Goal: Task Accomplishment & Management: Manage account settings

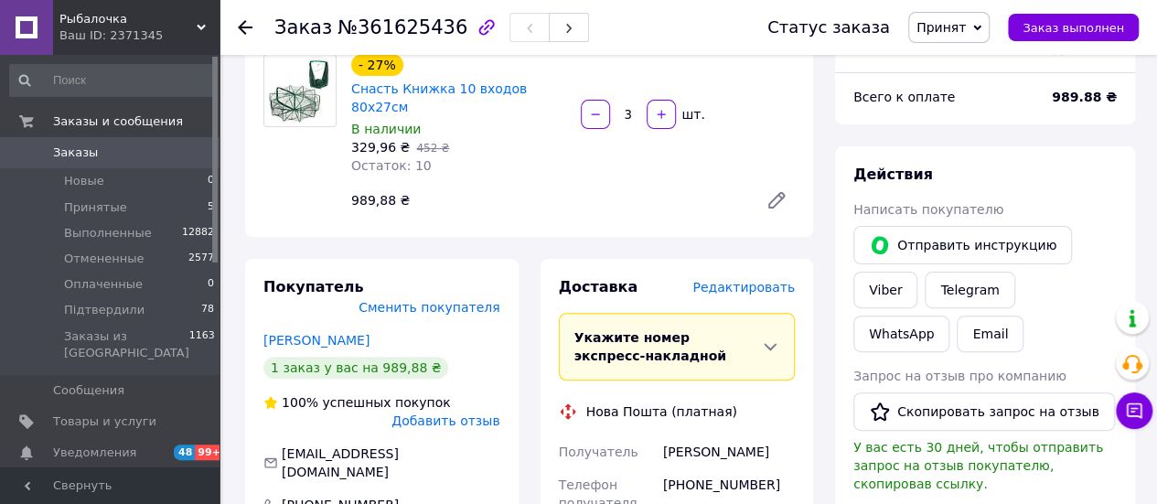
scroll to position [183, 0]
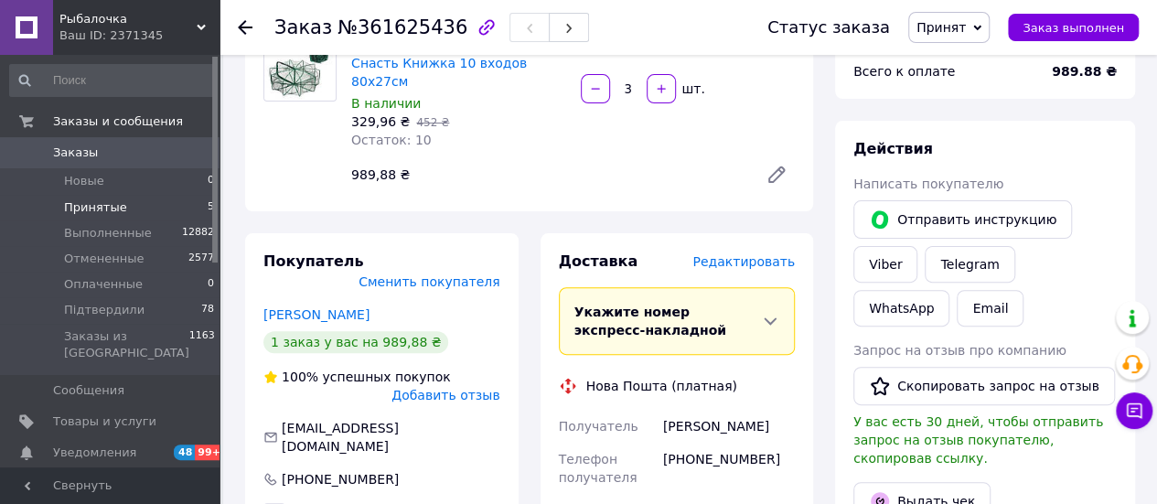
click at [98, 202] on span "Принятые" at bounding box center [95, 207] width 63 height 16
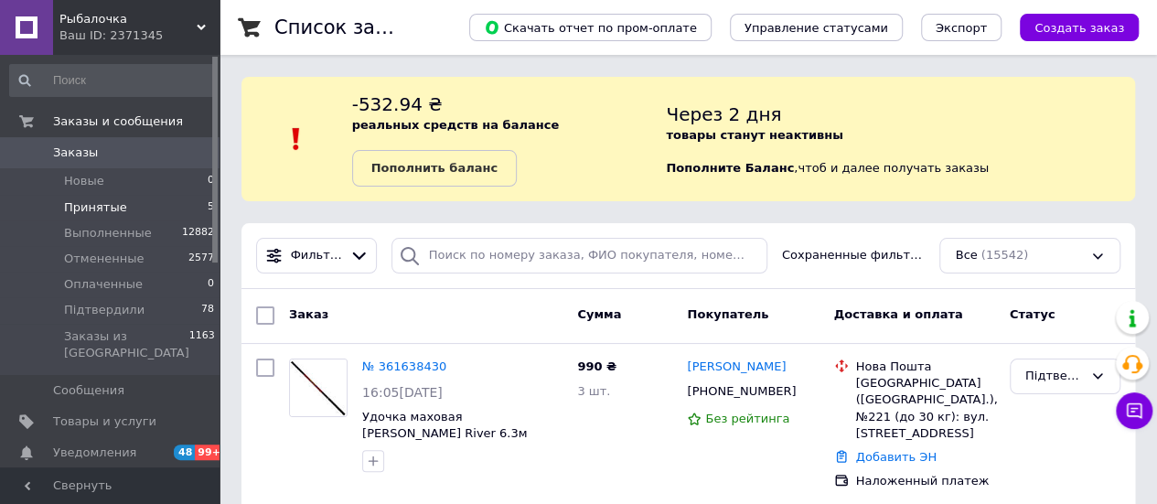
click at [109, 206] on span "Принятые" at bounding box center [95, 207] width 63 height 16
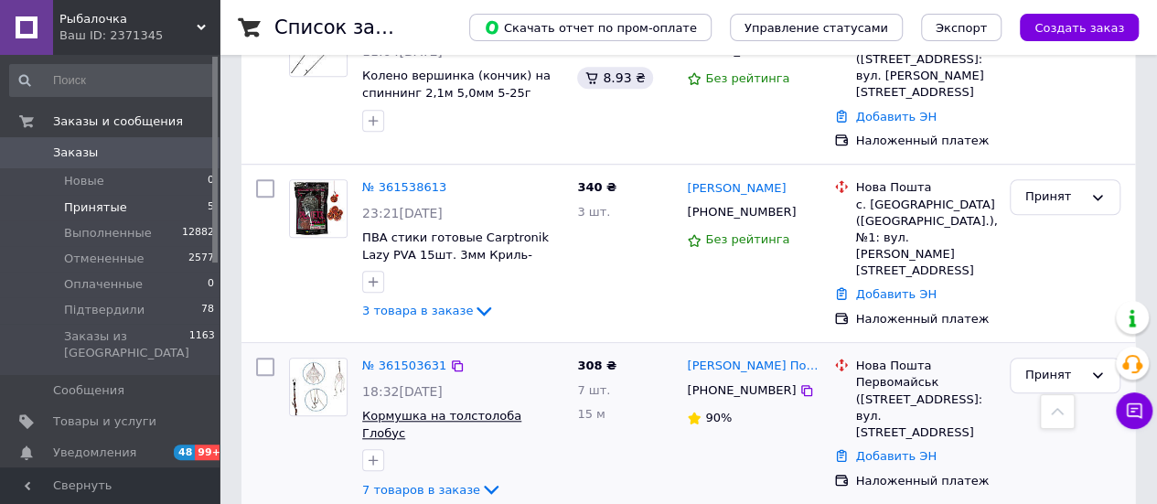
scroll to position [564, 0]
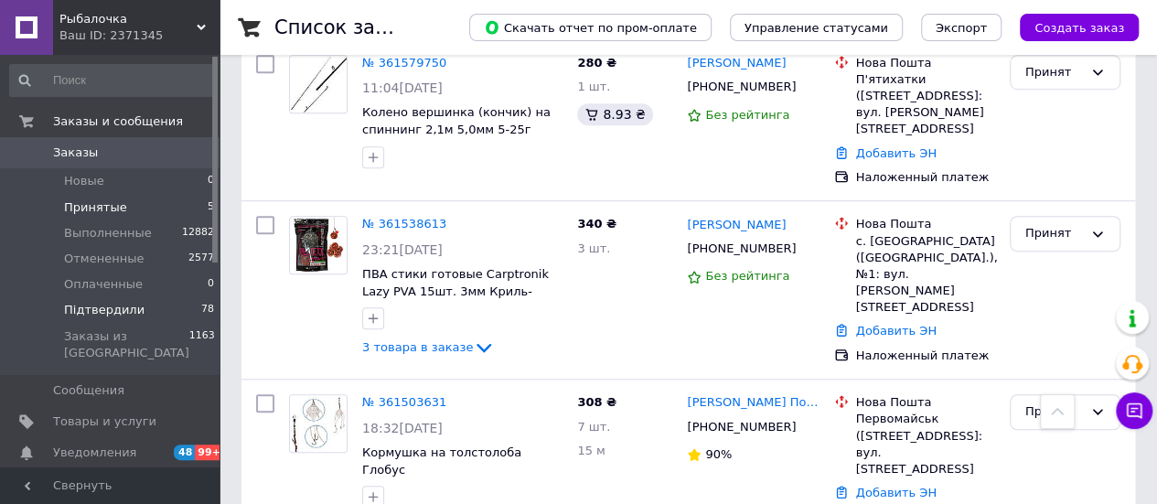
click at [112, 305] on span "Підтвердили" at bounding box center [104, 310] width 81 height 16
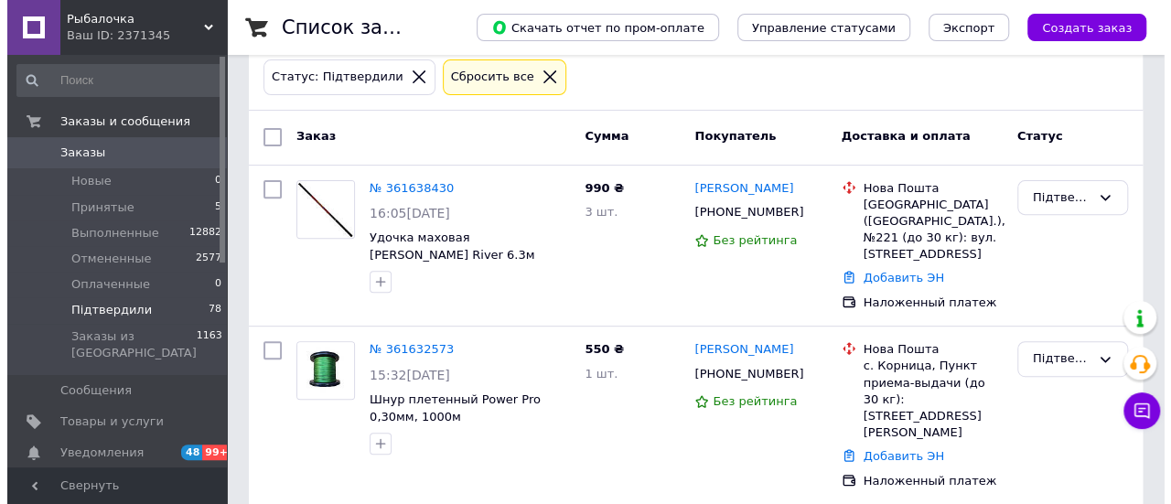
scroll to position [274, 0]
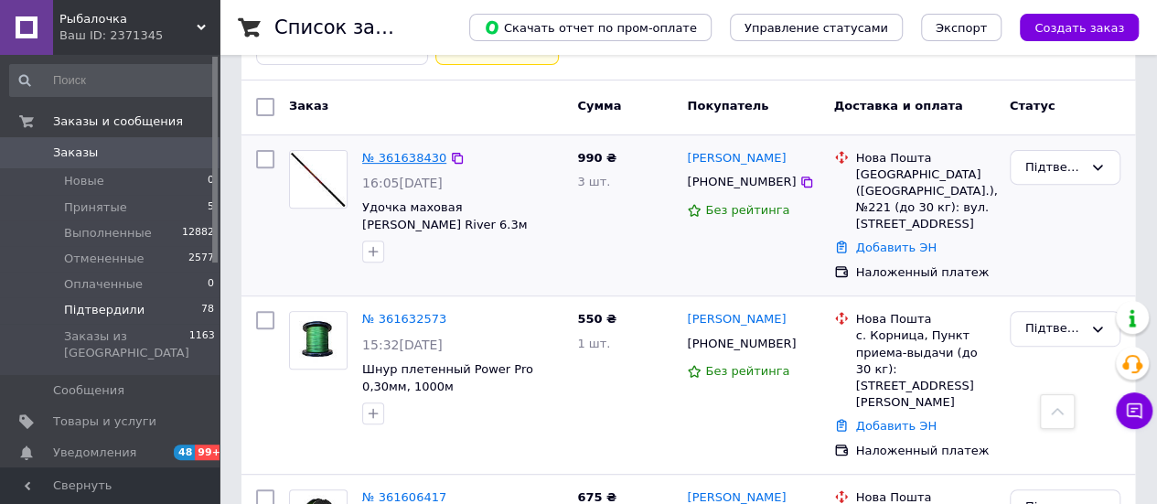
click at [422, 155] on link "№ 361638430" at bounding box center [404, 158] width 84 height 14
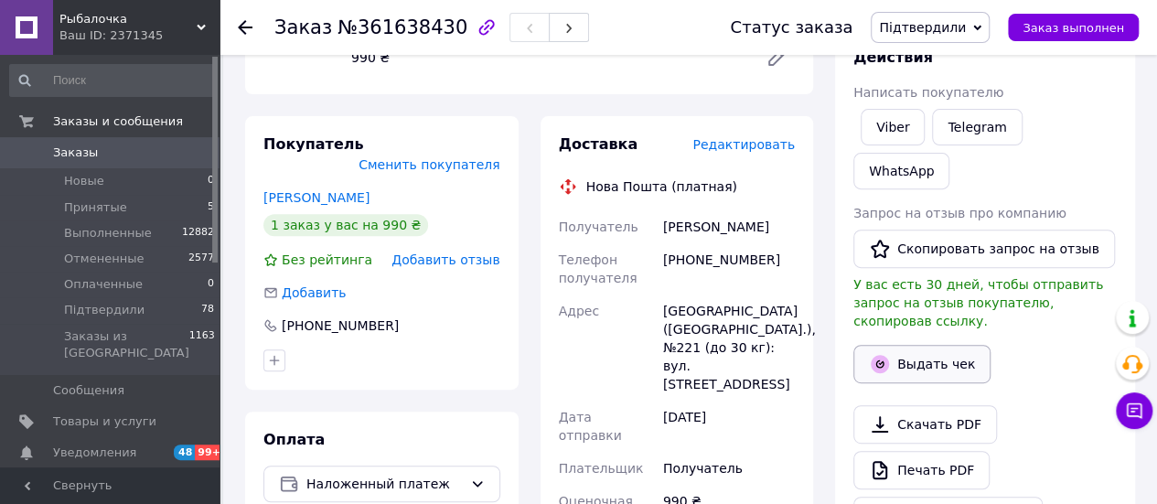
click at [942, 345] on button "Выдать чек" at bounding box center [922, 364] width 137 height 38
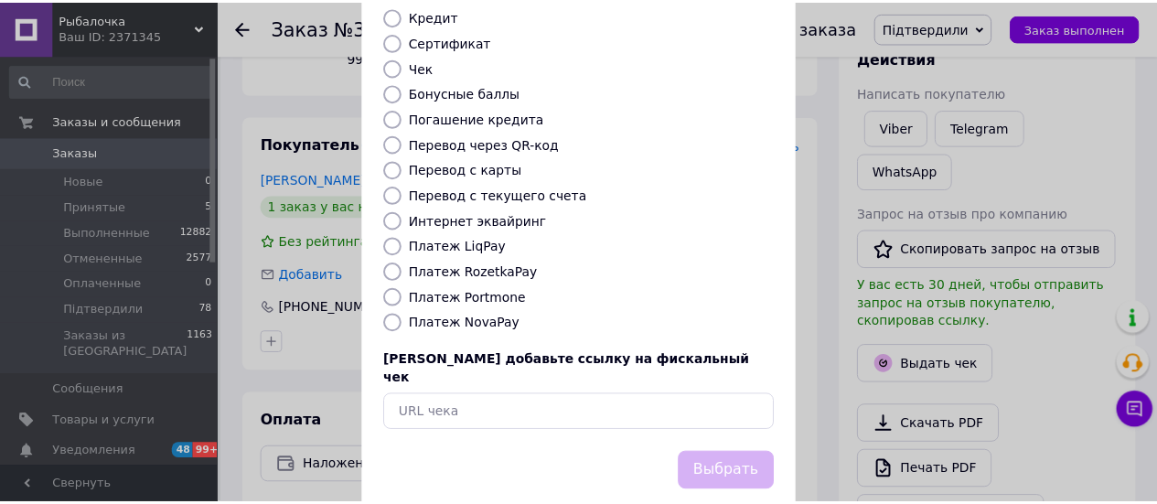
scroll to position [280, 0]
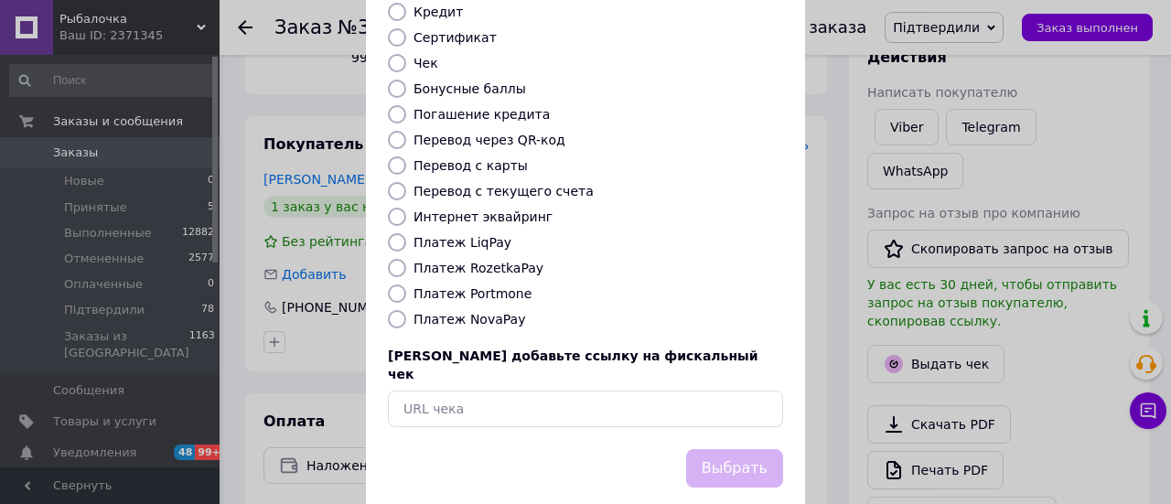
click at [480, 312] on label "Платеж NovaPay" at bounding box center [469, 319] width 112 height 15
click at [406, 310] on input "Платеж NovaPay" at bounding box center [397, 319] width 18 height 18
radio input "true"
click at [714, 449] on button "Выбрать" at bounding box center [734, 468] width 97 height 39
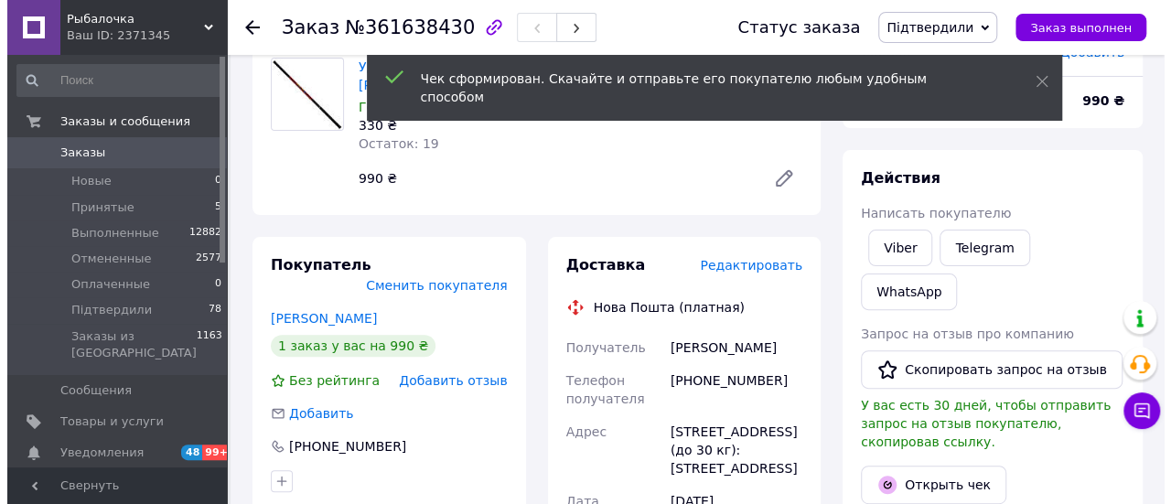
scroll to position [183, 0]
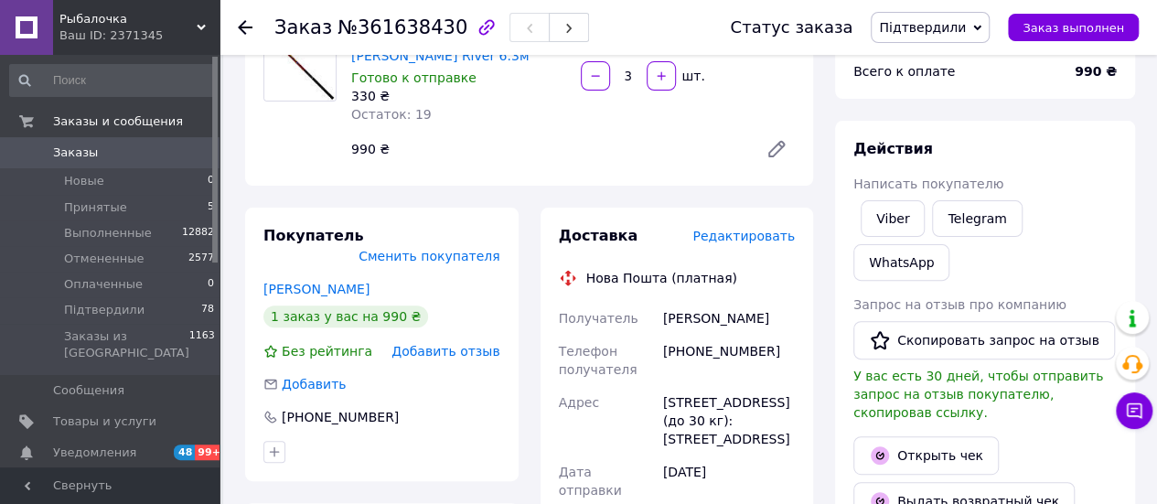
click at [755, 243] on span "Редактировать" at bounding box center [744, 236] width 102 height 15
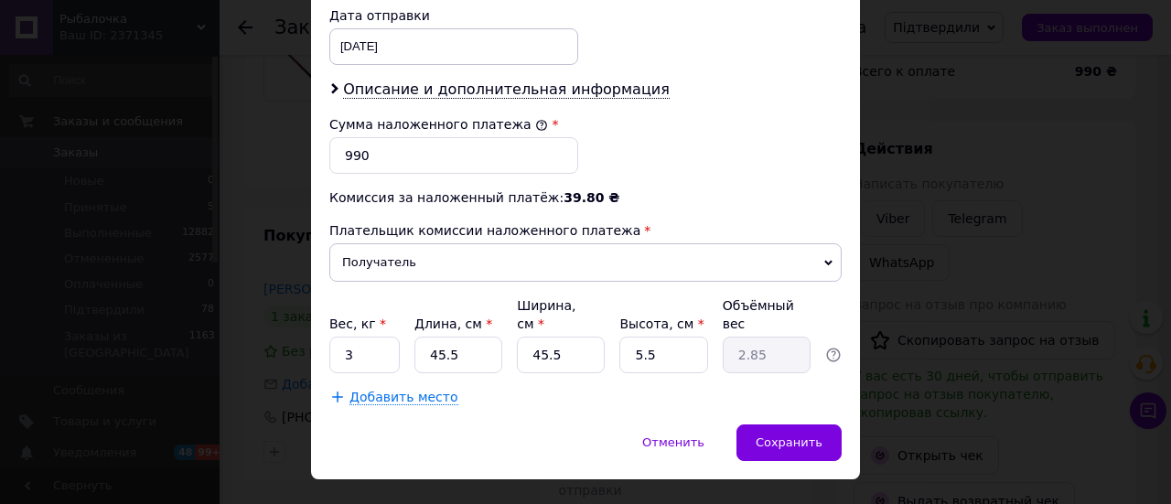
scroll to position [900, 0]
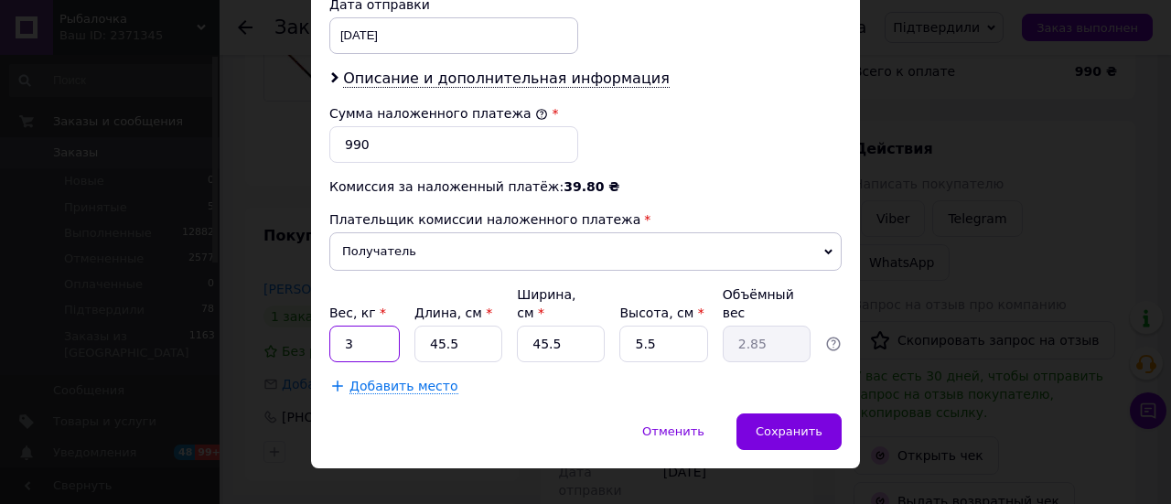
click at [359, 326] on input "3" at bounding box center [364, 344] width 70 height 37
type input "1.5"
click at [469, 327] on input "45.5" at bounding box center [458, 344] width 88 height 37
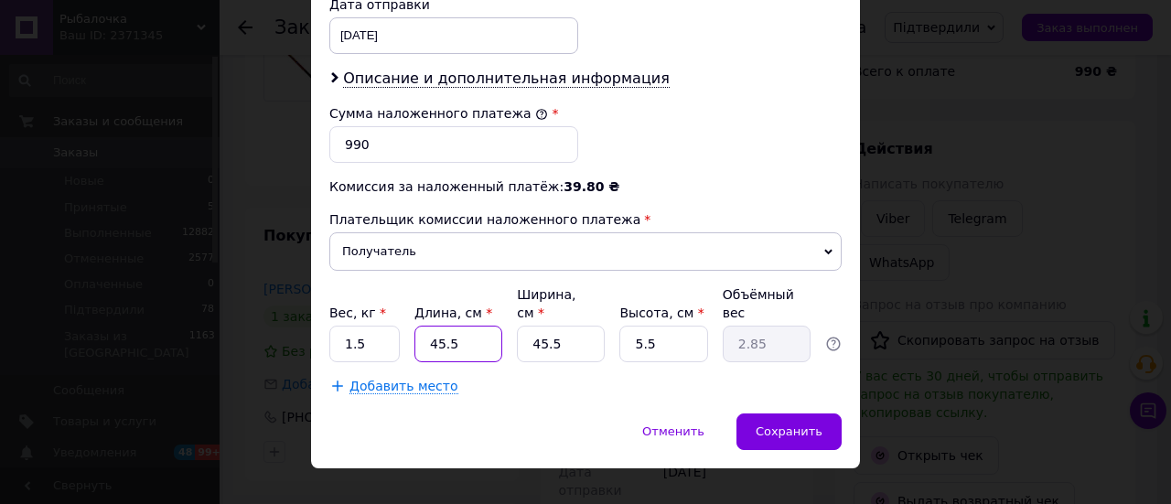
type input "8"
type input "0.5"
type input "80"
type input "5.01"
type input "80"
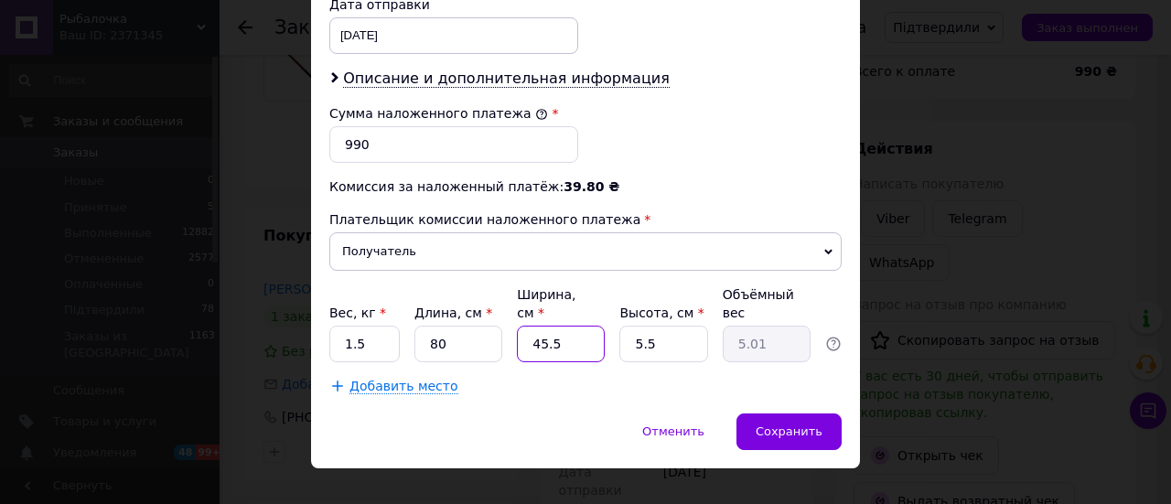
click at [597, 326] on input "45.5" at bounding box center [561, 344] width 88 height 37
type input "1"
type input "0.11"
type input "15"
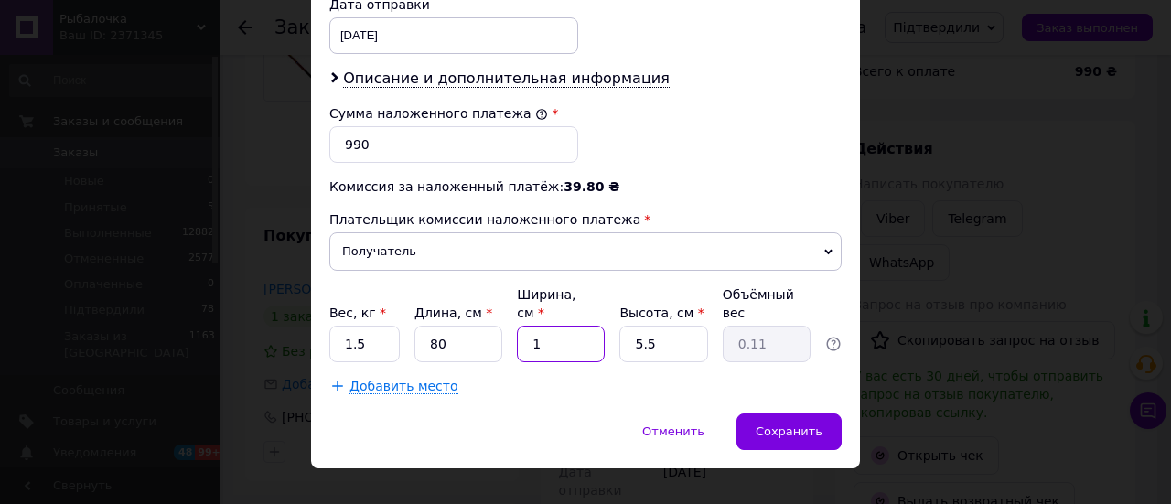
type input "1.65"
type input "15"
click at [654, 326] on input "5.5" at bounding box center [663, 344] width 88 height 37
type input "7"
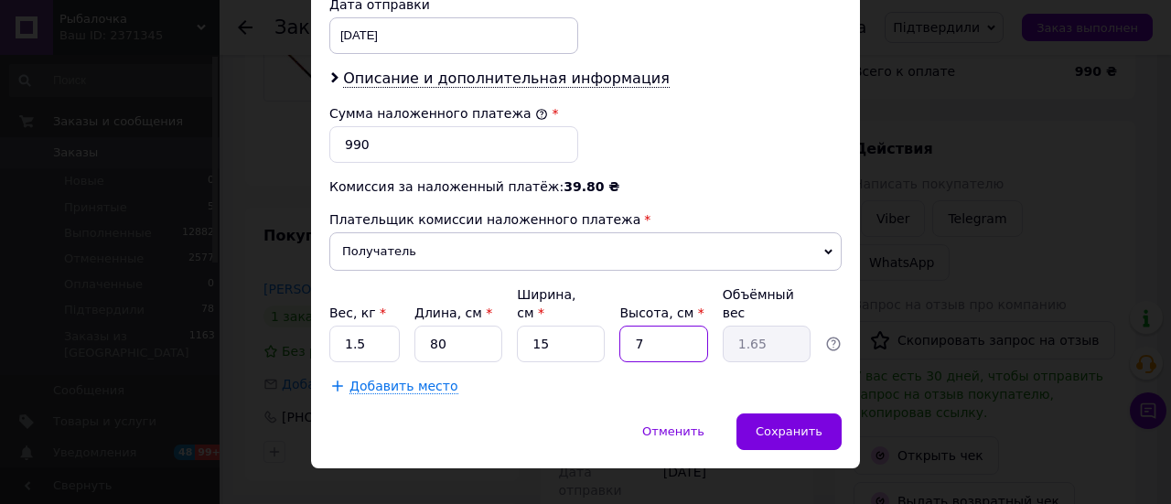
type input "2.1"
click at [654, 326] on input "7" at bounding box center [663, 344] width 88 height 37
type input "6"
type input "1.8"
click at [654, 326] on input "6" at bounding box center [663, 344] width 88 height 37
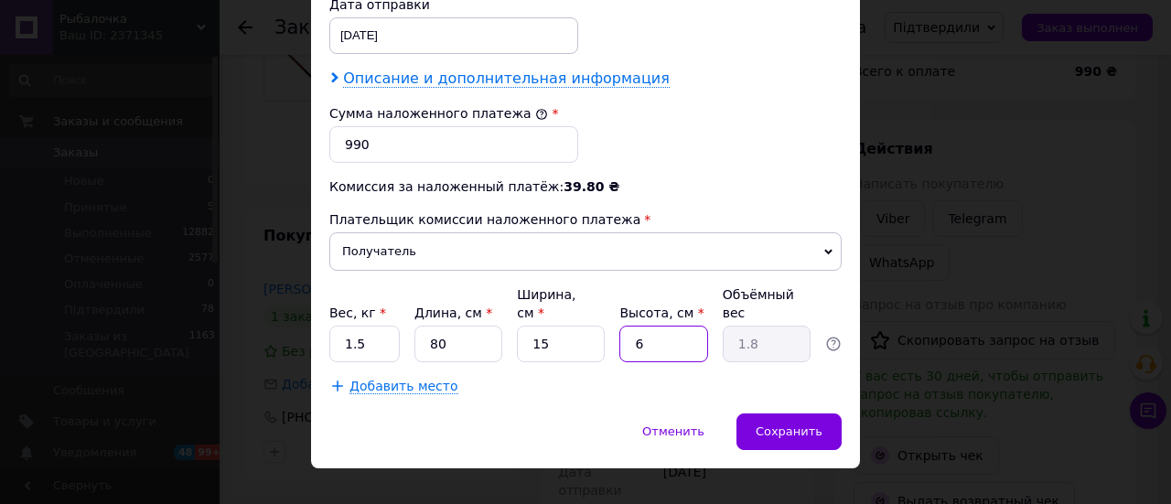
type input "6"
click at [459, 76] on span "Описание и дополнительная информация" at bounding box center [506, 79] width 327 height 18
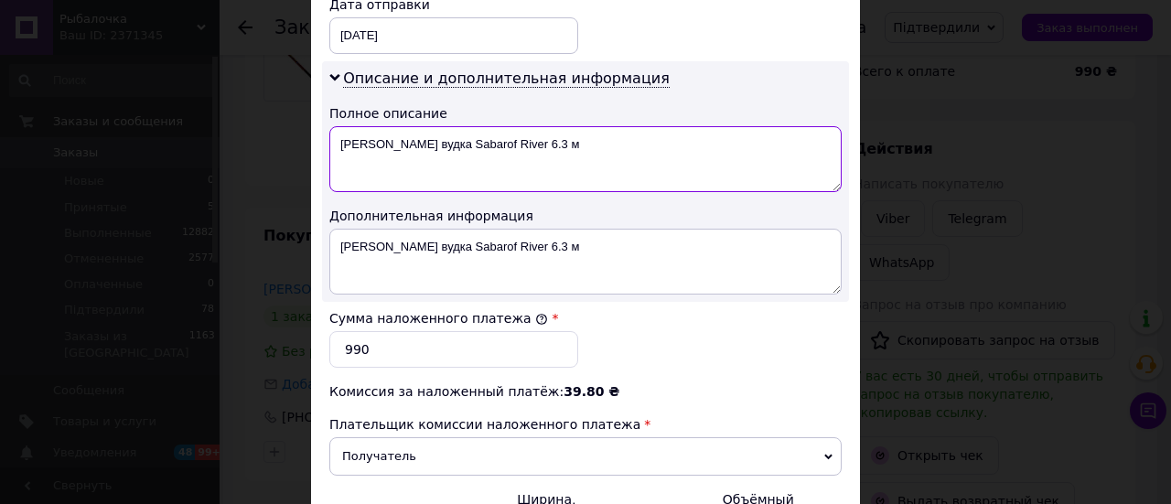
click at [419, 137] on textarea "[PERSON_NAME] вудка Sabarof River 6.3 м" at bounding box center [585, 159] width 512 height 66
drag, startPoint x: 335, startPoint y: 145, endPoint x: 618, endPoint y: 156, distance: 283.8
click at [618, 156] on textarea "[PERSON_NAME] вудка Sabarof River 6.3 м" at bounding box center [585, 159] width 512 height 66
drag, startPoint x: 334, startPoint y: 140, endPoint x: 424, endPoint y: 140, distance: 89.7
click at [424, 140] on textarea "джокер6.3-3" at bounding box center [585, 159] width 512 height 66
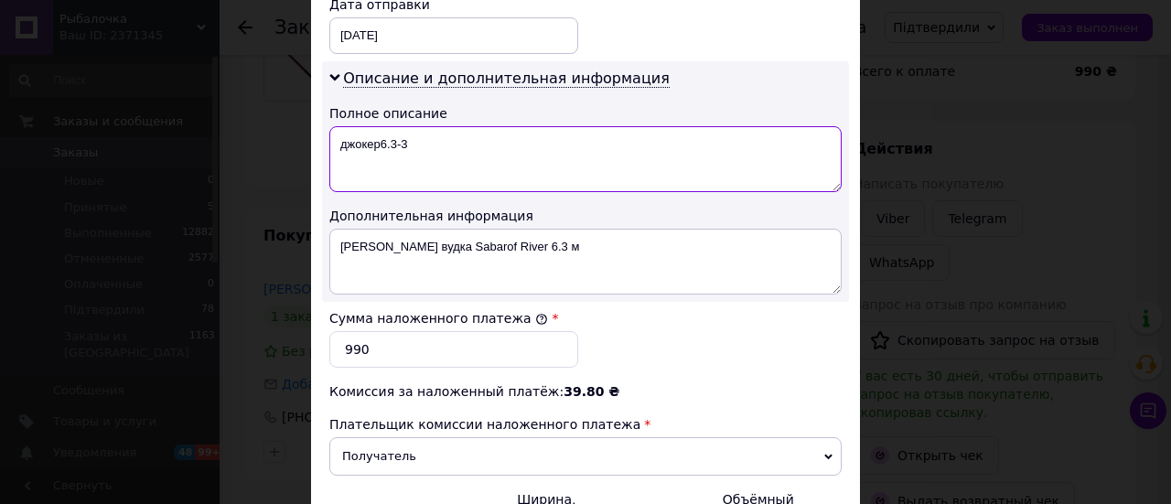
type textarea "джокер6.3-3"
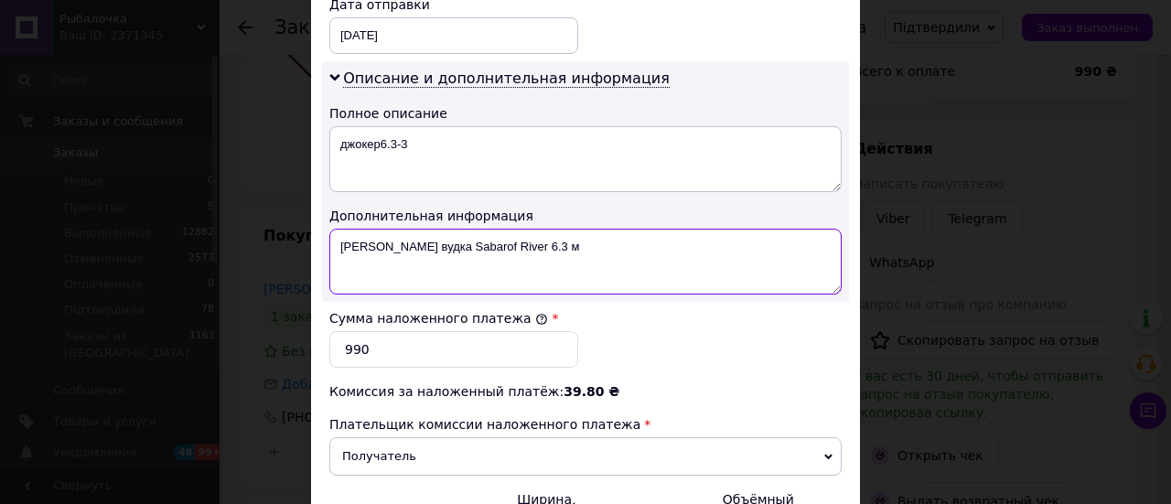
drag, startPoint x: 328, startPoint y: 232, endPoint x: 552, endPoint y: 242, distance: 223.4
click at [552, 242] on textarea "[PERSON_NAME] вудка Sabarof River 6.3 м" at bounding box center [585, 262] width 512 height 66
paste textarea "жокер6.3-3"
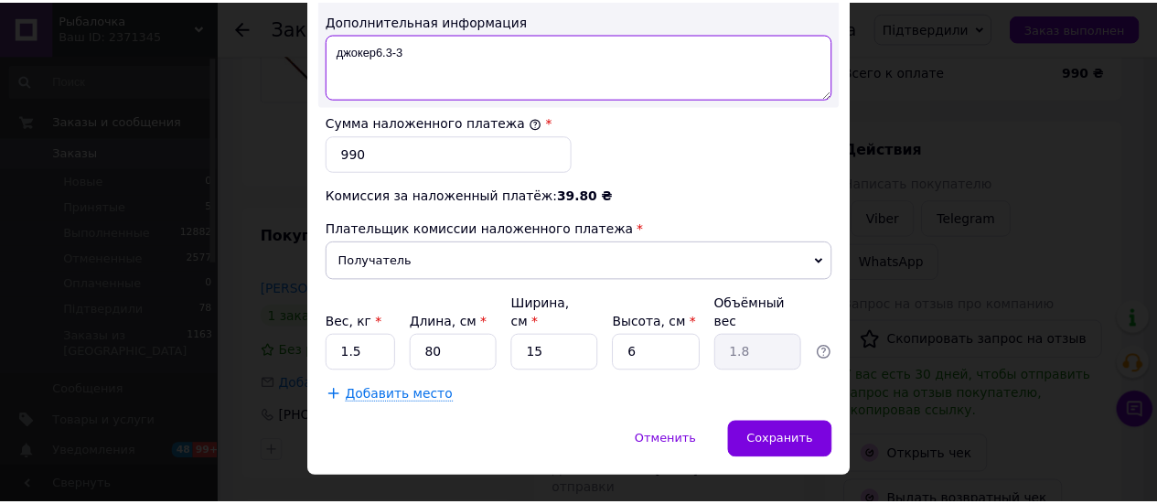
scroll to position [1104, 0]
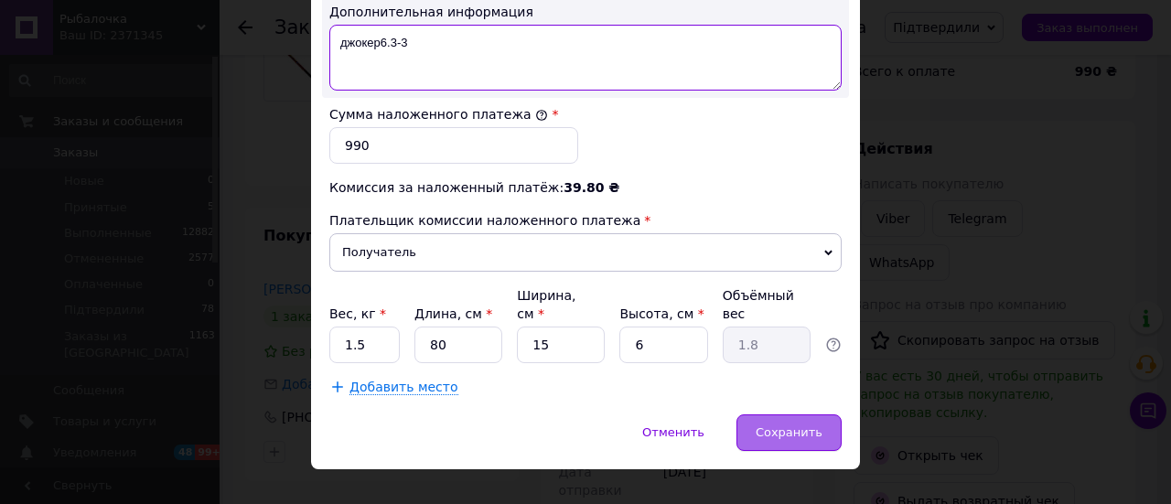
type textarea "джокер6.3-3"
click at [783, 425] on span "Сохранить" at bounding box center [789, 432] width 67 height 14
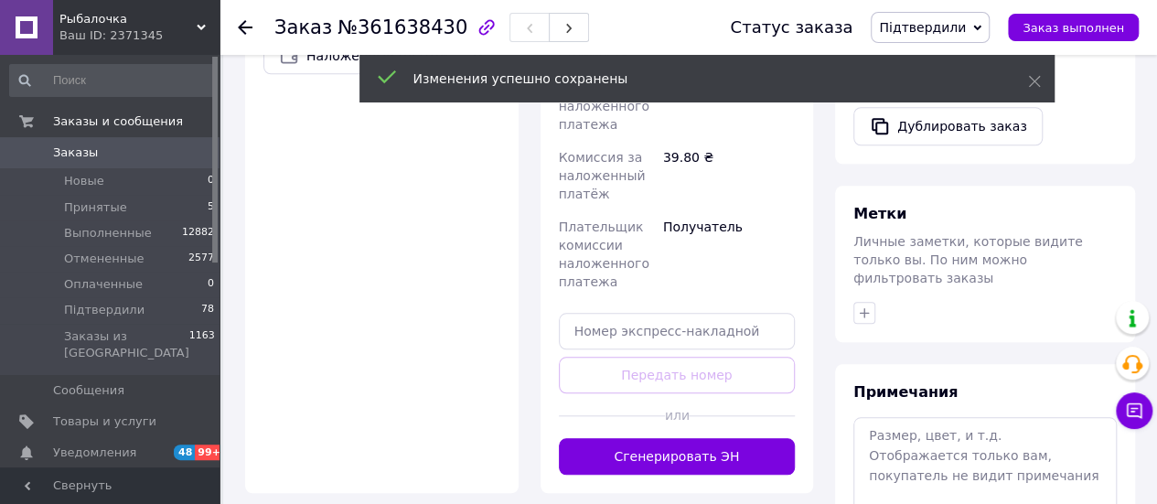
scroll to position [732, 0]
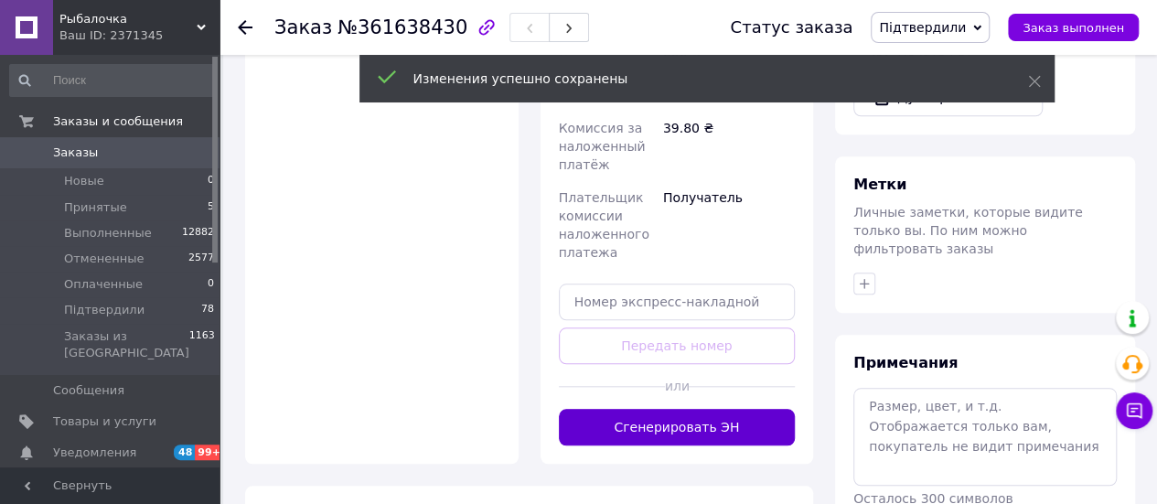
click at [715, 409] on button "Сгенерировать ЭН" at bounding box center [677, 427] width 237 height 37
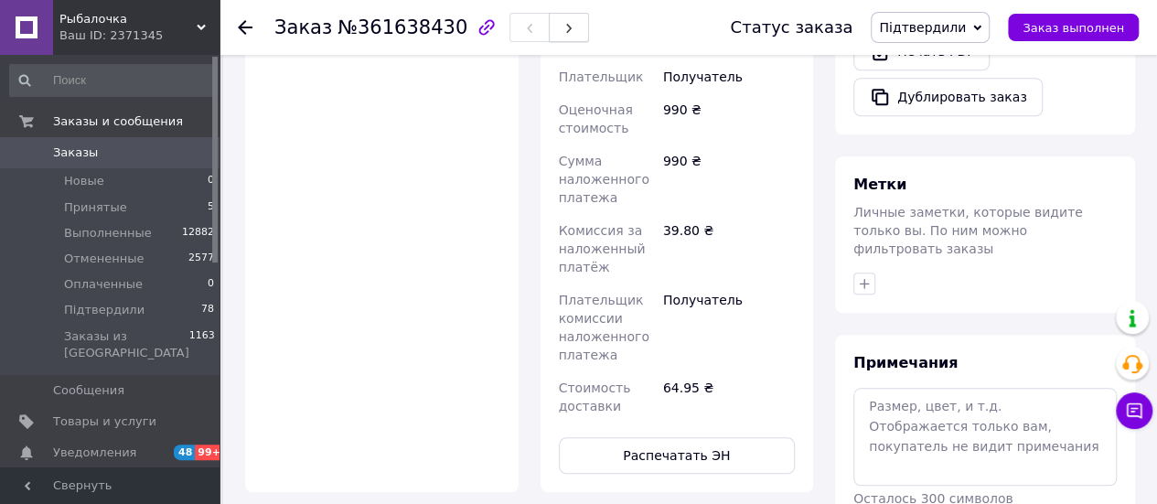
click at [549, 33] on button "button" at bounding box center [569, 27] width 40 height 29
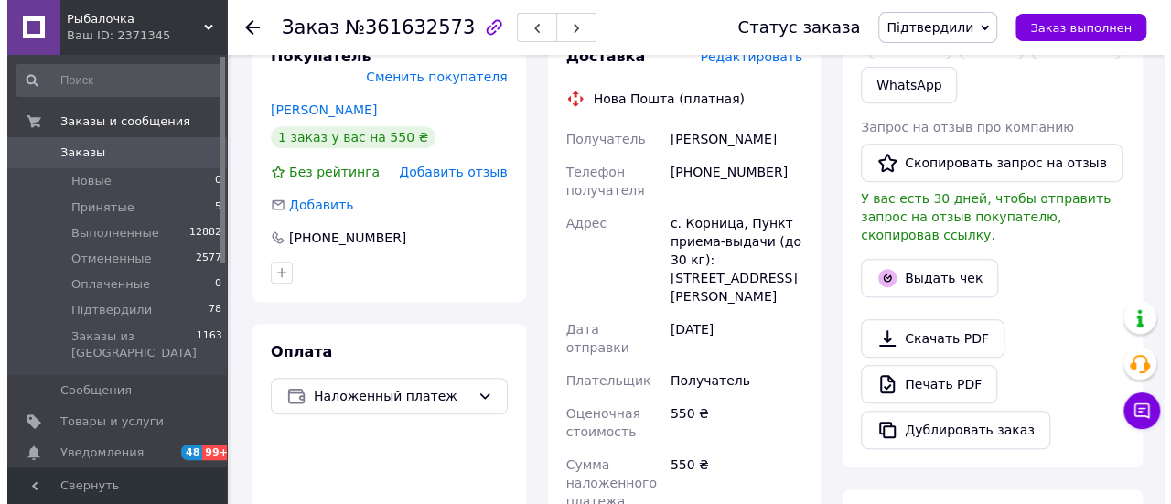
scroll to position [366, 0]
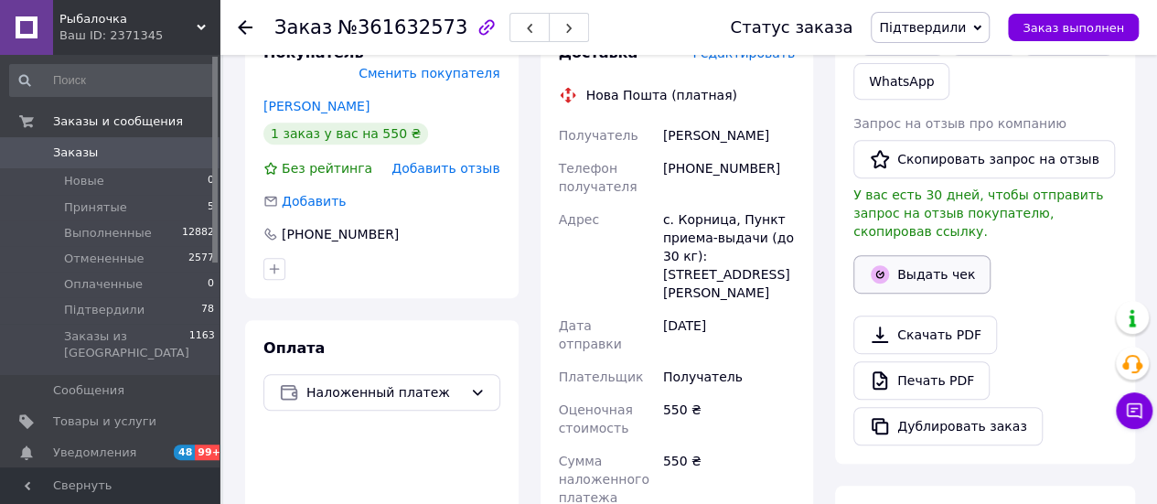
click at [917, 261] on button "Выдать чек" at bounding box center [922, 274] width 137 height 38
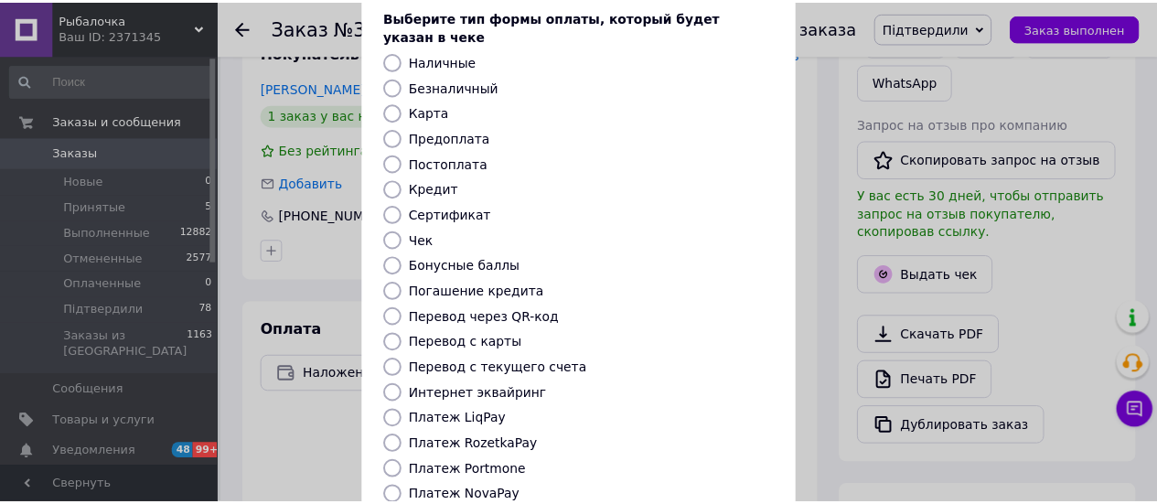
scroll to position [280, 0]
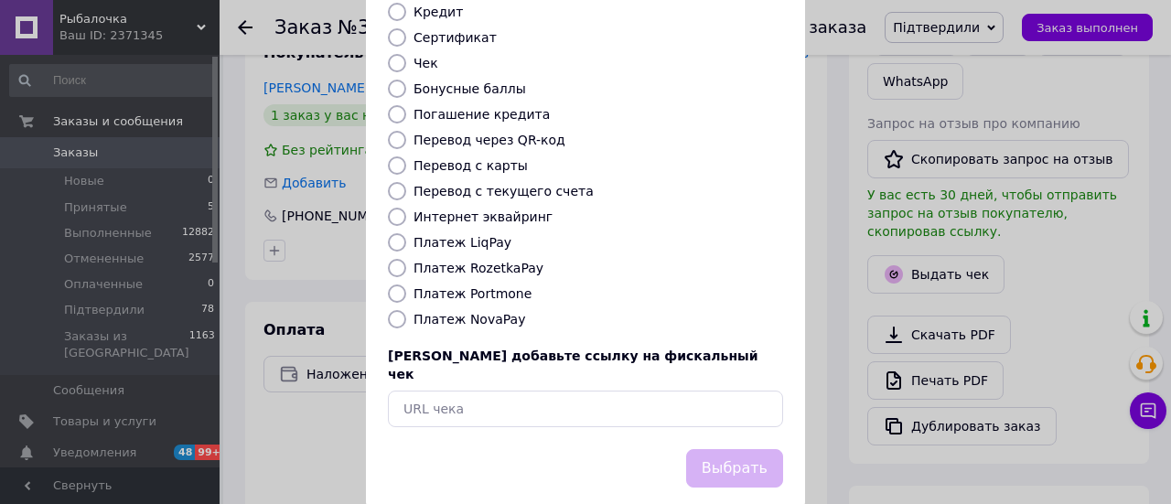
click at [491, 312] on label "Платеж NovaPay" at bounding box center [469, 319] width 112 height 15
click at [406, 310] on input "Платеж NovaPay" at bounding box center [397, 319] width 18 height 18
radio input "true"
click at [717, 449] on button "Выбрать" at bounding box center [734, 468] width 97 height 39
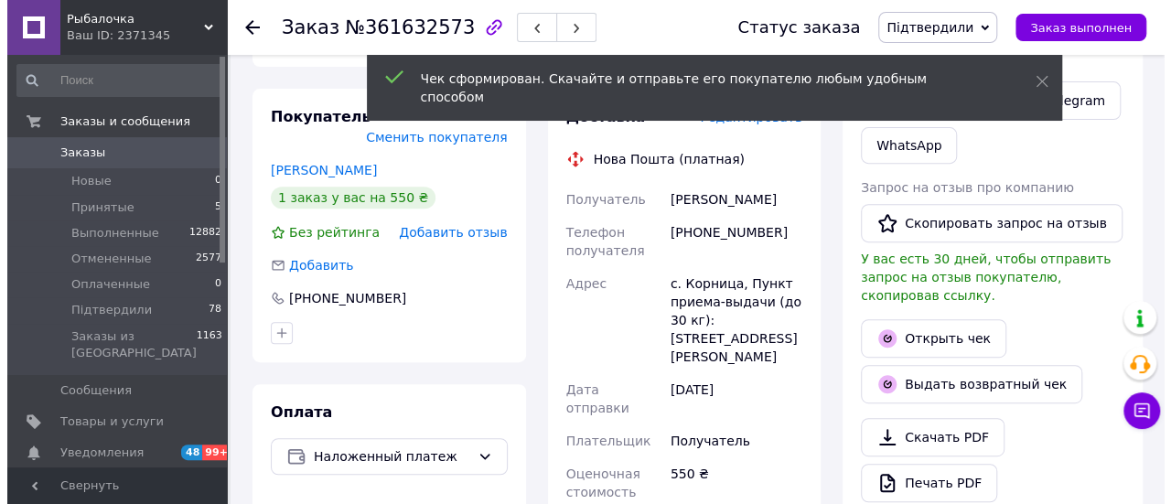
scroll to position [274, 0]
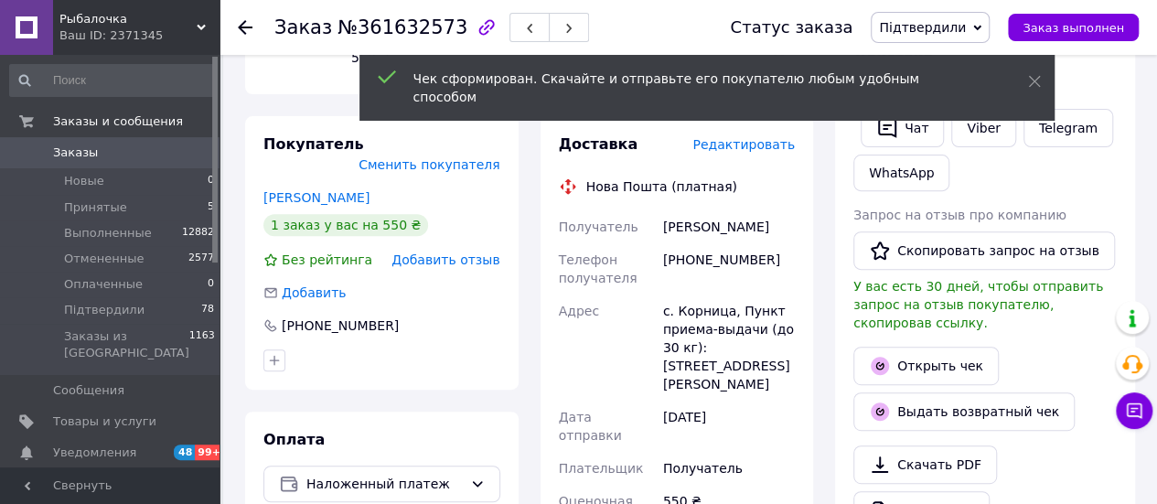
click at [765, 148] on span "Редактировать" at bounding box center [744, 144] width 102 height 15
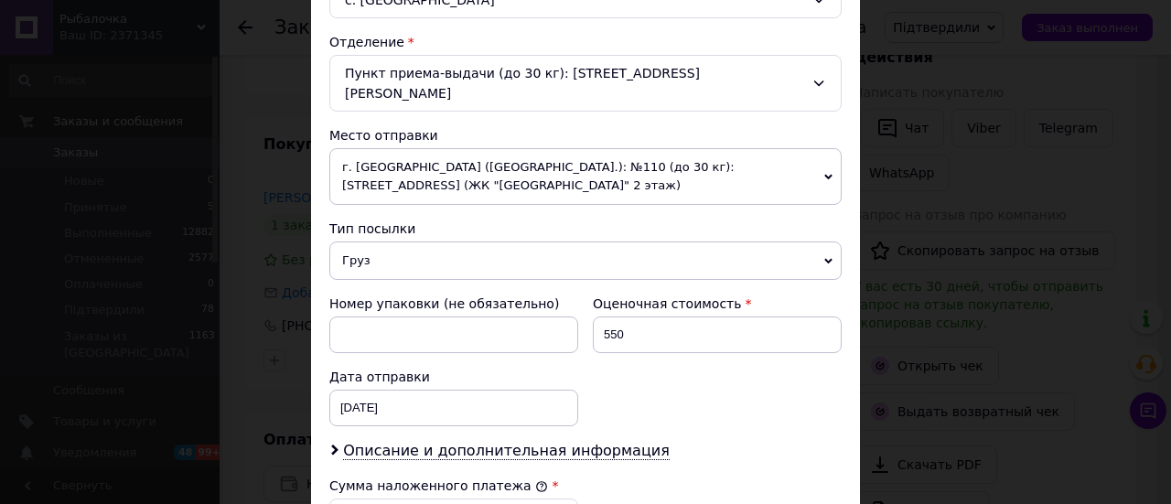
scroll to position [549, 0]
click at [463, 241] on span "Груз" at bounding box center [585, 260] width 512 height 38
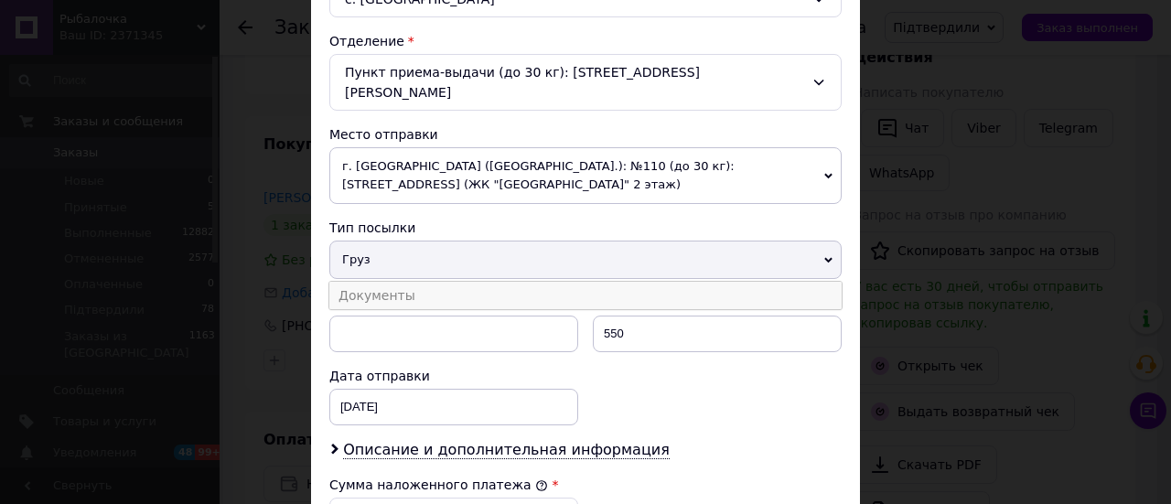
click at [447, 282] on li "Документы" at bounding box center [585, 295] width 512 height 27
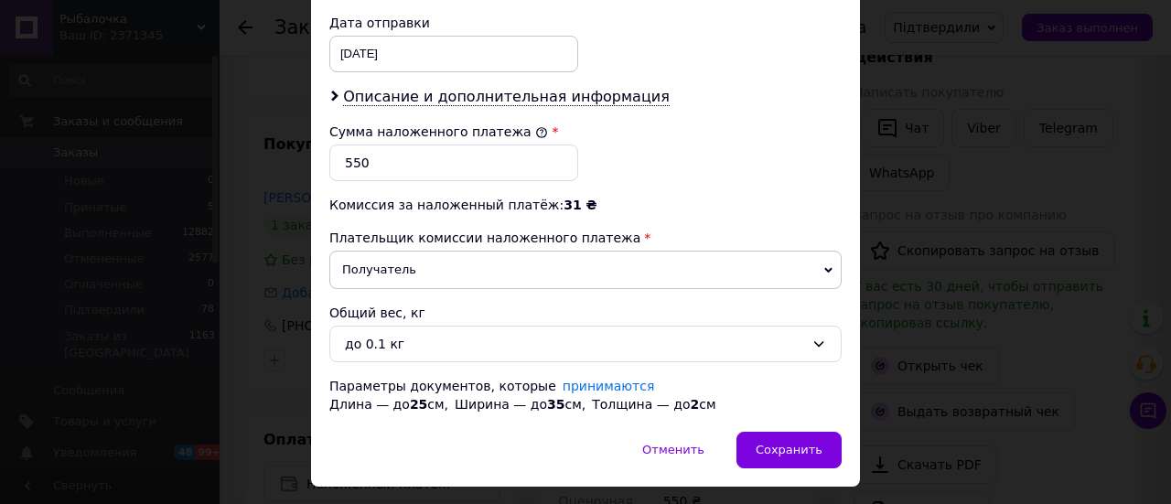
scroll to position [915, 0]
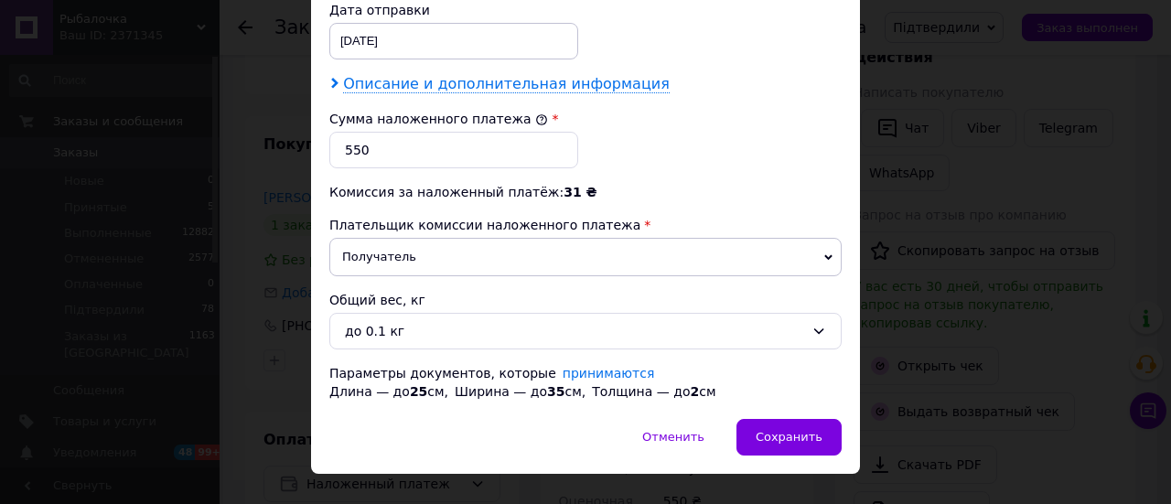
click at [452, 75] on span "Описание и дополнительная информация" at bounding box center [506, 84] width 327 height 18
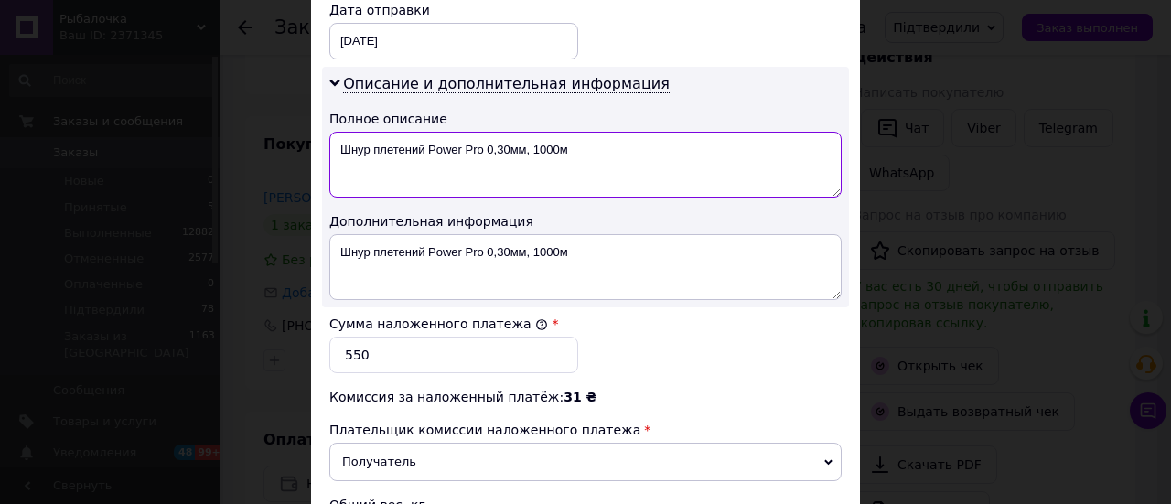
drag, startPoint x: 371, startPoint y: 127, endPoint x: 532, endPoint y: 139, distance: 161.4
click at [532, 139] on textarea "Шнур плетений Power Pro 0,30мм, 1000м" at bounding box center [585, 165] width 512 height 66
drag, startPoint x: 335, startPoint y: 124, endPoint x: 463, endPoint y: 127, distance: 128.1
click at [463, 132] on textarea "Шнур 1000м" at bounding box center [585, 165] width 512 height 66
type textarea "Шнур 1000м"
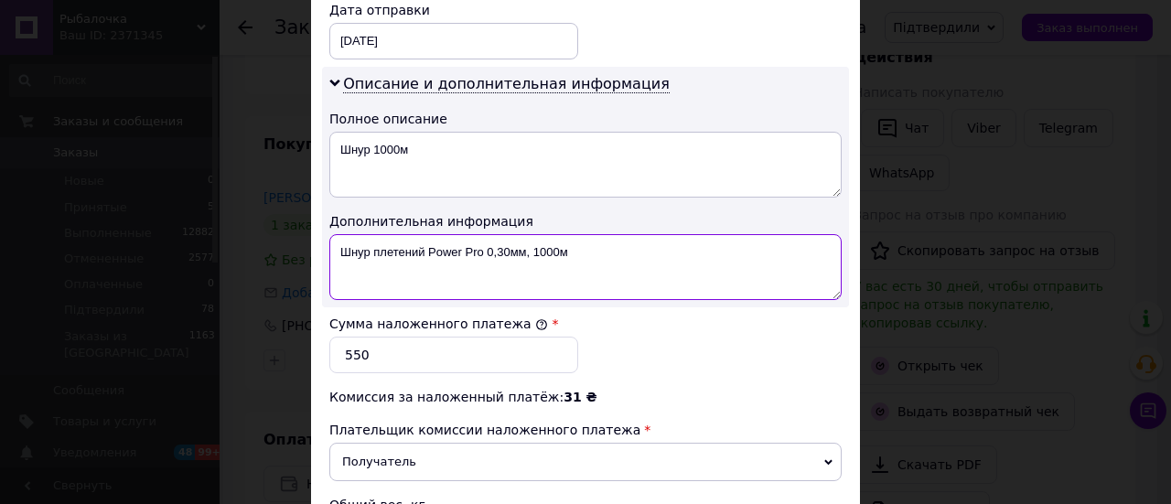
drag, startPoint x: 334, startPoint y: 235, endPoint x: 616, endPoint y: 239, distance: 281.8
click at [616, 239] on textarea "Шнур плетений Power Pro 0,30мм, 1000м" at bounding box center [585, 267] width 512 height 66
paste textarea
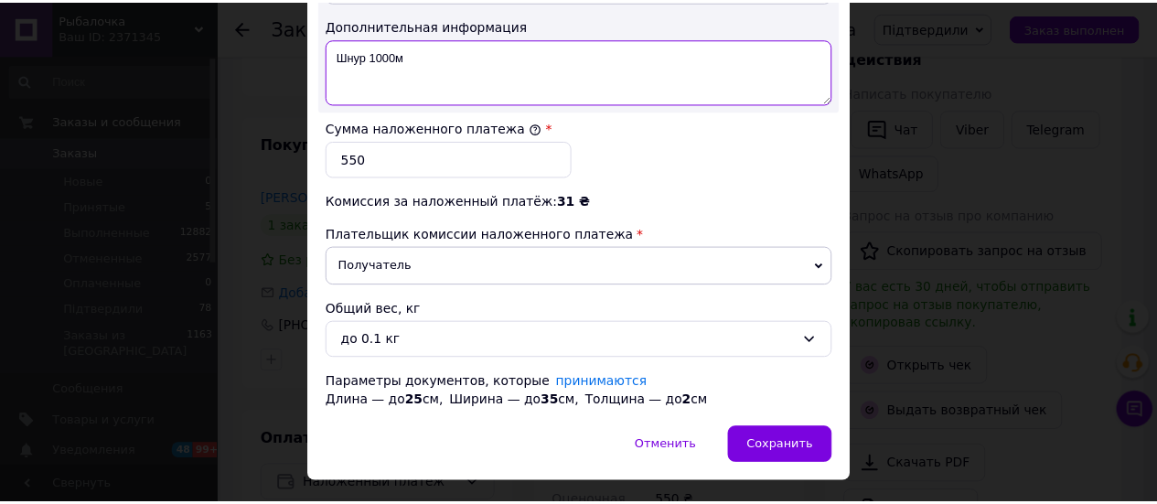
scroll to position [1122, 0]
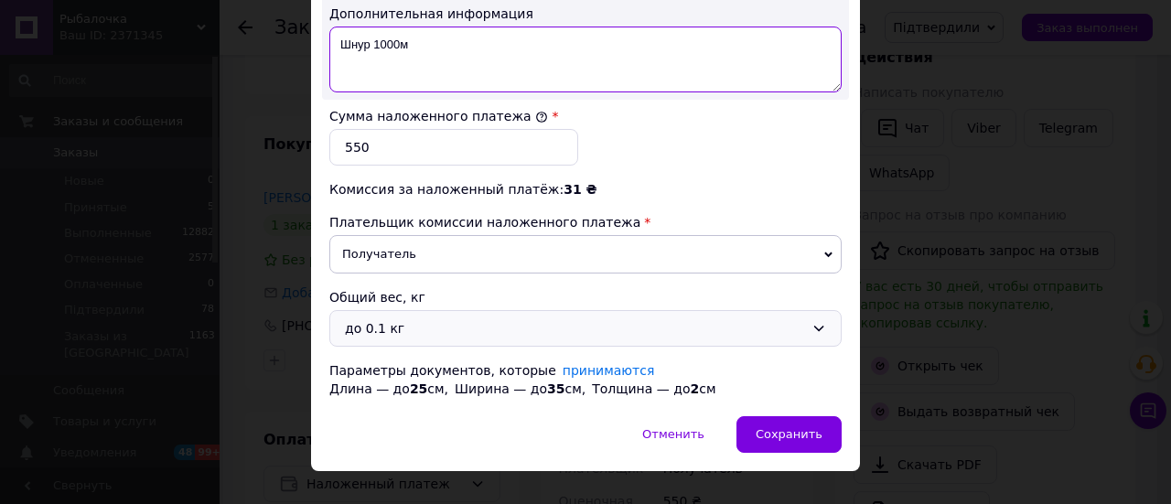
type textarea "Шнур 1000м"
click at [532, 310] on div "до 0.1 кг" at bounding box center [585, 328] width 512 height 37
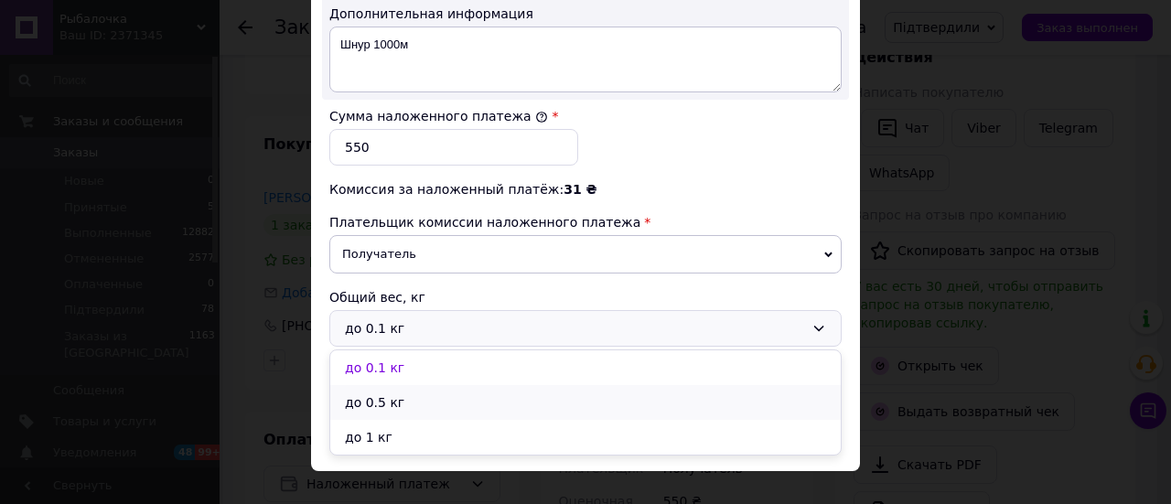
click at [431, 385] on li "до 0.5 кг" at bounding box center [585, 402] width 510 height 35
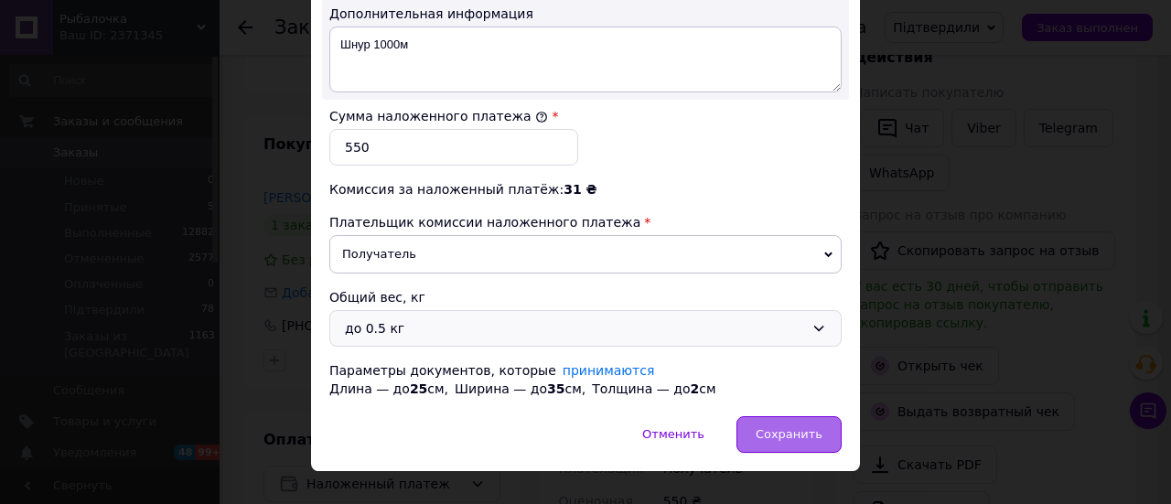
click at [790, 427] on span "Сохранить" at bounding box center [789, 434] width 67 height 14
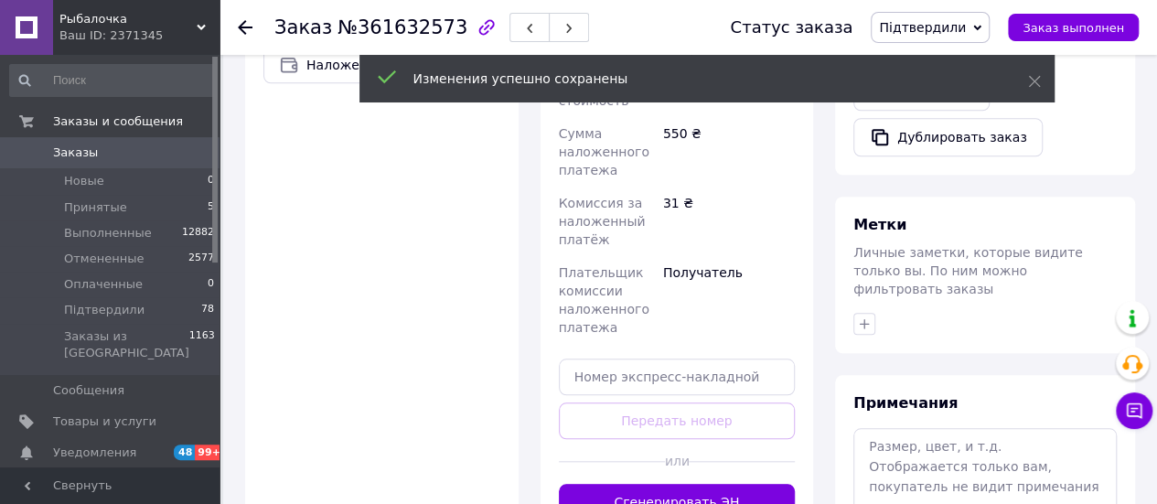
scroll to position [732, 0]
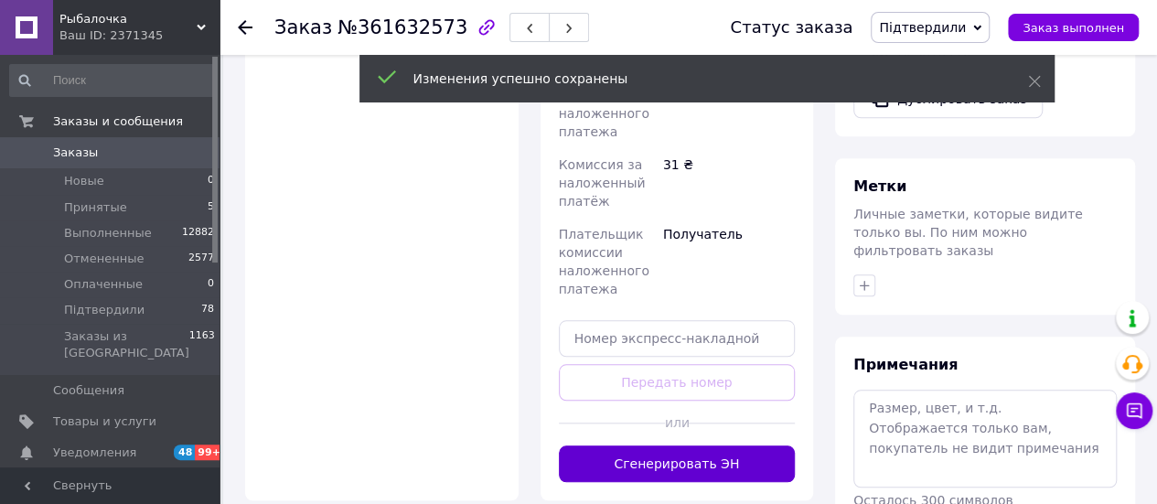
click at [758, 446] on button "Сгенерировать ЭН" at bounding box center [677, 464] width 237 height 37
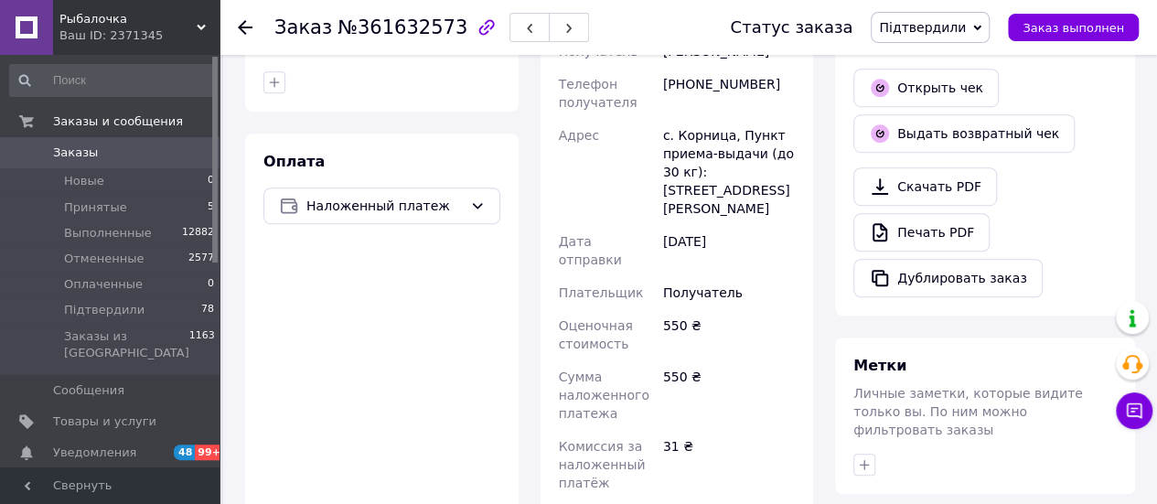
scroll to position [549, 0]
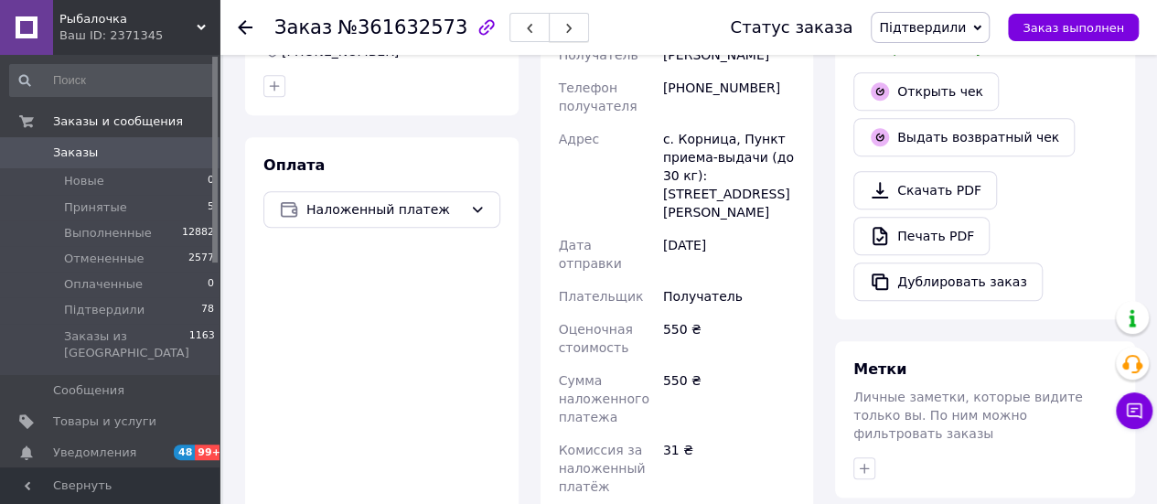
click at [549, 35] on button "button" at bounding box center [569, 27] width 40 height 29
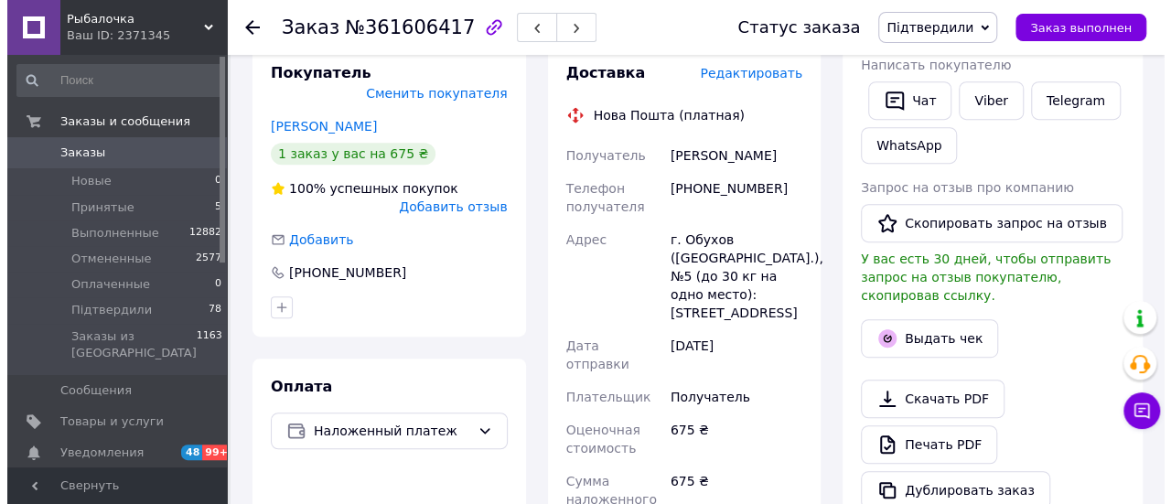
scroll to position [366, 0]
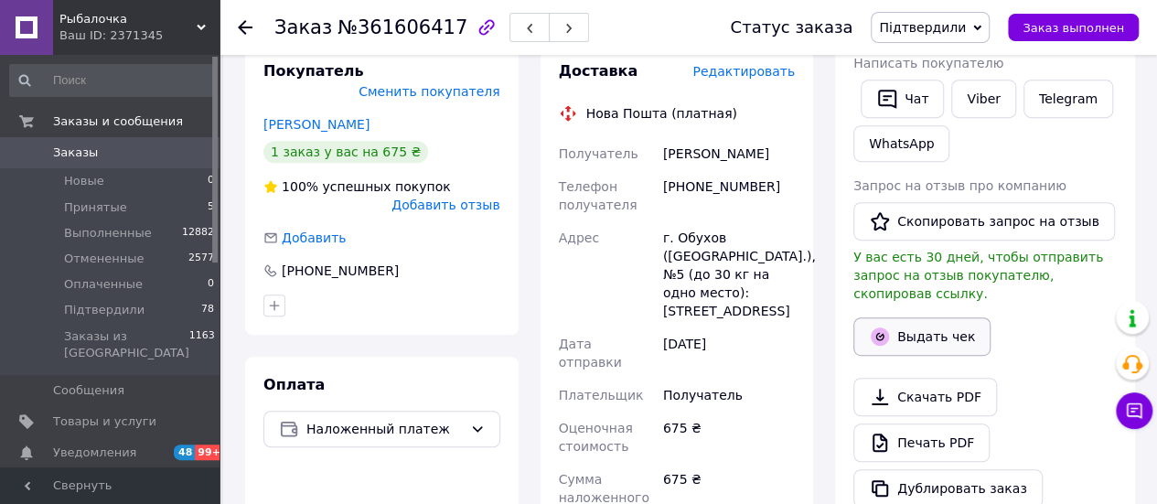
click at [964, 317] on button "Выдать чек" at bounding box center [922, 336] width 137 height 38
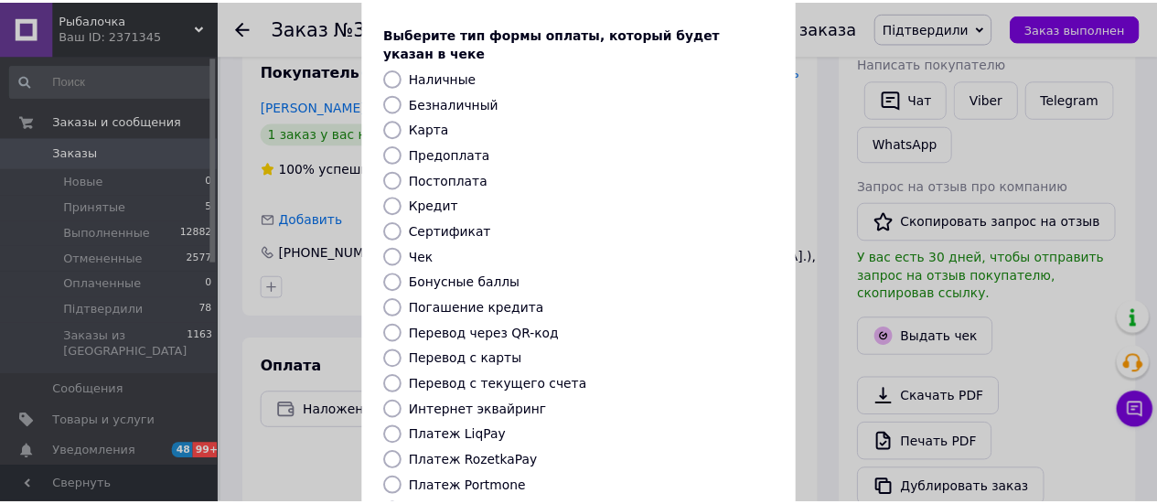
scroll to position [274, 0]
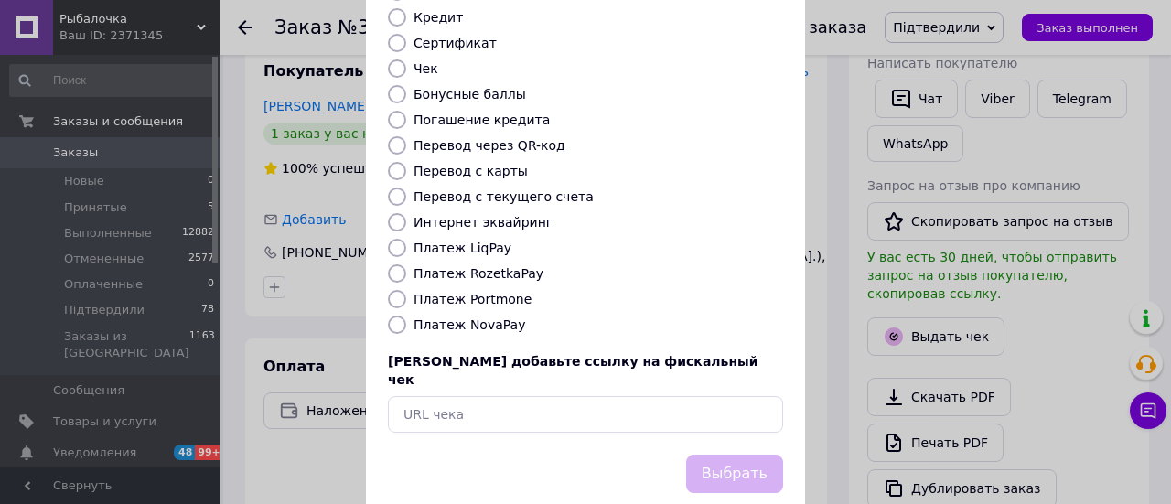
click at [463, 317] on label "Платеж NovaPay" at bounding box center [469, 324] width 112 height 15
click at [406, 316] on input "Платеж NovaPay" at bounding box center [397, 325] width 18 height 18
radio input "true"
click at [737, 455] on button "Выбрать" at bounding box center [734, 474] width 97 height 39
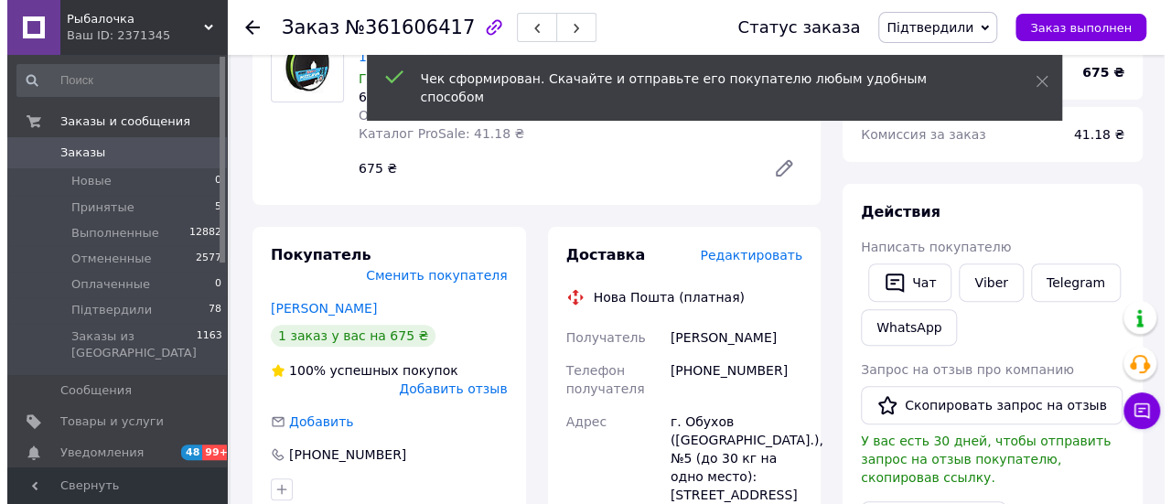
scroll to position [183, 0]
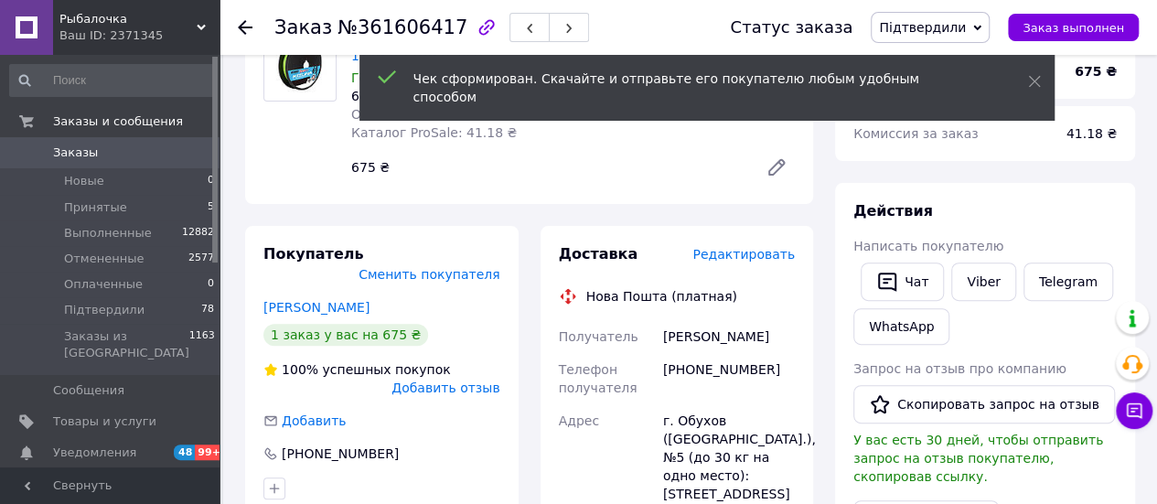
click at [752, 259] on span "Редактировать" at bounding box center [744, 254] width 102 height 15
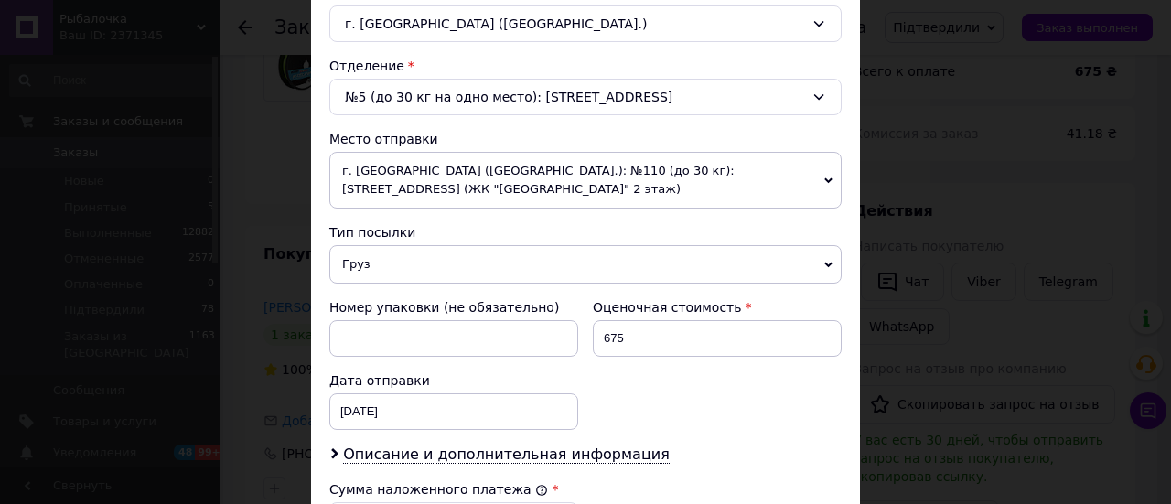
scroll to position [549, 0]
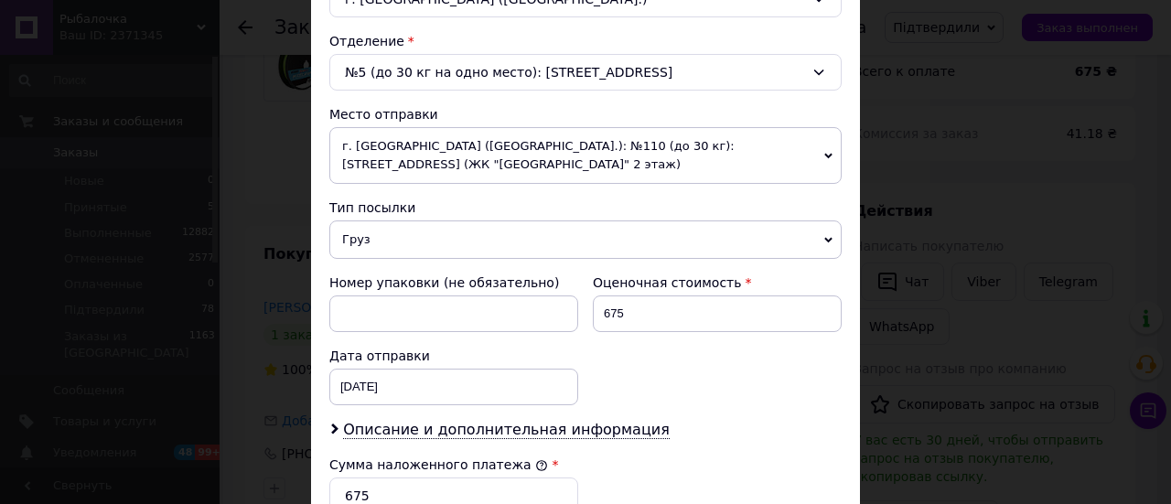
click at [456, 237] on span "Груз" at bounding box center [585, 239] width 512 height 38
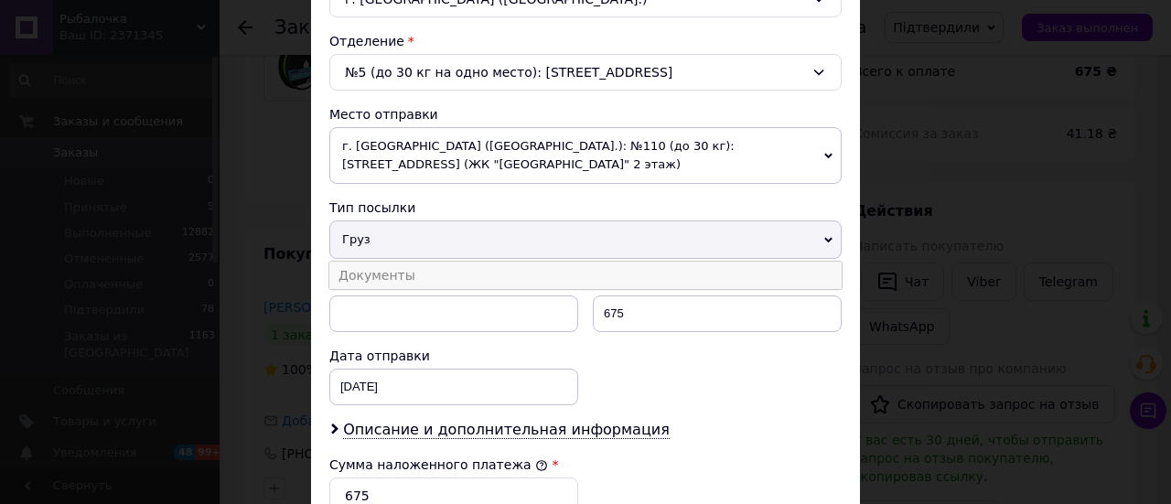
click at [419, 268] on li "Документы" at bounding box center [585, 275] width 512 height 27
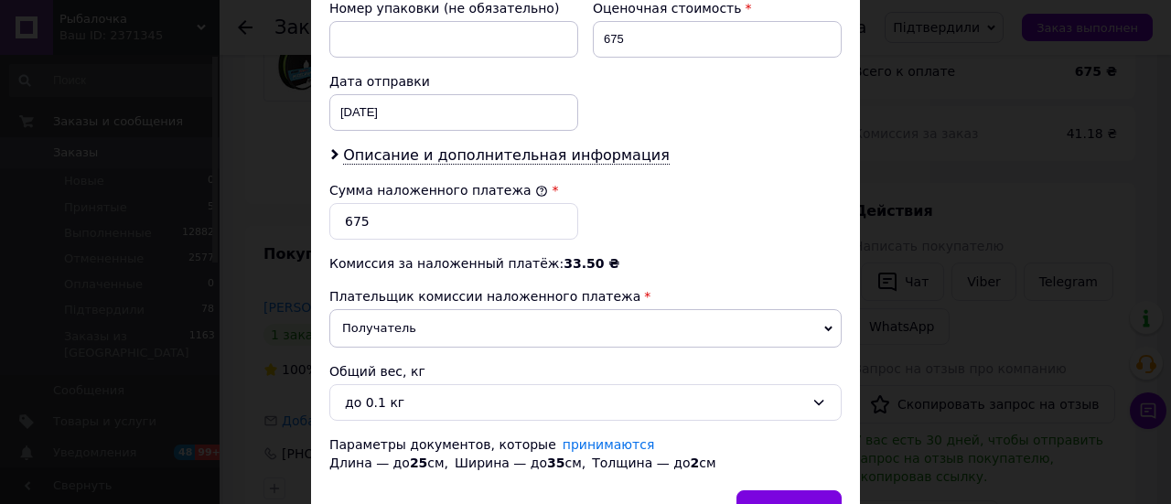
scroll to position [915, 0]
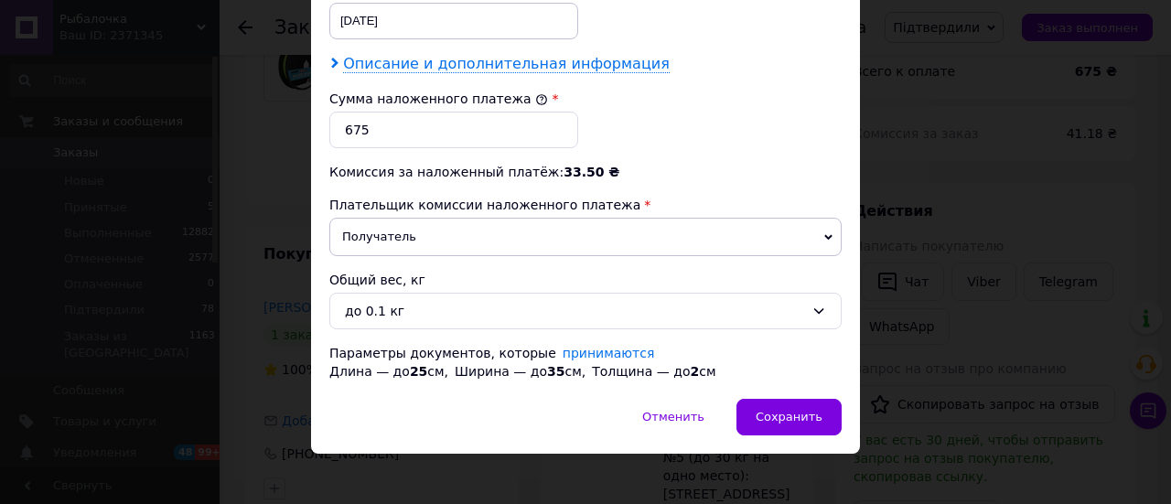
click at [490, 62] on span "Описание и дополнительная информация" at bounding box center [506, 64] width 327 height 18
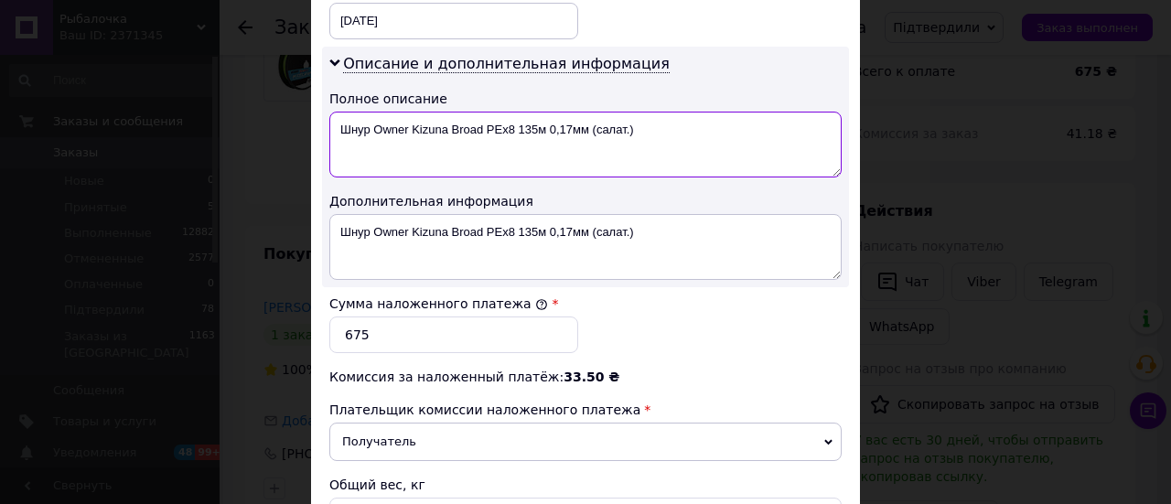
click at [345, 130] on textarea "Шнур Owner Kizuna Broad PEx8 135м 0,17мм (салат.)" at bounding box center [585, 145] width 512 height 66
drag, startPoint x: 413, startPoint y: 127, endPoint x: 516, endPoint y: 127, distance: 102.5
click at [516, 127] on textarea "Owner Kizuna Broad PEx8 135м 0,17мм (салат.)" at bounding box center [585, 145] width 512 height 66
drag, startPoint x: 507, startPoint y: 122, endPoint x: 456, endPoint y: 140, distance: 54.4
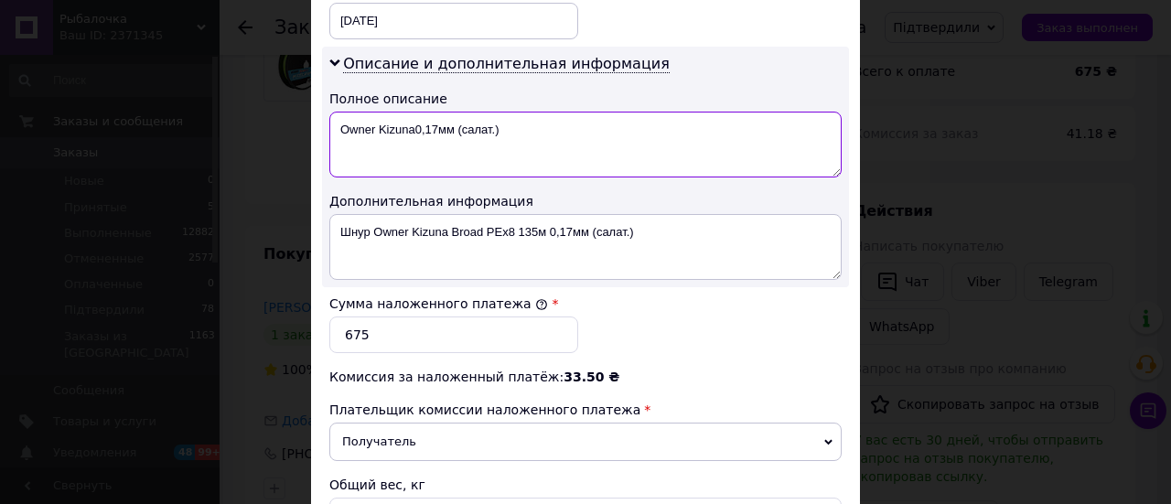
click at [451, 123] on textarea "Owner Kizuna0,17мм (салат.)" at bounding box center [585, 145] width 512 height 66
drag, startPoint x: 330, startPoint y: 124, endPoint x: 499, endPoint y: 127, distance: 169.3
click at [499, 127] on textarea "Owner Kizuna0,17мм" at bounding box center [585, 145] width 512 height 66
type textarea "Owner Kizuna0,17мм"
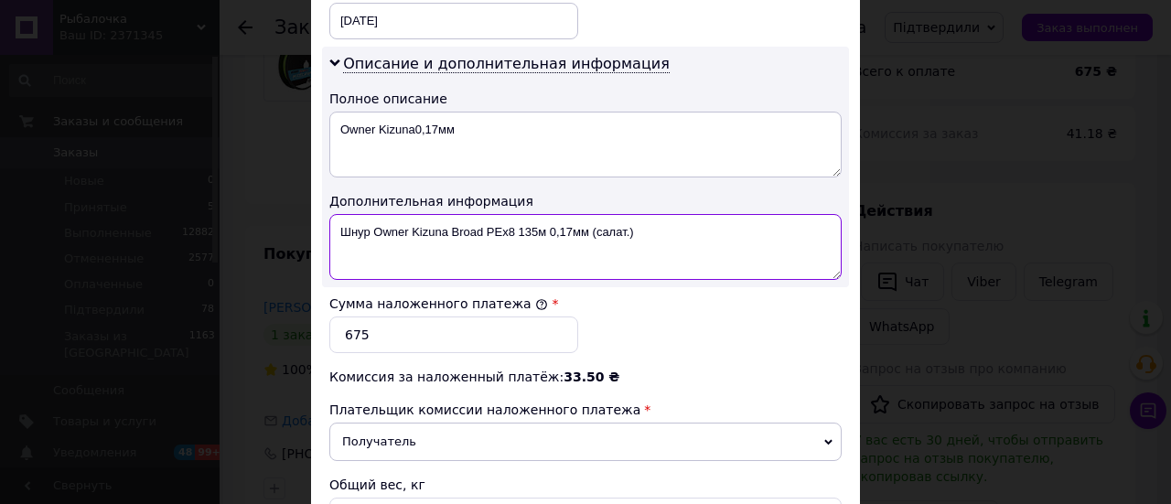
drag, startPoint x: 340, startPoint y: 229, endPoint x: 652, endPoint y: 225, distance: 312.0
click at [652, 225] on textarea "Шнур Owner Kizuna Broad PEx8 135м 0,17мм (салат.)" at bounding box center [585, 247] width 512 height 66
paste textarea "Owner Kizuna0,17мм"
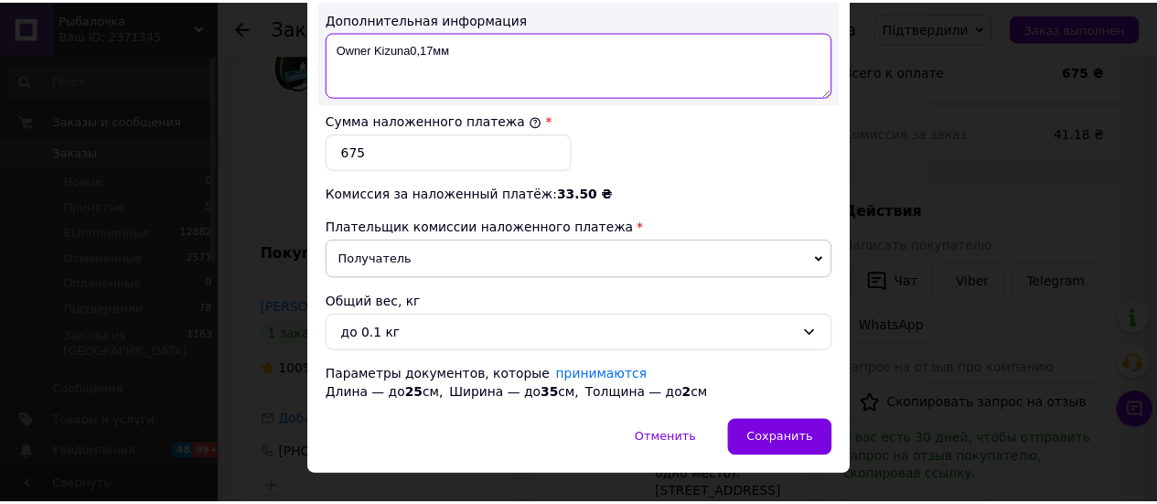
scroll to position [1122, 0]
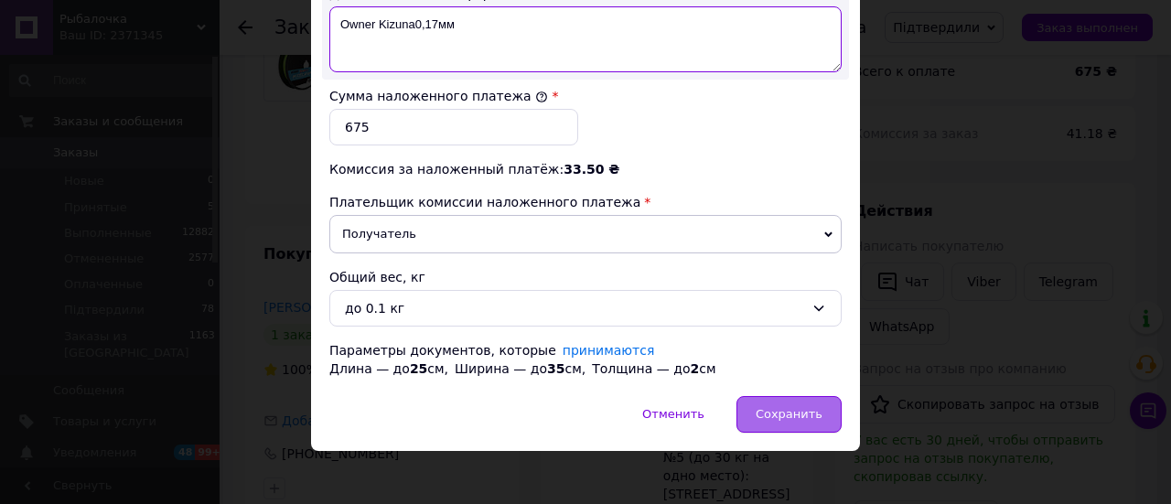
type textarea "Owner Kizuna0,17мм"
click at [769, 407] on span "Сохранить" at bounding box center [789, 414] width 67 height 14
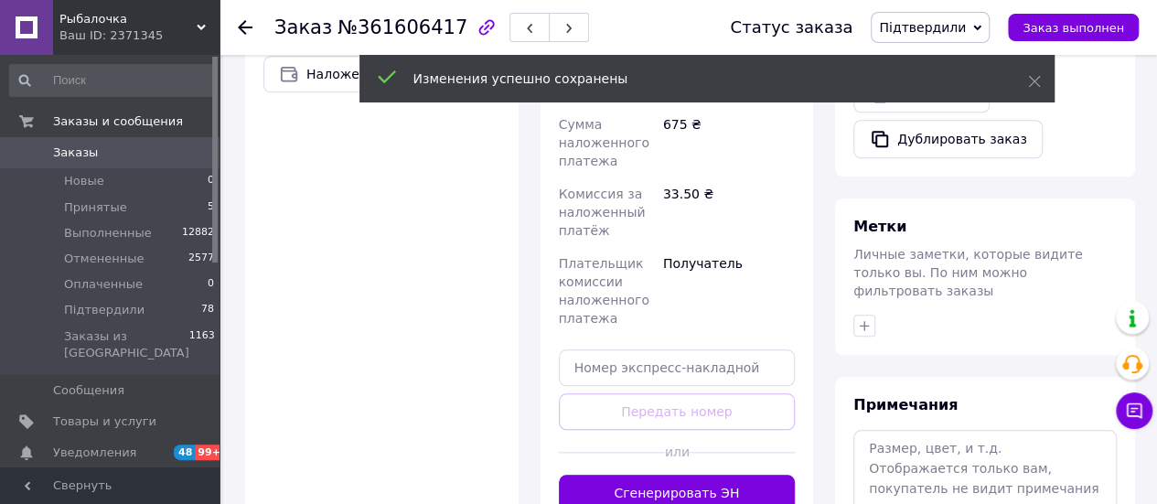
scroll to position [732, 0]
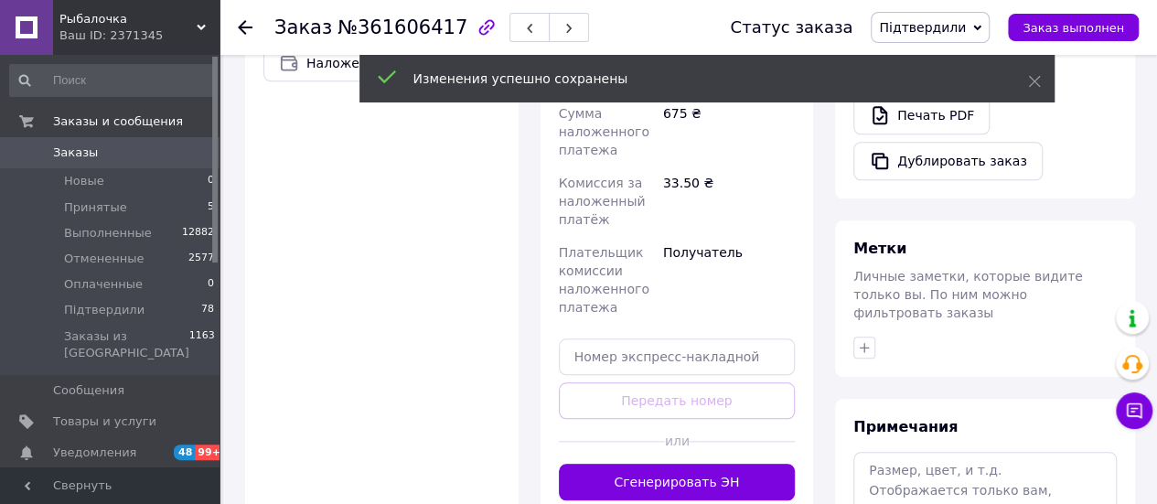
click at [714, 425] on div at bounding box center [742, 441] width 106 height 45
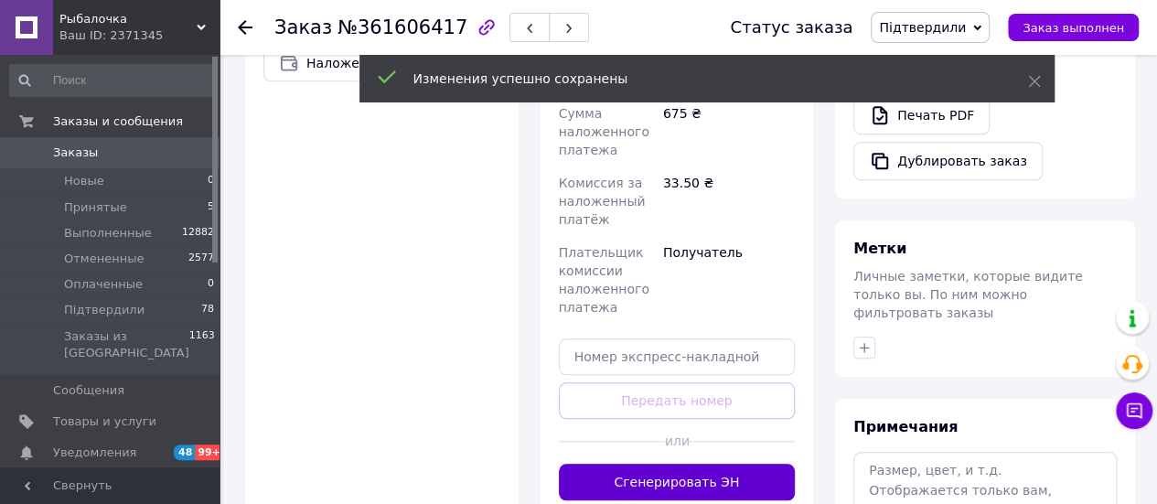
click at [713, 464] on button "Сгенерировать ЭН" at bounding box center [677, 482] width 237 height 37
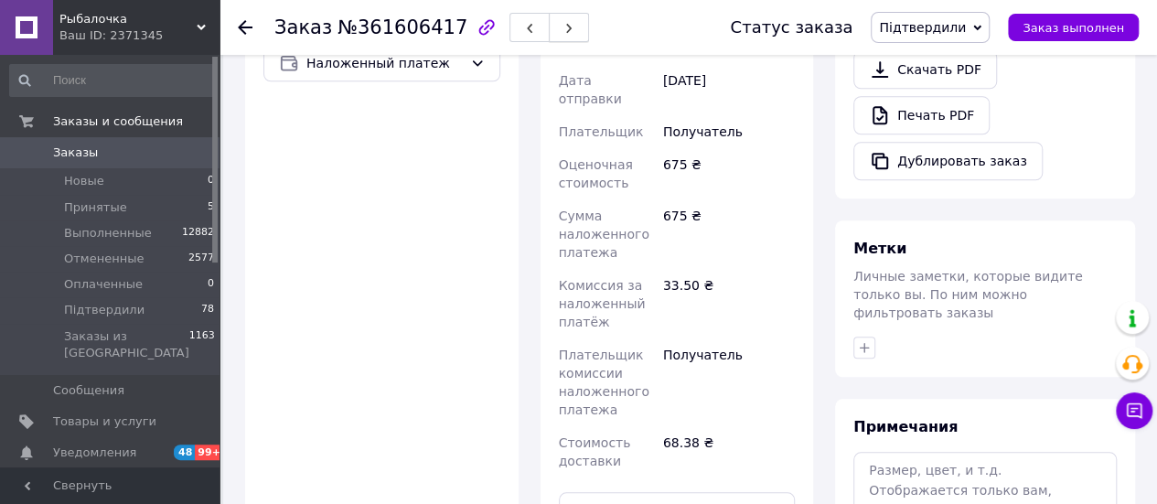
click at [564, 31] on icon "button" at bounding box center [569, 28] width 11 height 11
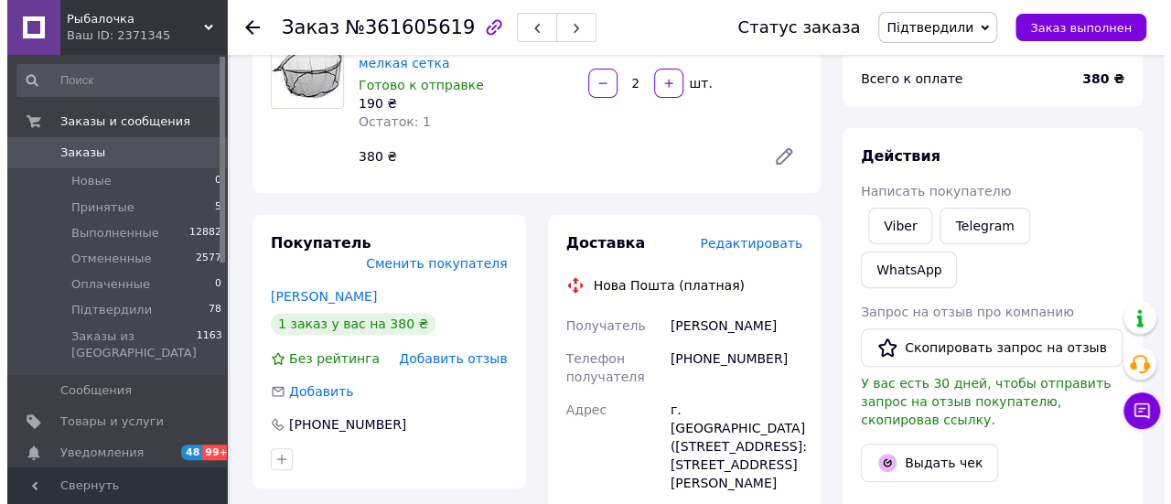
scroll to position [183, 0]
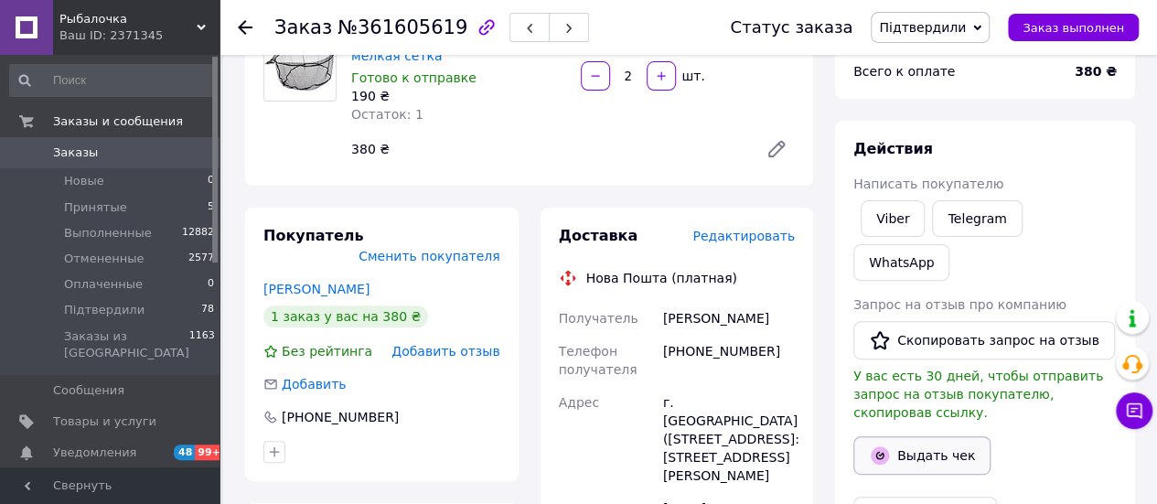
click at [897, 436] on button "Выдать чек" at bounding box center [922, 455] width 137 height 38
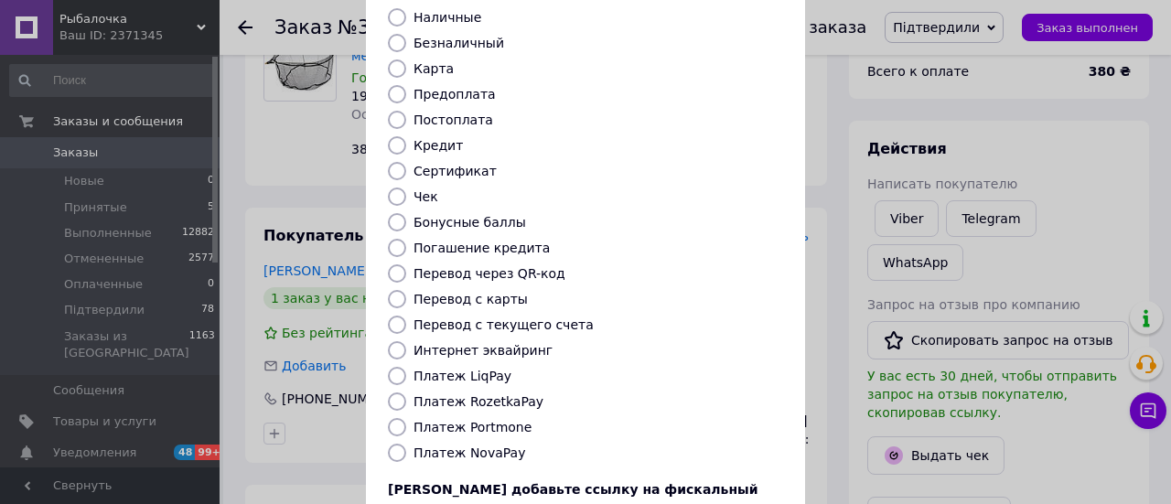
scroll to position [280, 0]
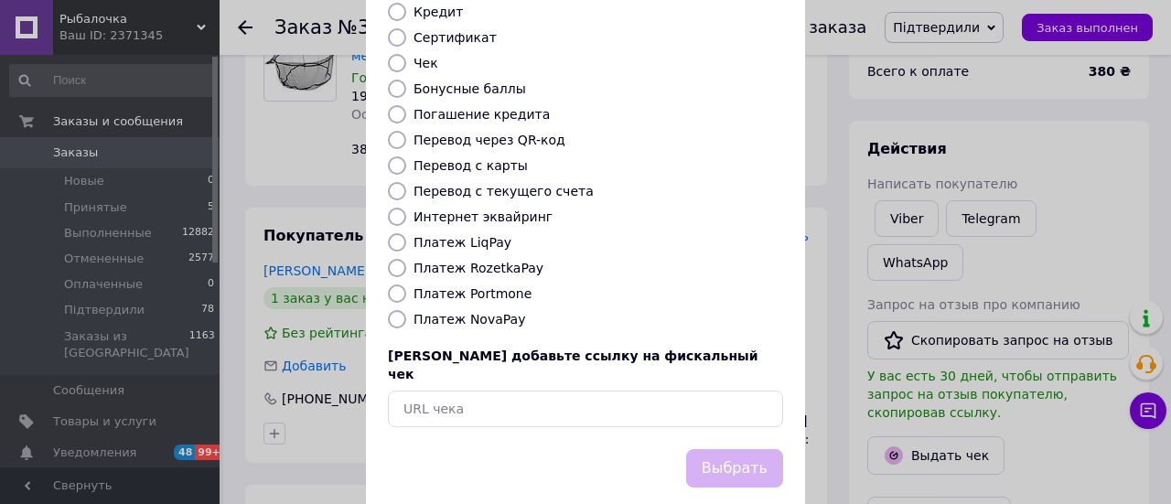
click at [477, 312] on label "Платеж NovaPay" at bounding box center [469, 319] width 112 height 15
click at [406, 310] on input "Платеж NovaPay" at bounding box center [397, 319] width 18 height 18
radio input "true"
click at [759, 449] on button "Выбрать" at bounding box center [734, 468] width 97 height 39
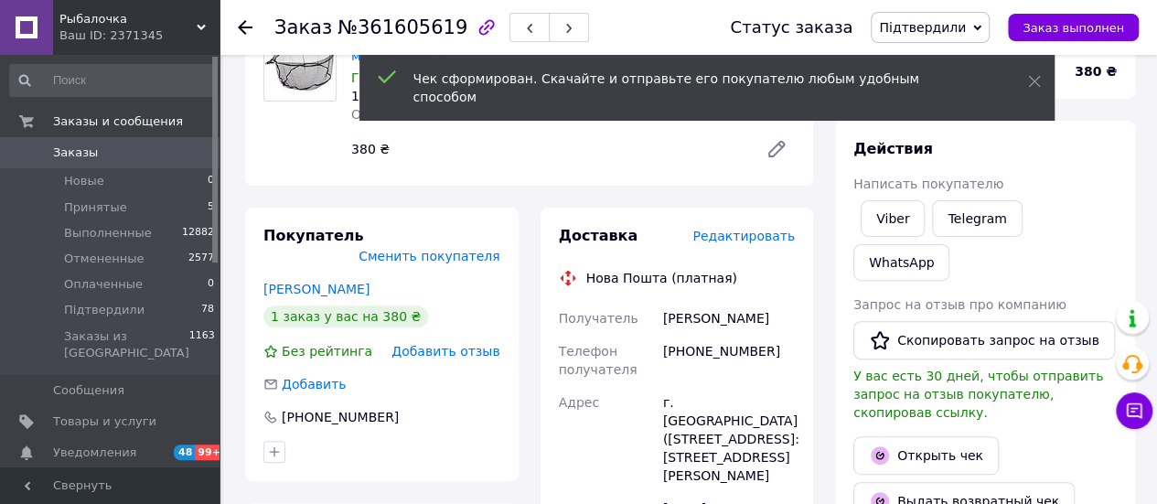
click at [783, 240] on span "Редактировать" at bounding box center [744, 236] width 102 height 15
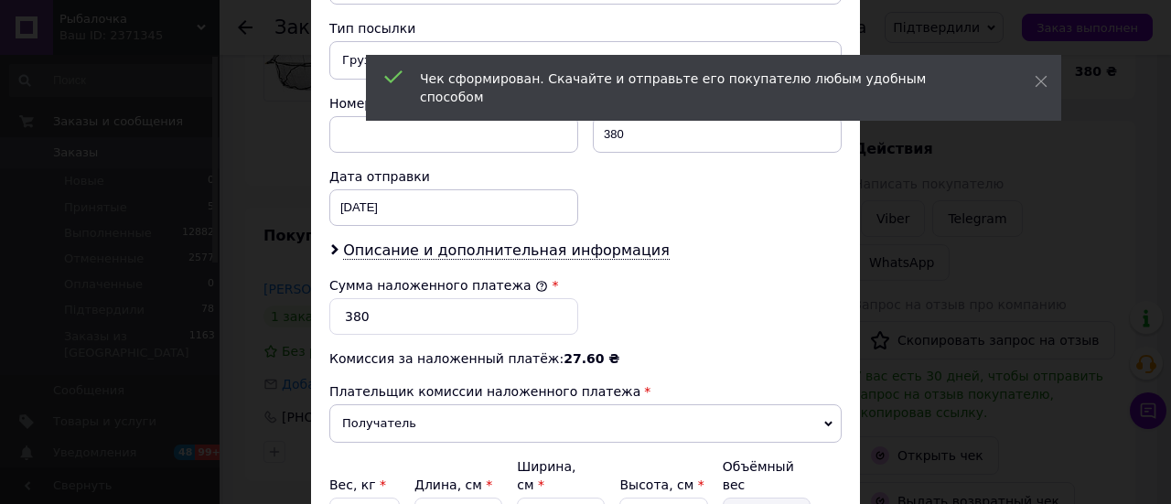
scroll to position [732, 0]
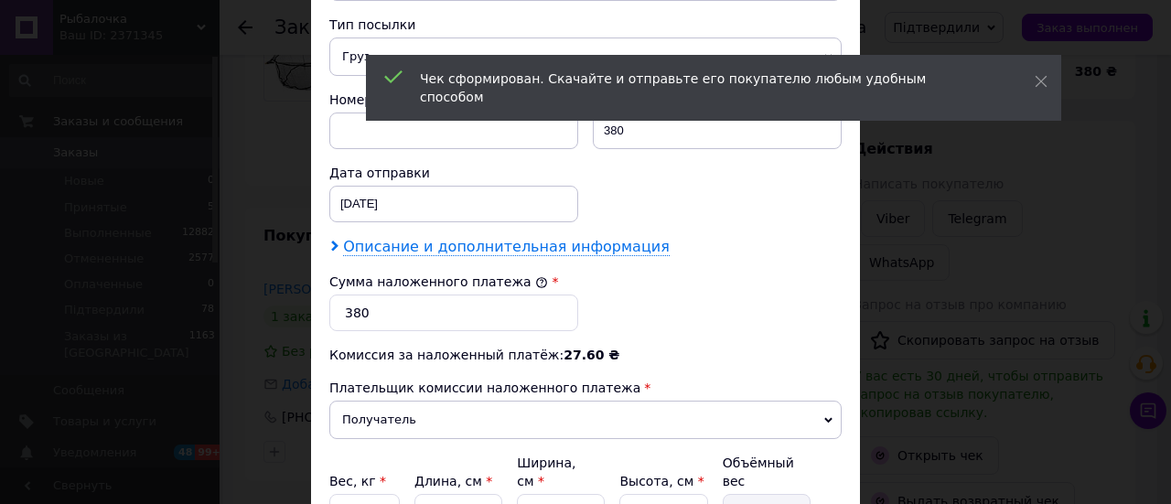
click at [456, 247] on span "Описание и дополнительная информация" at bounding box center [506, 247] width 327 height 18
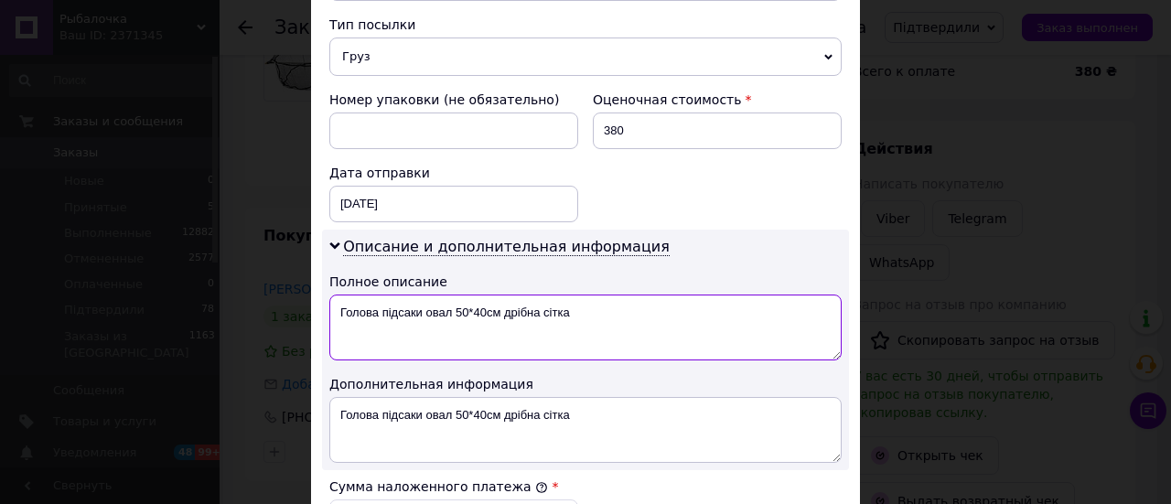
drag, startPoint x: 421, startPoint y: 308, endPoint x: 617, endPoint y: 305, distance: 196.7
click at [612, 306] on textarea "Голова підсаки овал 50*40см дрібна сітка" at bounding box center [585, 328] width 512 height 66
drag, startPoint x: 334, startPoint y: 311, endPoint x: 459, endPoint y: 305, distance: 125.5
click at [459, 305] on textarea "Голова підсаки -2" at bounding box center [585, 328] width 512 height 66
type textarea "Голова підсаки -2"
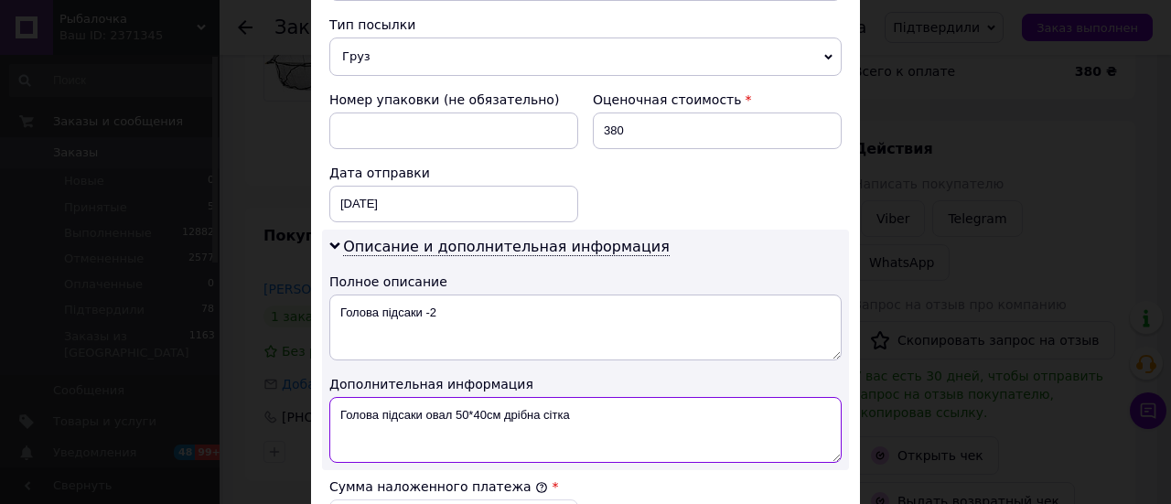
drag, startPoint x: 336, startPoint y: 413, endPoint x: 629, endPoint y: 414, distance: 293.7
click at [629, 414] on textarea "Голова підсаки овал 50*40см дрібна сітка" at bounding box center [585, 430] width 512 height 66
paste textarea "-2"
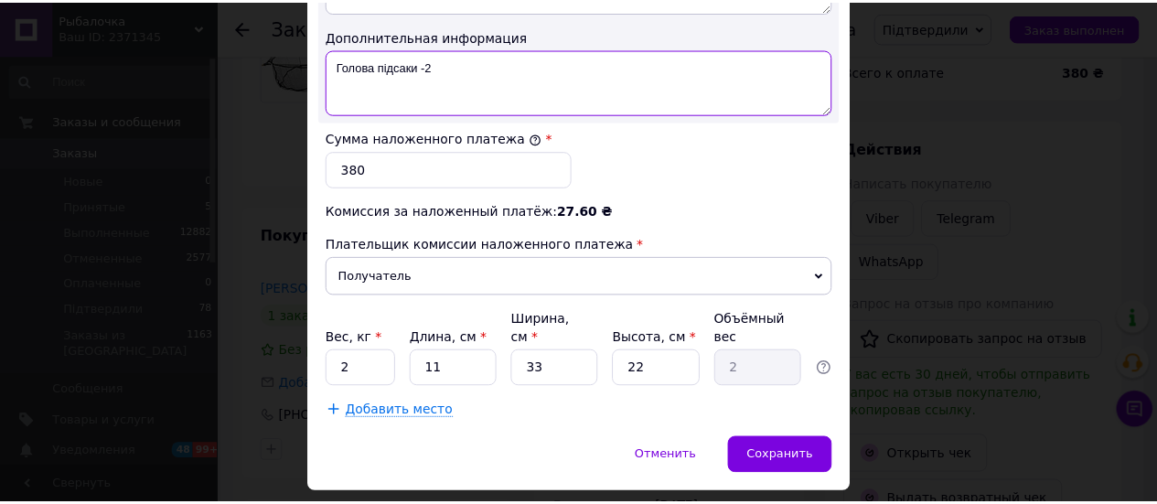
scroll to position [1098, 0]
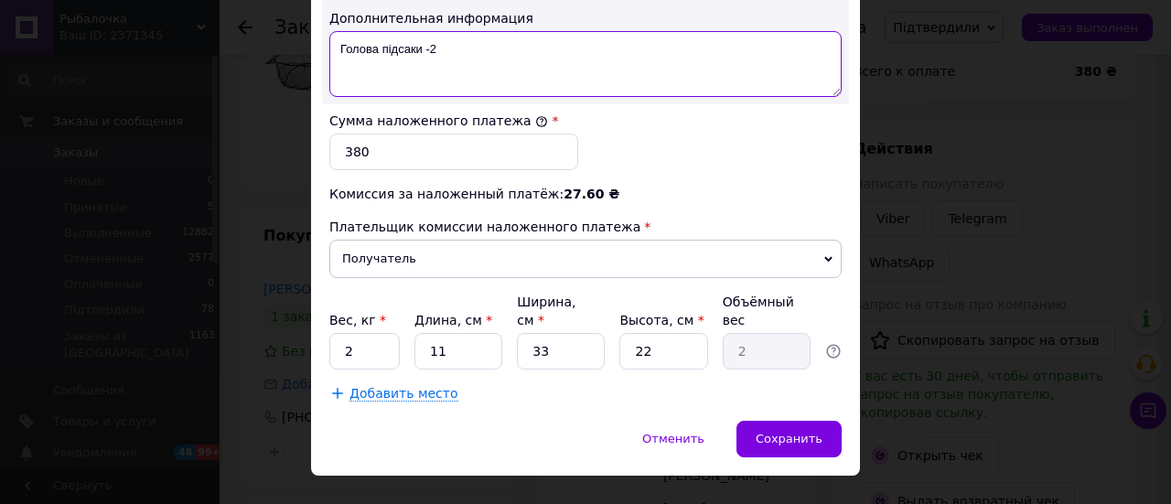
type textarea "Голова підсаки -2"
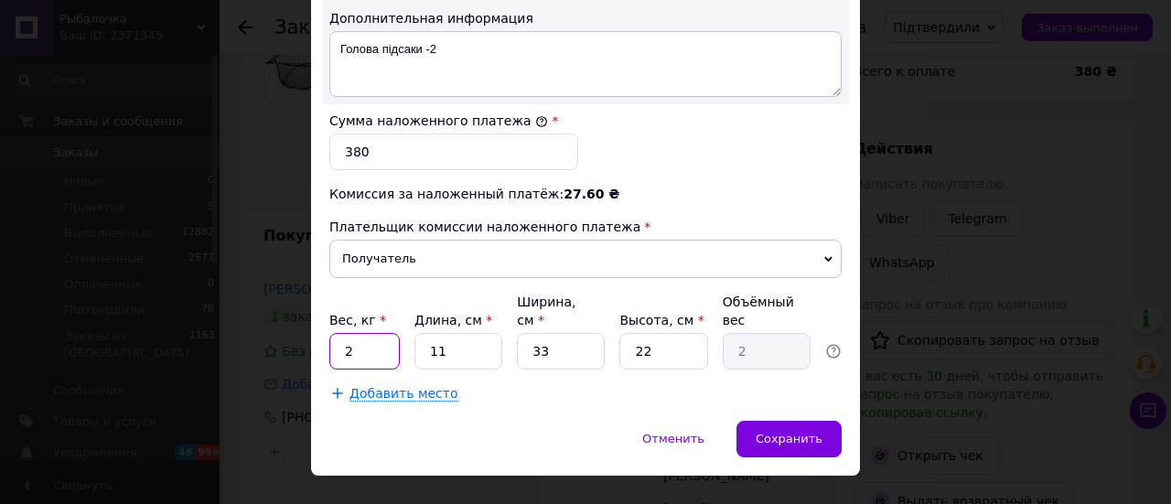
click at [392, 337] on input "2" at bounding box center [364, 351] width 70 height 37
type input "1"
click at [425, 333] on input "11" at bounding box center [458, 351] width 88 height 37
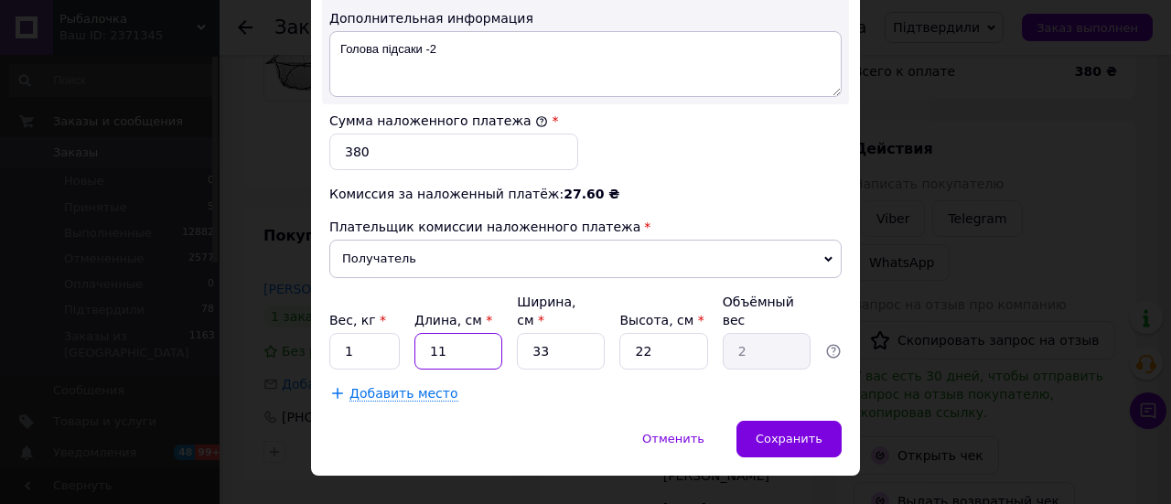
type input "5"
type input "0.91"
type input "54"
type input "9.8"
type input "54"
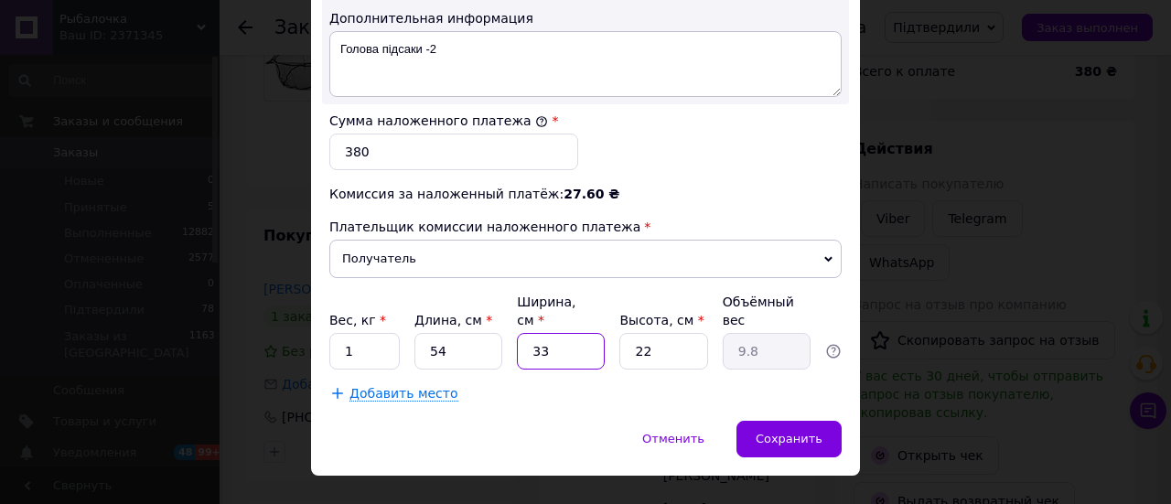
click at [553, 333] on input "33" at bounding box center [561, 351] width 88 height 37
type input "3"
type input "0.89"
type input "38"
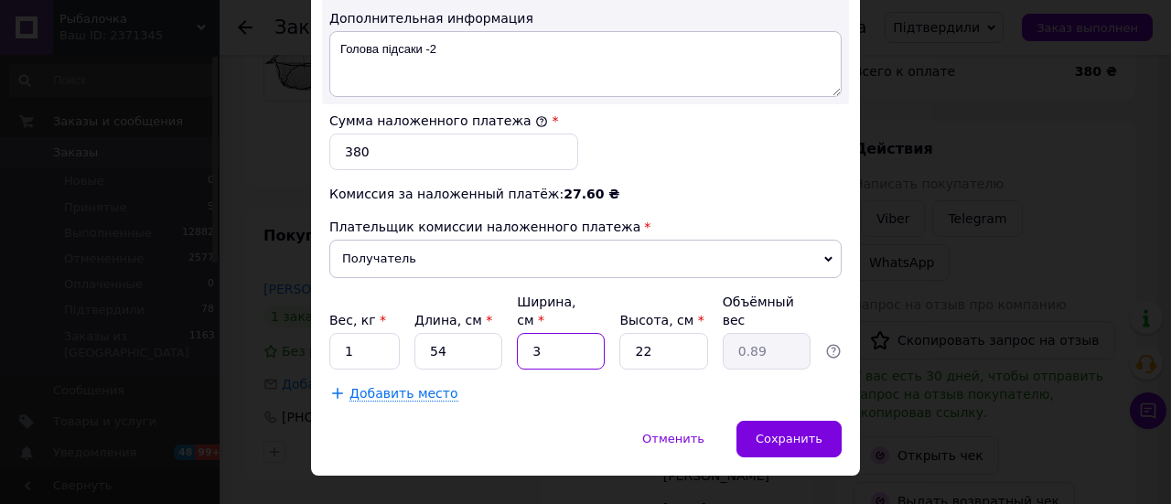
type input "11.29"
type input "38"
click at [676, 333] on input "22" at bounding box center [663, 351] width 88 height 37
type input "8"
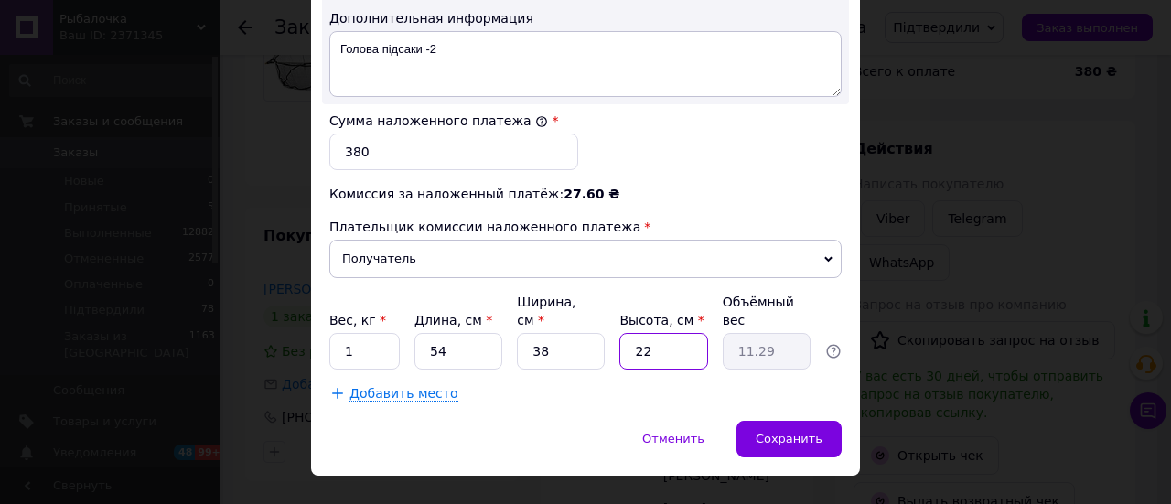
type input "4.1"
type input "8"
click at [778, 432] on span "Сохранить" at bounding box center [789, 439] width 67 height 14
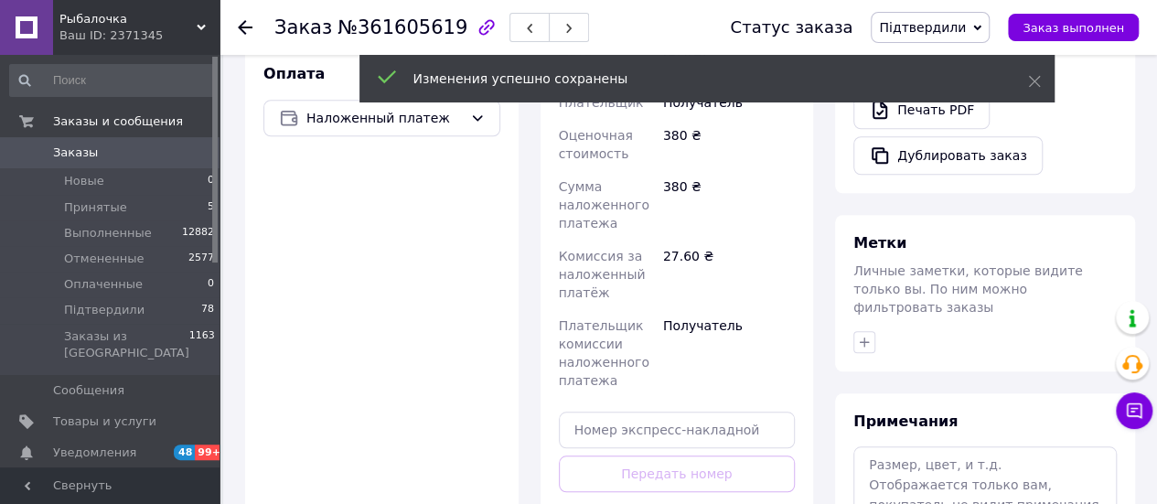
scroll to position [732, 0]
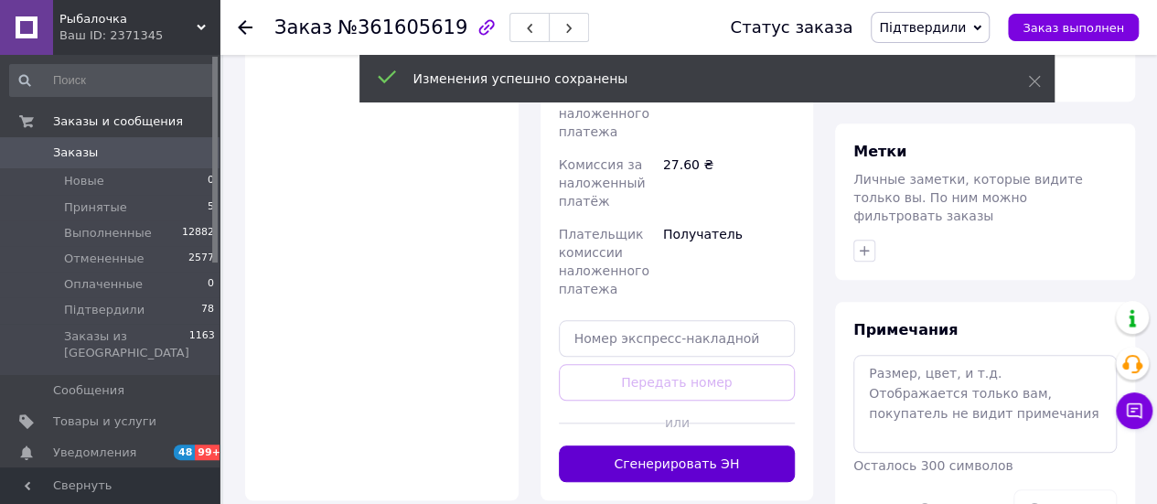
click at [738, 446] on button "Сгенерировать ЭН" at bounding box center [677, 464] width 237 height 37
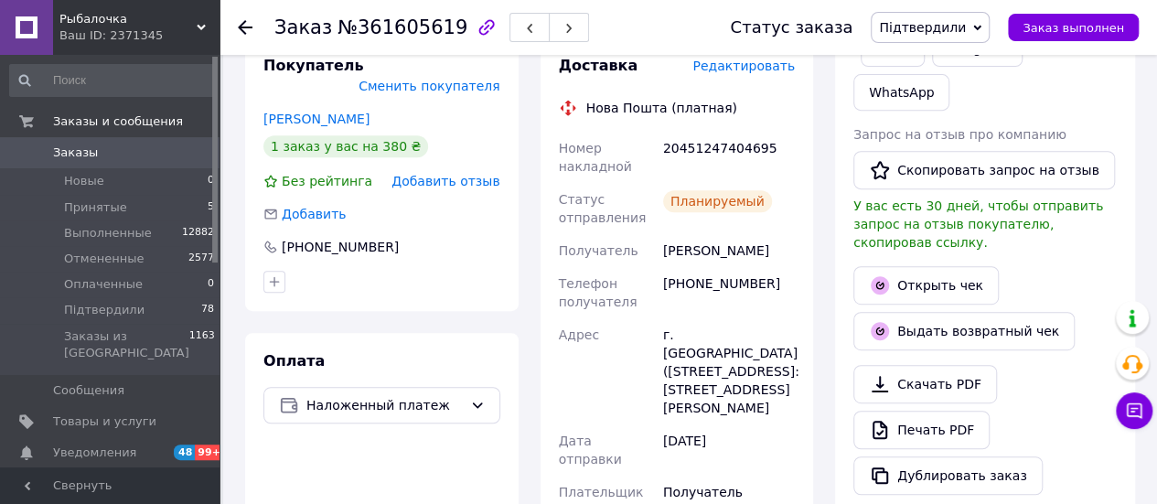
scroll to position [366, 0]
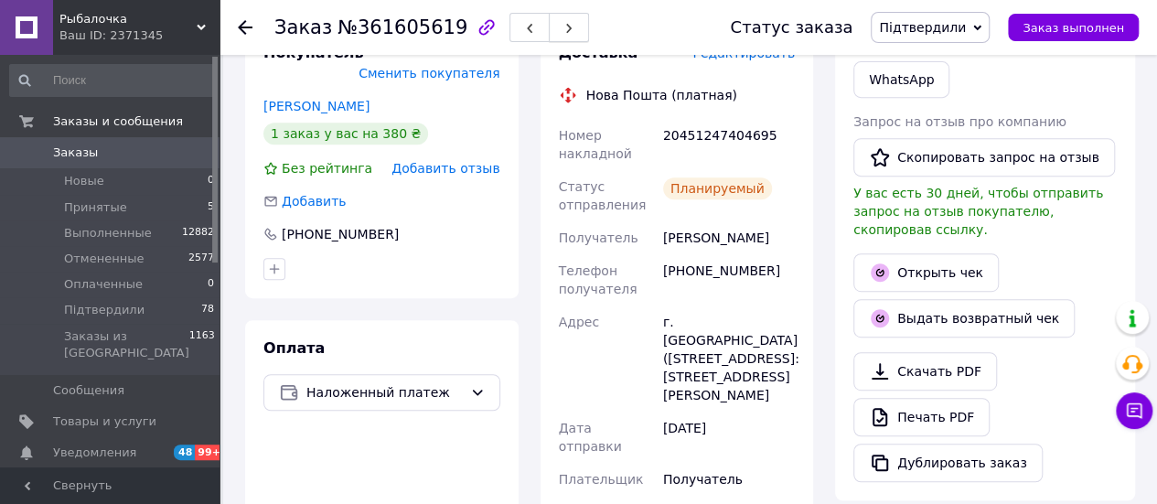
click at [564, 26] on icon "button" at bounding box center [569, 28] width 11 height 11
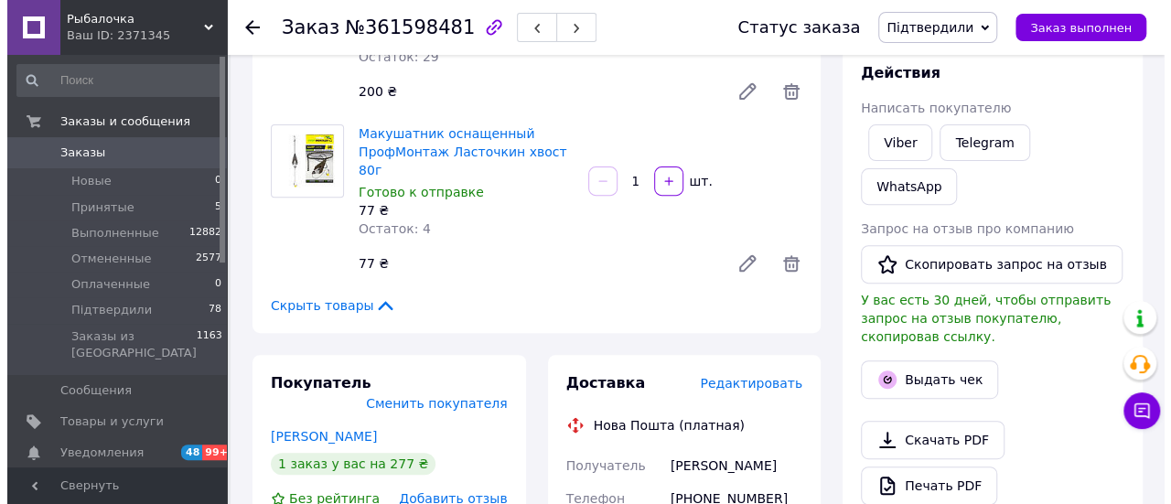
scroll to position [274, 0]
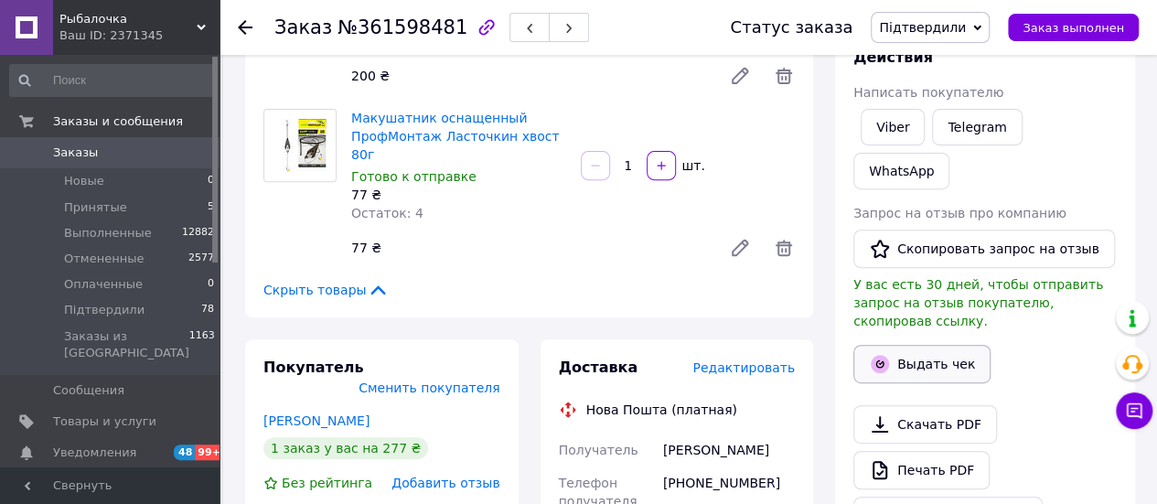
click at [923, 345] on button "Выдать чек" at bounding box center [922, 364] width 137 height 38
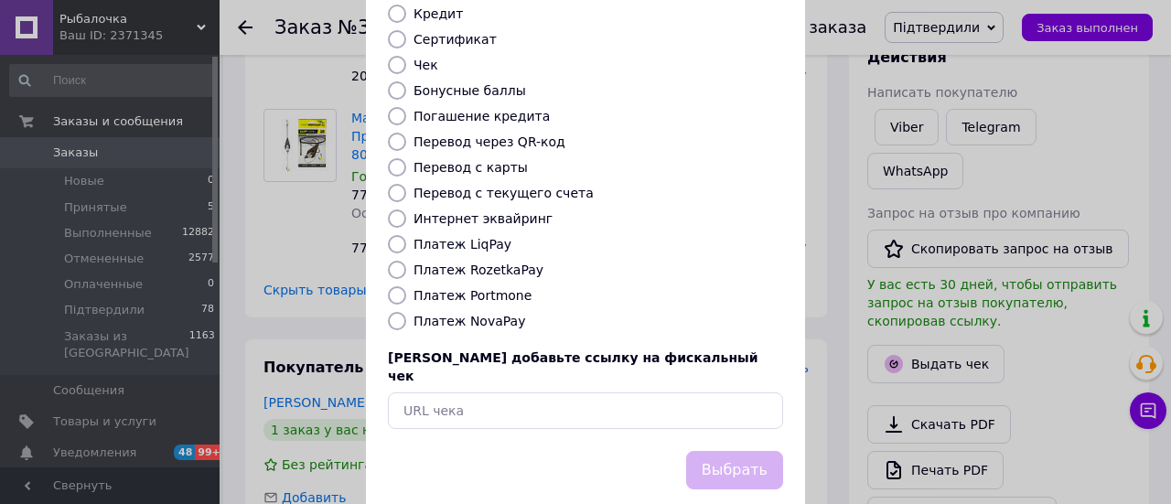
scroll to position [280, 0]
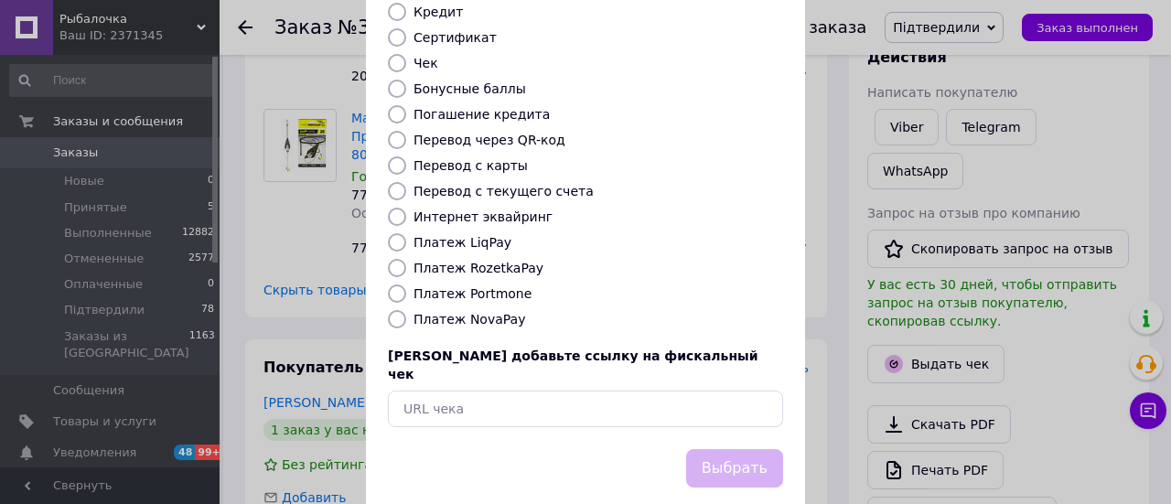
click at [502, 312] on label "Платеж NovaPay" at bounding box center [469, 319] width 112 height 15
click at [498, 312] on label "Платеж NovaPay" at bounding box center [469, 319] width 112 height 15
click at [406, 310] on input "Платеж NovaPay" at bounding box center [397, 319] width 18 height 18
radio input "true"
click at [706, 449] on button "Выбрать" at bounding box center [734, 468] width 97 height 39
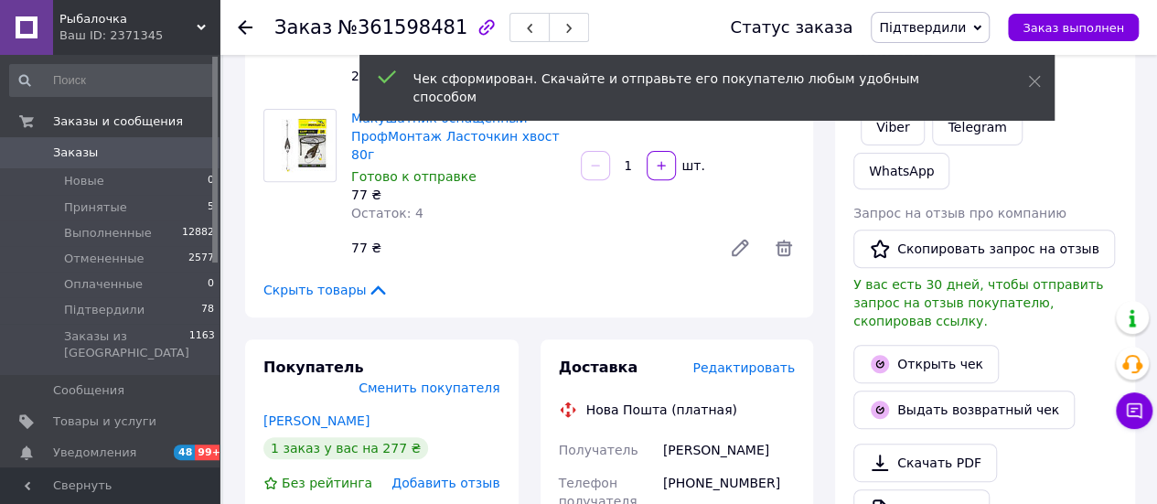
click at [785, 360] on span "Редактировать" at bounding box center [744, 367] width 102 height 15
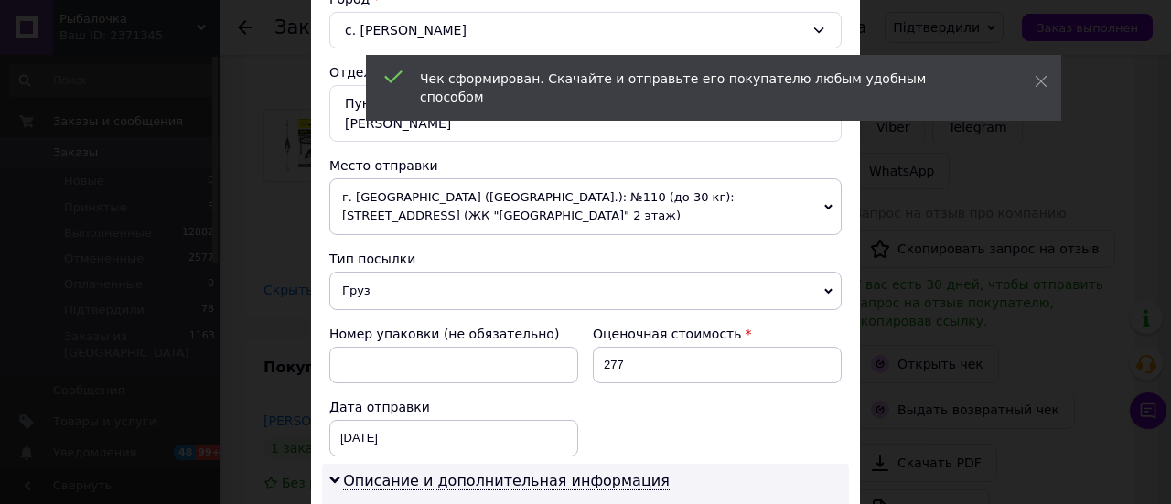
scroll to position [549, 0]
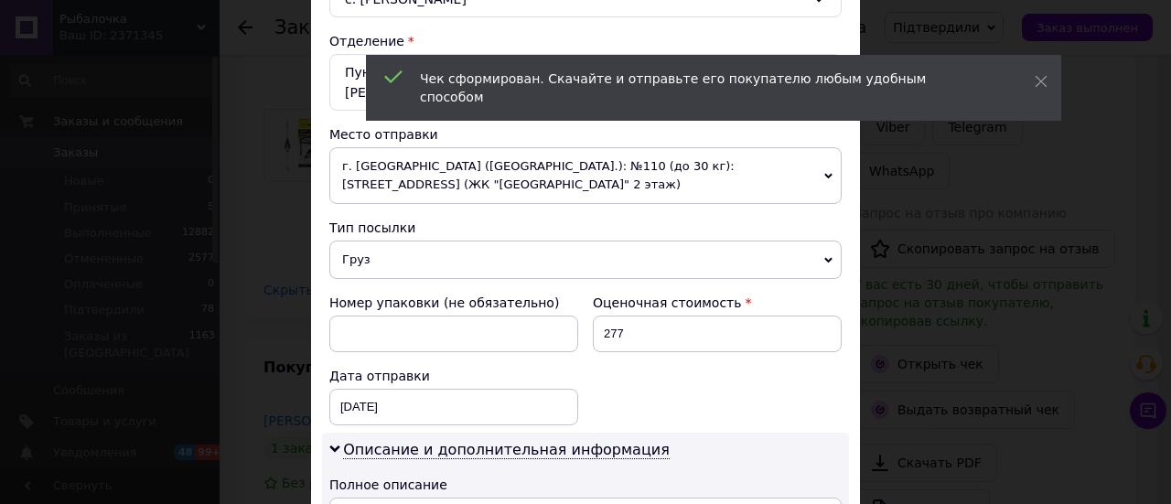
click at [401, 248] on span "Груз" at bounding box center [585, 260] width 512 height 38
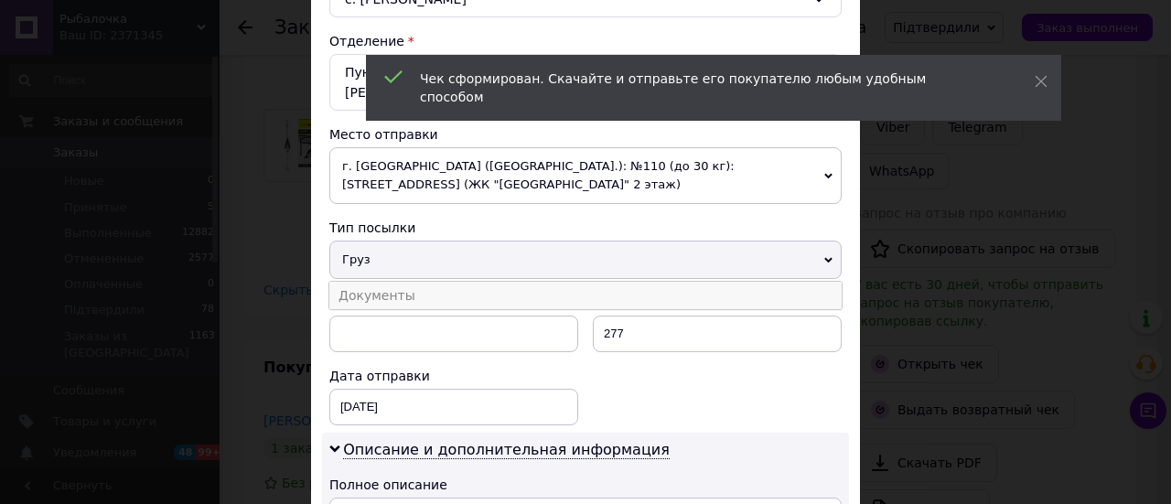
click at [396, 282] on li "Документы" at bounding box center [585, 295] width 512 height 27
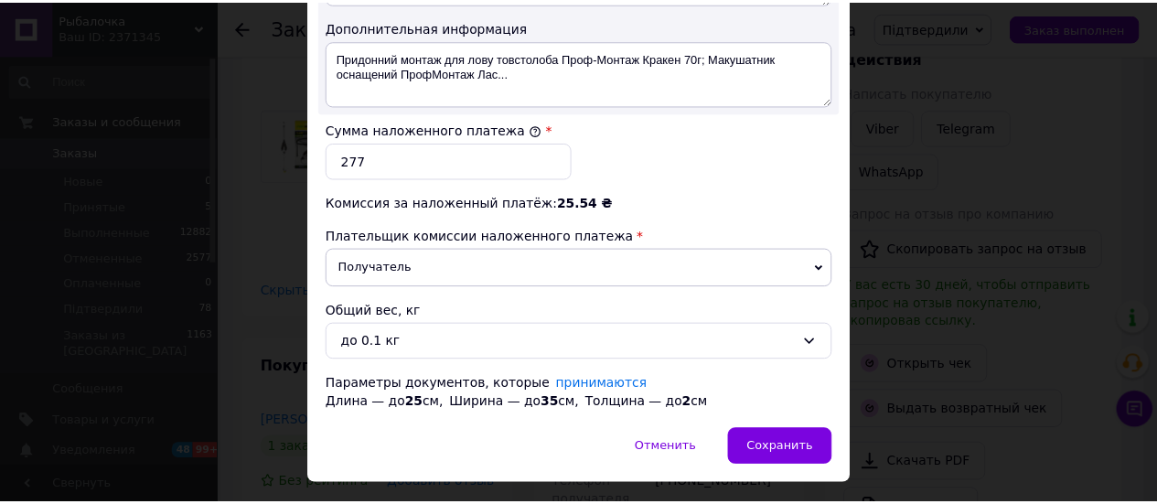
scroll to position [1122, 0]
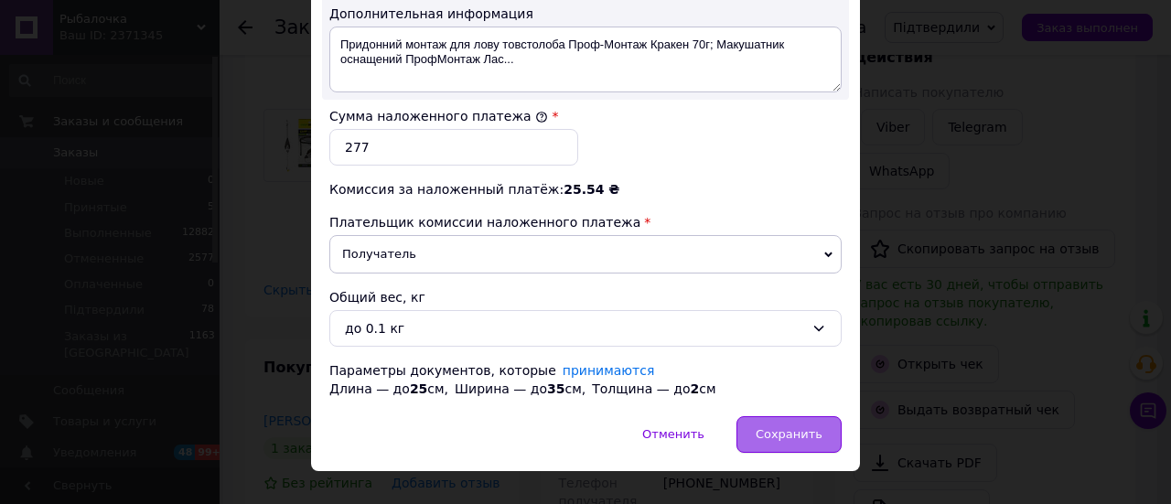
click at [778, 427] on span "Сохранить" at bounding box center [789, 434] width 67 height 14
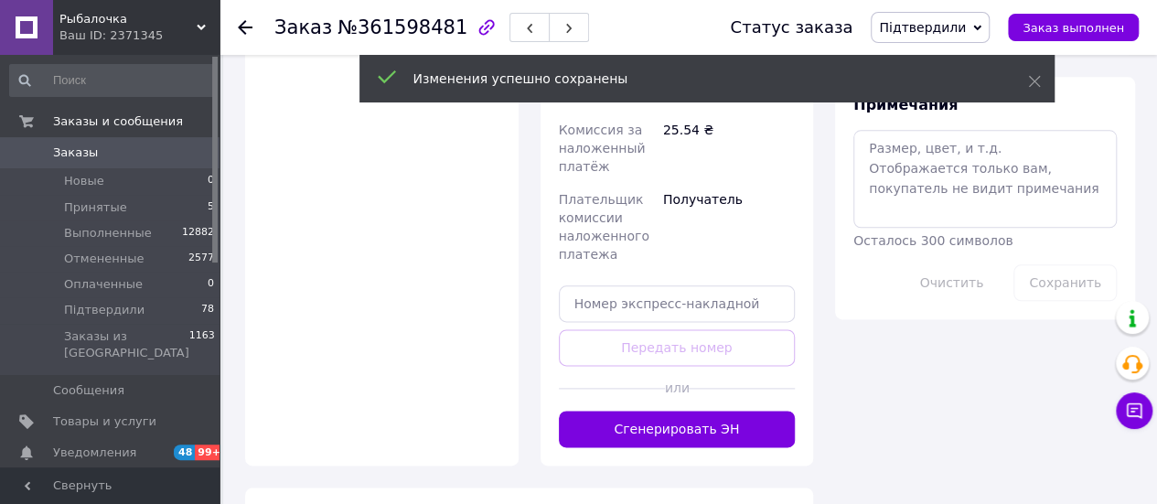
scroll to position [1006, 0]
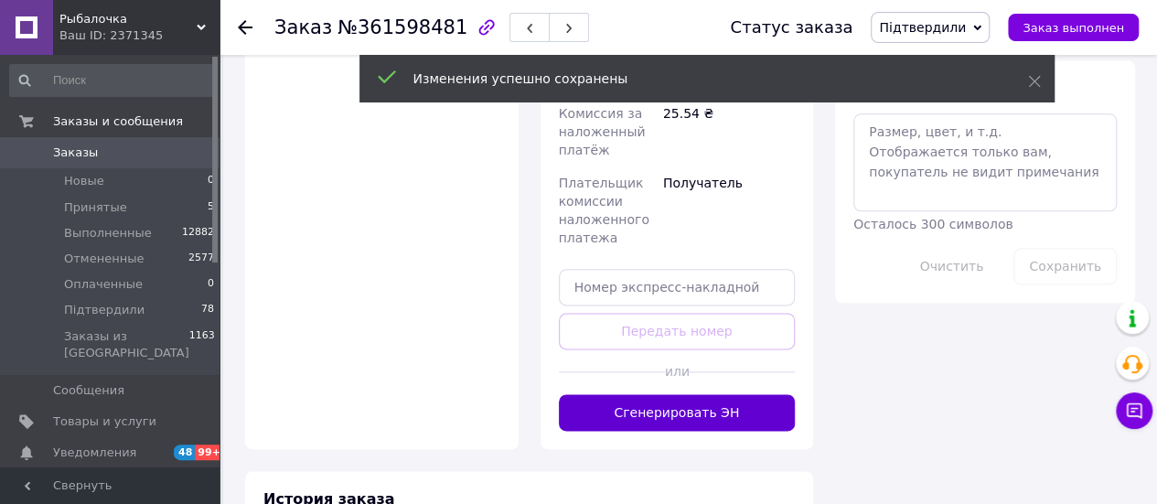
click at [693, 394] on button "Сгенерировать ЭН" at bounding box center [677, 412] width 237 height 37
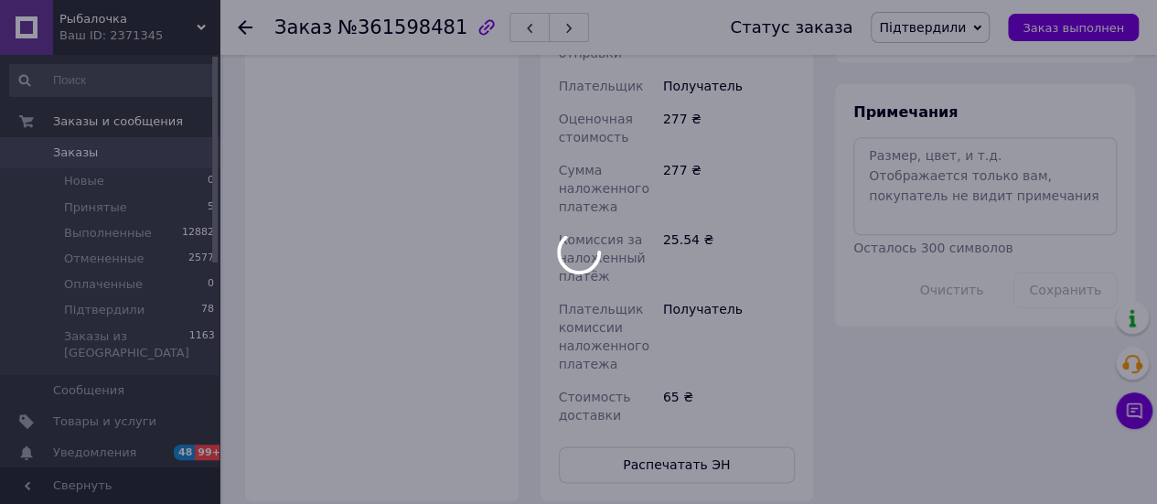
scroll to position [823, 0]
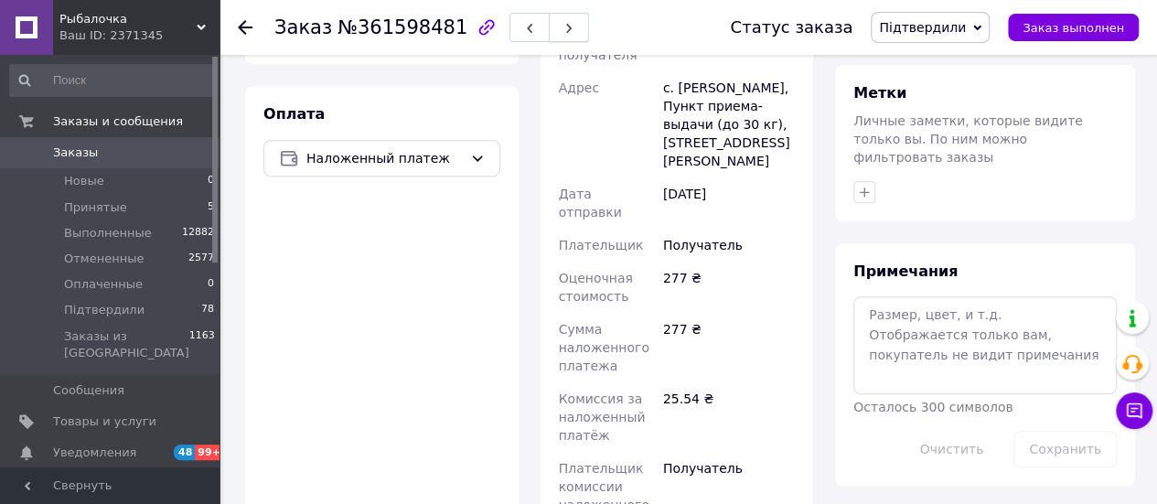
click at [564, 28] on icon "button" at bounding box center [569, 28] width 11 height 11
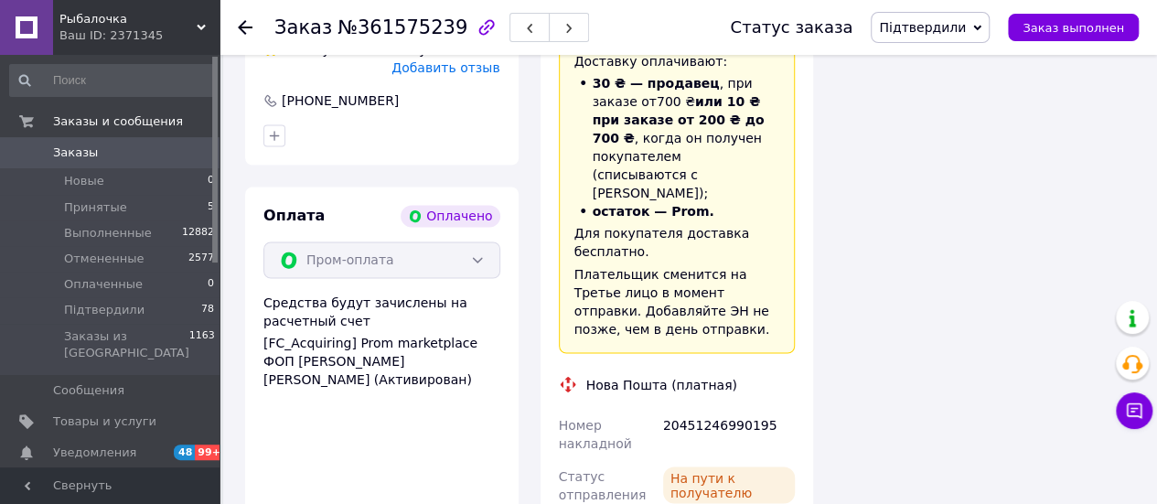
scroll to position [1555, 0]
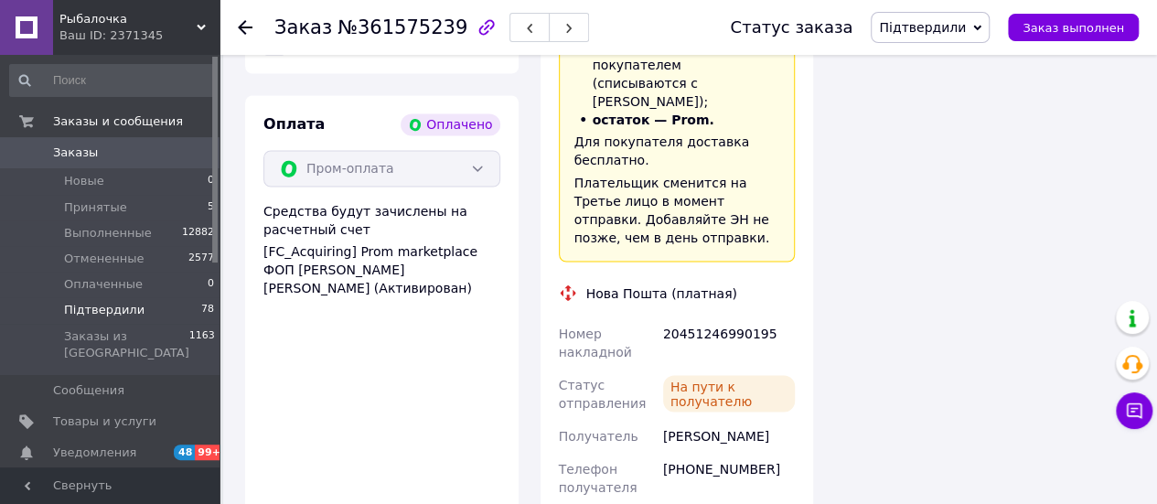
click at [102, 301] on li "Підтвердили 78" at bounding box center [112, 310] width 225 height 26
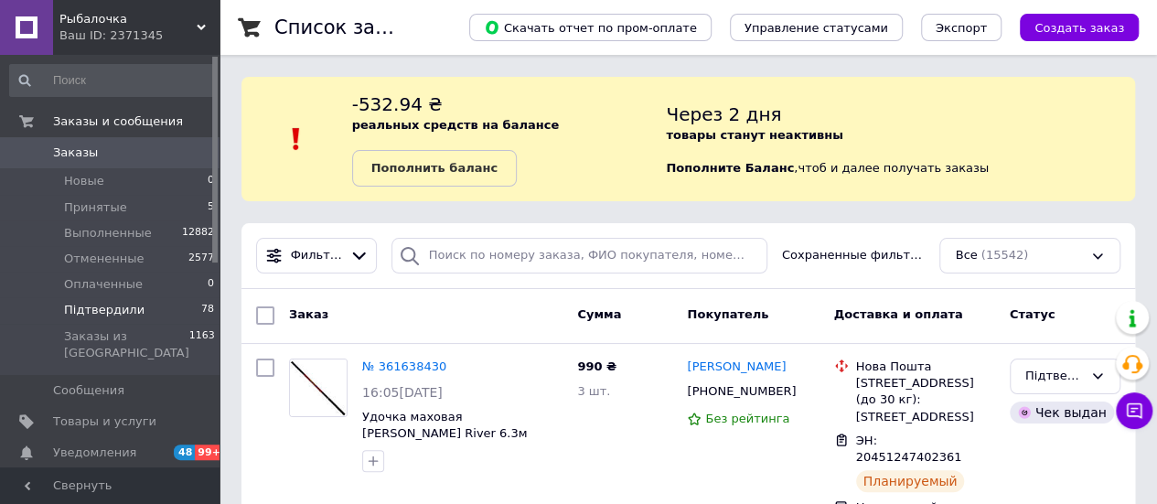
click at [119, 301] on li "Підтвердили 78" at bounding box center [112, 310] width 225 height 26
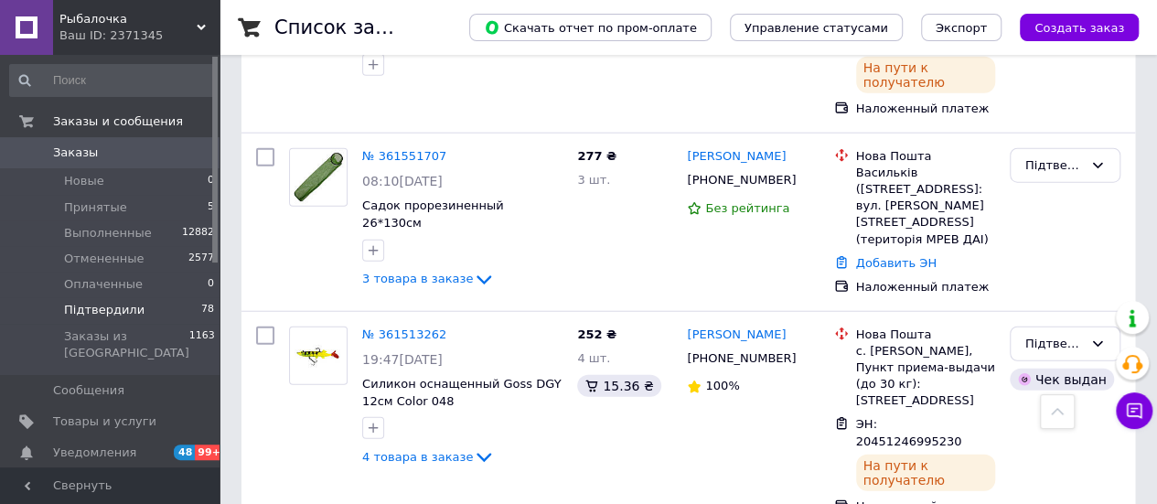
scroll to position [2196, 0]
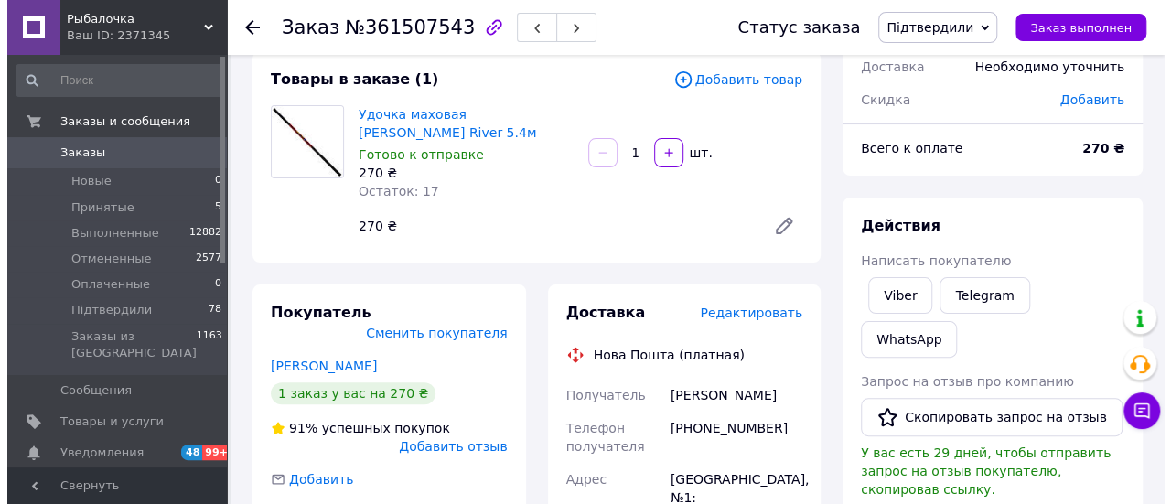
scroll to position [102, 0]
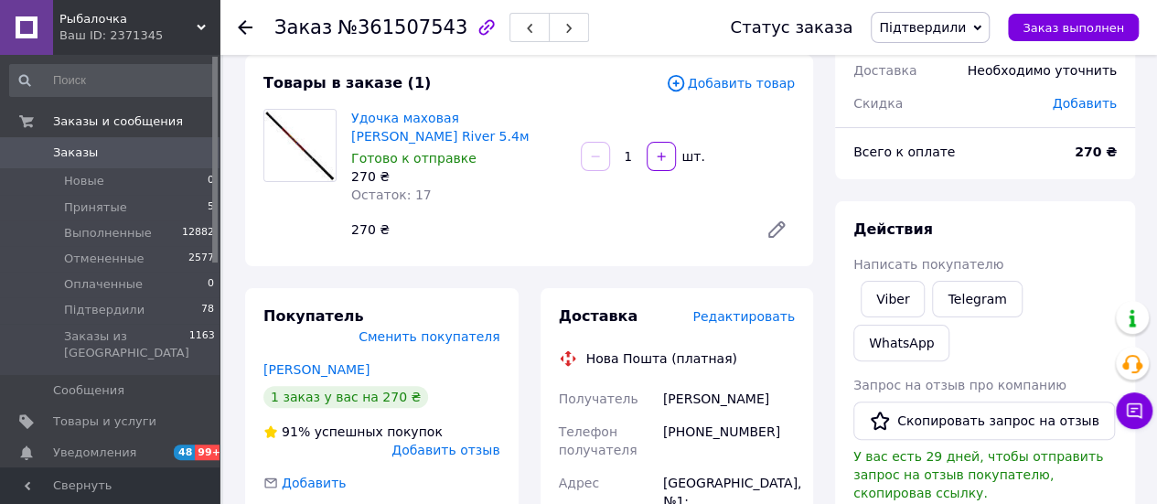
click at [752, 317] on span "Редактировать" at bounding box center [744, 316] width 102 height 15
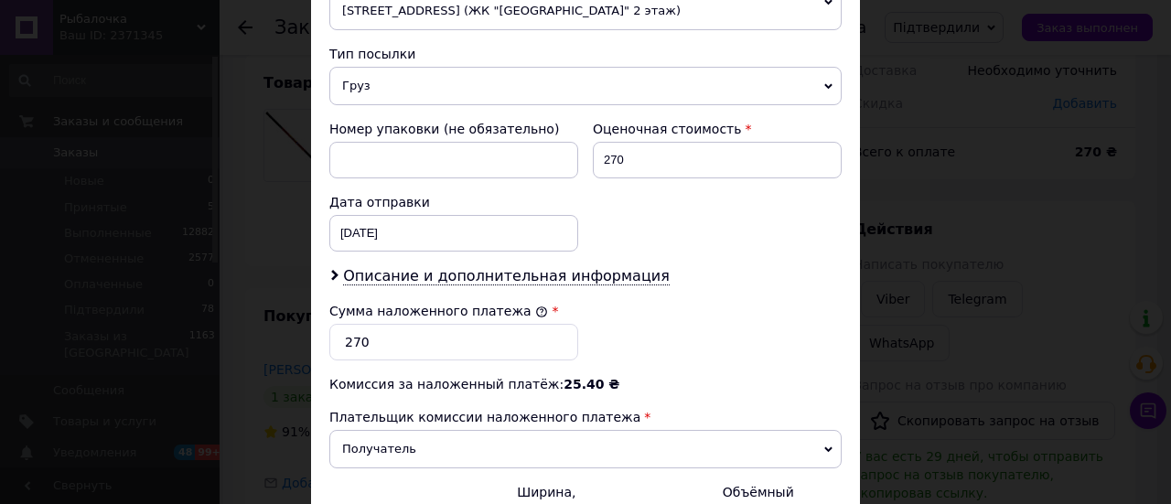
scroll to position [732, 0]
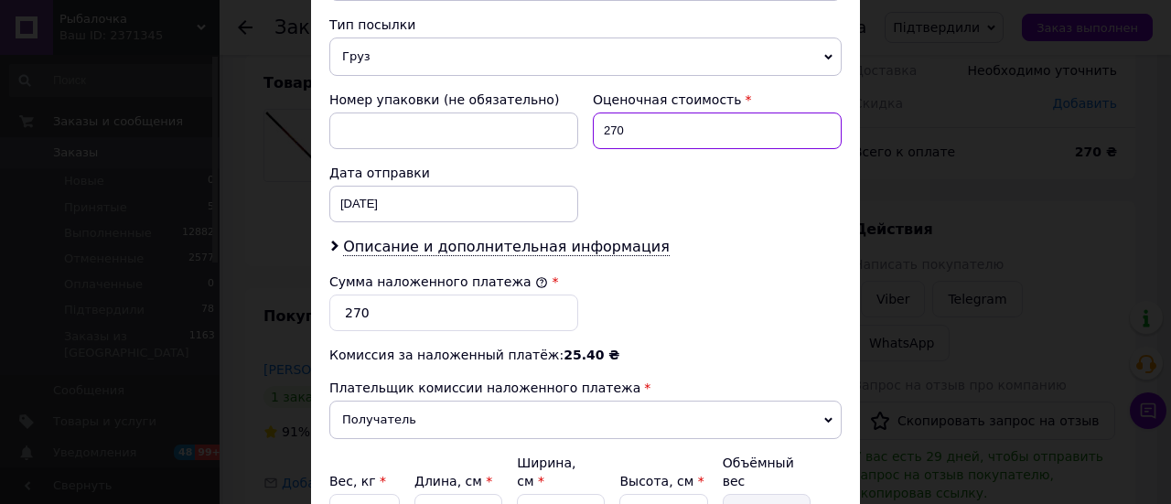
click at [606, 134] on input "270" at bounding box center [717, 131] width 249 height 37
type input "170"
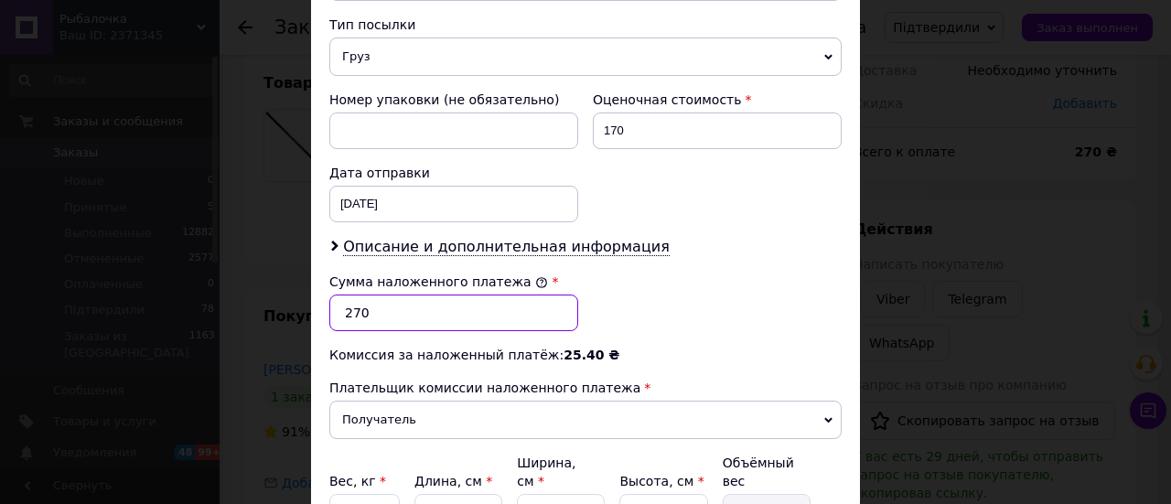
drag, startPoint x: 348, startPoint y: 306, endPoint x: 338, endPoint y: 306, distance: 10.1
click at [338, 306] on input "270" at bounding box center [453, 313] width 249 height 37
type input "170"
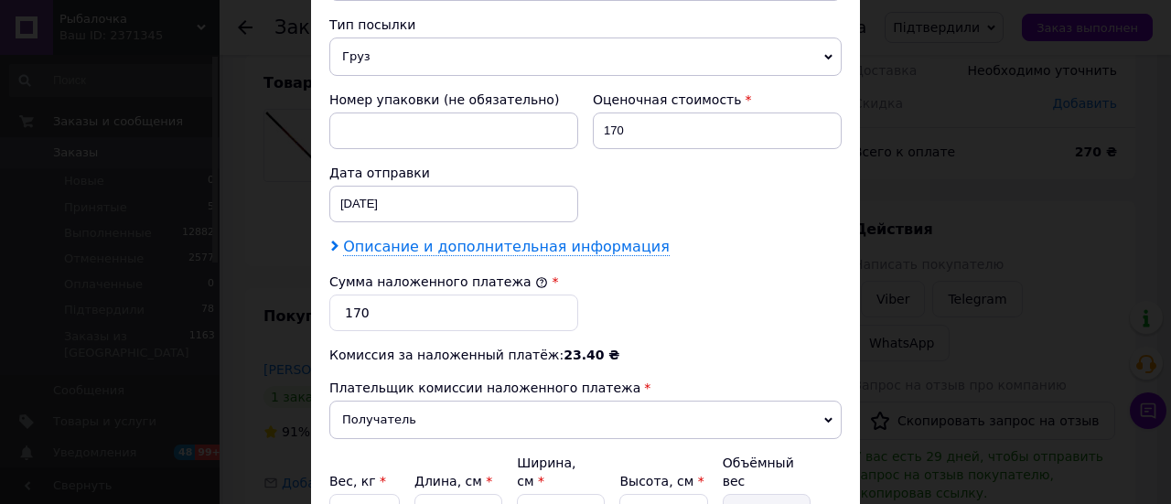
click at [393, 238] on span "Описание и дополнительная информация" at bounding box center [506, 247] width 327 height 18
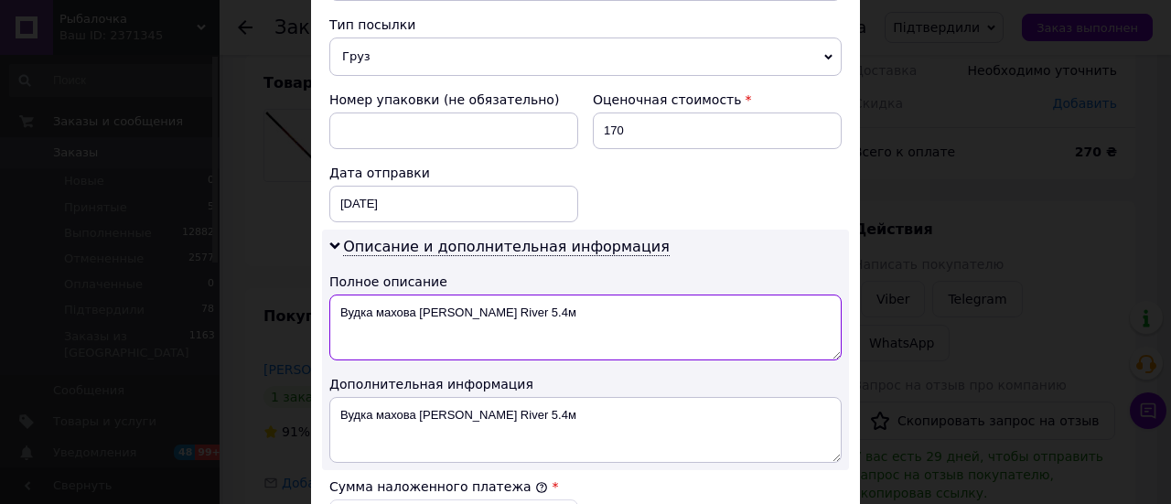
drag, startPoint x: 335, startPoint y: 308, endPoint x: 463, endPoint y: 305, distance: 128.1
click at [463, 305] on textarea "Вудка махова [PERSON_NAME] River 5.4м" at bounding box center [585, 328] width 512 height 66
click at [455, 306] on textarea "Sabarof River 5.4м" at bounding box center [585, 328] width 512 height 66
drag, startPoint x: 334, startPoint y: 305, endPoint x: 496, endPoint y: 302, distance: 161.9
click at [496, 302] on textarea "Sabarof River 5.4м -100" at bounding box center [585, 328] width 512 height 66
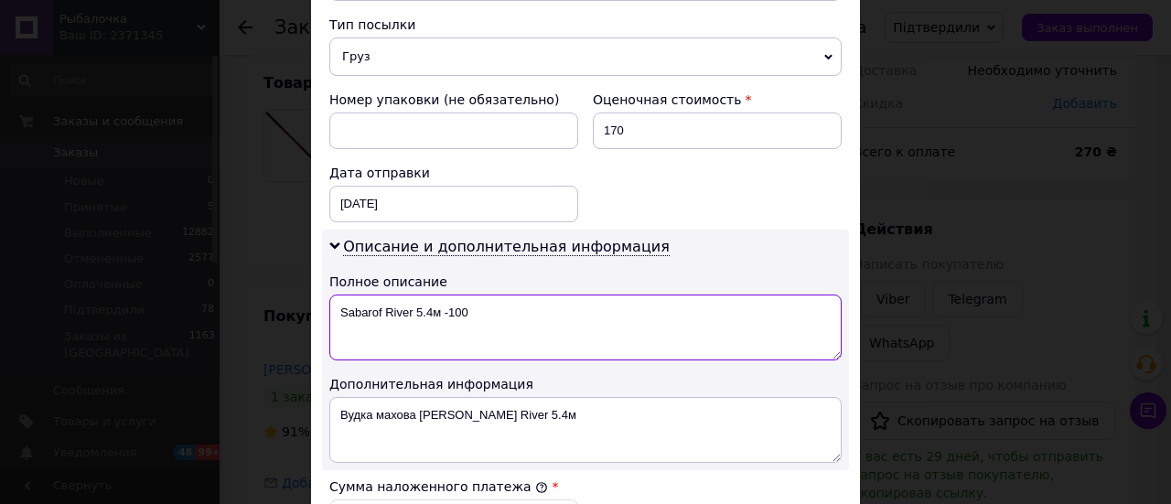
type textarea "Sabarof River 5.4м -100"
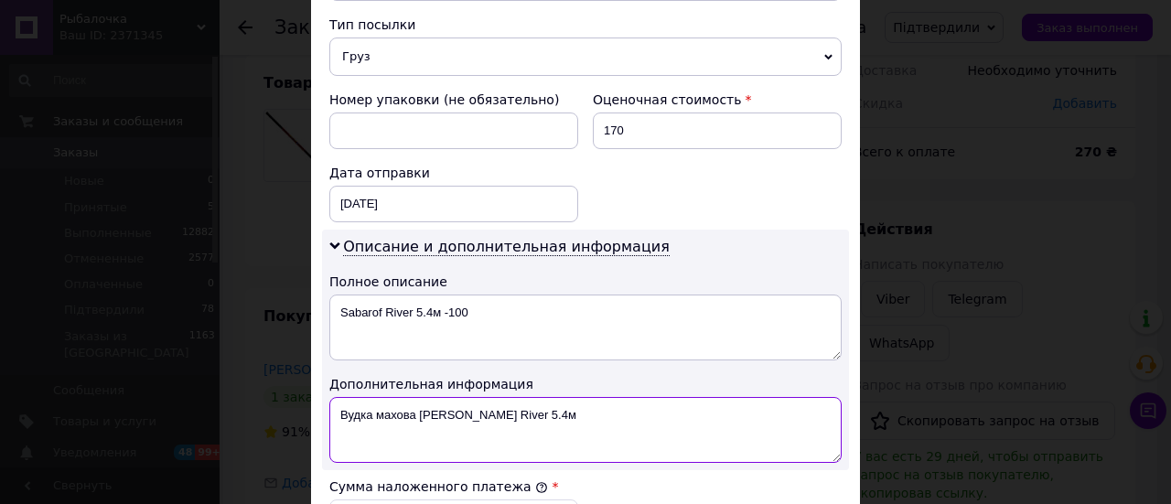
drag, startPoint x: 327, startPoint y: 416, endPoint x: 631, endPoint y: 414, distance: 303.7
click at [631, 414] on textarea "Вудка махова [PERSON_NAME] River 5.4м" at bounding box center [585, 430] width 512 height 66
paste textarea "Sabarof River 5.4м -100"
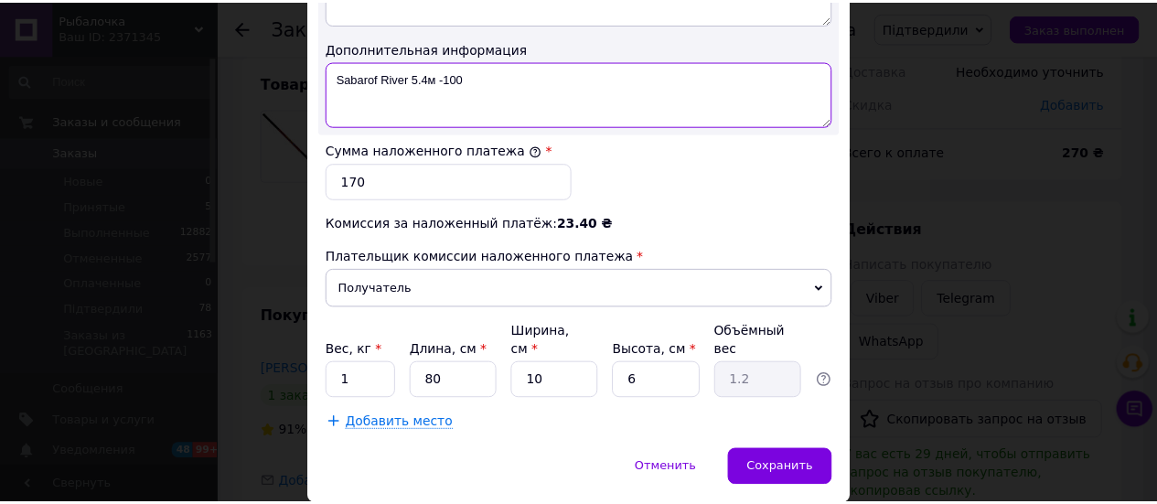
scroll to position [1098, 0]
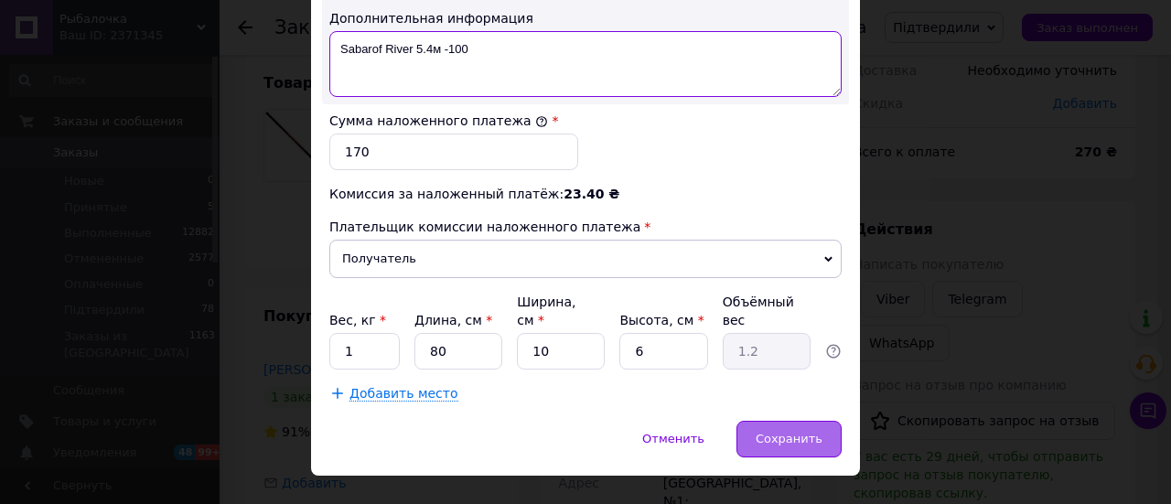
type textarea "Sabarof River 5.4м -100"
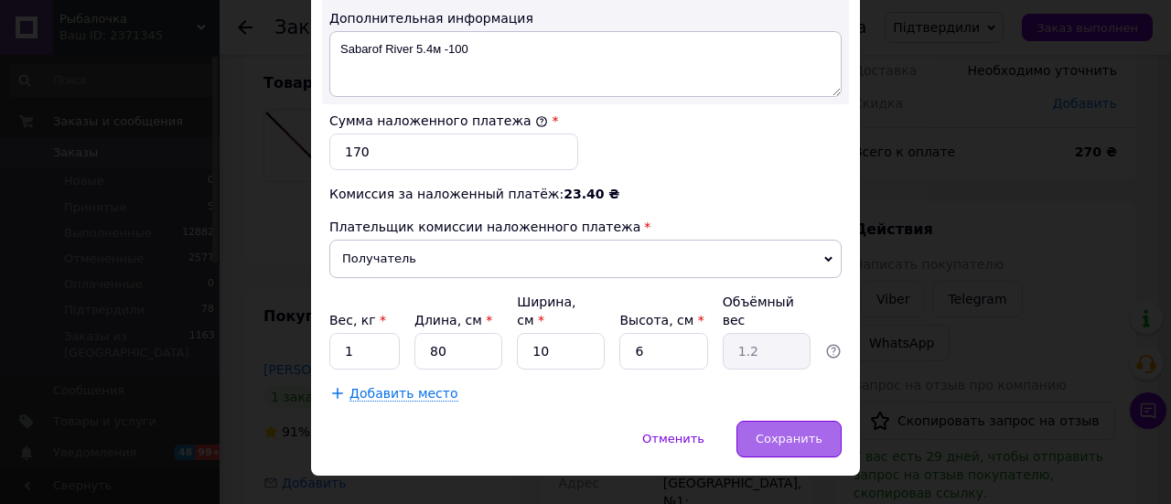
click at [789, 432] on span "Сохранить" at bounding box center [789, 439] width 67 height 14
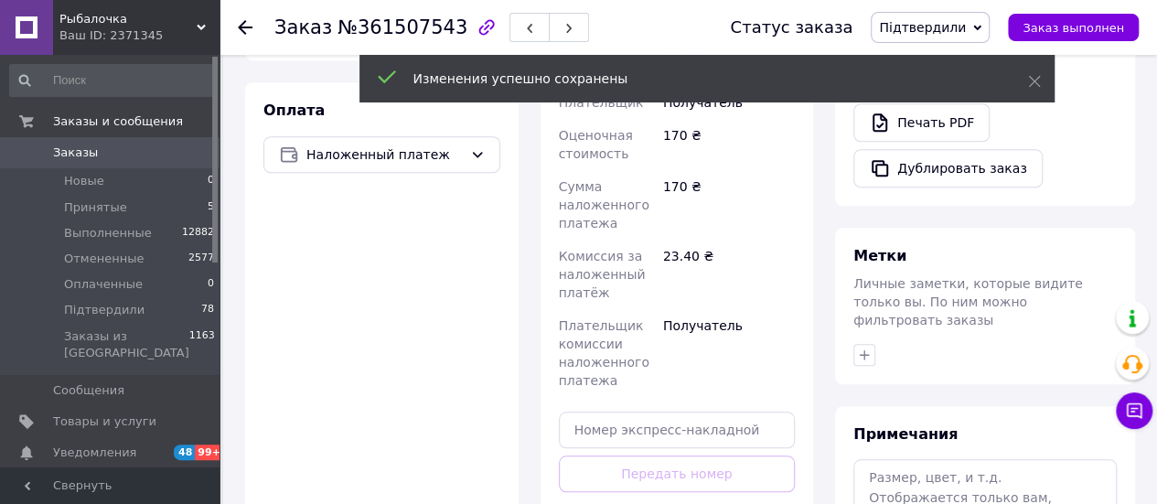
scroll to position [651, 0]
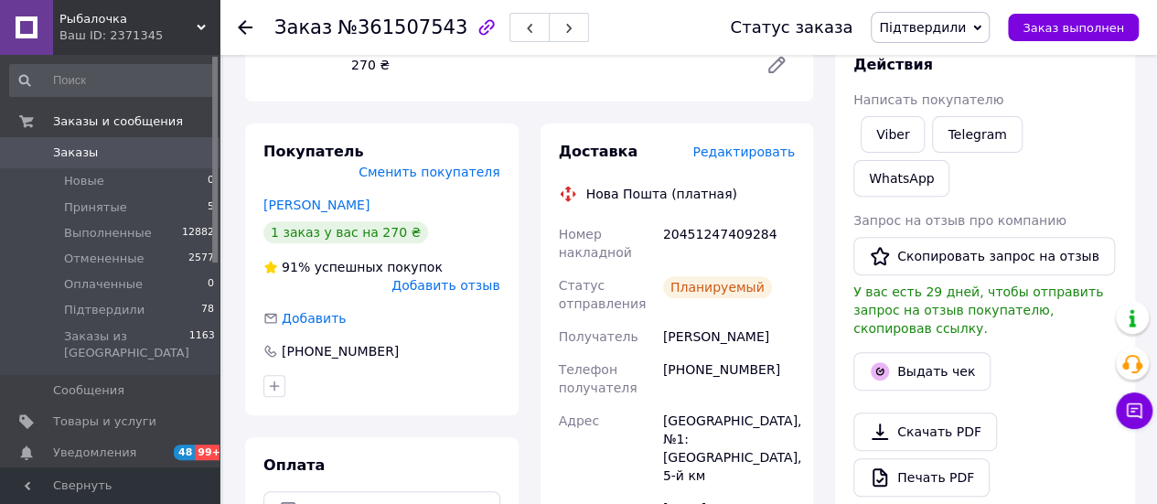
scroll to position [285, 0]
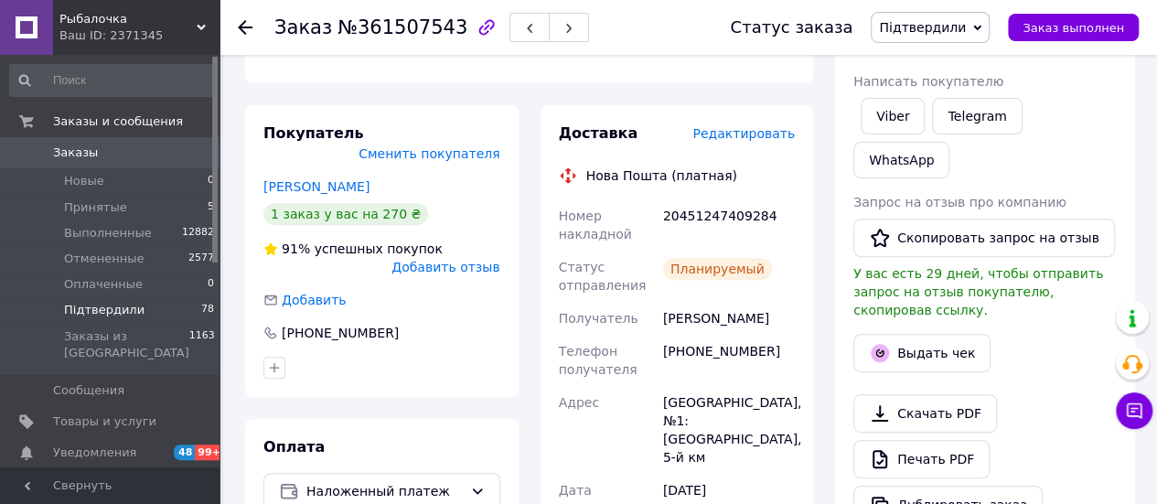
click at [116, 310] on span "Підтвердили" at bounding box center [104, 310] width 81 height 16
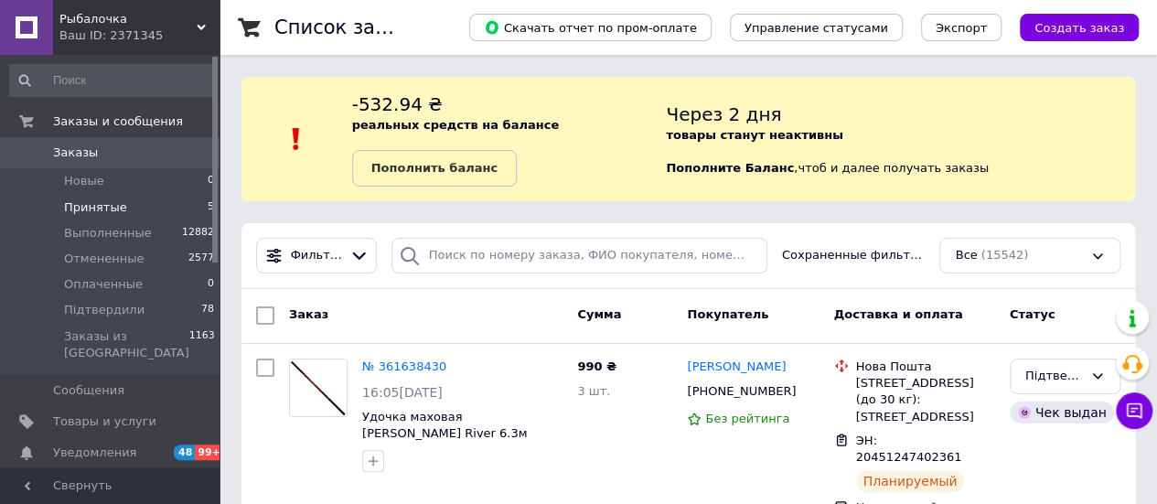
click at [106, 206] on span "Принятые" at bounding box center [95, 207] width 63 height 16
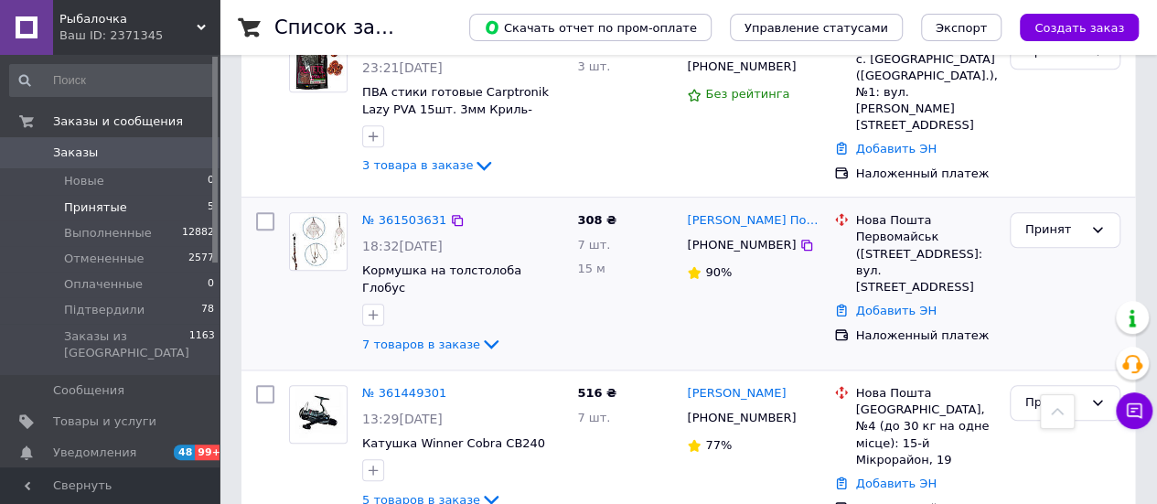
scroll to position [747, 0]
click at [119, 307] on span "Підтвердили" at bounding box center [104, 310] width 81 height 16
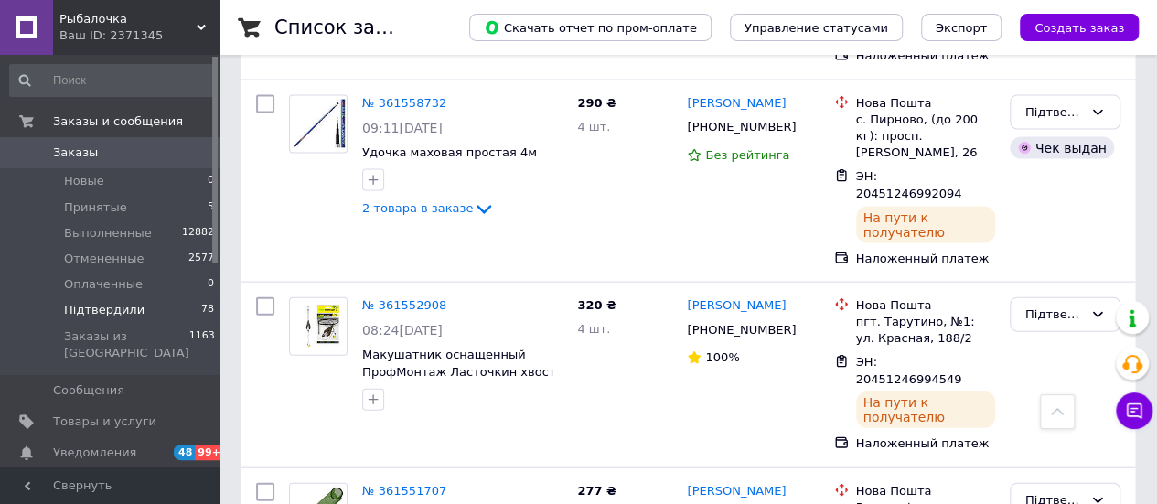
scroll to position [1921, 0]
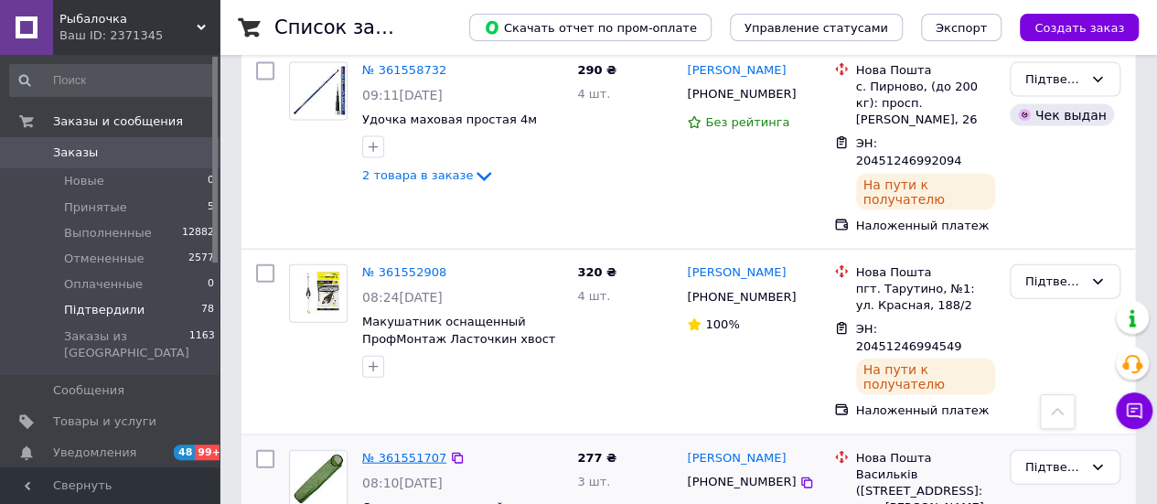
click at [381, 451] on link "№ 361551707" at bounding box center [404, 458] width 84 height 14
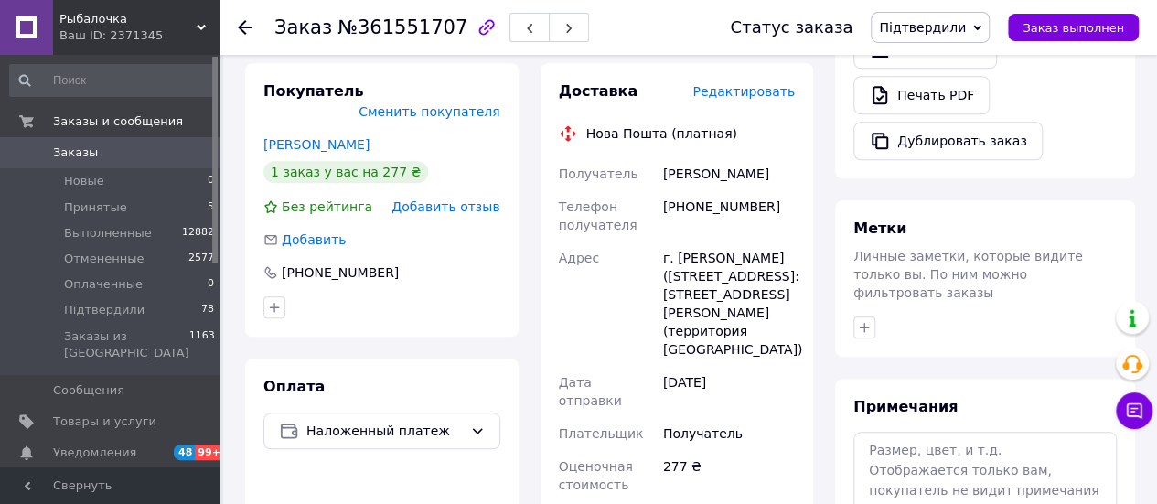
scroll to position [613, 0]
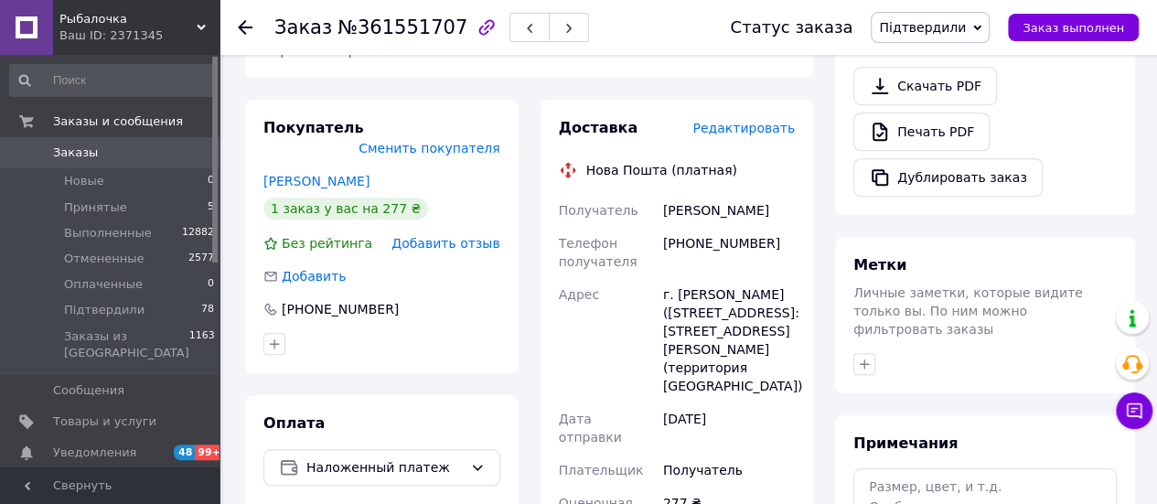
click at [695, 227] on div "[PHONE_NUMBER]" at bounding box center [729, 252] width 139 height 51
copy div "380672783761"
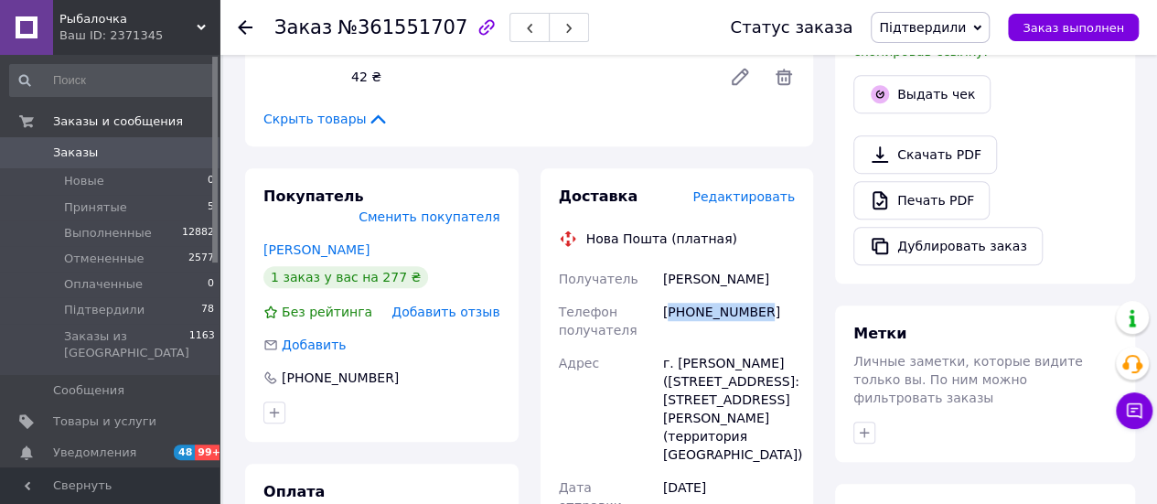
scroll to position [430, 0]
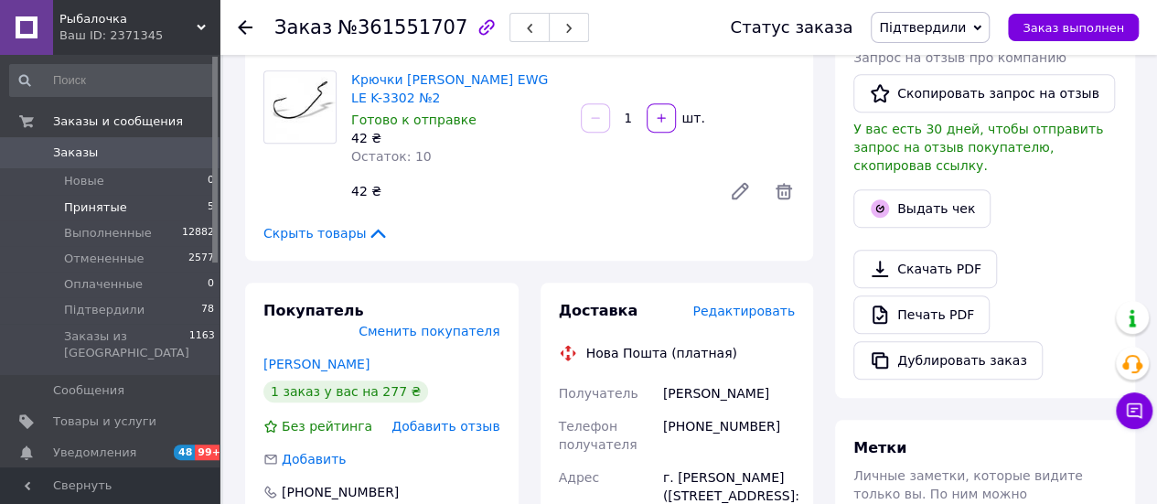
click at [115, 208] on span "Принятые" at bounding box center [95, 207] width 63 height 16
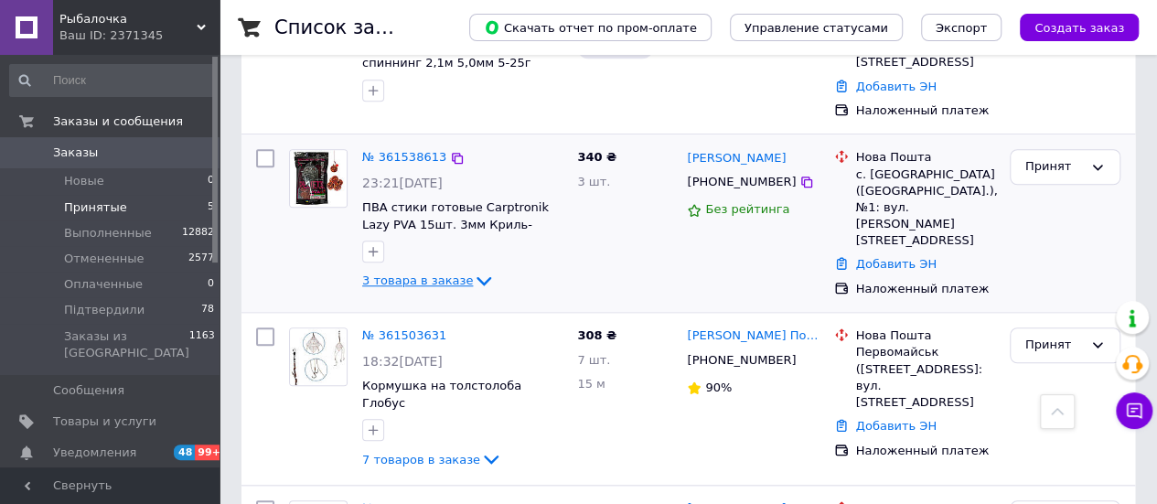
scroll to position [640, 0]
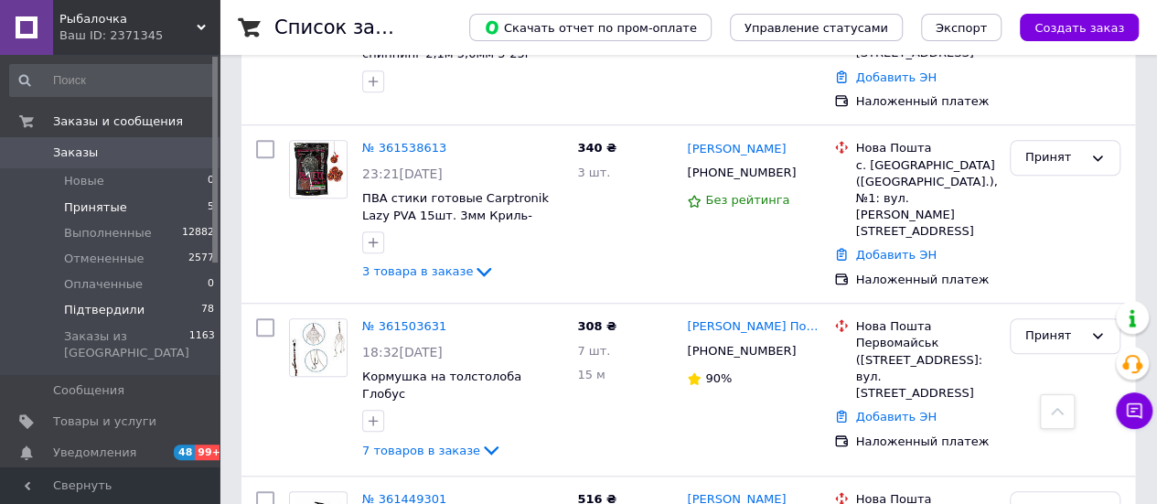
click at [103, 307] on span "Підтвердили" at bounding box center [104, 310] width 81 height 16
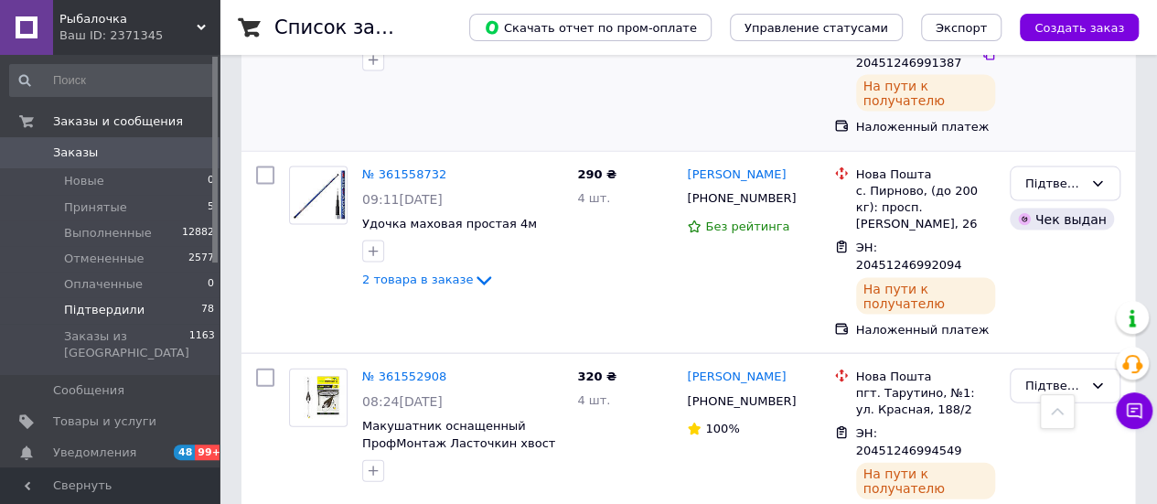
scroll to position [2013, 0]
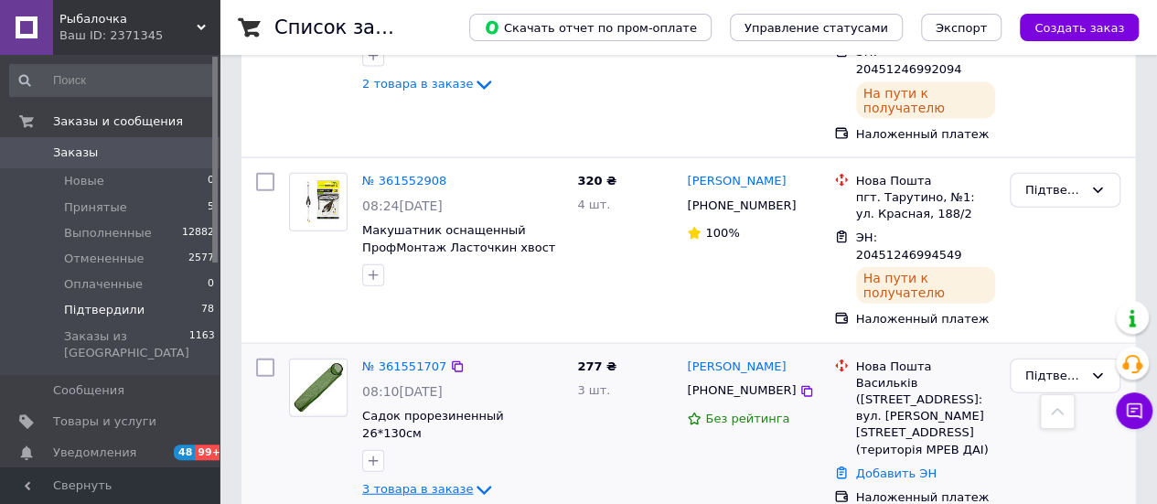
click at [440, 482] on span "3 товара в заказе" at bounding box center [417, 489] width 111 height 14
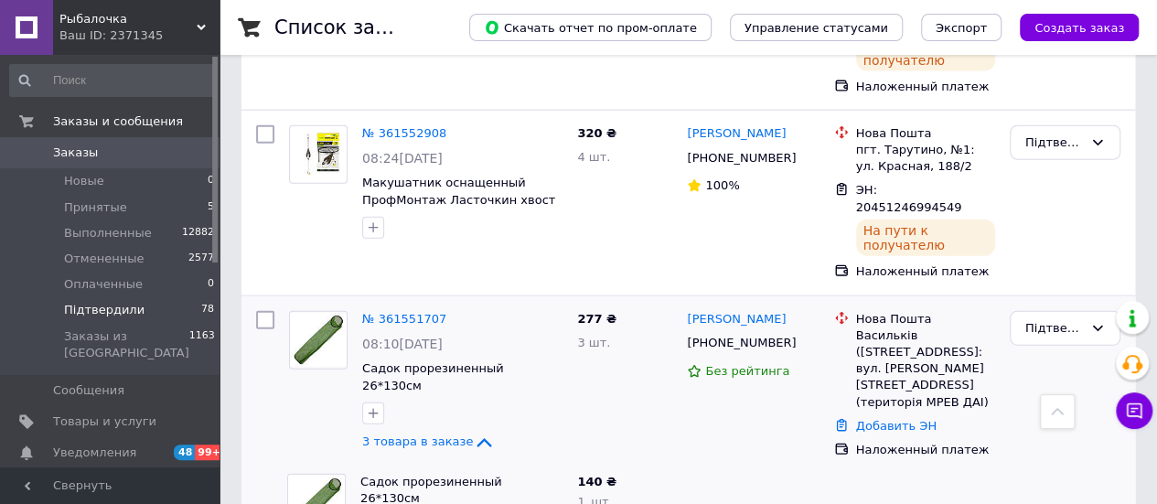
scroll to position [2104, 0]
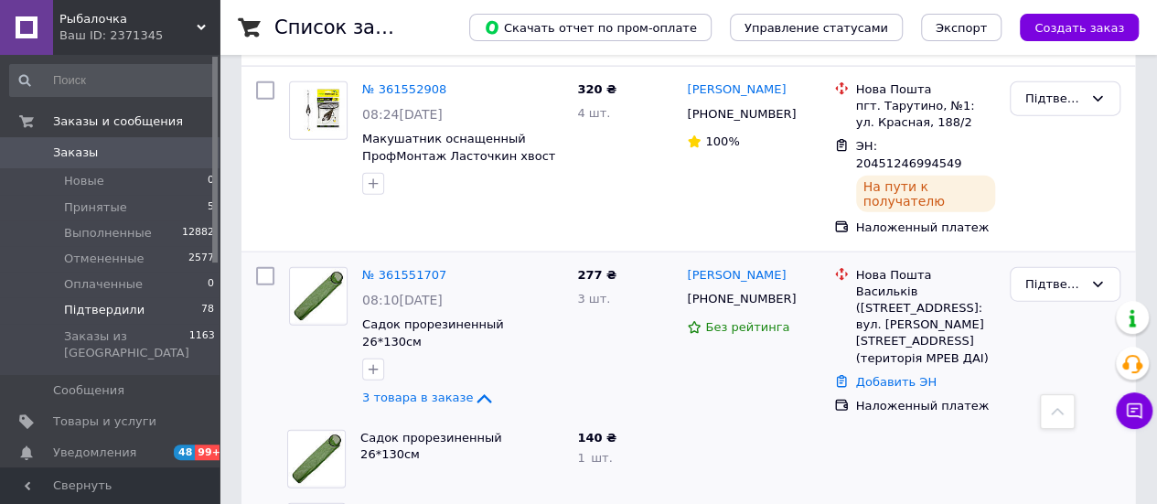
drag, startPoint x: 104, startPoint y: 217, endPoint x: 104, endPoint y: 206, distance: 11.0
click at [104, 216] on li "Принятые 5" at bounding box center [112, 208] width 225 height 26
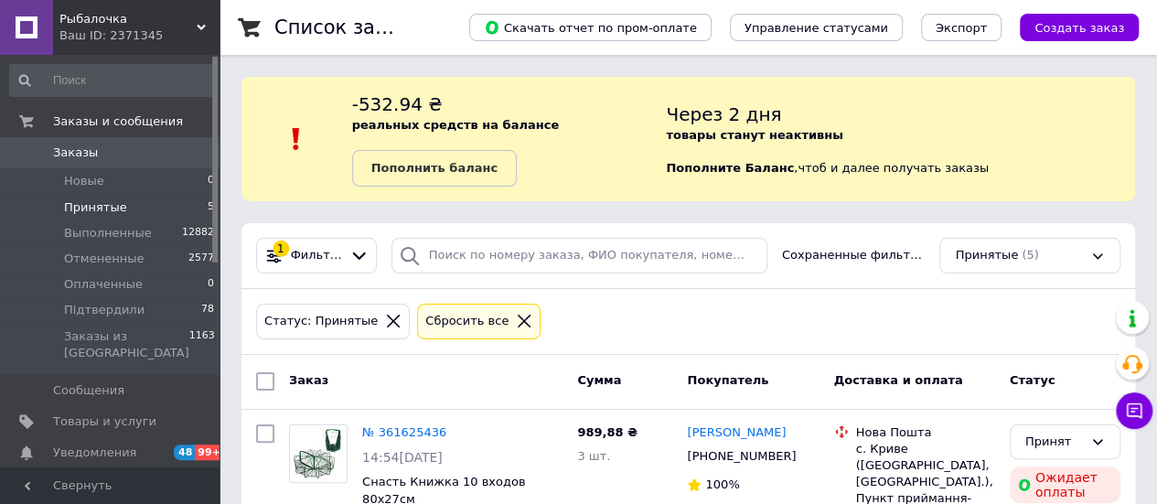
click at [452, 318] on div "Сбросить все" at bounding box center [467, 321] width 91 height 19
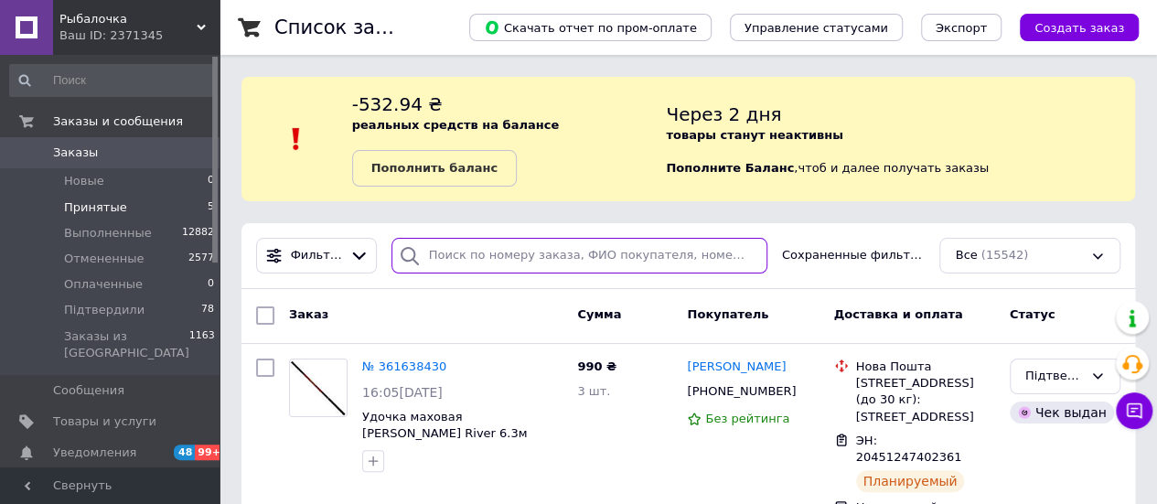
click at [468, 261] on input "search" at bounding box center [580, 256] width 376 height 36
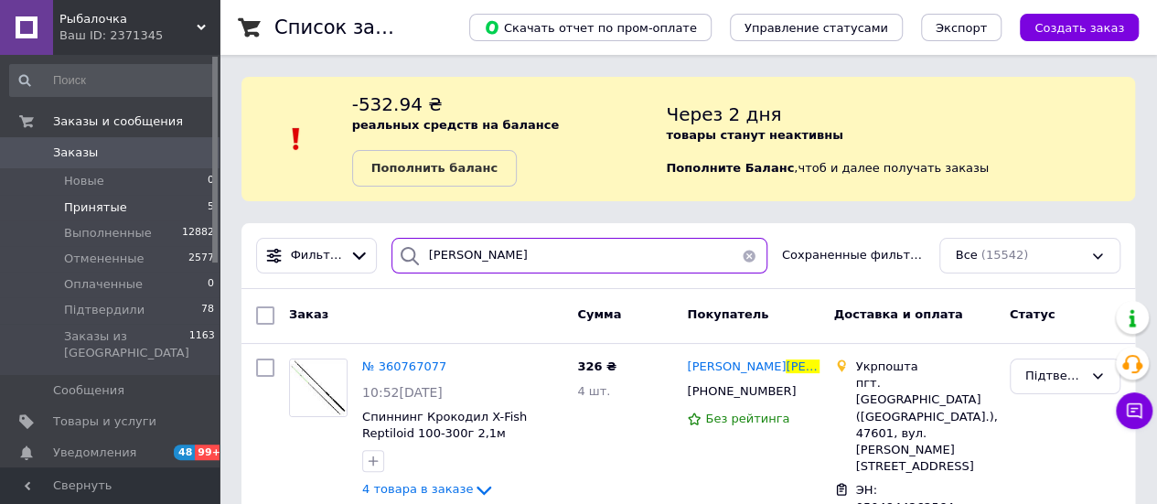
scroll to position [47, 0]
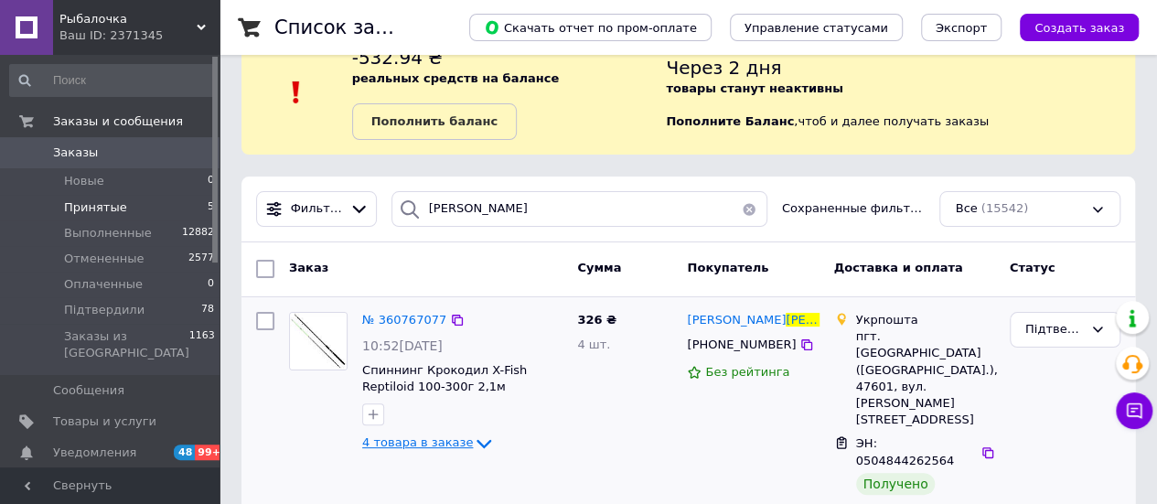
click at [438, 440] on span "4 товара в заказе" at bounding box center [417, 443] width 111 height 14
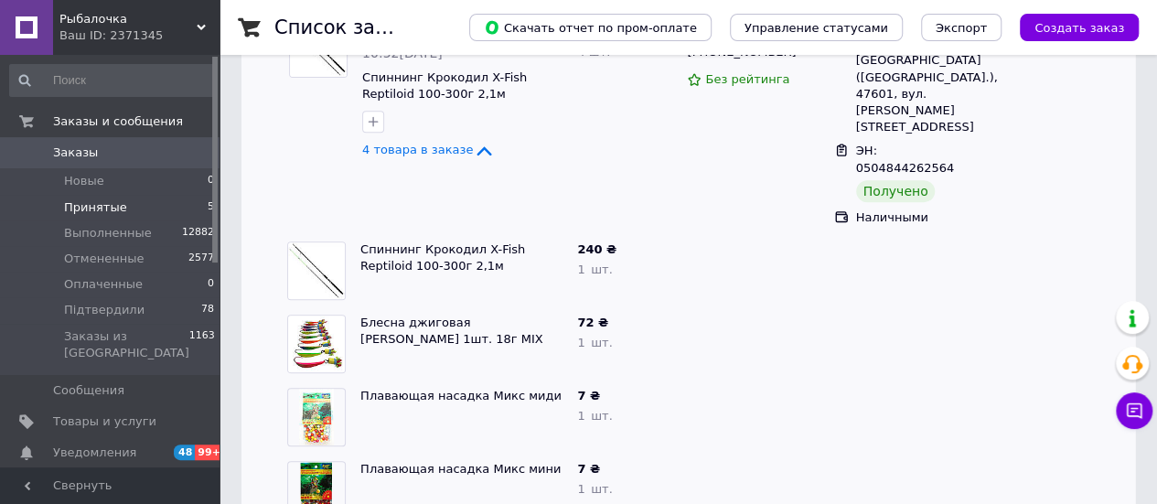
scroll to position [340, 0]
click at [494, 486] on div "Список заказов Скачать отчет по пром-оплате Управление статусами Экспорт Создат…" at bounding box center [689, 108] width 938 height 897
click at [240, 487] on div "Список заказов Скачать отчет по пром-оплате Управление статусами Экспорт Создат…" at bounding box center [689, 108] width 938 height 897
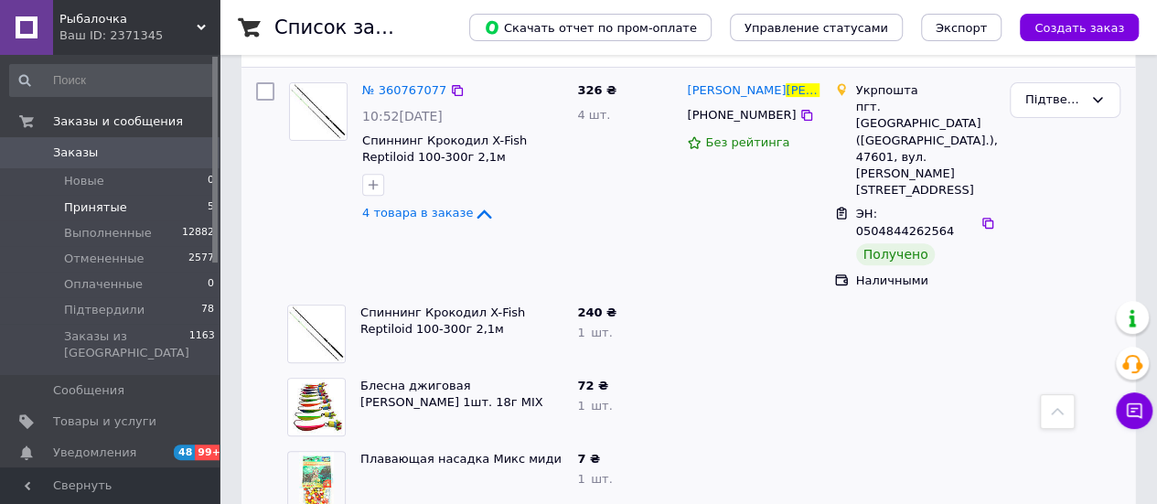
scroll to position [249, 0]
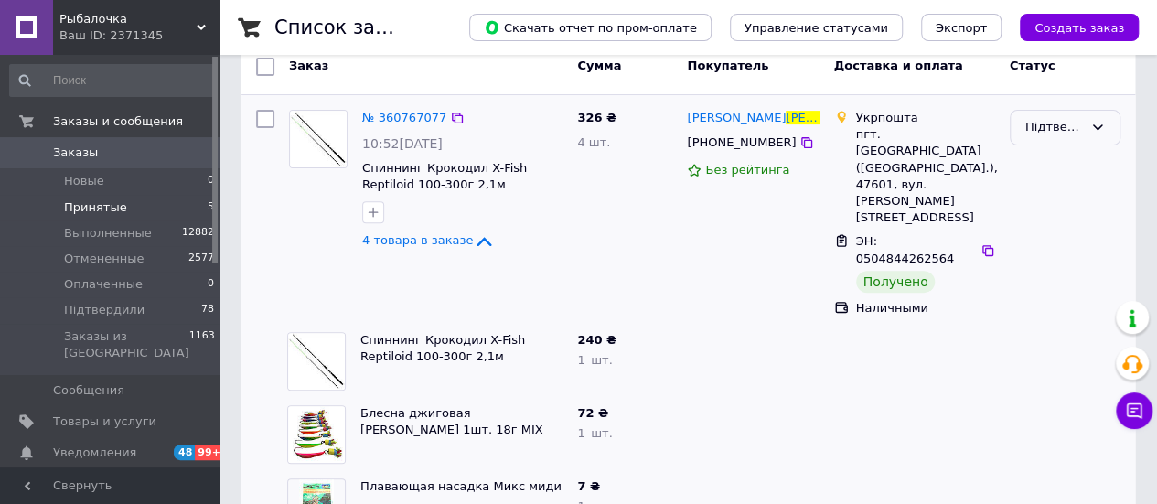
click at [1037, 131] on div "Підтвердили" at bounding box center [1054, 127] width 58 height 19
click at [1037, 195] on li "Выполнен" at bounding box center [1065, 199] width 109 height 34
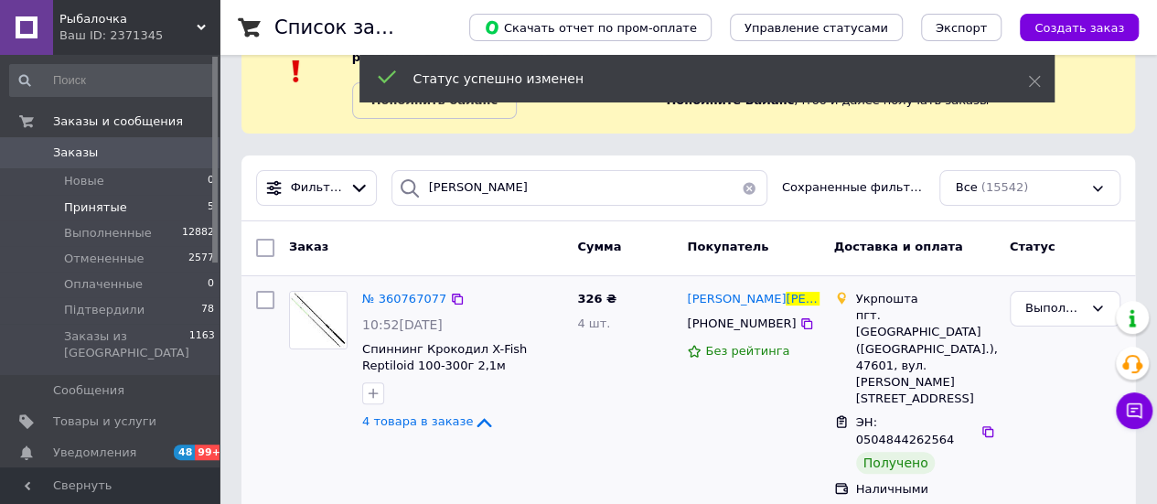
scroll to position [66, 0]
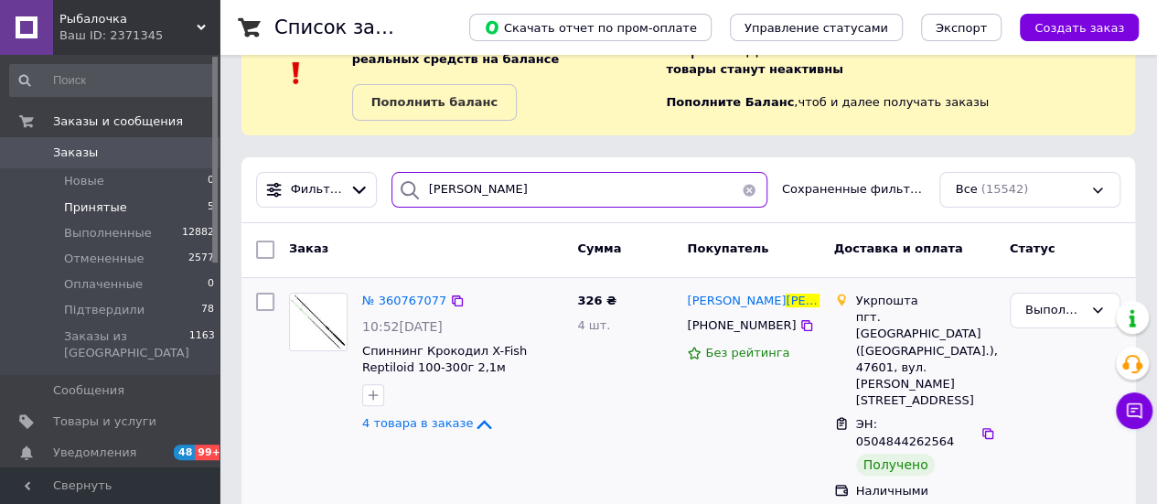
click at [554, 182] on input "[PERSON_NAME]" at bounding box center [580, 190] width 376 height 36
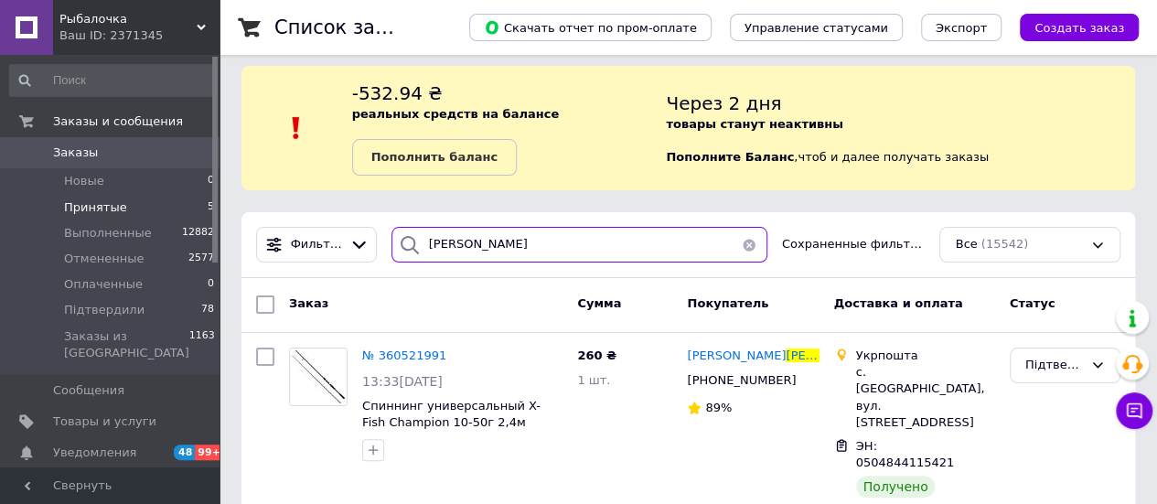
scroll to position [14, 0]
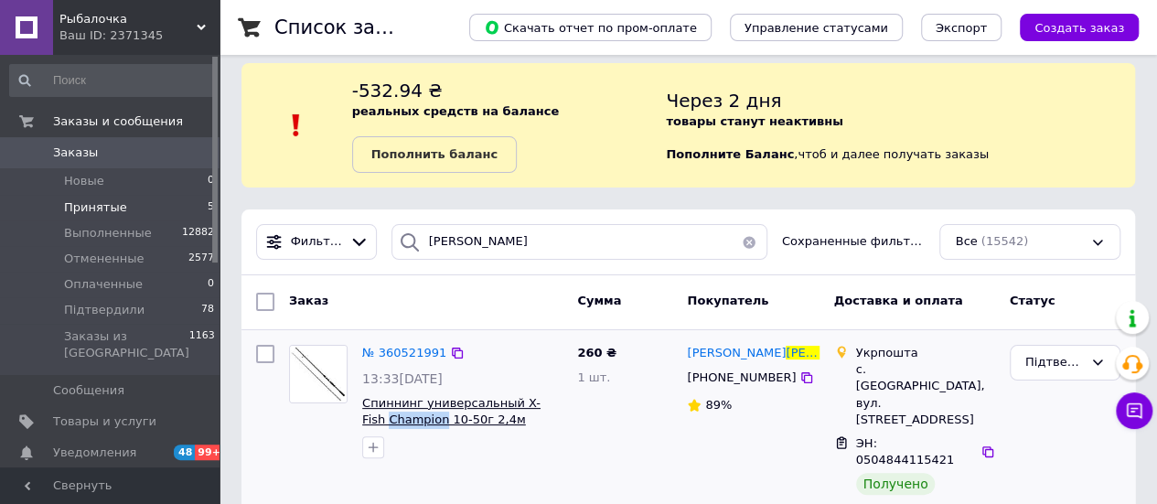
drag, startPoint x: 359, startPoint y: 421, endPoint x: 413, endPoint y: 420, distance: 54.0
click at [413, 420] on div "№ 360521991 13:33[DATE] Спиннинг универсальный X-Fish Champion 10-50г 2,4м" at bounding box center [462, 402] width 215 height 128
copy span "Champion"
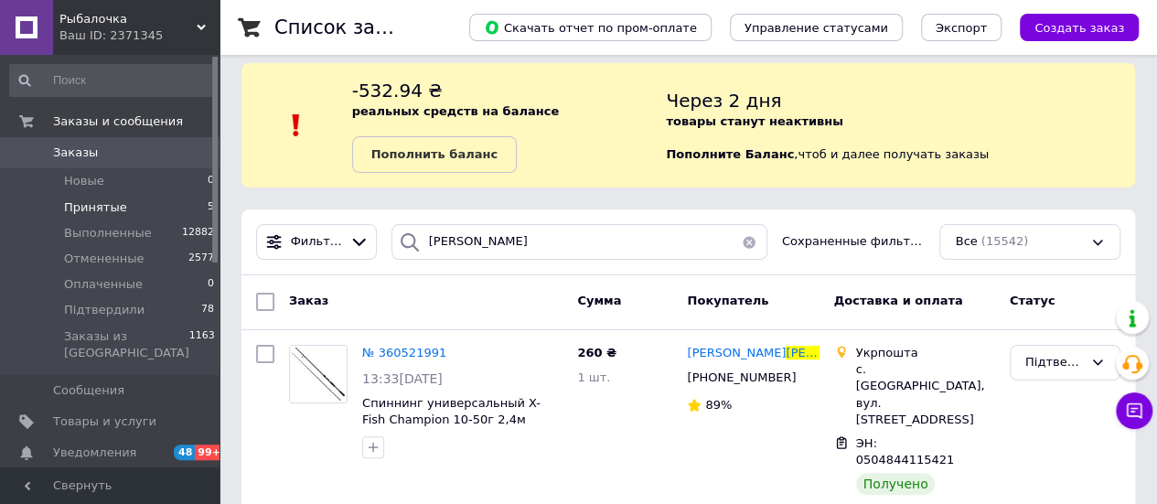
click at [366, 489] on div "Список заказов Скачать отчет по пром-оплате Управление статусами Экспорт Создат…" at bounding box center [689, 270] width 938 height 569
click at [1045, 354] on div "Підтвердили" at bounding box center [1054, 362] width 58 height 19
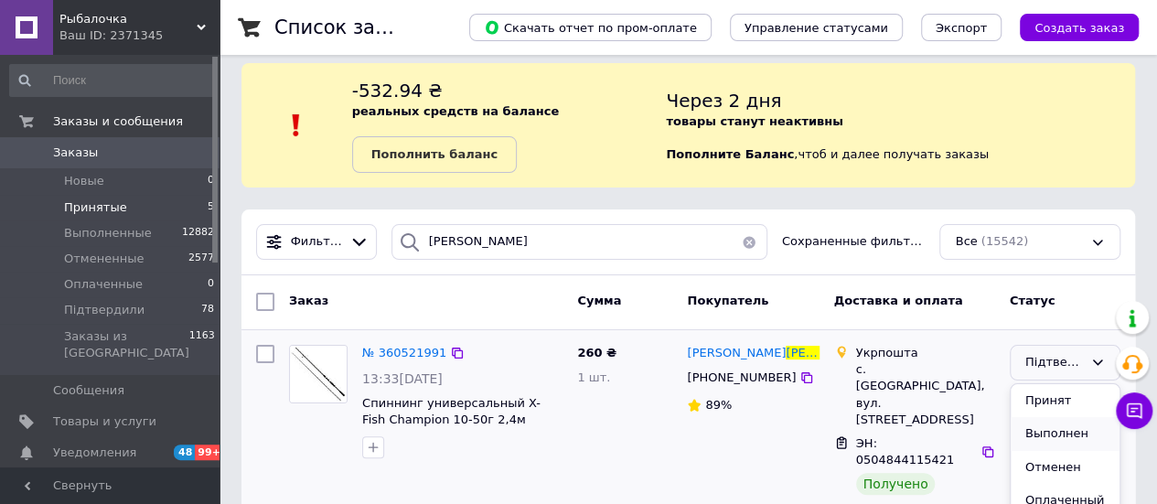
click at [1032, 428] on li "Выполнен" at bounding box center [1065, 434] width 109 height 34
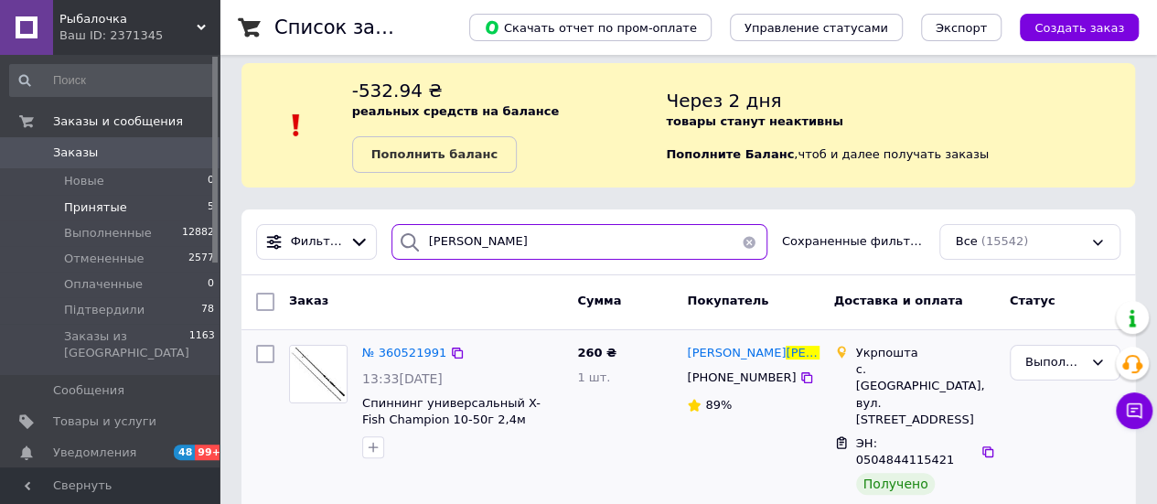
click at [518, 241] on input "[PERSON_NAME]" at bounding box center [580, 242] width 376 height 36
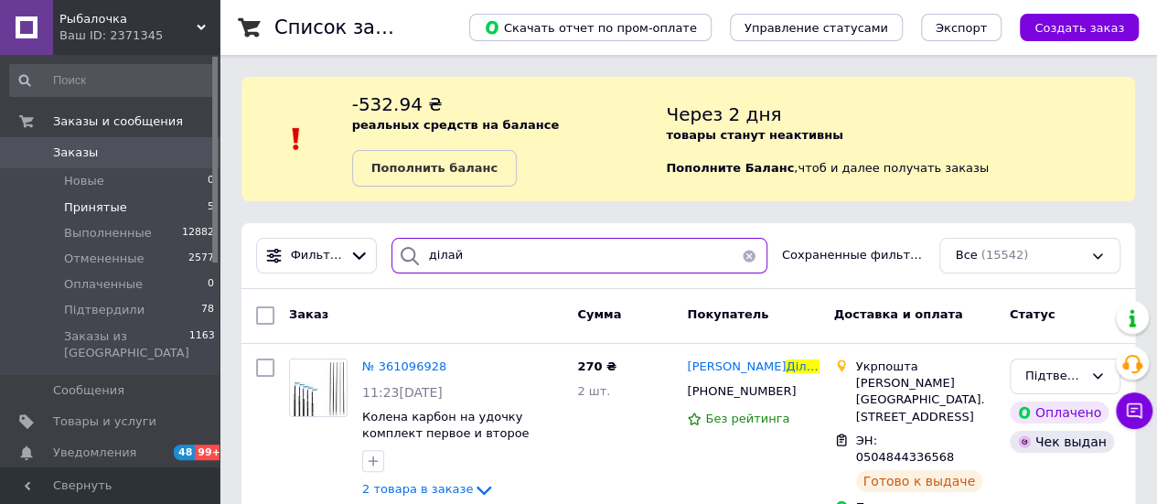
scroll to position [32, 0]
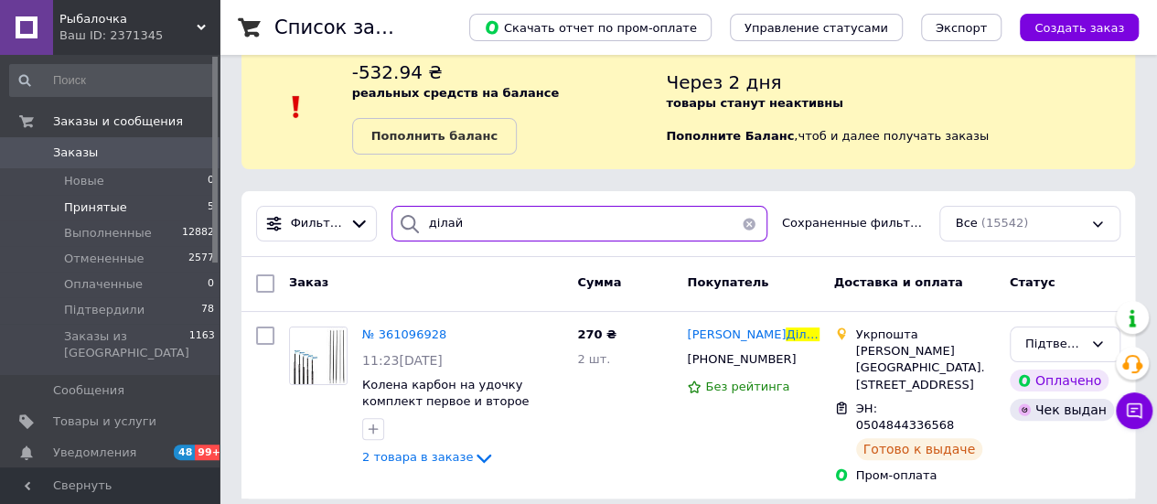
click at [473, 226] on input "ділай" at bounding box center [580, 224] width 376 height 36
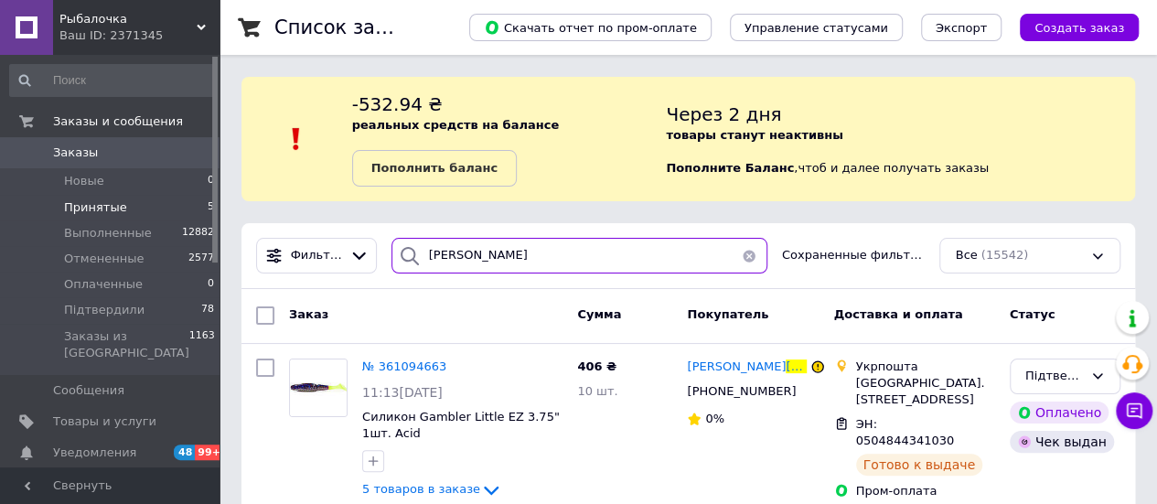
scroll to position [91, 0]
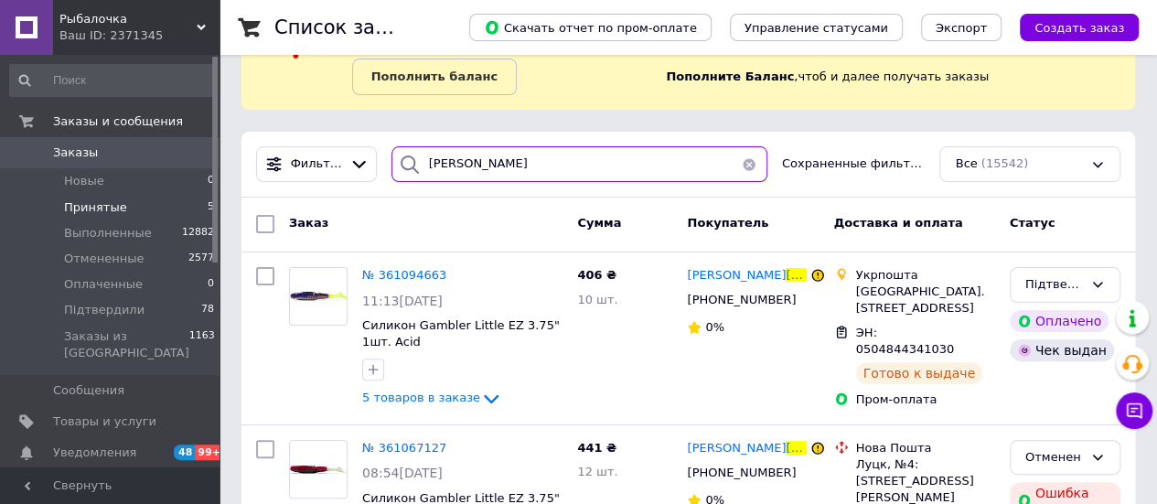
click at [504, 169] on input "[PERSON_NAME]" at bounding box center [580, 164] width 376 height 36
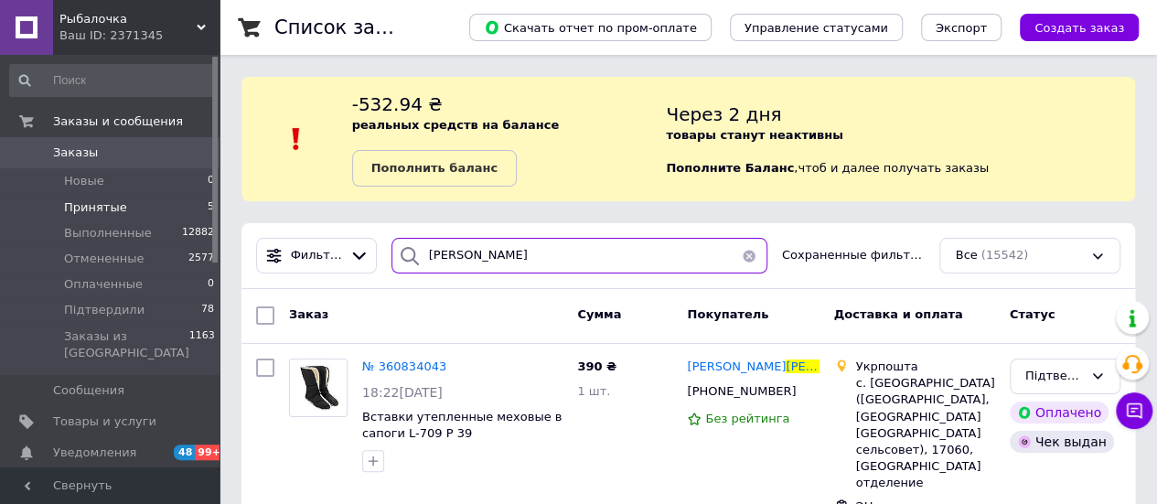
scroll to position [91, 0]
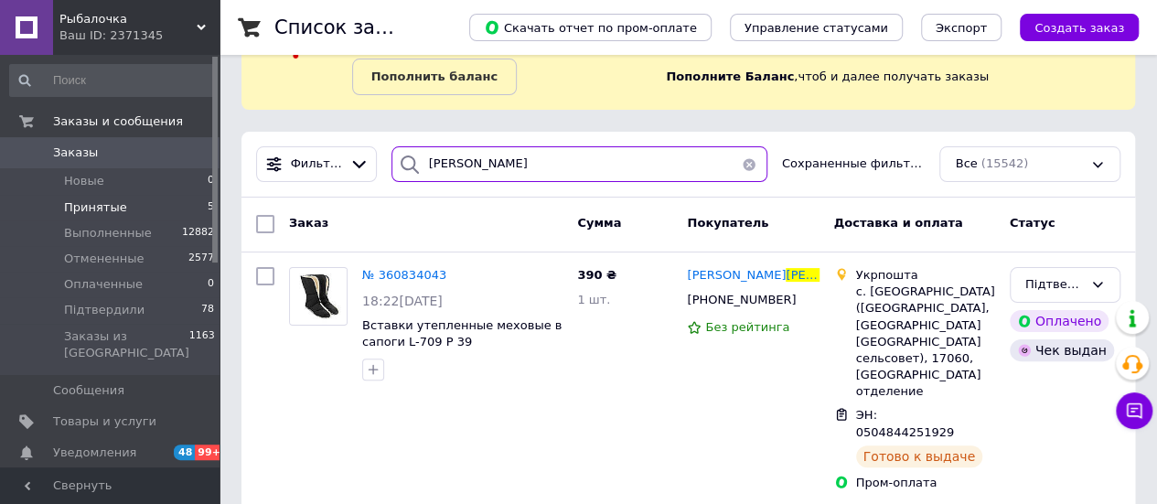
click at [523, 165] on input "[PERSON_NAME]" at bounding box center [580, 164] width 376 height 36
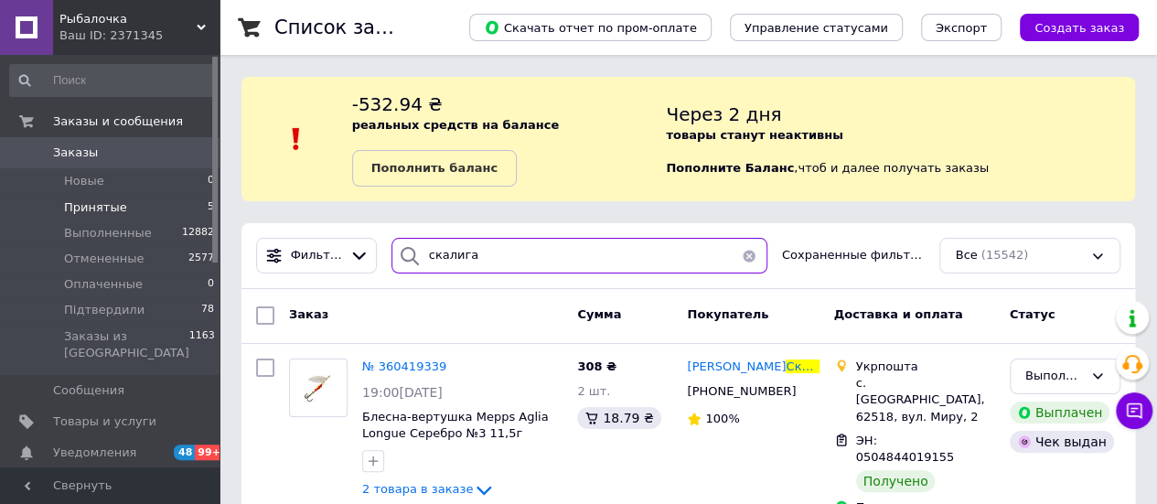
scroll to position [32, 0]
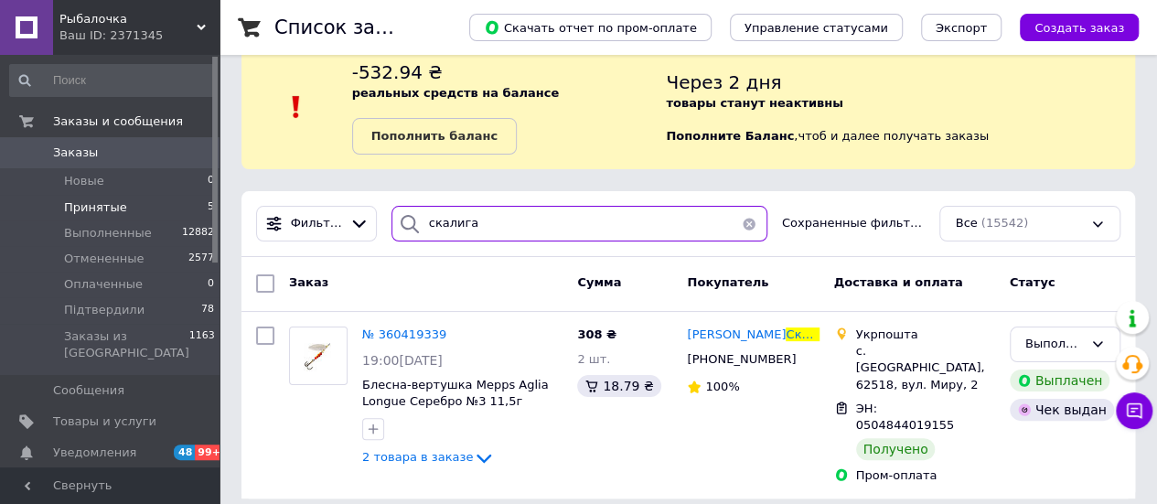
type input "скалига"
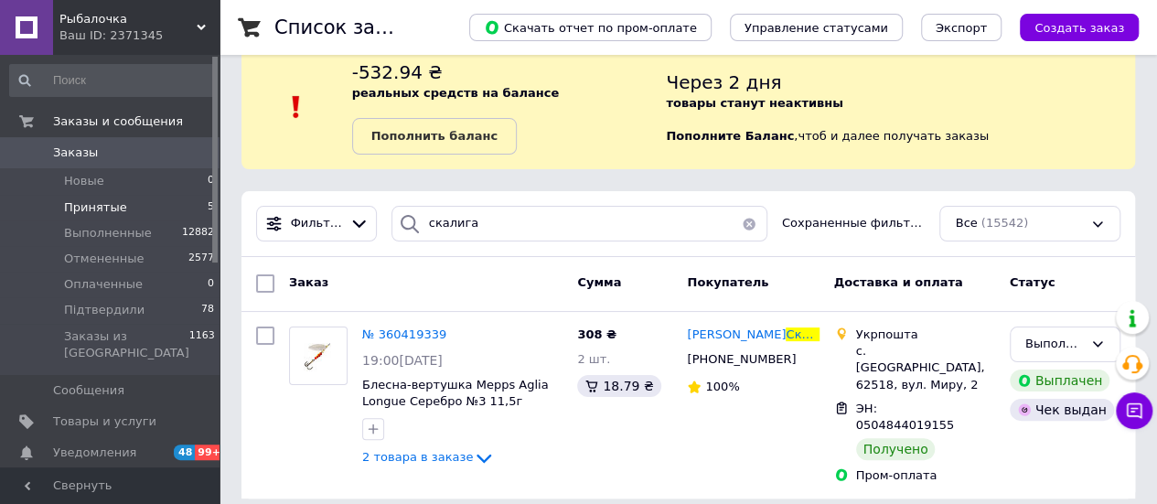
click at [153, 154] on span "Заказы" at bounding box center [111, 153] width 116 height 16
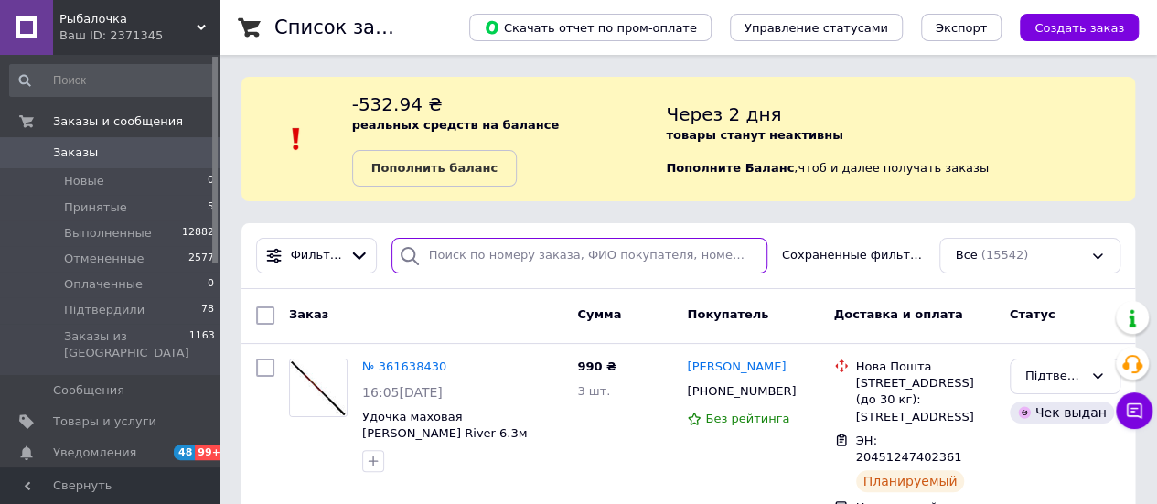
click at [564, 263] on input "search" at bounding box center [580, 256] width 376 height 36
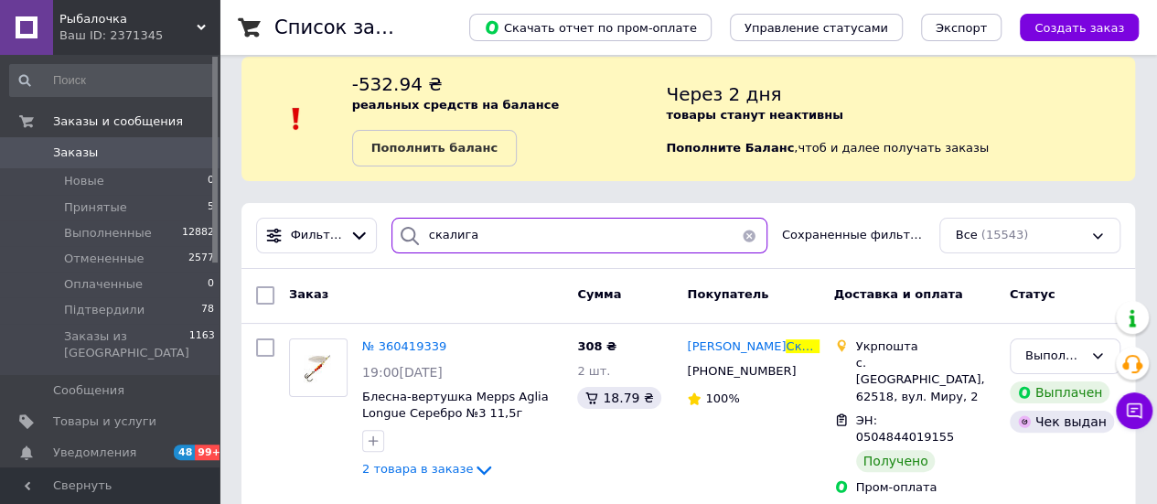
scroll to position [32, 0]
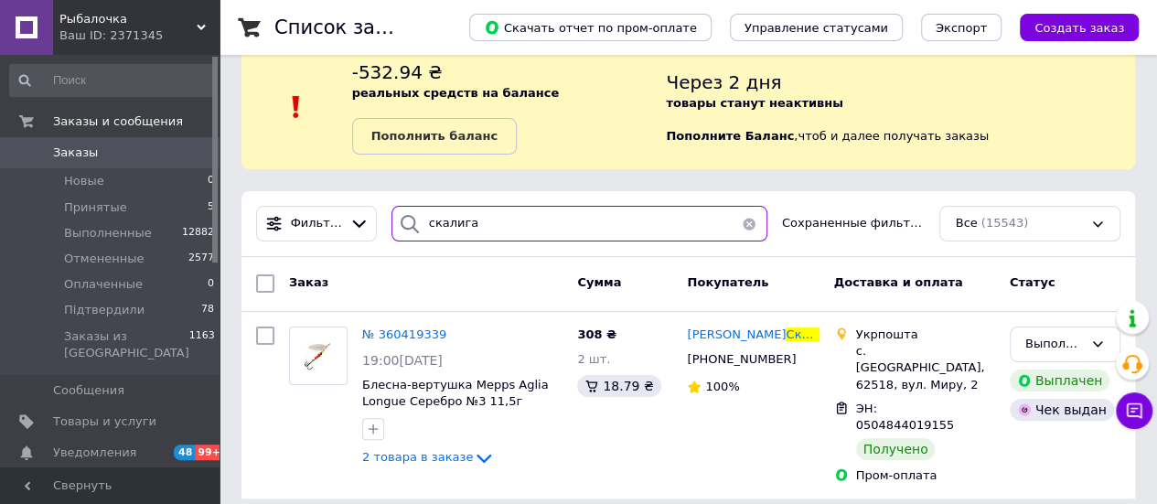
click at [450, 229] on input "скалига" at bounding box center [580, 224] width 376 height 36
type input "і"
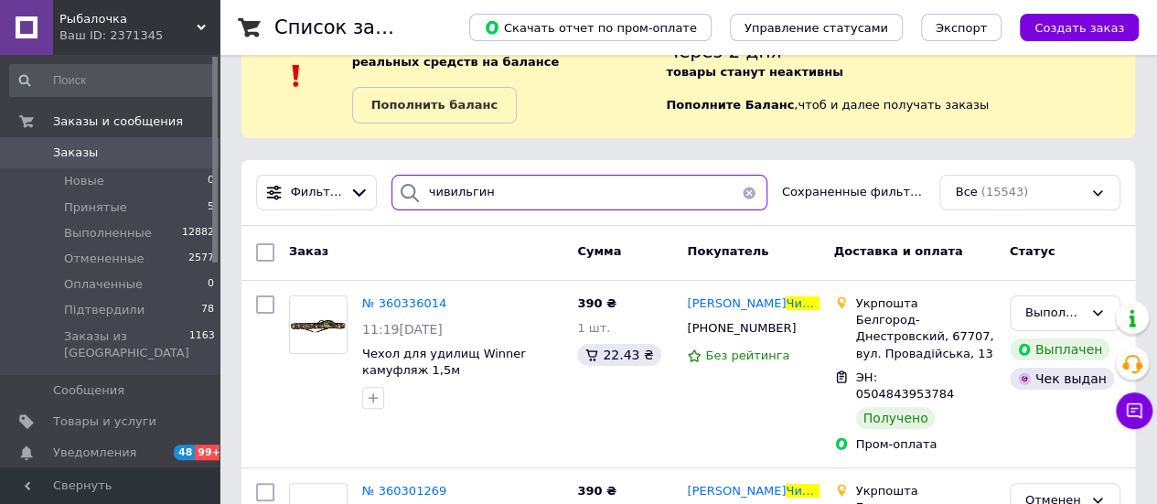
scroll to position [91, 0]
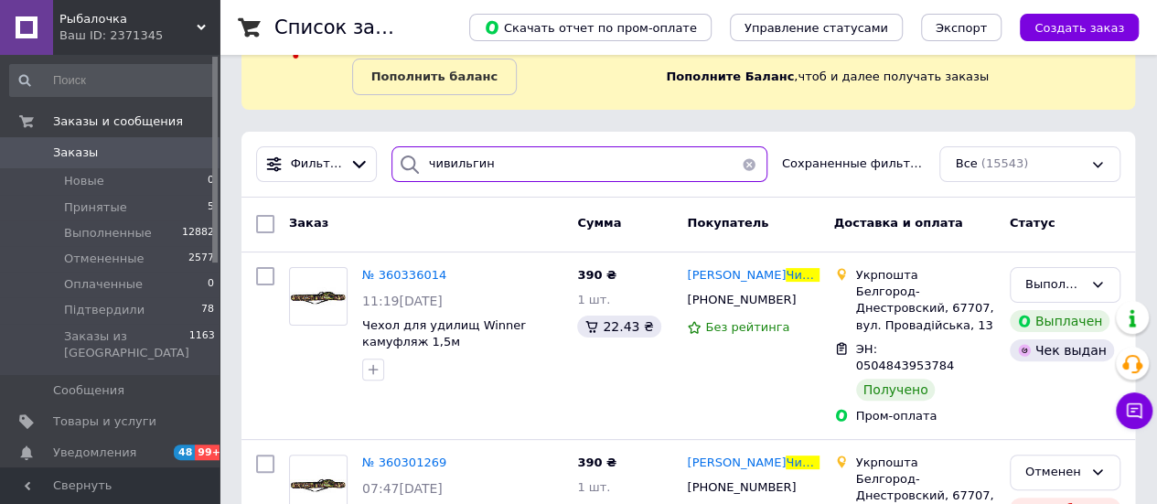
click at [565, 156] on input "чивильгин" at bounding box center [580, 164] width 376 height 36
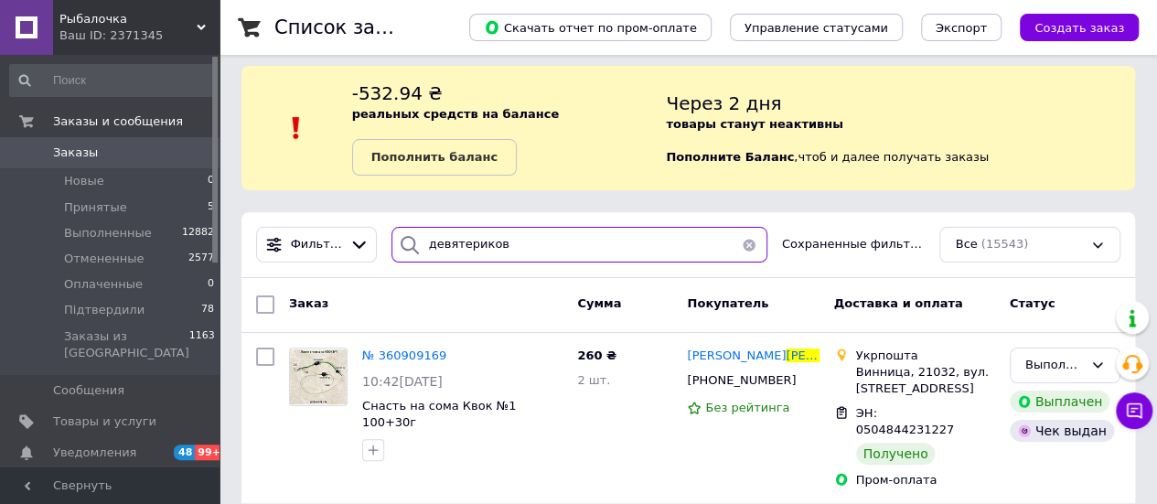
scroll to position [14, 0]
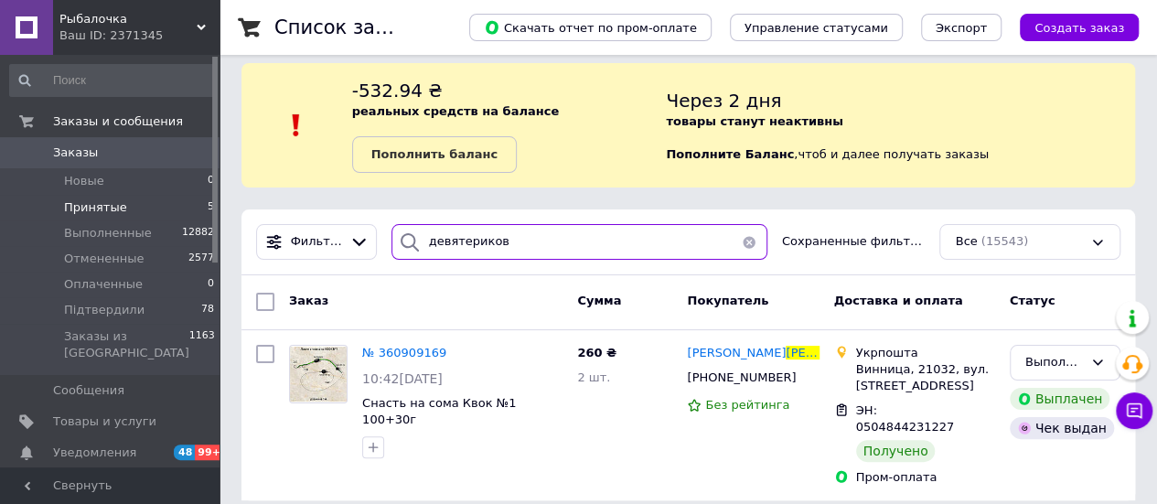
type input "девятериков"
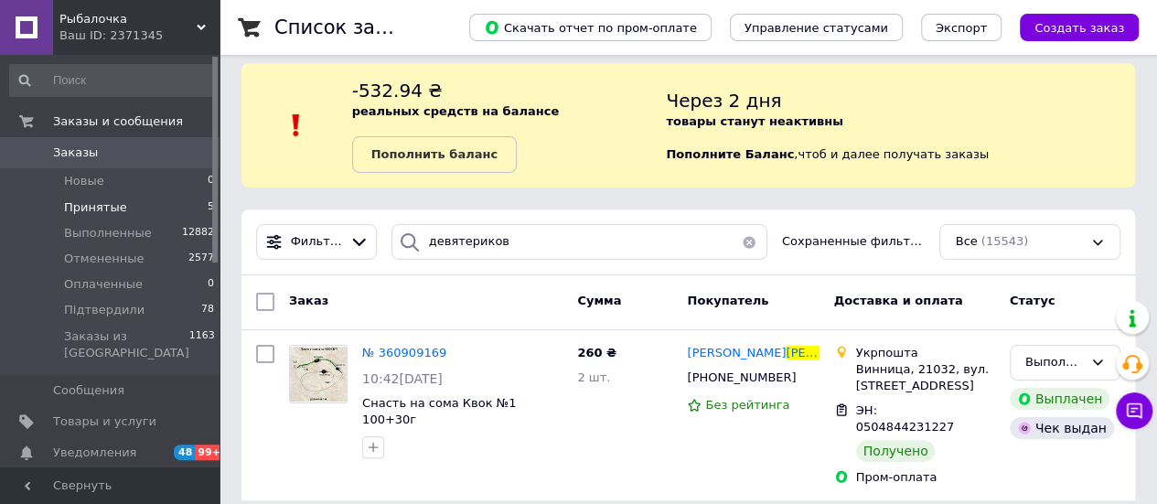
click at [102, 205] on span "Принятые" at bounding box center [95, 207] width 63 height 16
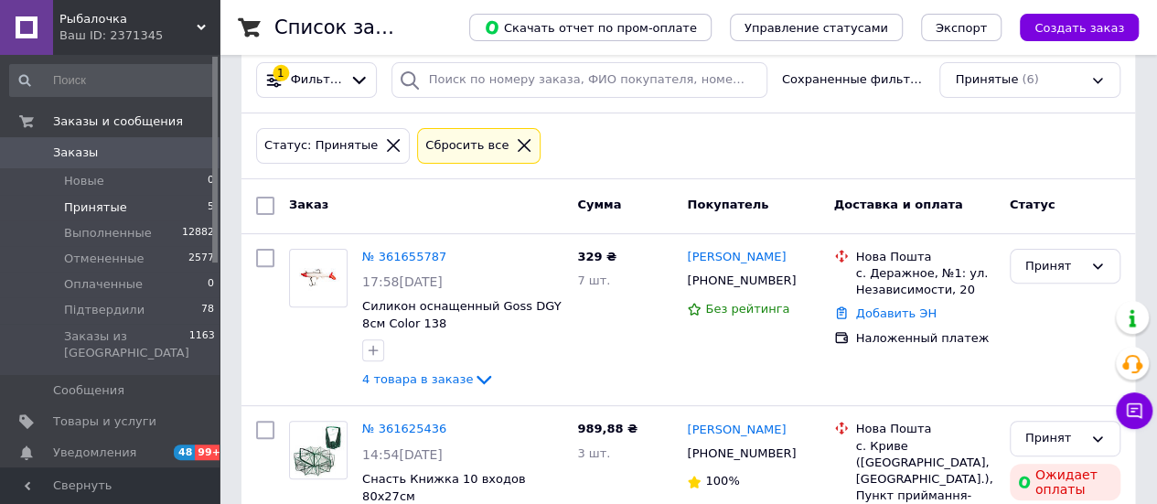
scroll to position [183, 0]
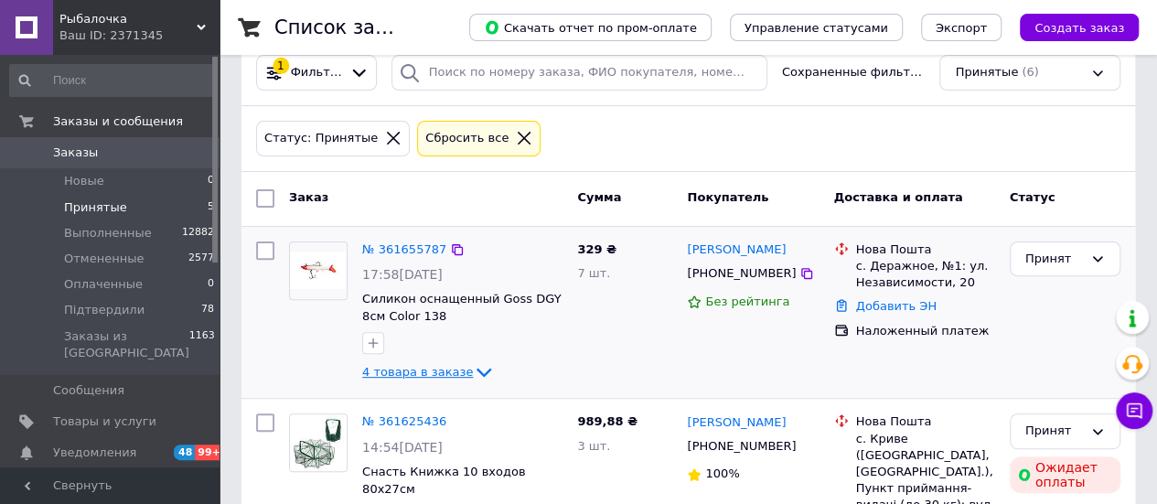
click at [473, 366] on icon at bounding box center [484, 372] width 22 height 22
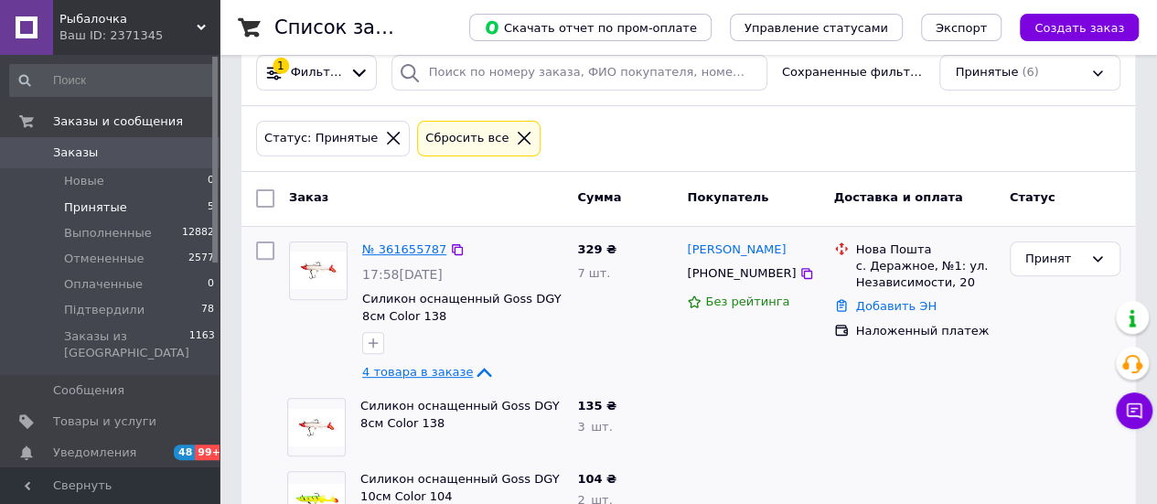
click at [411, 244] on link "№ 361655787" at bounding box center [404, 249] width 84 height 14
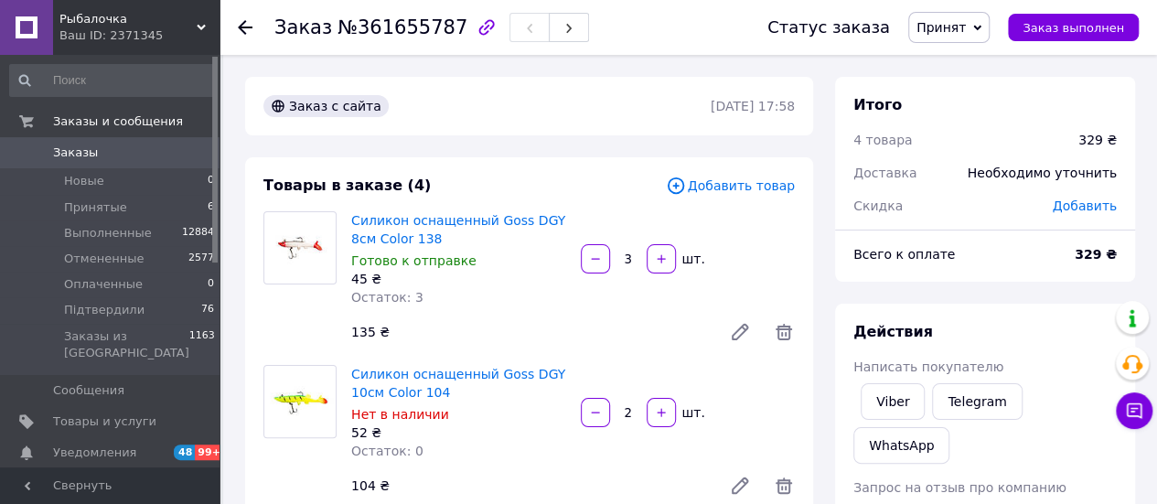
click at [118, 155] on span "Заказы" at bounding box center [111, 153] width 116 height 16
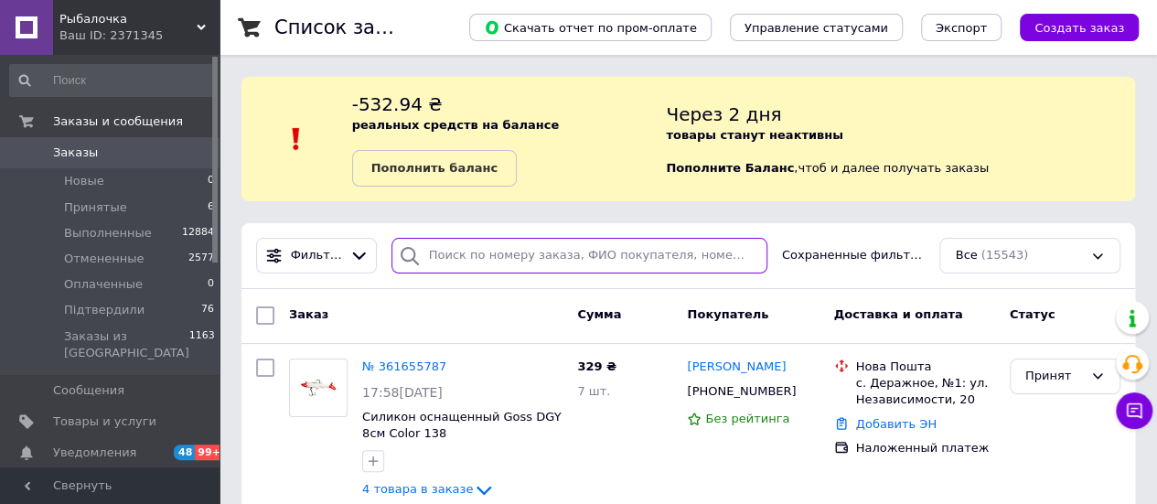
click at [459, 262] on input "search" at bounding box center [580, 256] width 376 height 36
paste input "359378729"
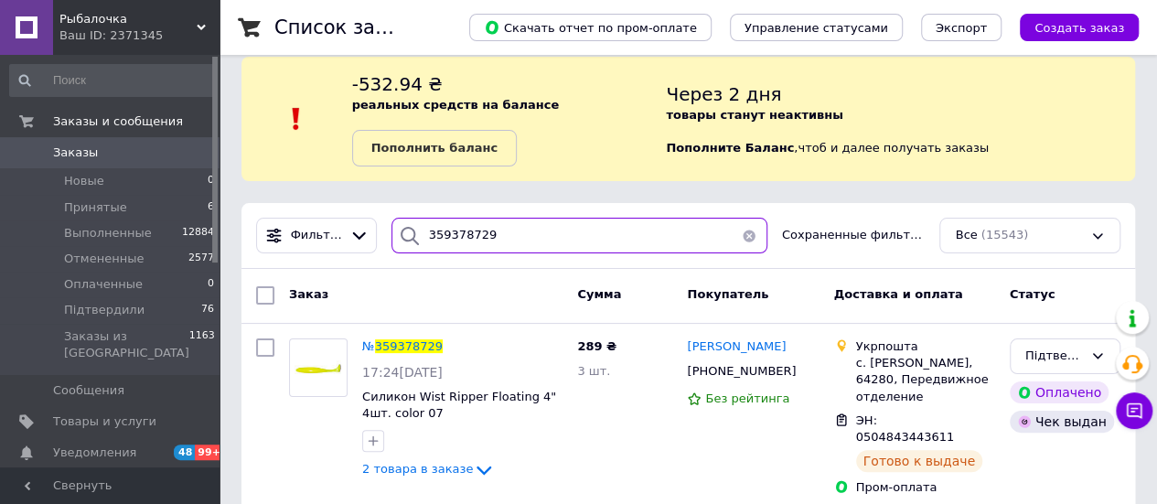
scroll to position [32, 0]
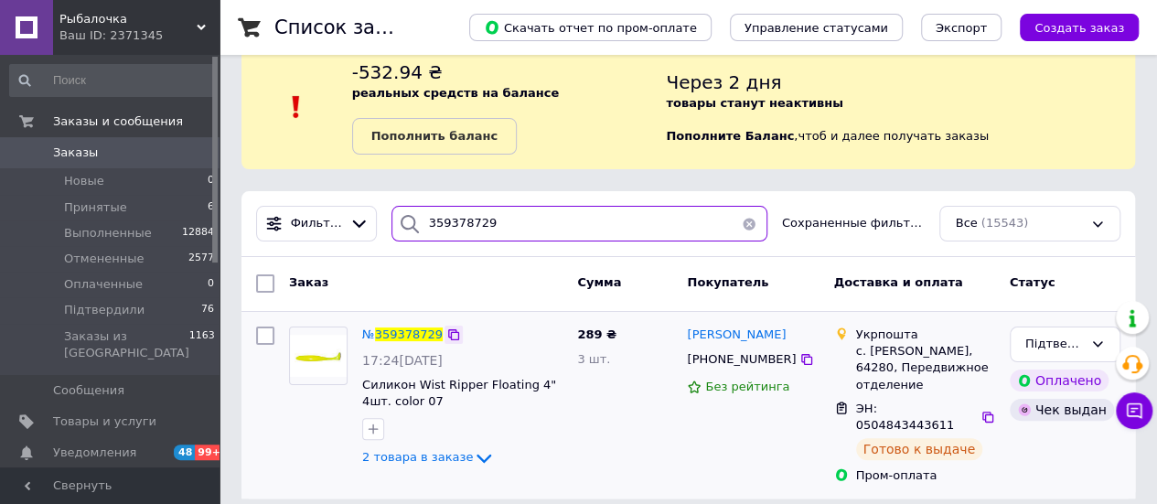
type input "359378729"
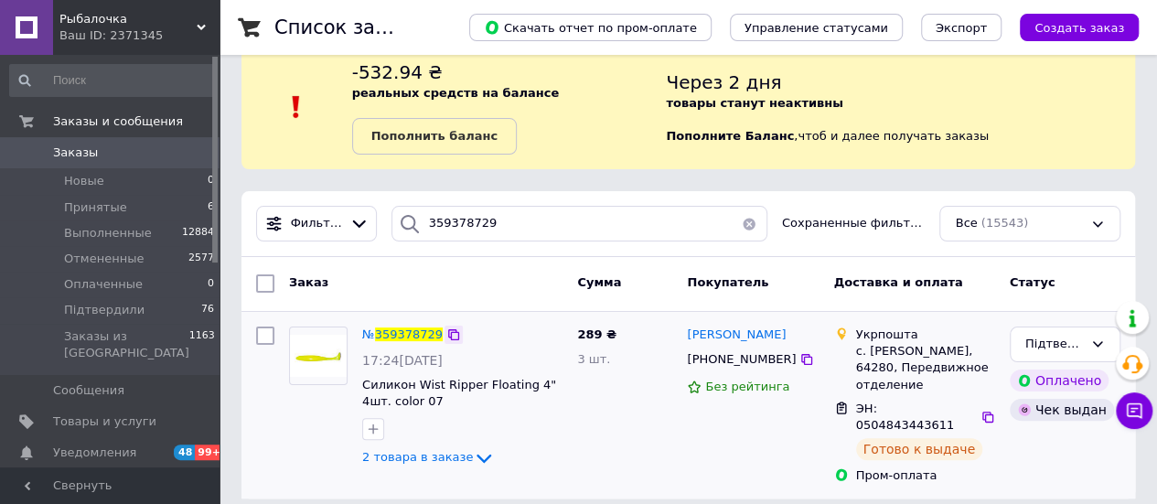
click at [446, 333] on icon at bounding box center [453, 334] width 15 height 15
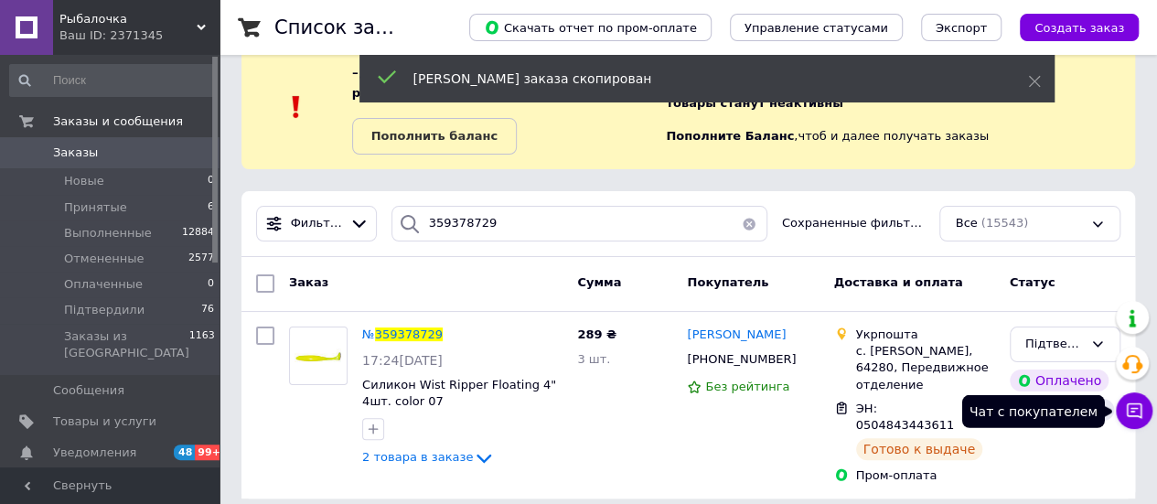
click at [1128, 413] on icon at bounding box center [1134, 411] width 18 height 18
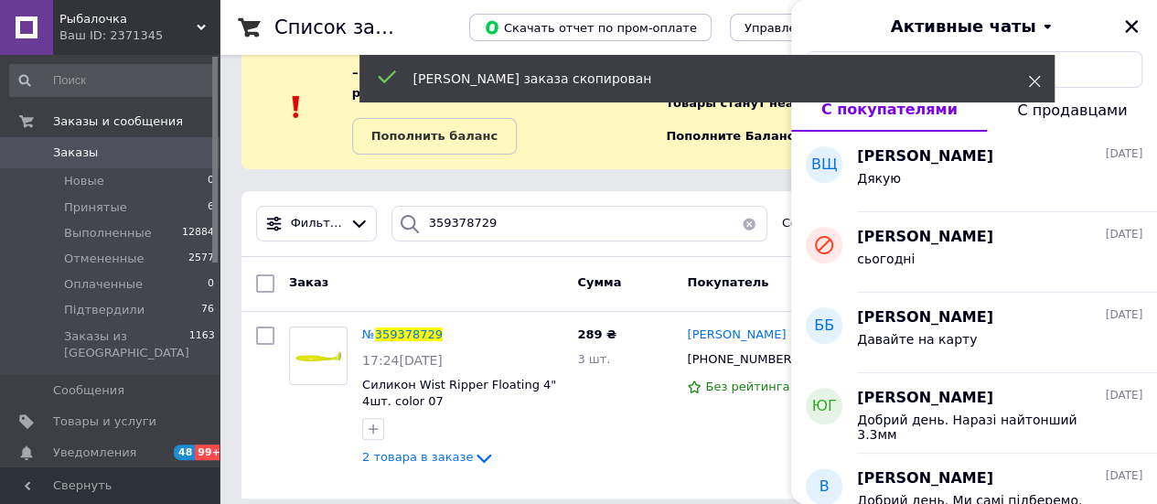
click at [1035, 83] on icon at bounding box center [1034, 81] width 13 height 13
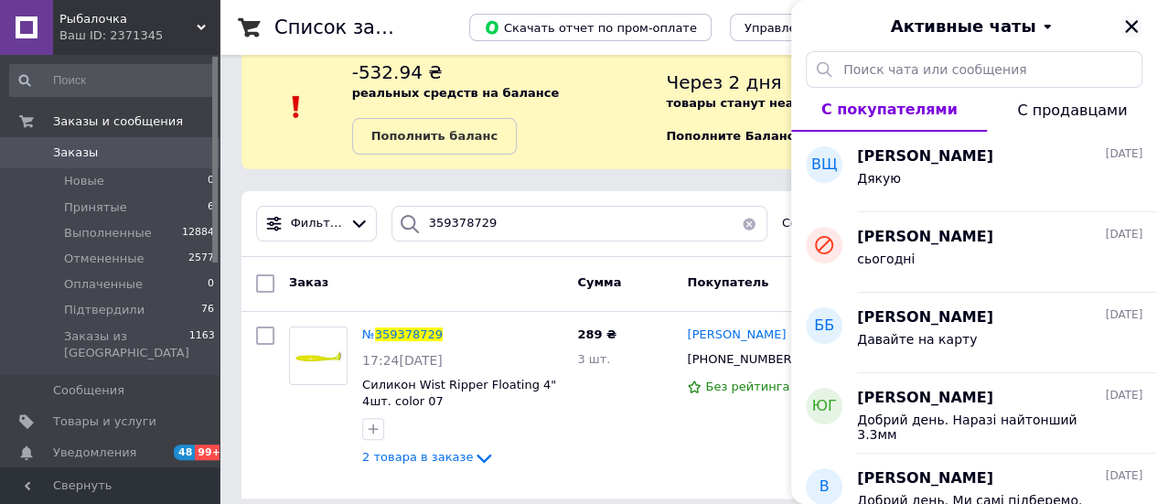
click at [1133, 23] on icon "Закрыть" at bounding box center [1131, 26] width 16 height 16
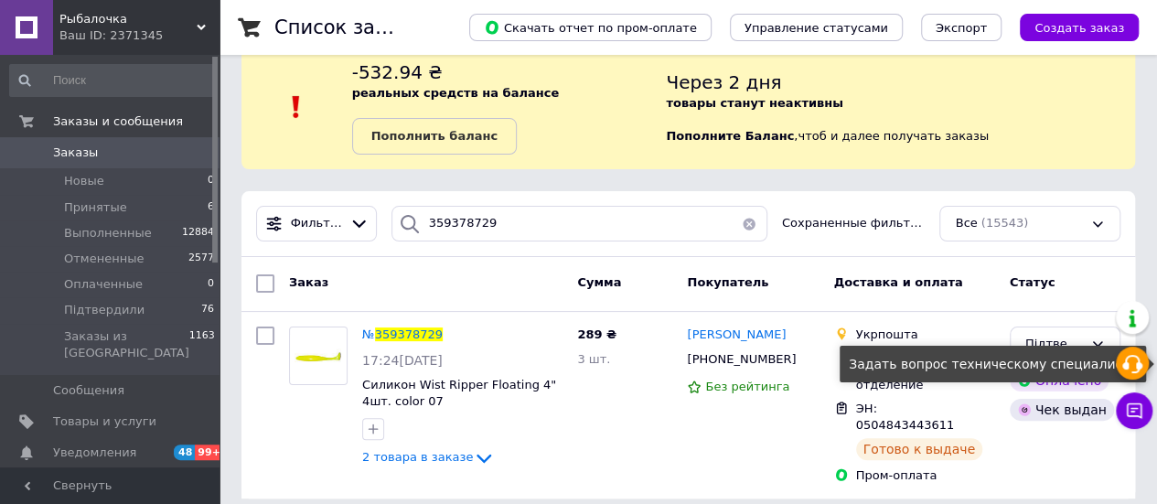
click at [1142, 360] on icon at bounding box center [1133, 364] width 22 height 22
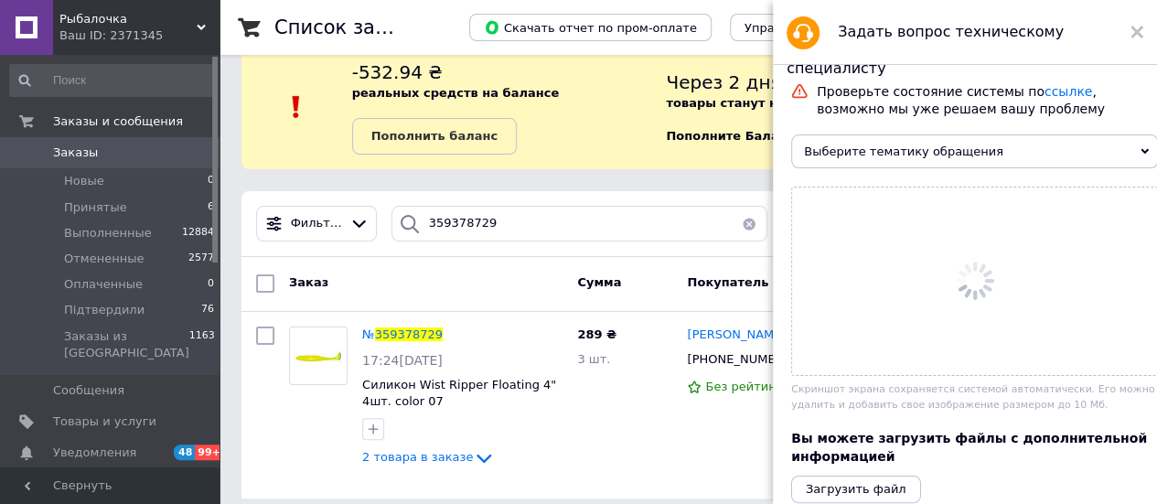
click at [864, 157] on span "Выберите тематику обращения" at bounding box center [974, 151] width 367 height 34
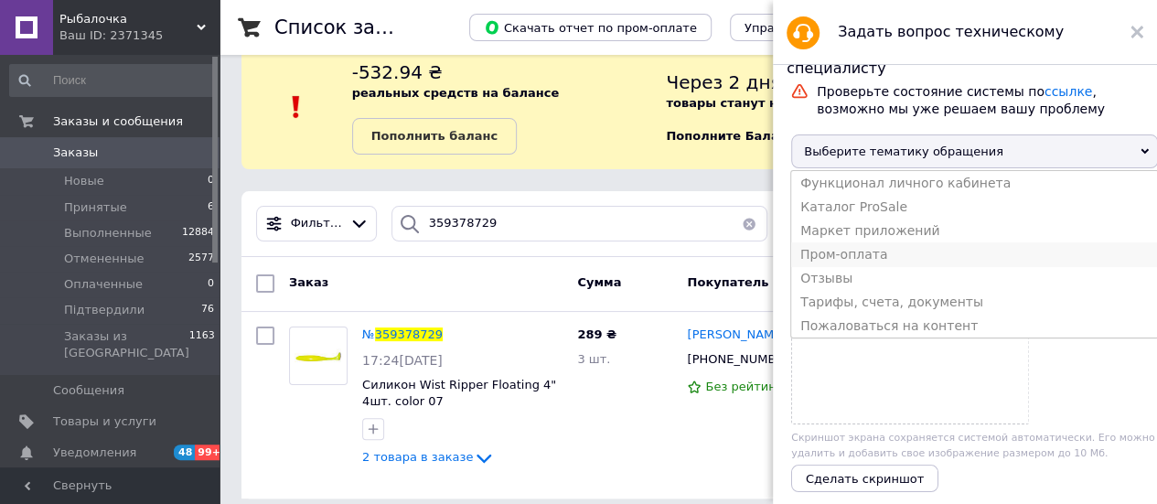
click at [862, 261] on li "Пром-оплата" at bounding box center [974, 254] width 367 height 24
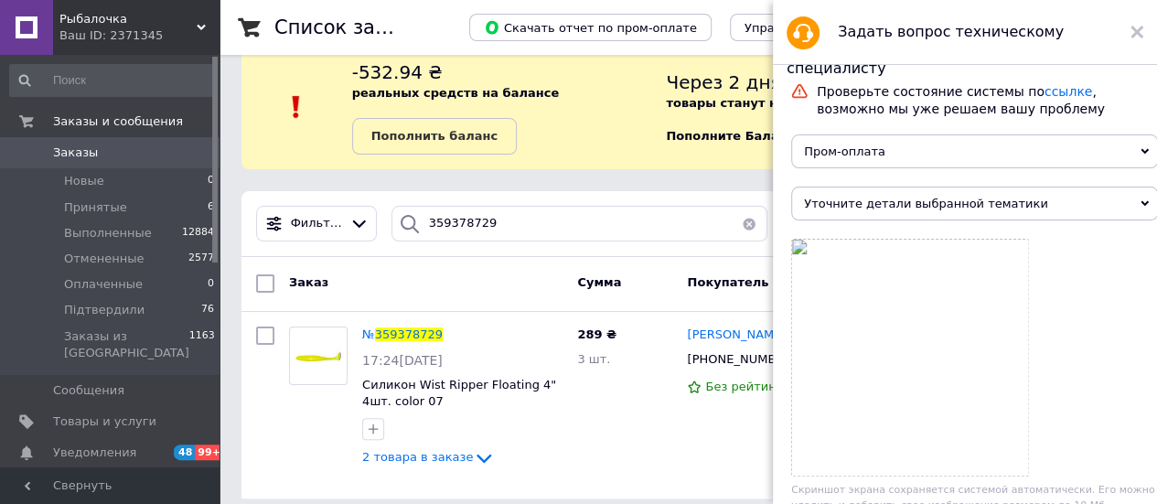
click at [869, 210] on span "Уточните детали выбранной тематики" at bounding box center [974, 204] width 367 height 34
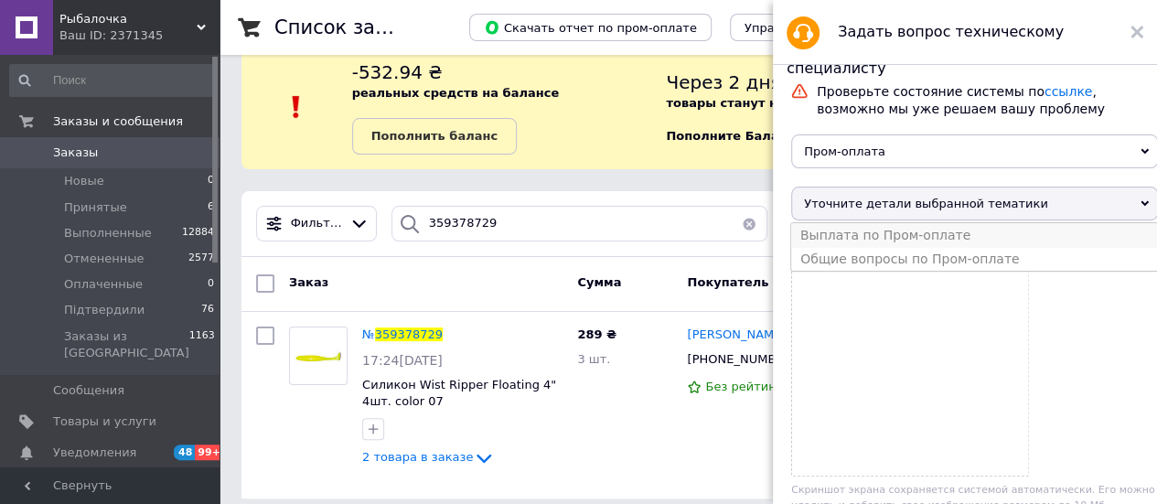
click at [867, 233] on li "Выплата по Пром-оплате" at bounding box center [974, 235] width 367 height 24
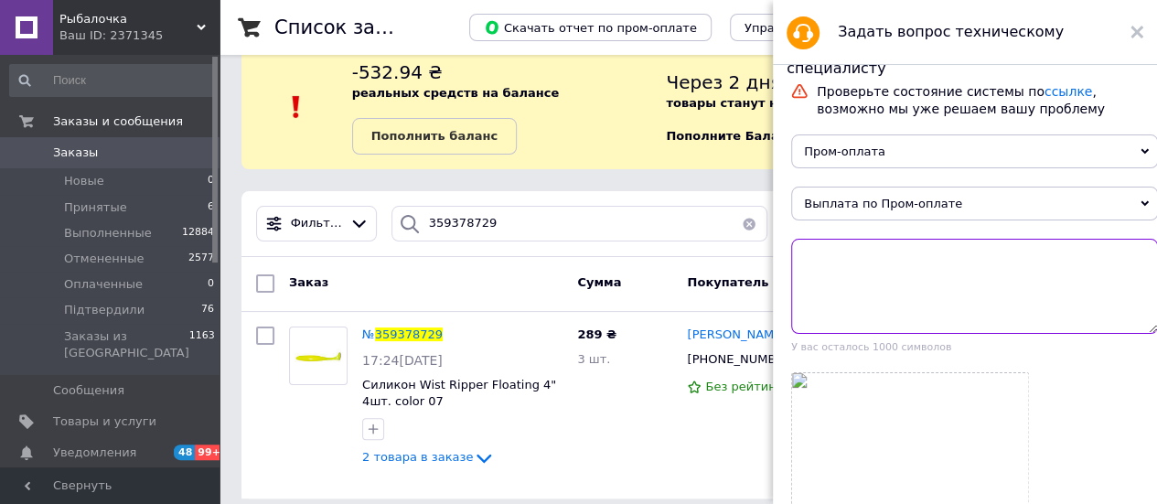
click at [856, 280] on textarea at bounding box center [974, 286] width 367 height 95
paste textarea "359378729"
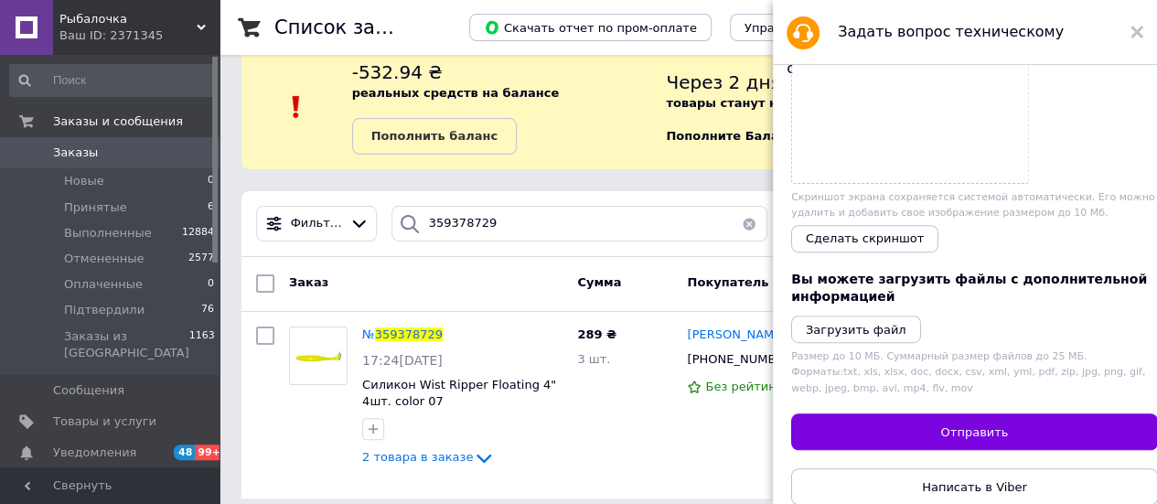
scroll to position [457, 0]
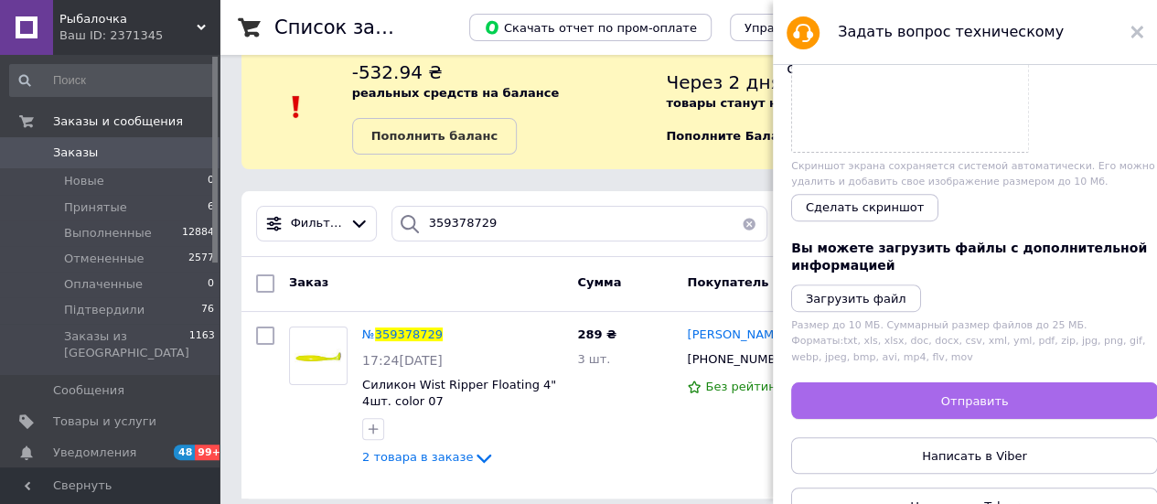
type textarea "Добрий день. Замовлення 359378729 вже давно отримано, треба його закрити."
click at [942, 408] on span "Отправить" at bounding box center [975, 401] width 68 height 14
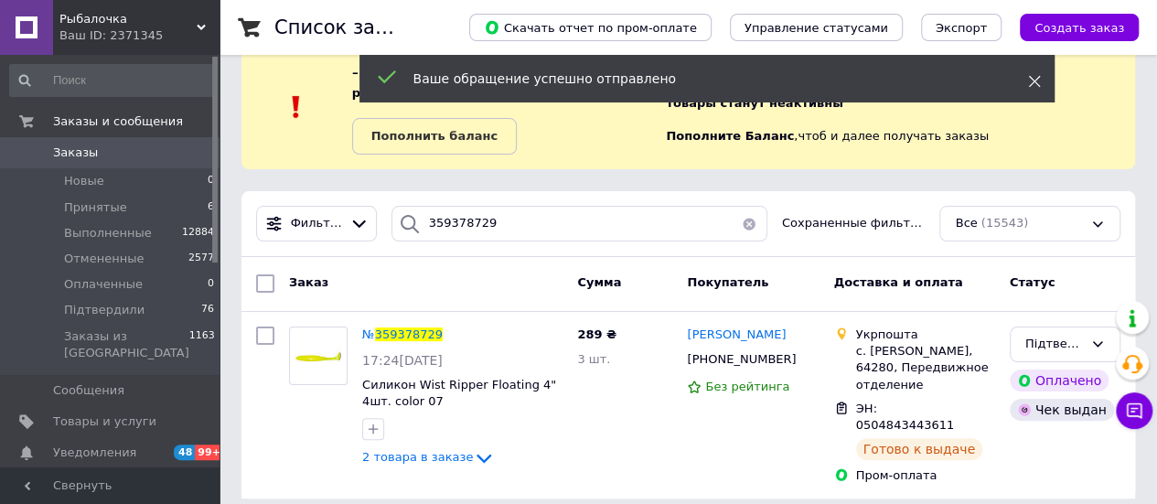
click at [1032, 83] on use at bounding box center [1034, 82] width 12 height 12
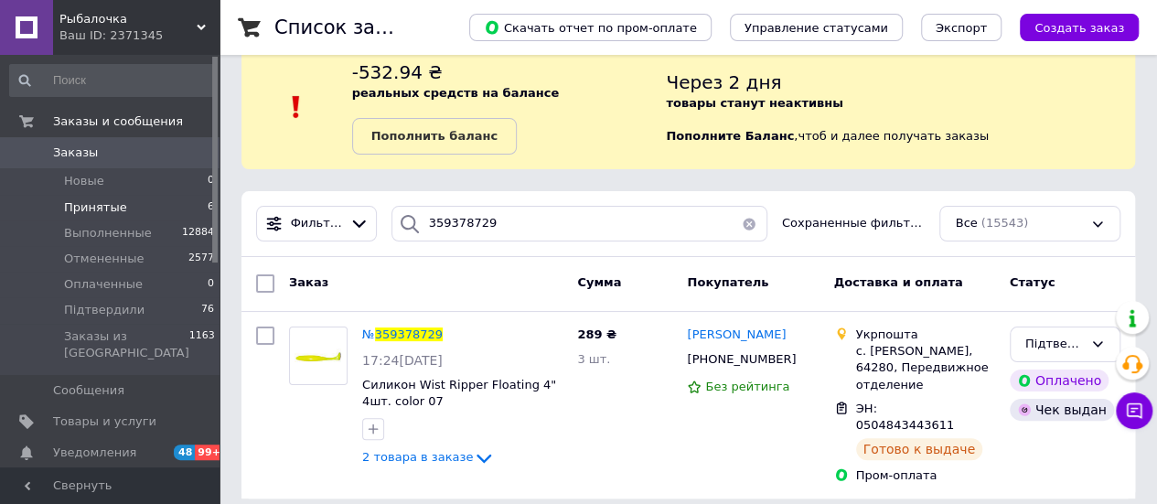
click at [110, 199] on span "Принятые" at bounding box center [95, 207] width 63 height 16
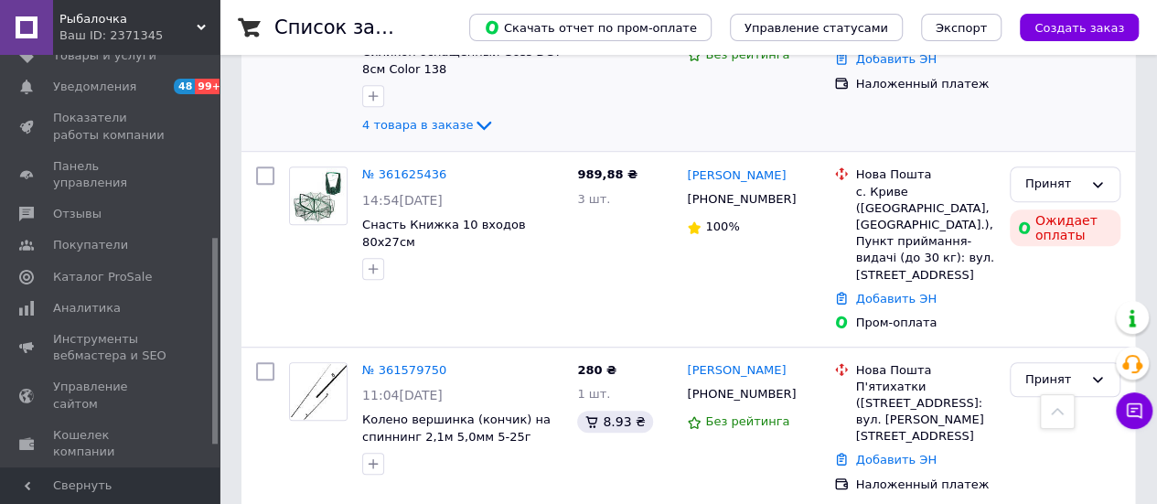
scroll to position [457, 0]
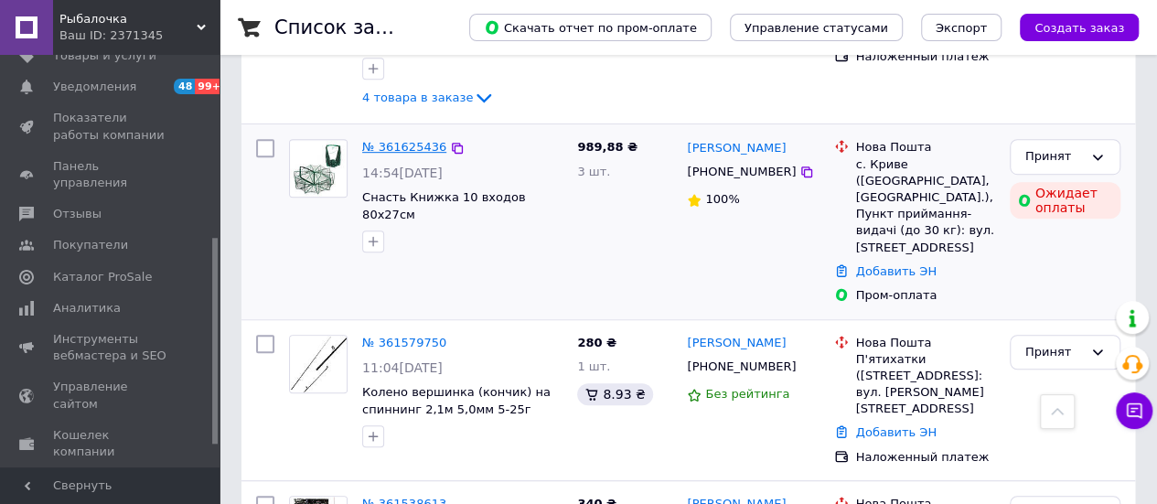
click at [408, 145] on link "№ 361625436" at bounding box center [404, 147] width 84 height 14
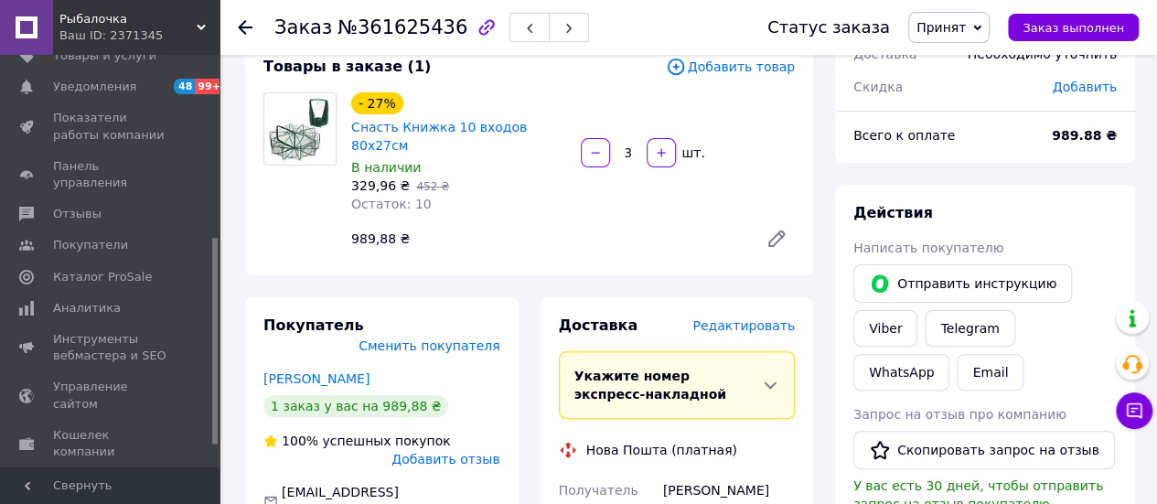
scroll to position [91, 0]
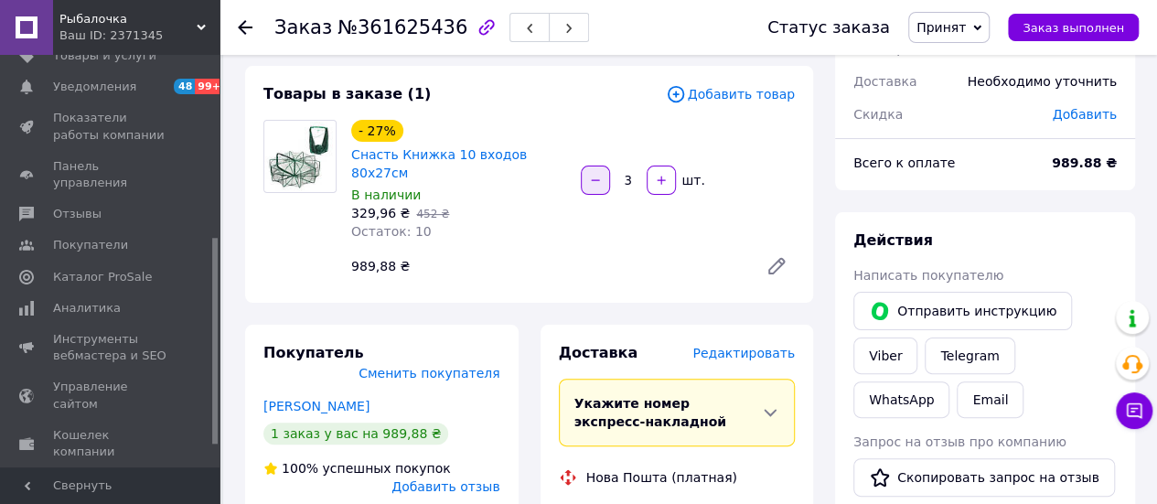
click at [594, 174] on icon "button" at bounding box center [595, 180] width 13 height 13
type input "2"
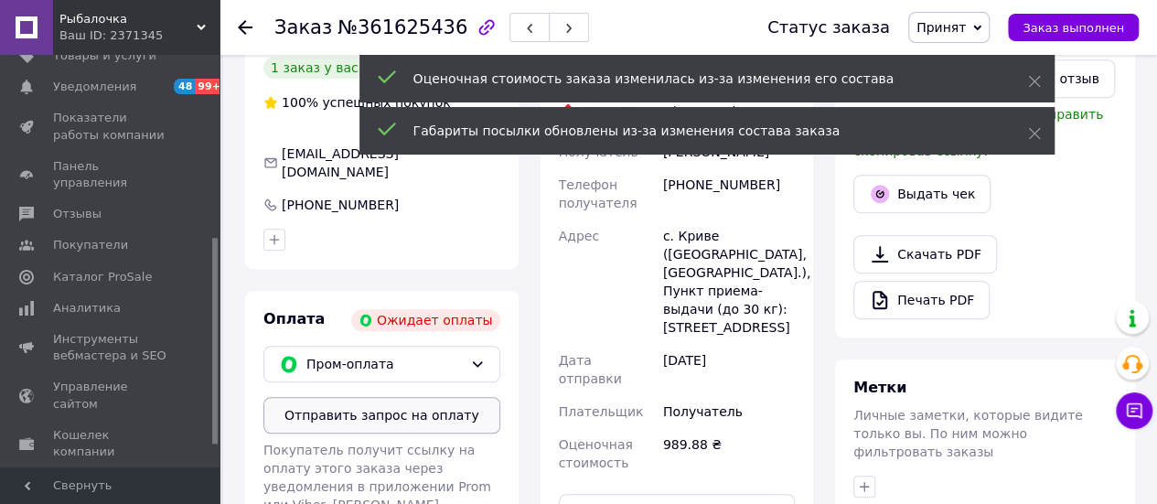
scroll to position [549, 0]
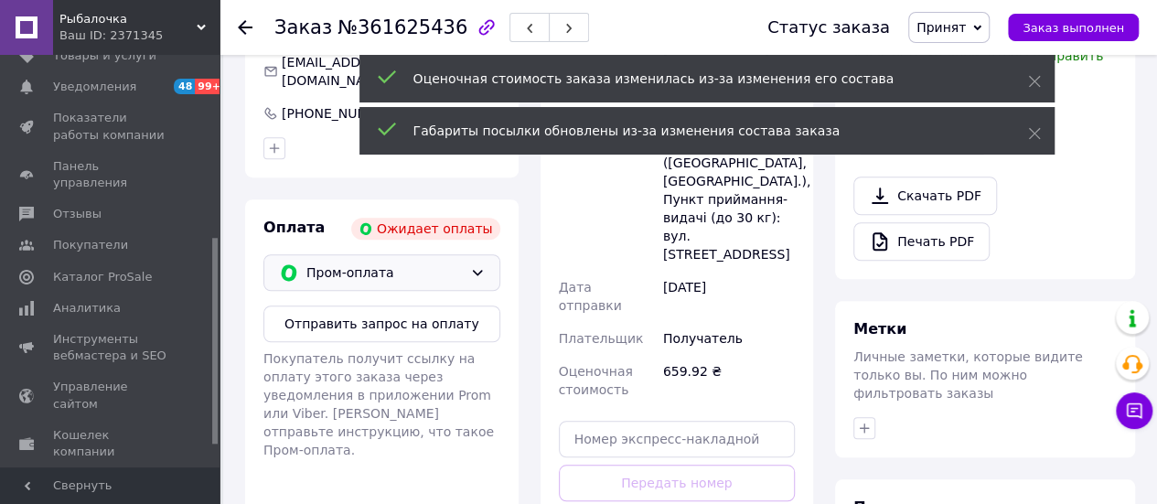
click at [437, 254] on div "Пром-оплата" at bounding box center [381, 272] width 237 height 37
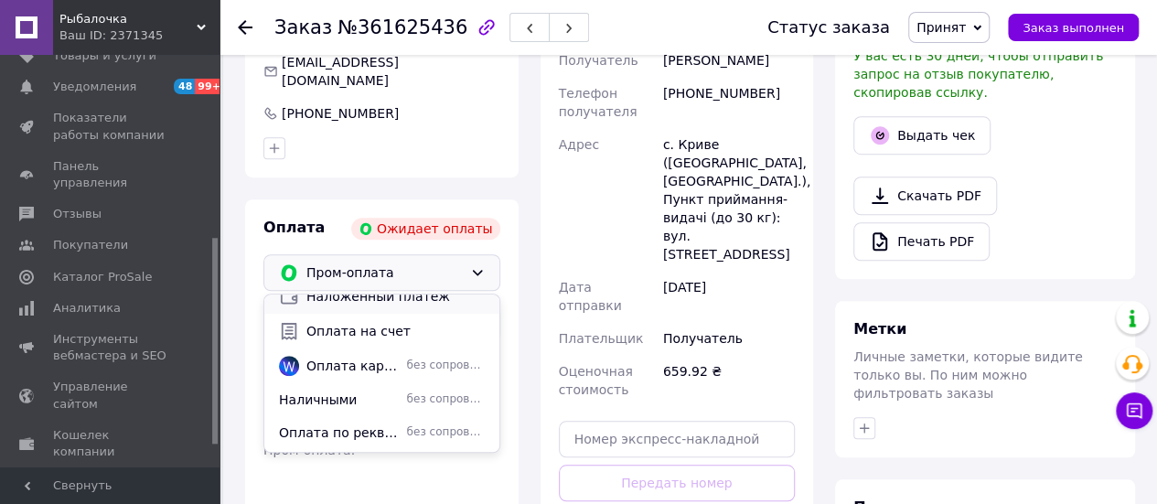
scroll to position [91, 0]
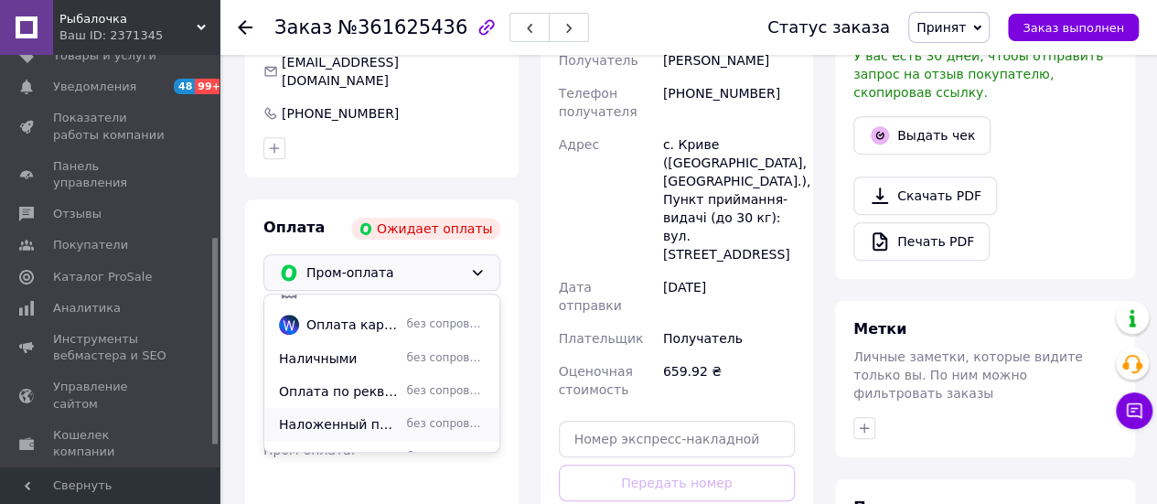
click at [370, 415] on span "Наложенный платеж" at bounding box center [339, 424] width 121 height 18
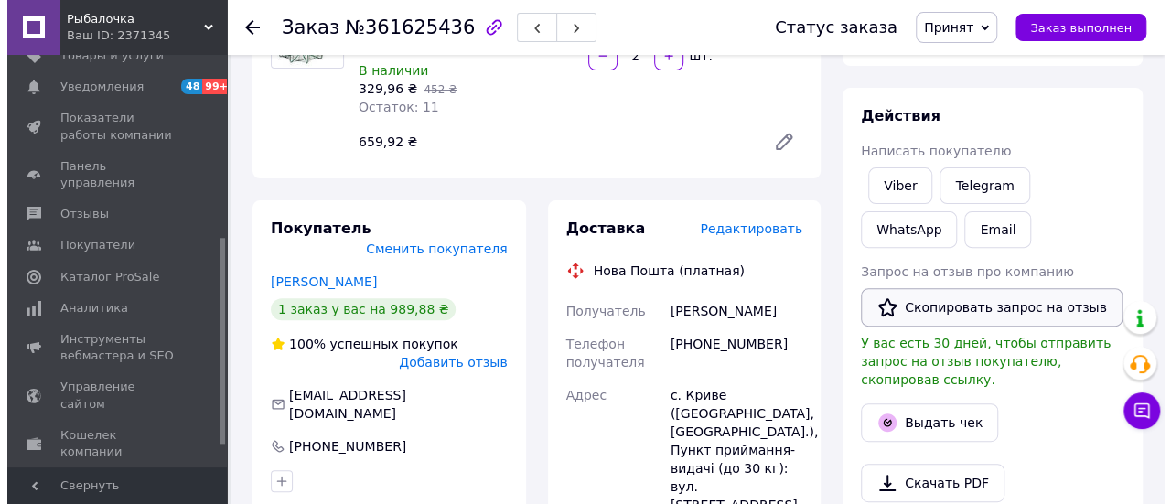
scroll to position [274, 0]
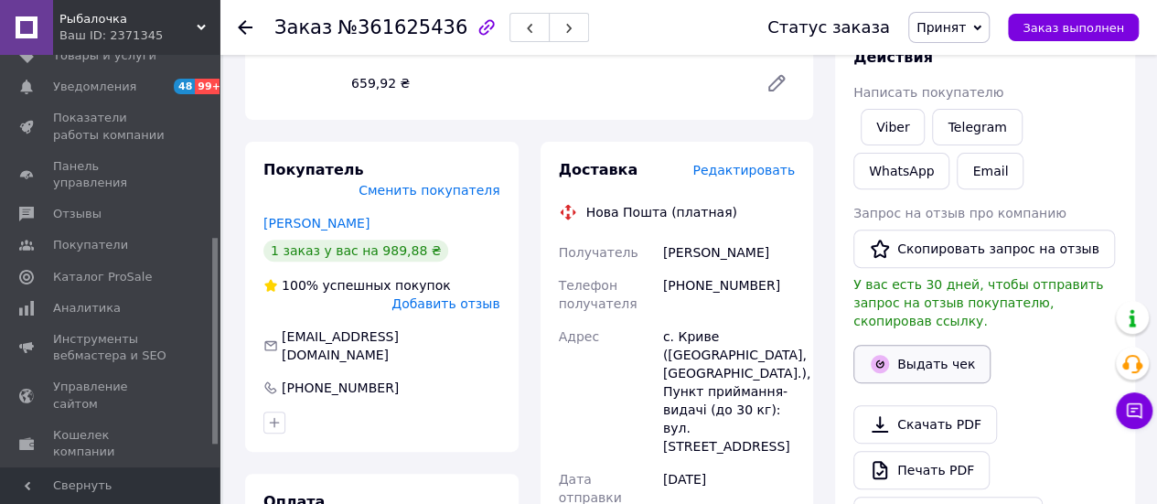
click at [911, 345] on button "Выдать чек" at bounding box center [922, 364] width 137 height 38
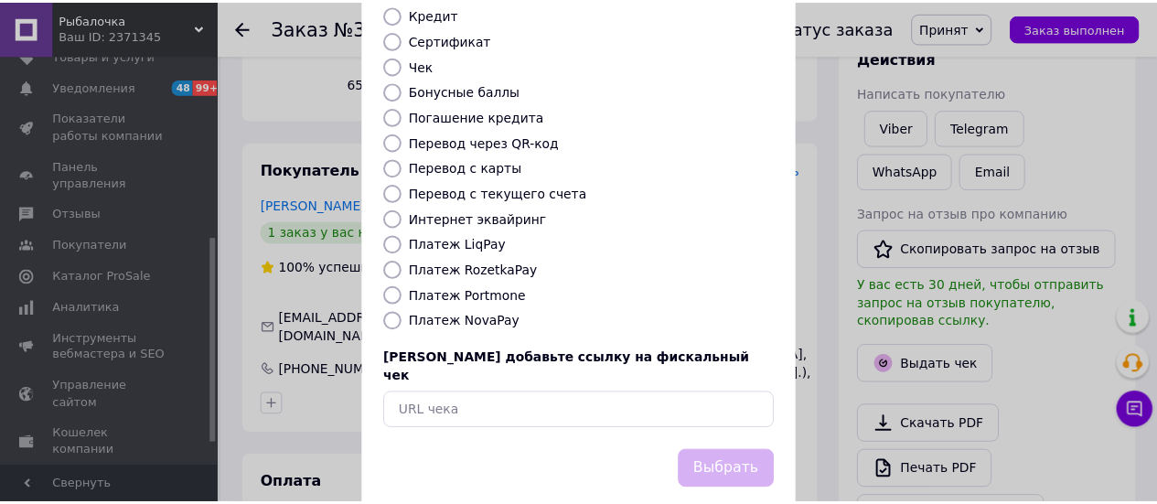
scroll to position [280, 0]
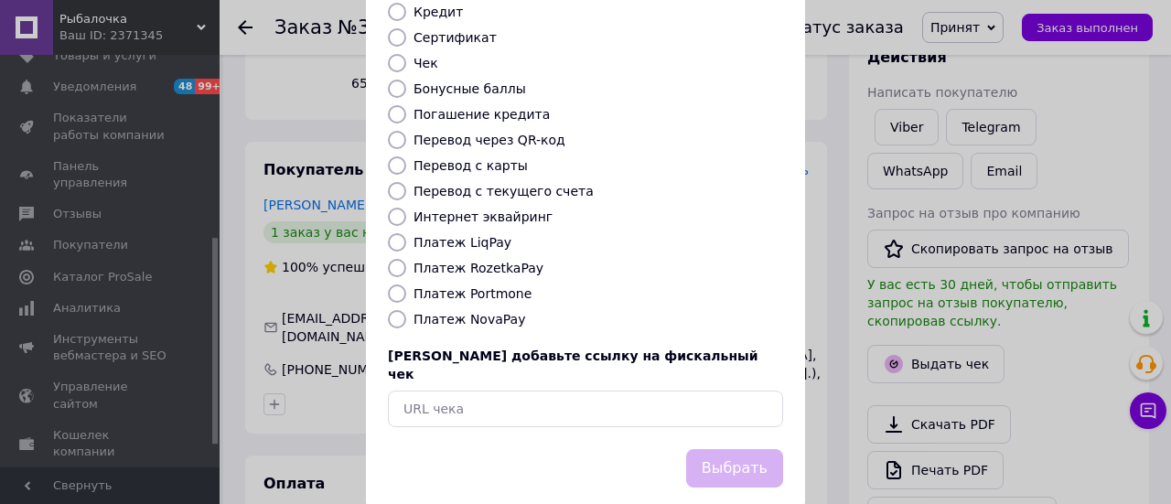
click at [485, 312] on label "Платеж NovaPay" at bounding box center [469, 319] width 112 height 15
click at [406, 310] on input "Платеж NovaPay" at bounding box center [397, 319] width 18 height 18
radio input "true"
click at [689, 446] on div "Выбрать" at bounding box center [734, 469] width 104 height 47
click at [696, 449] on button "Выбрать" at bounding box center [734, 468] width 97 height 39
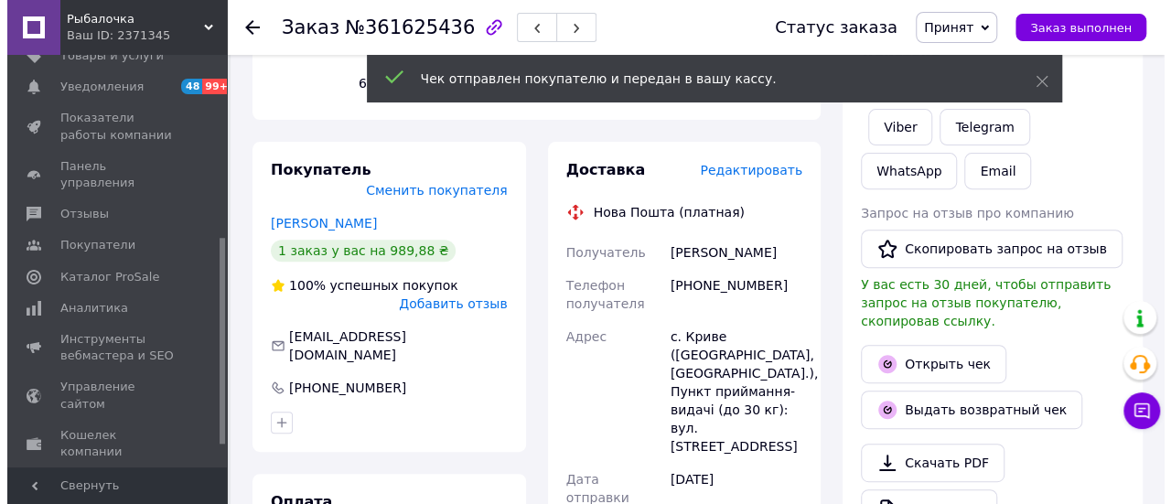
scroll to position [183, 0]
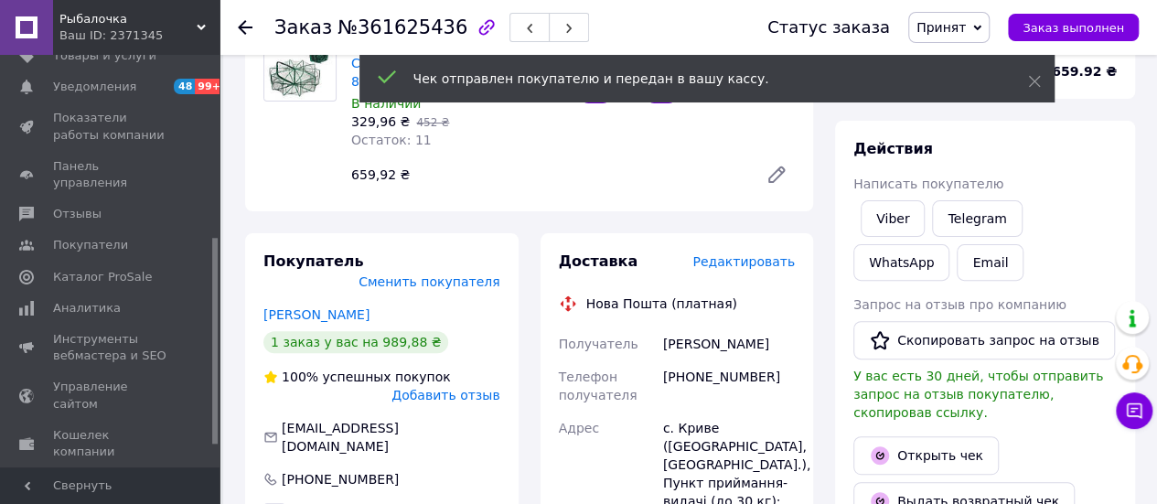
click at [769, 254] on span "Редактировать" at bounding box center [744, 261] width 102 height 15
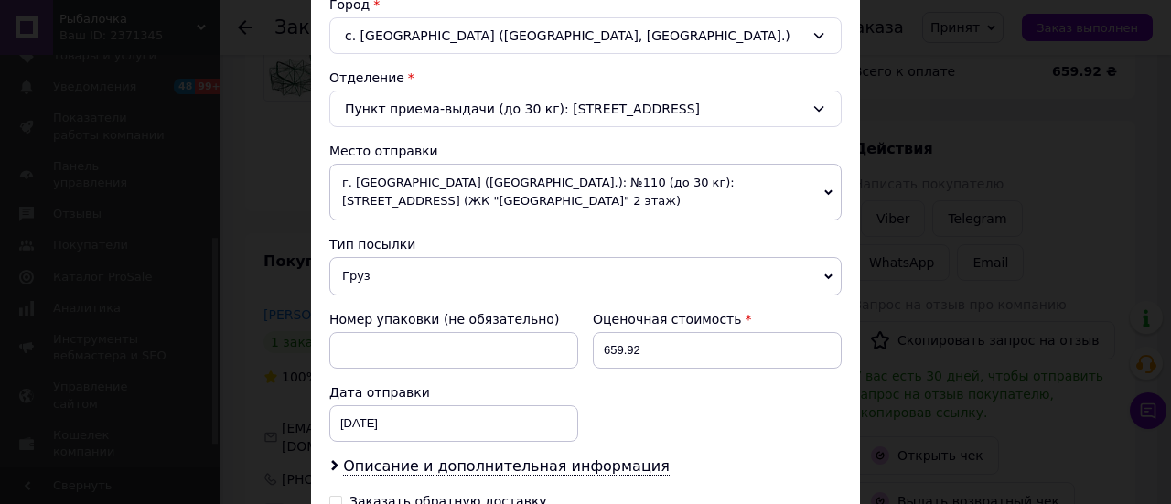
scroll to position [549, 0]
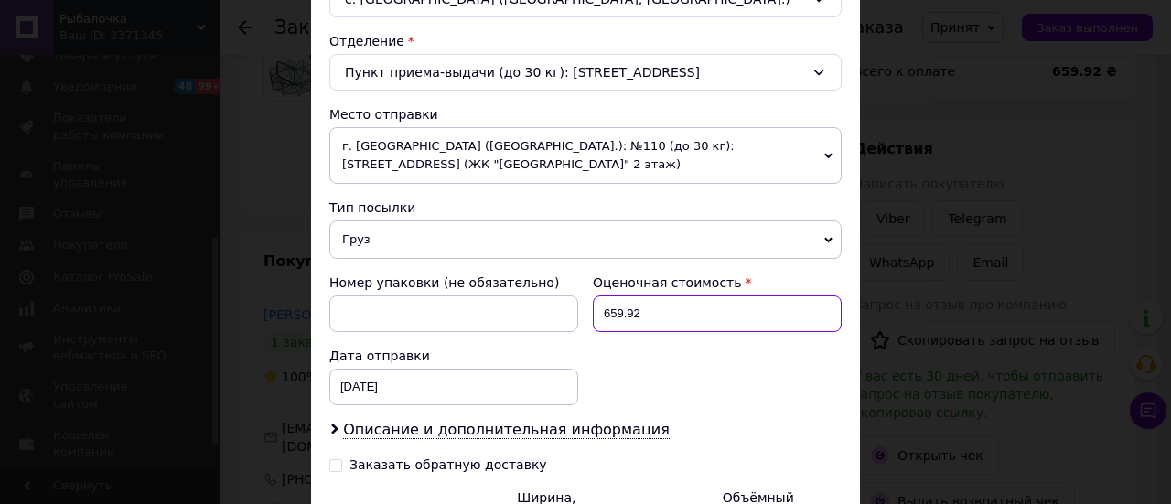
click at [669, 312] on input "659.92" at bounding box center [717, 313] width 249 height 37
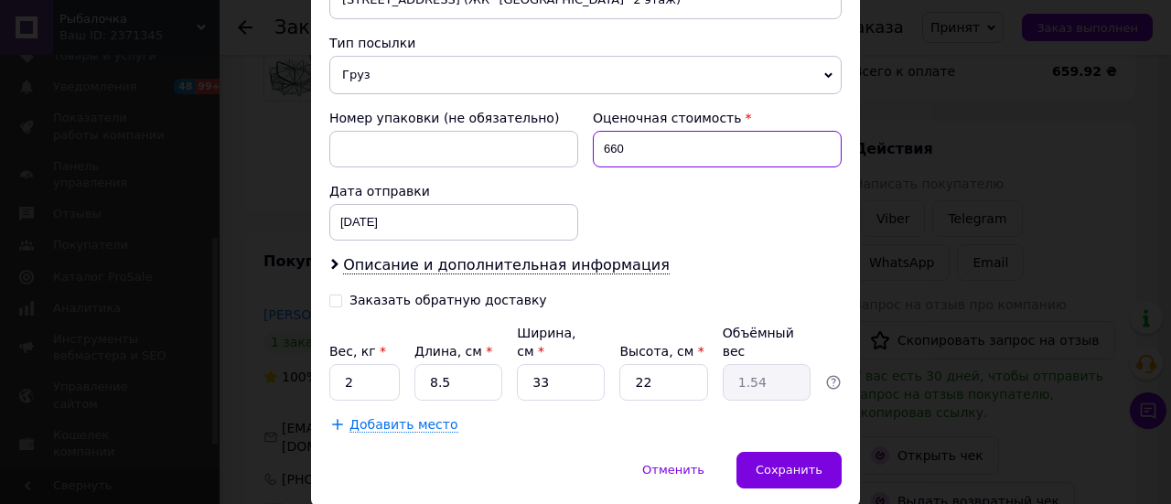
scroll to position [732, 0]
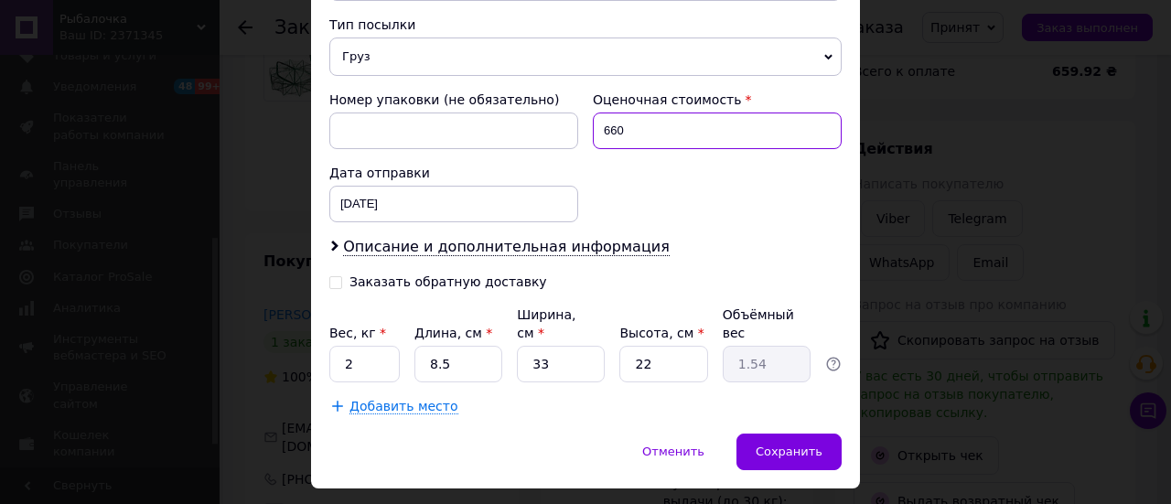
type input "660"
click at [410, 276] on div "Заказать обратную доставку" at bounding box center [448, 282] width 198 height 16
click at [342, 276] on input "Заказать обратную доставку" at bounding box center [335, 280] width 13 height 13
checkbox input "true"
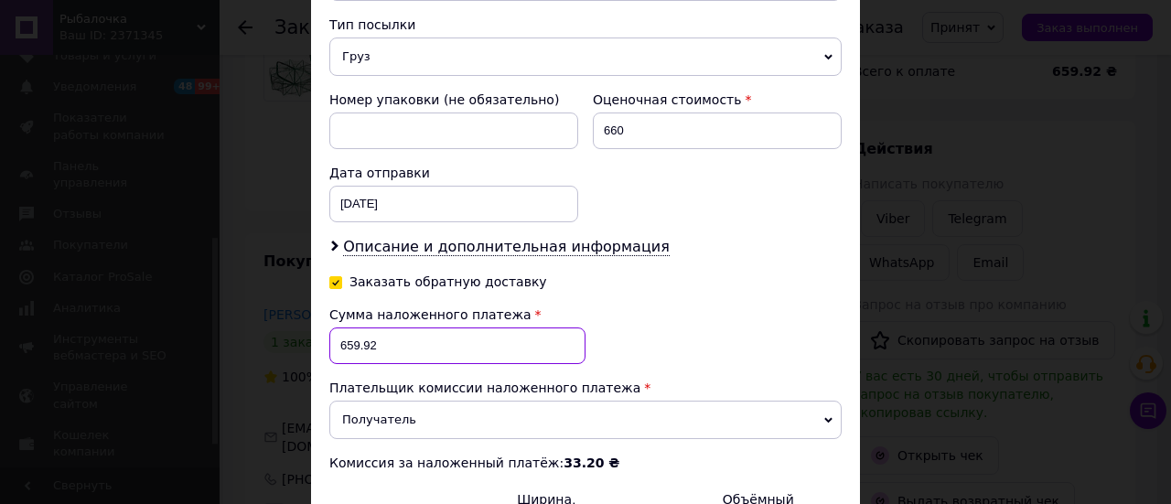
click at [390, 341] on input "659.92" at bounding box center [457, 345] width 256 height 37
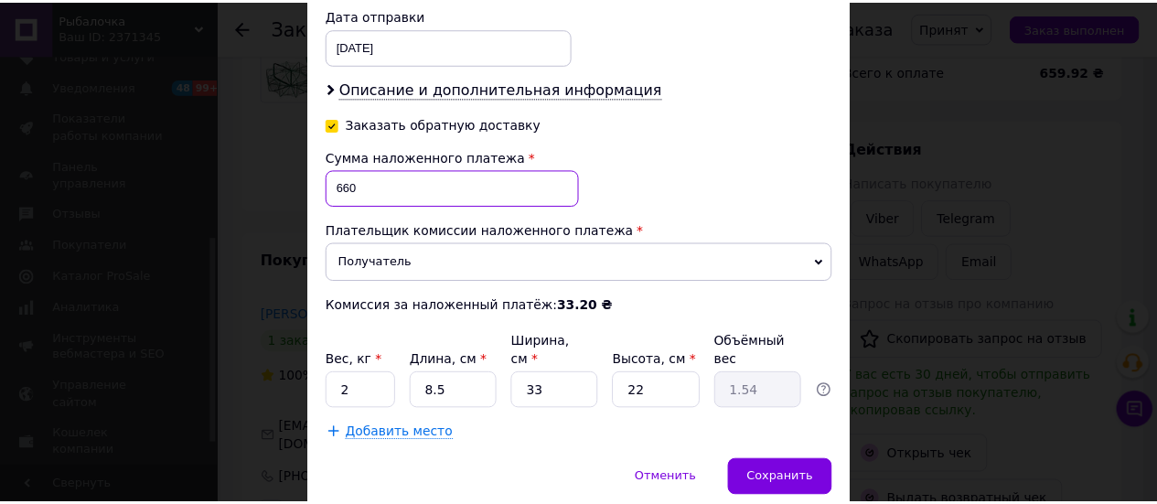
scroll to position [915, 0]
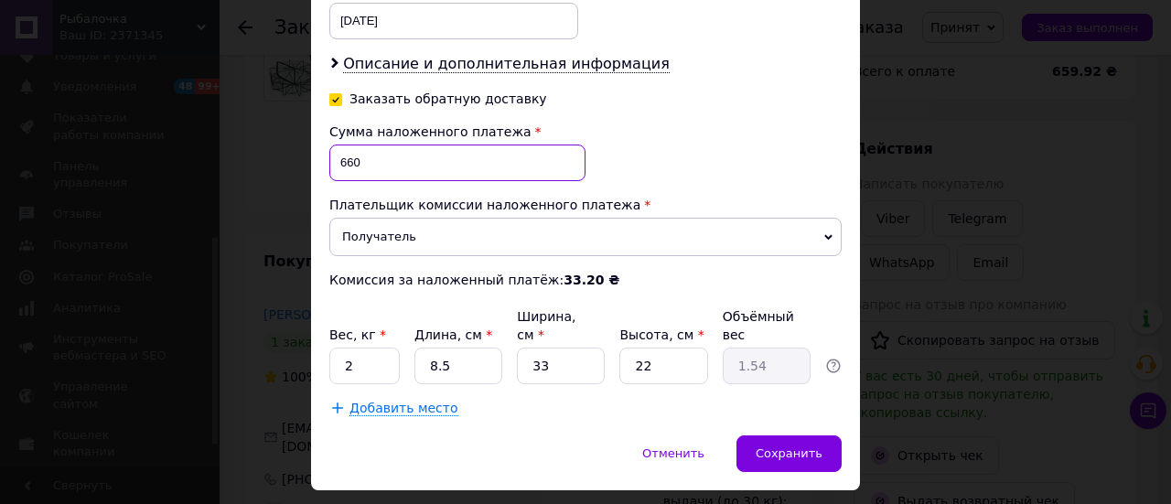
type input "660"
click at [382, 349] on input "2" at bounding box center [364, 366] width 70 height 37
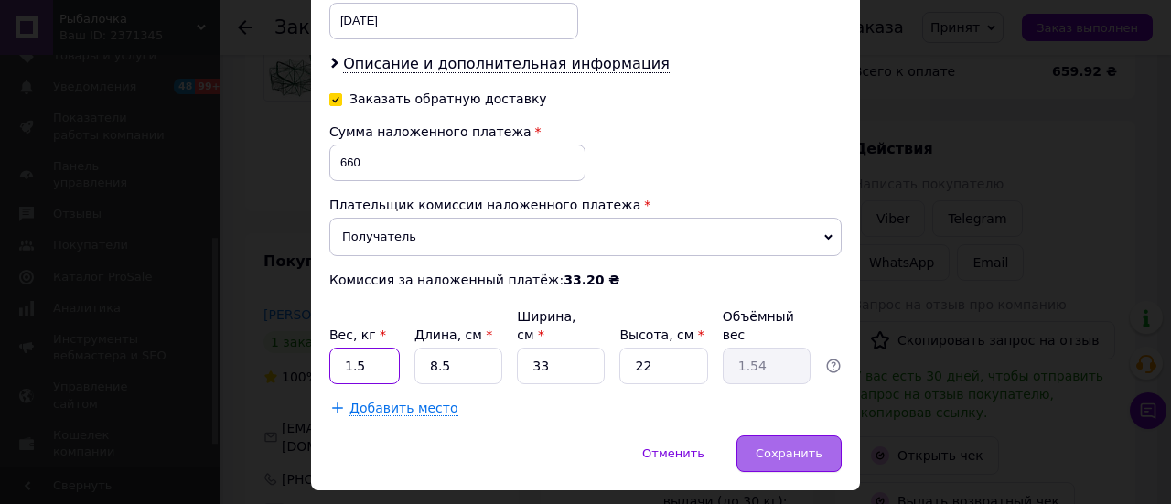
type input "1.5"
click at [776, 446] on span "Сохранить" at bounding box center [789, 453] width 67 height 14
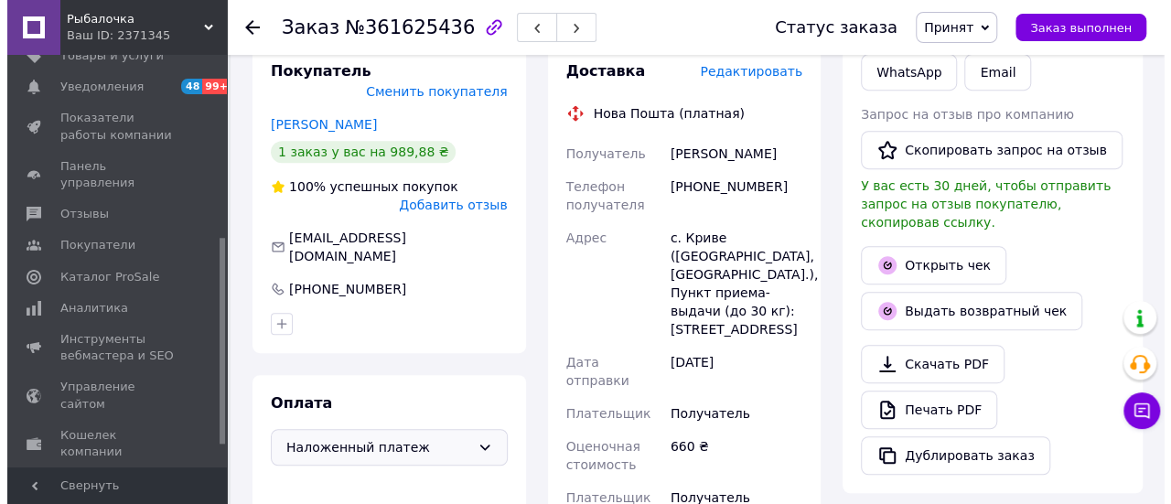
scroll to position [366, 0]
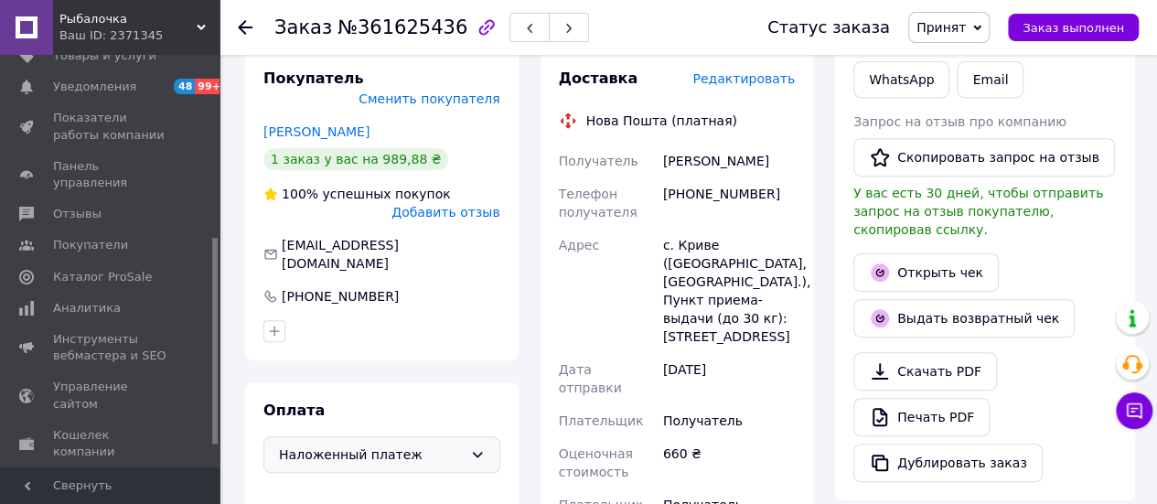
click at [754, 71] on span "Редактировать" at bounding box center [744, 78] width 102 height 15
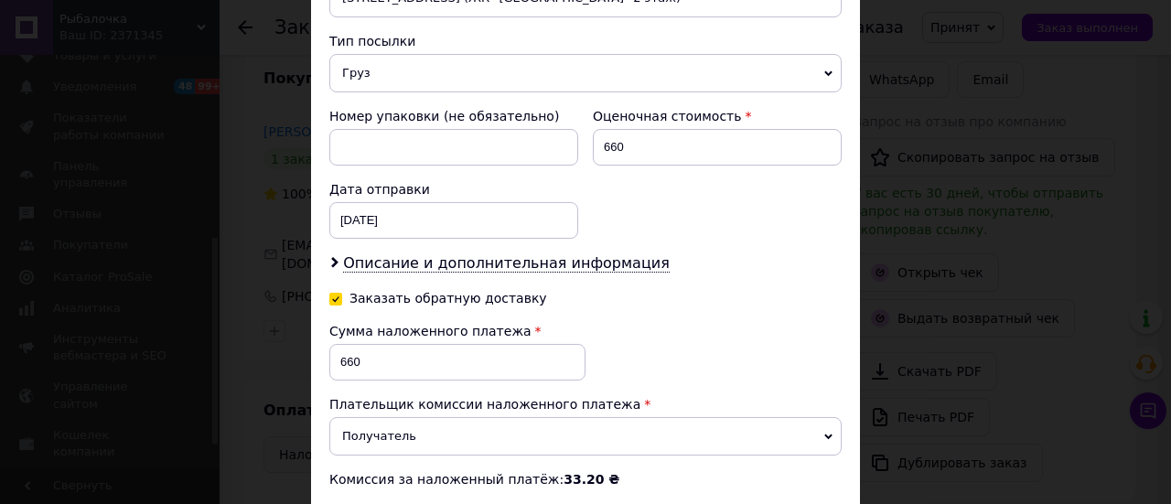
scroll to position [732, 0]
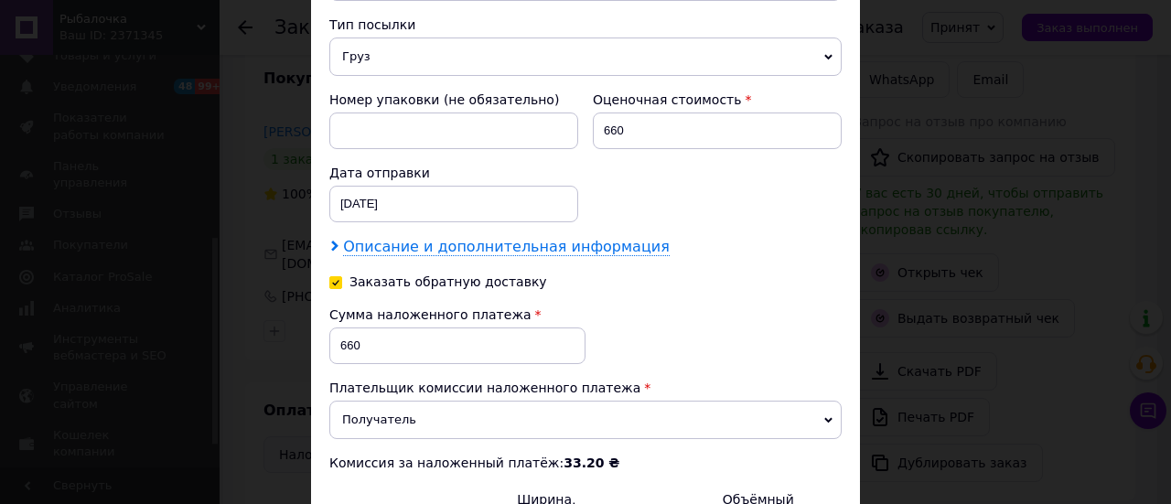
click at [425, 250] on span "Описание и дополнительная информация" at bounding box center [506, 247] width 327 height 18
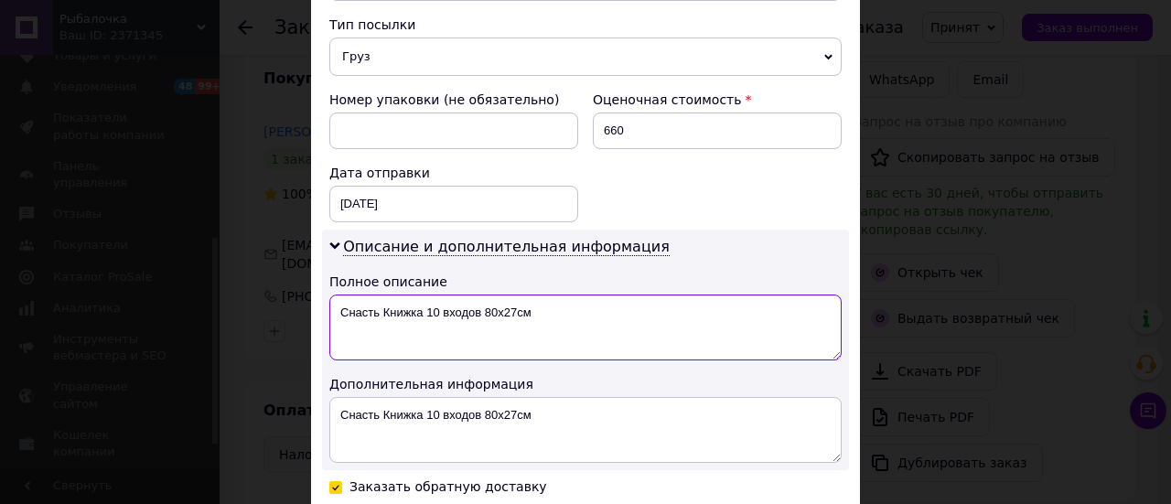
drag, startPoint x: 335, startPoint y: 307, endPoint x: 693, endPoint y: 302, distance: 357.7
click at [693, 302] on textarea "Снасть Книжка 10 входов 80х27см" at bounding box center [585, 328] width 512 height 66
drag, startPoint x: 335, startPoint y: 309, endPoint x: 393, endPoint y: 305, distance: 58.7
click at [393, 305] on textarea "книжка-2" at bounding box center [585, 328] width 512 height 66
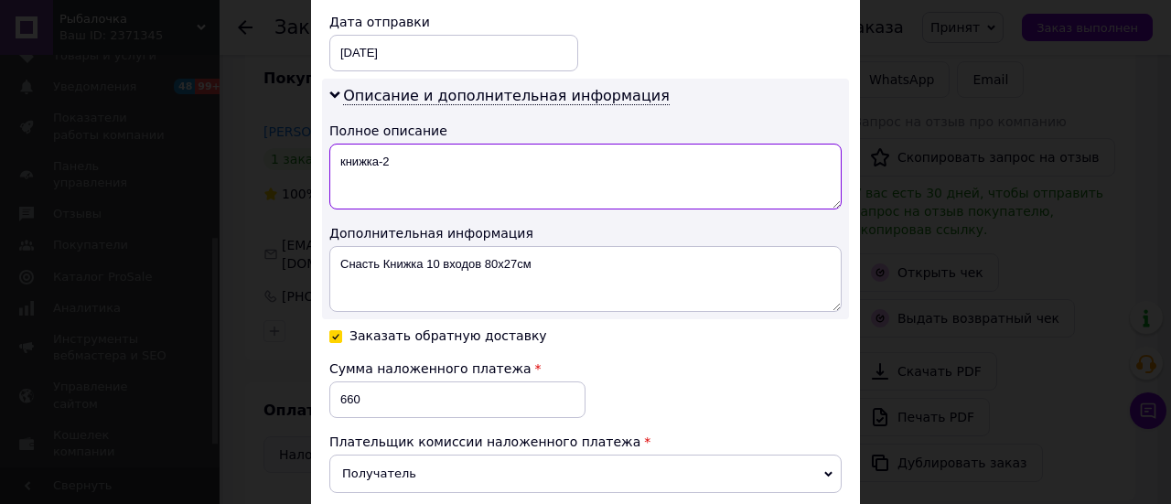
scroll to position [915, 0]
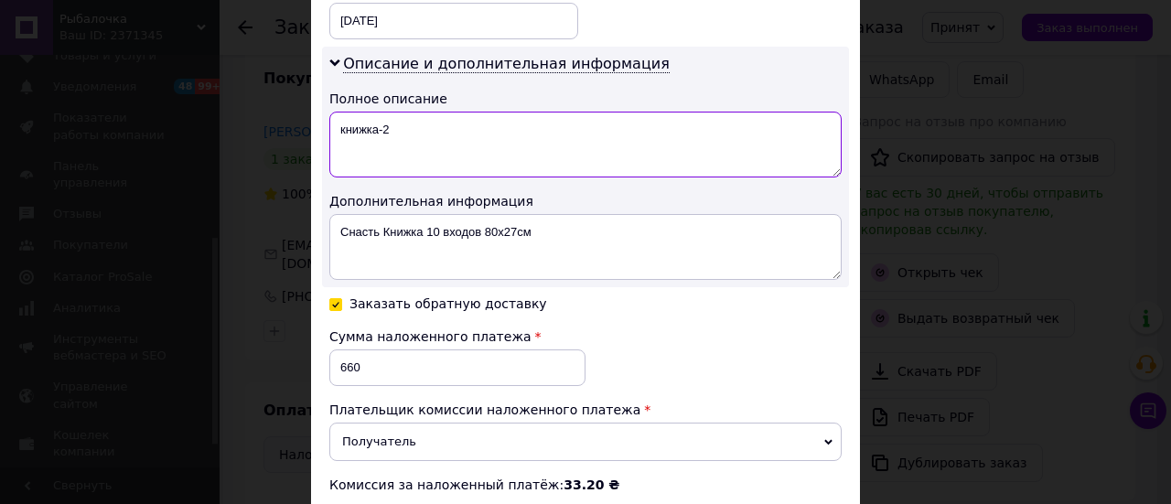
type textarea "книжка-2"
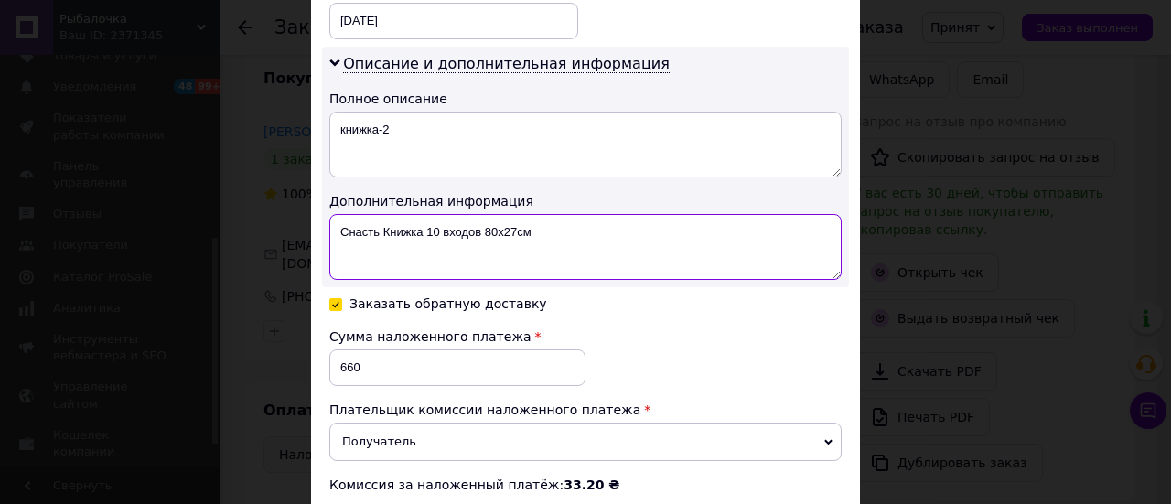
drag, startPoint x: 329, startPoint y: 225, endPoint x: 607, endPoint y: 237, distance: 278.4
click at [607, 237] on textarea "Снасть Книжка 10 входов 80х27см" at bounding box center [585, 247] width 512 height 66
paste textarea "нижка-2"
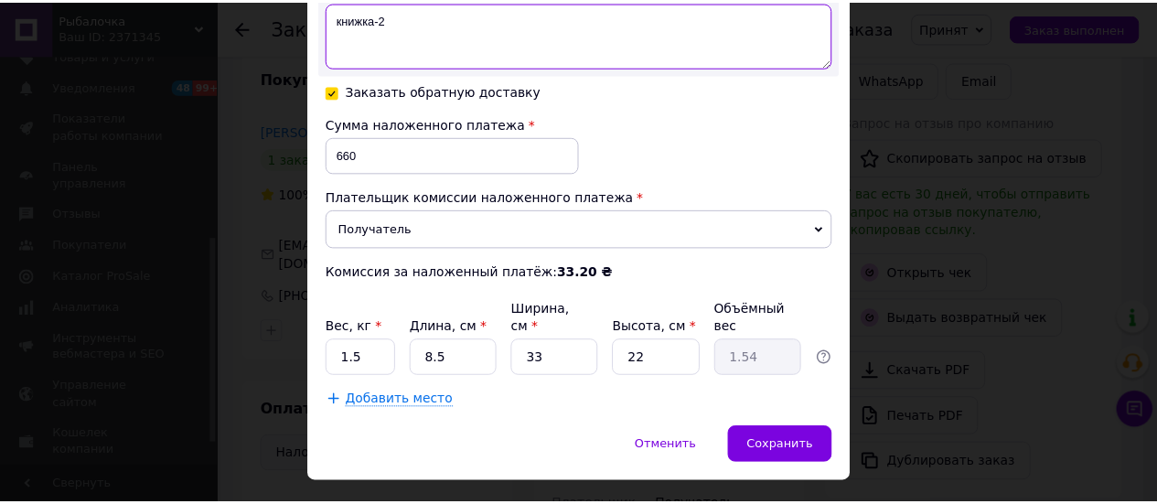
scroll to position [1141, 0]
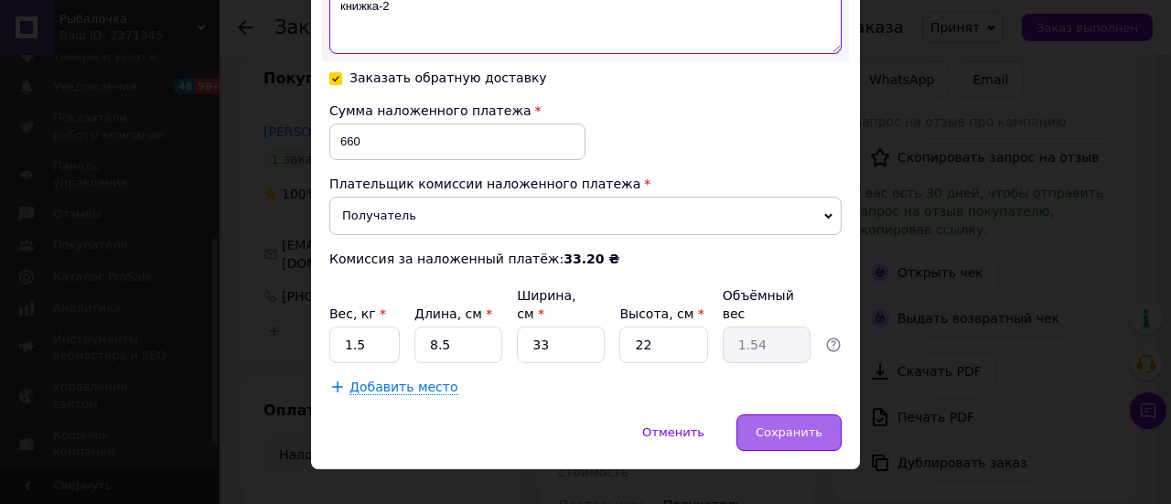
type textarea "книжка-2"
click at [771, 425] on span "Сохранить" at bounding box center [789, 432] width 67 height 14
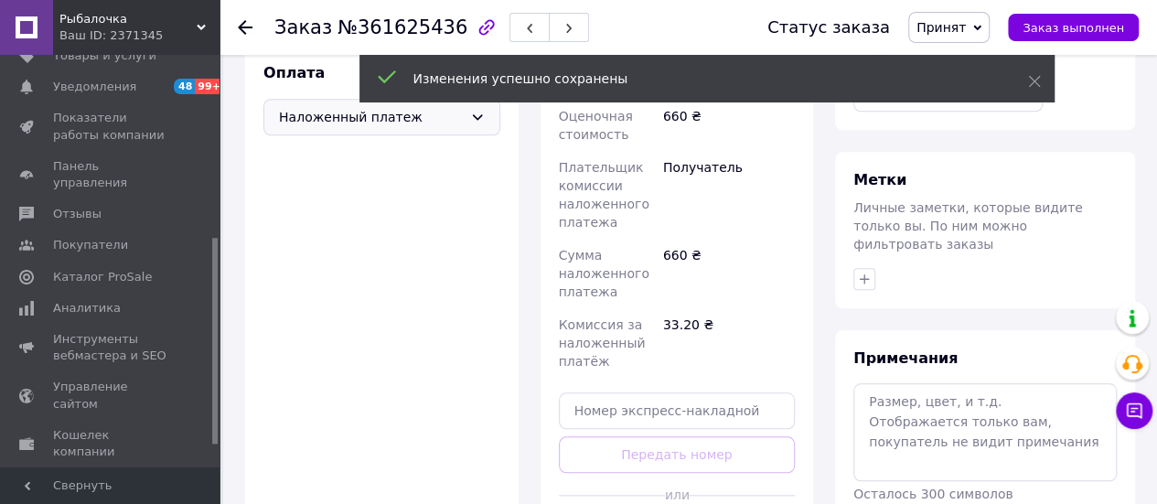
scroll to position [732, 0]
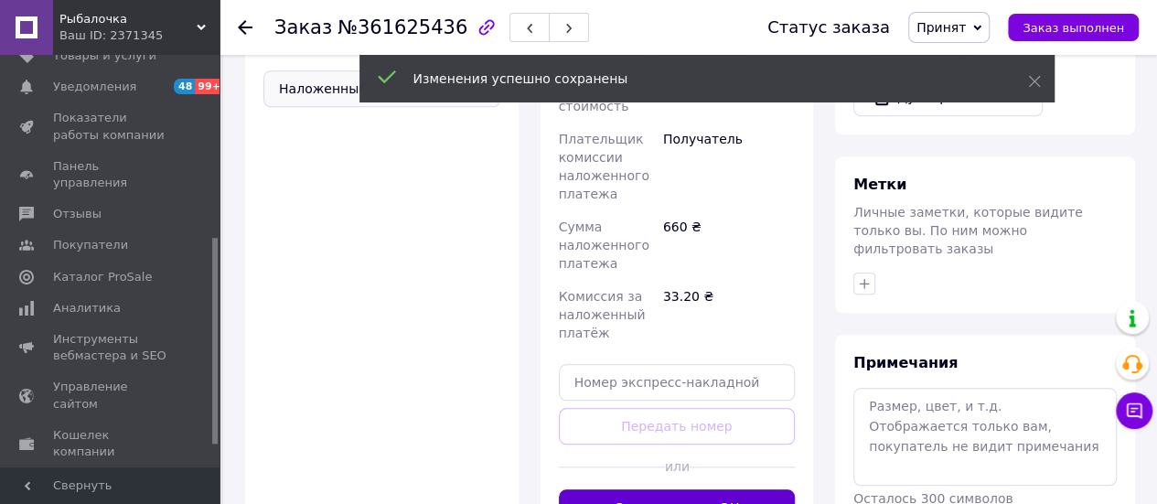
click at [744, 489] on button "Сгенерировать ЭН" at bounding box center [677, 507] width 237 height 37
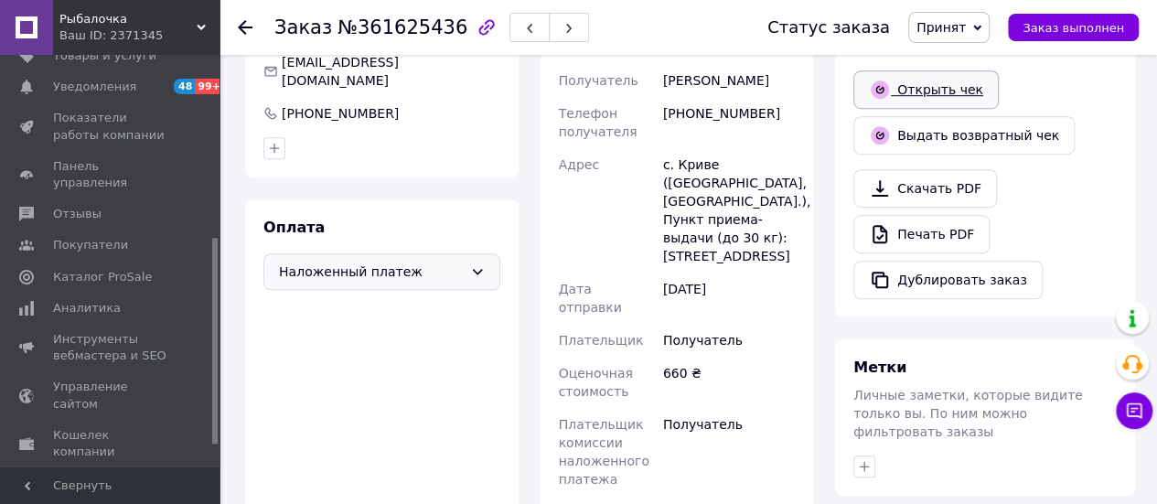
scroll to position [549, 0]
click at [934, 32] on span "Принят" at bounding box center [948, 27] width 81 height 31
click at [948, 142] on li "Підтвердили" at bounding box center [958, 146] width 99 height 27
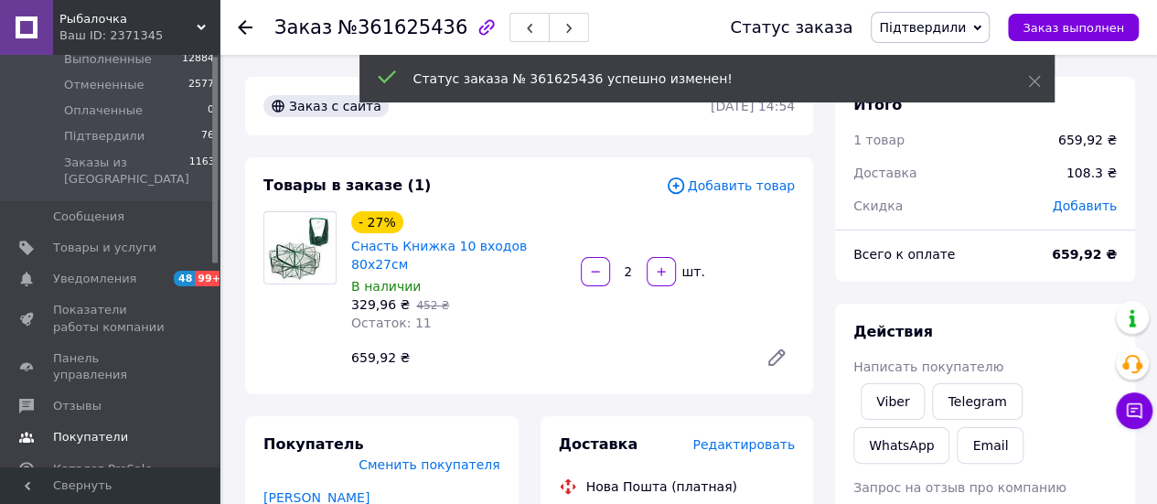
scroll to position [0, 0]
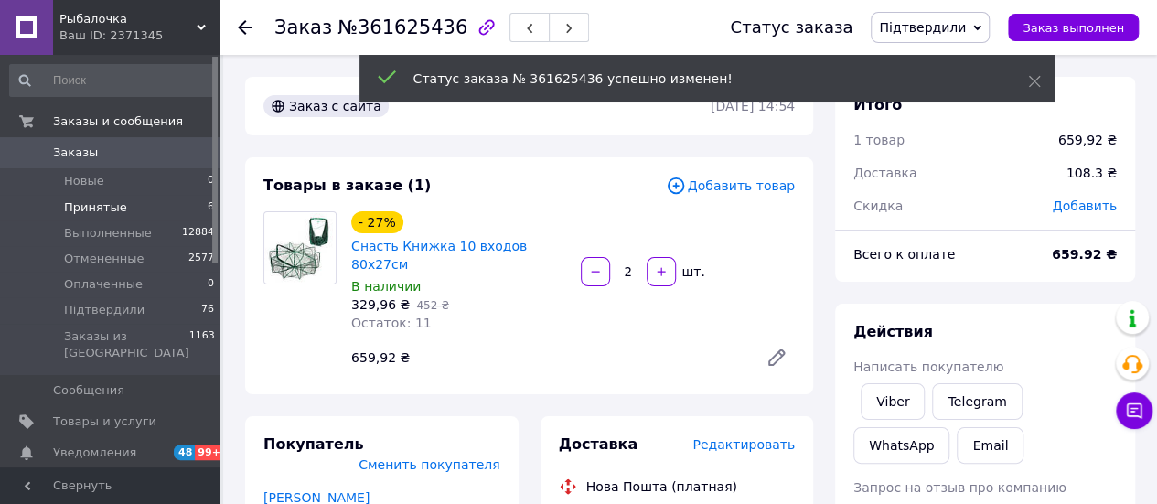
click at [100, 211] on span "Принятые" at bounding box center [95, 207] width 63 height 16
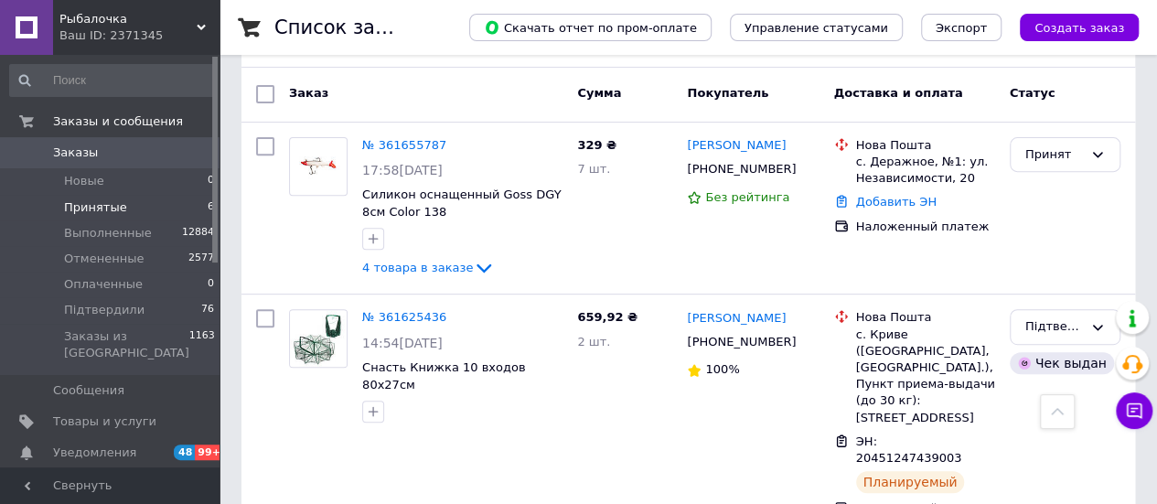
scroll to position [274, 0]
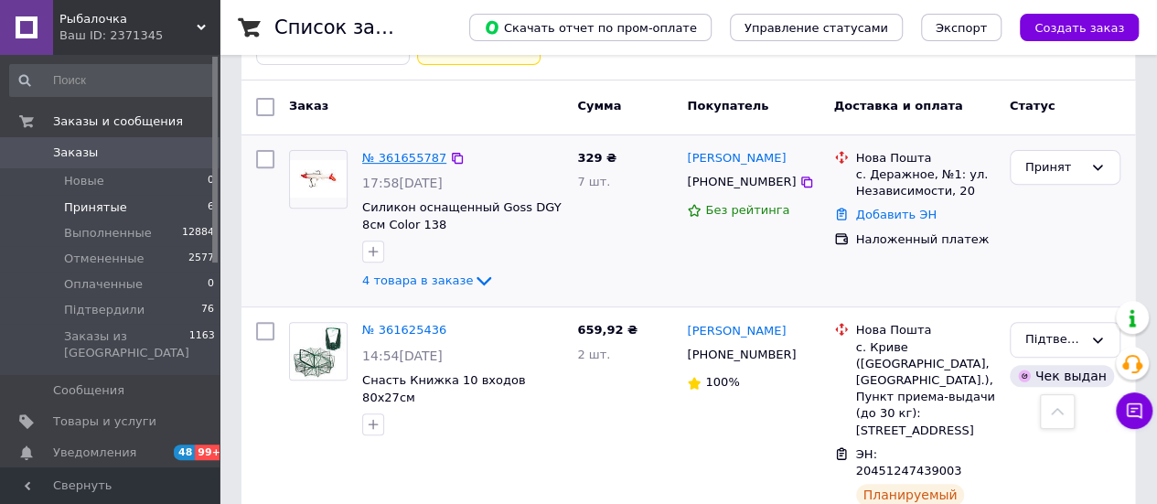
click at [408, 158] on link "№ 361655787" at bounding box center [404, 158] width 84 height 14
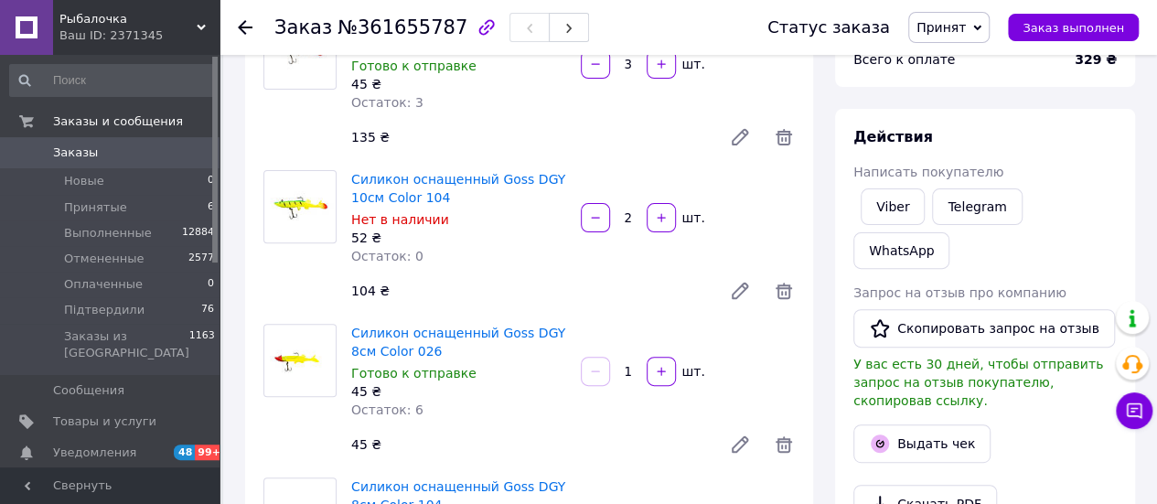
scroll to position [91, 0]
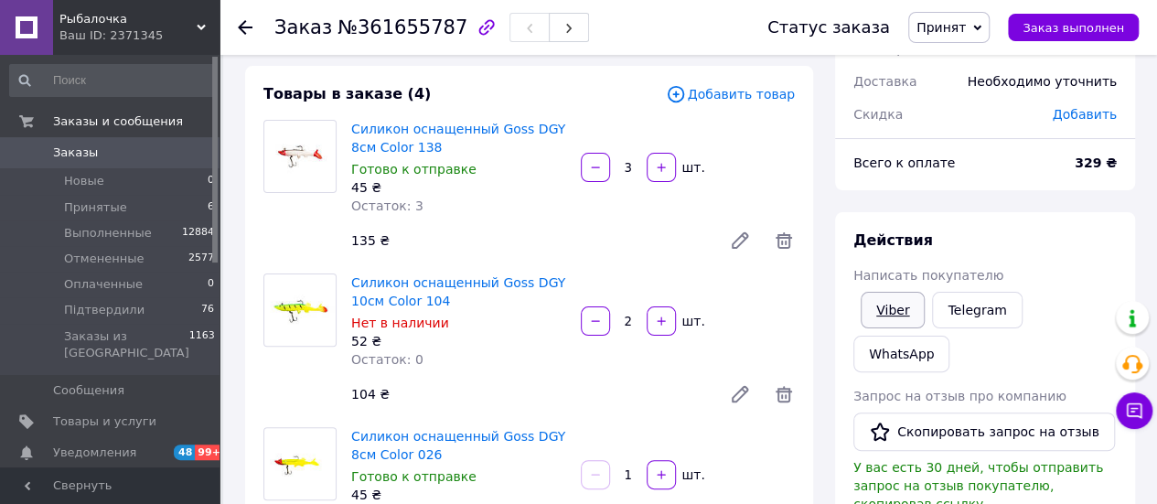
click at [900, 314] on link "Viber" at bounding box center [893, 310] width 64 height 37
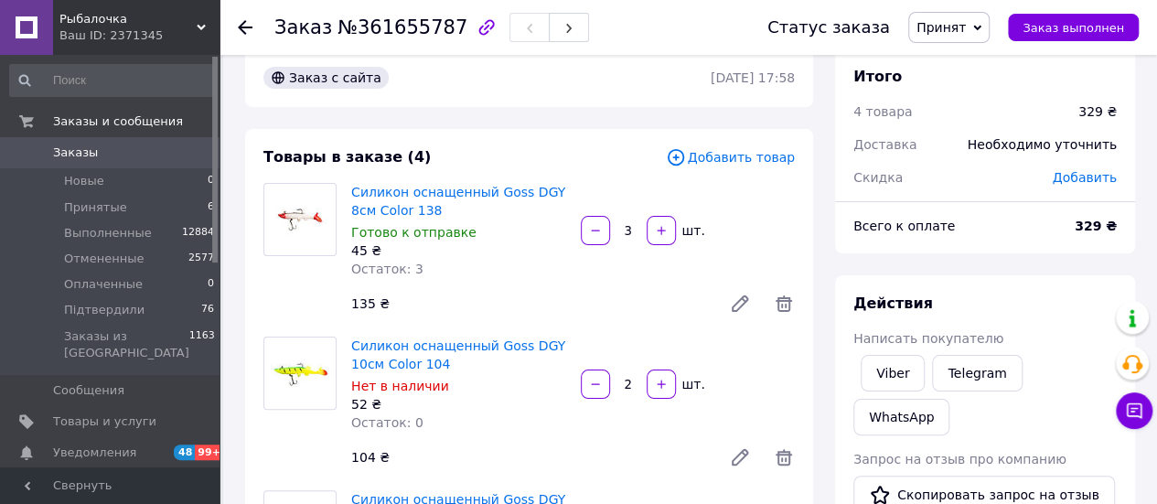
scroll to position [0, 0]
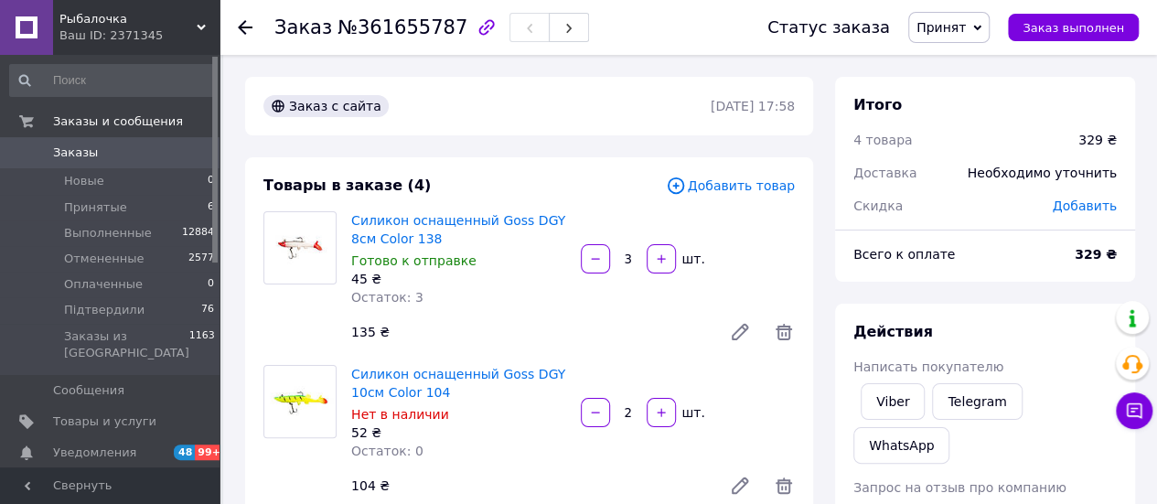
click at [118, 305] on span "Підтвердили" at bounding box center [104, 310] width 81 height 16
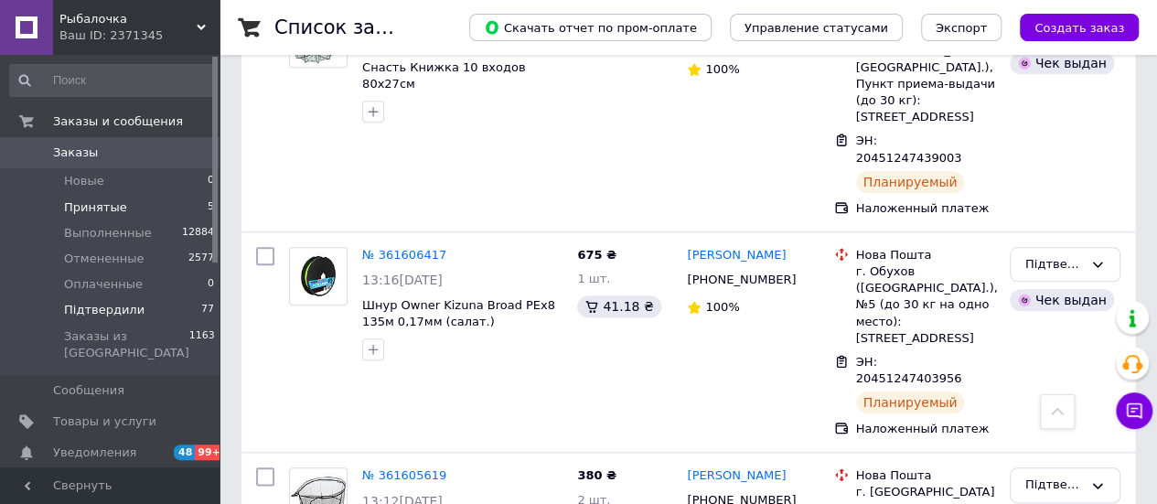
click at [102, 208] on span "Принятые" at bounding box center [95, 207] width 63 height 16
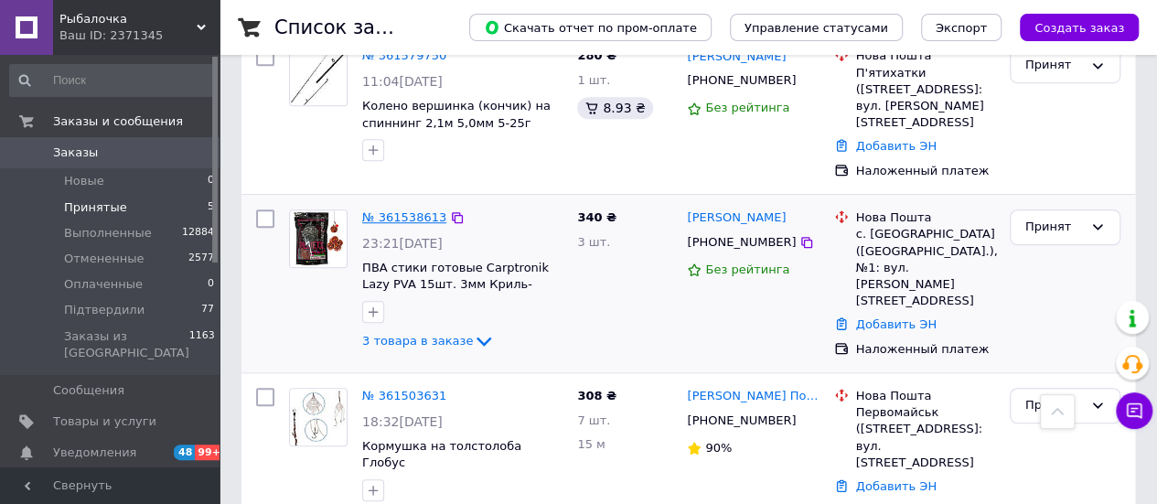
click at [380, 216] on link "№ 361538613" at bounding box center [404, 217] width 84 height 14
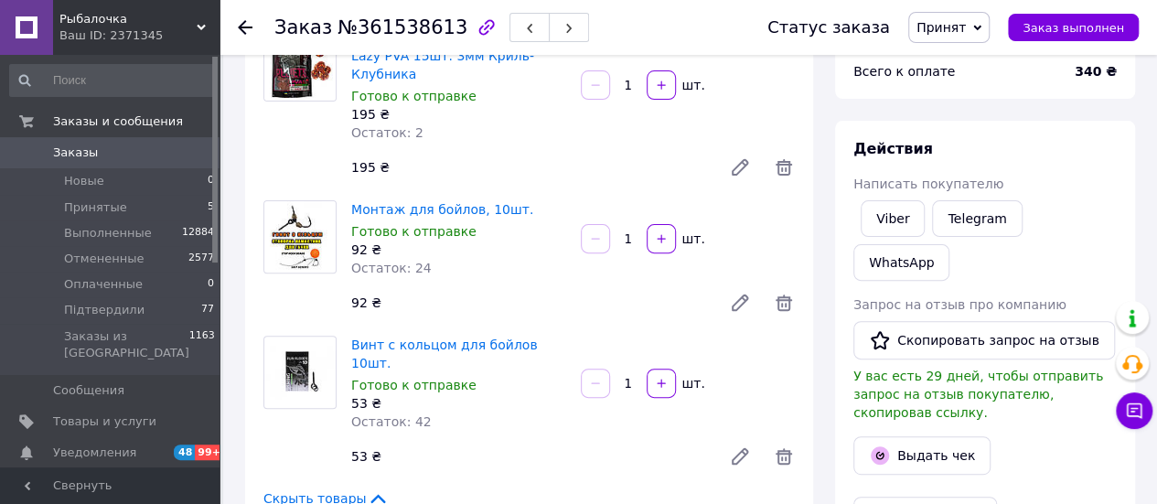
scroll to position [91, 0]
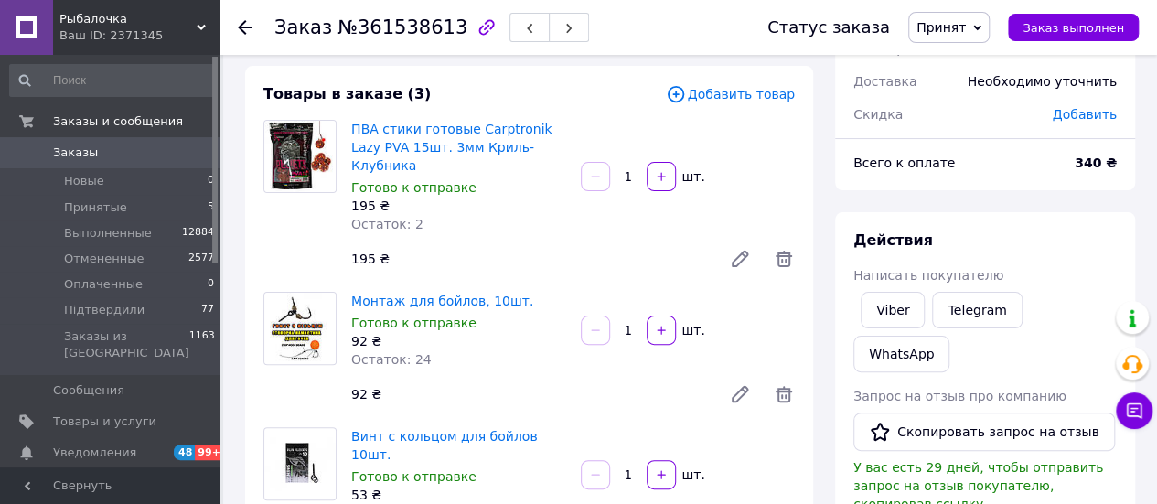
click at [966, 22] on span "Принят" at bounding box center [941, 27] width 49 height 15
click at [956, 138] on li "Підтвердили" at bounding box center [958, 146] width 99 height 27
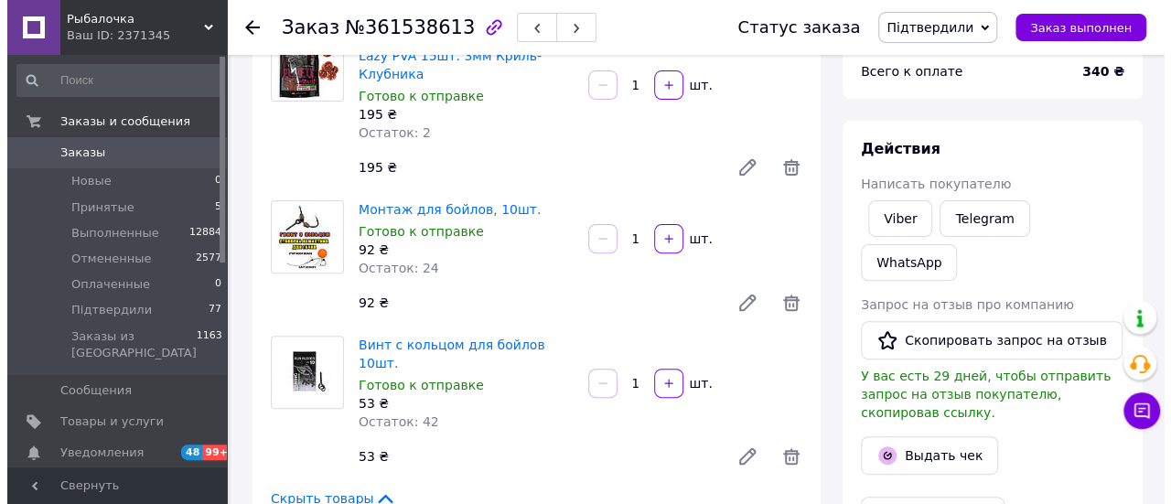
scroll to position [274, 0]
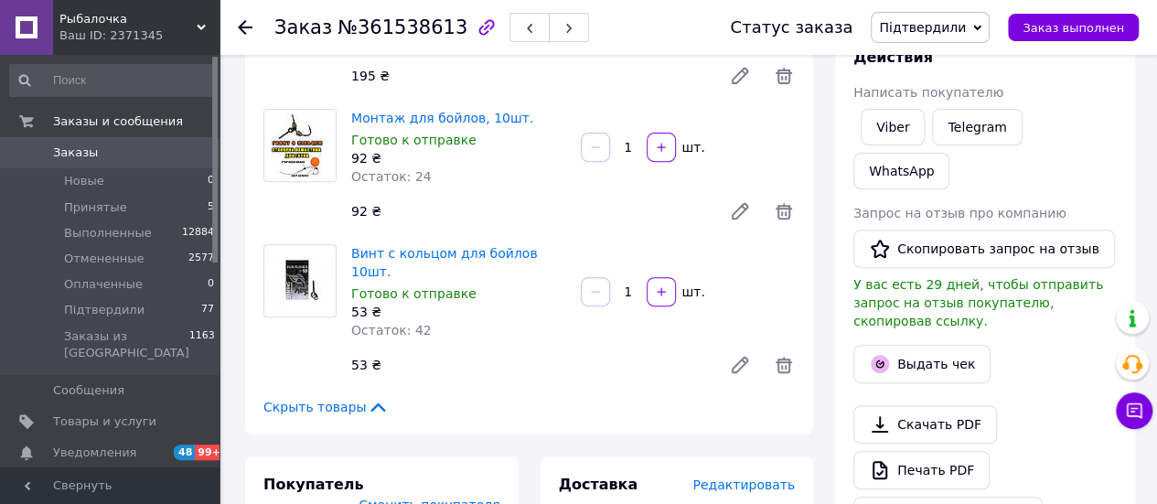
click at [937, 341] on div "Выдать чек" at bounding box center [985, 364] width 271 height 46
click at [935, 345] on button "Выдать чек" at bounding box center [922, 364] width 137 height 38
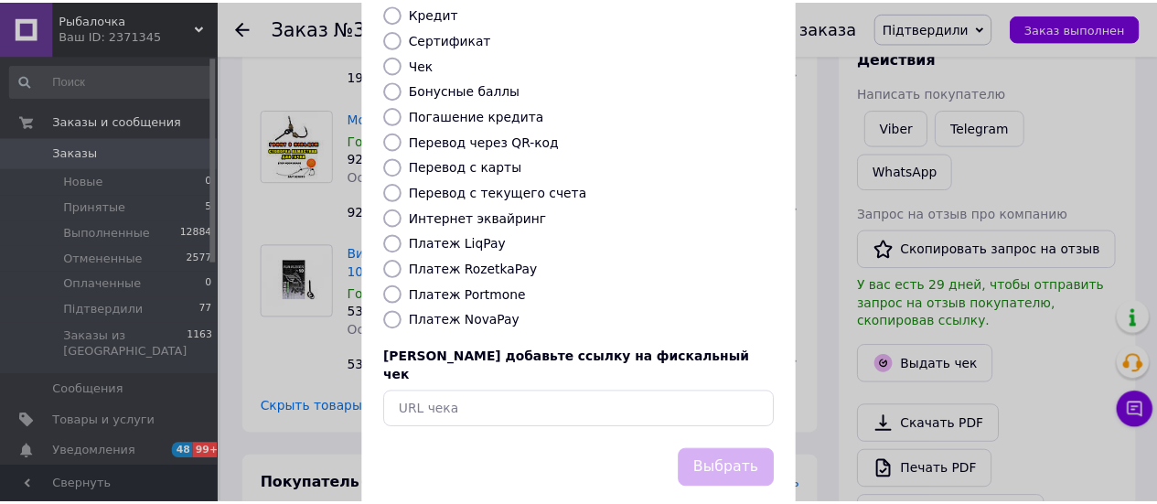
scroll to position [280, 0]
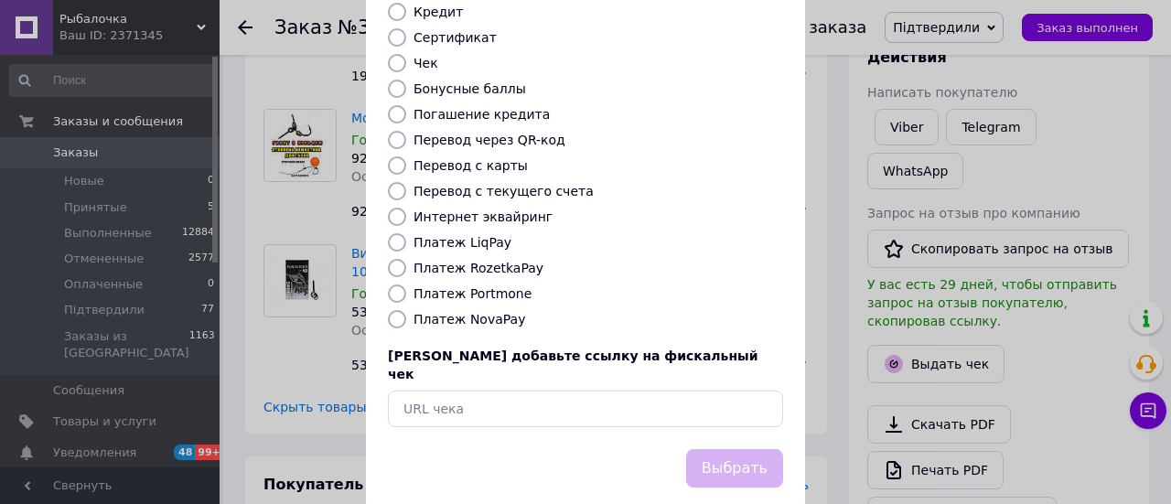
click at [497, 312] on label "Платеж NovaPay" at bounding box center [469, 319] width 112 height 15
click at [406, 310] on input "Платеж NovaPay" at bounding box center [397, 319] width 18 height 18
radio input "true"
click at [705, 449] on button "Выбрать" at bounding box center [734, 468] width 97 height 39
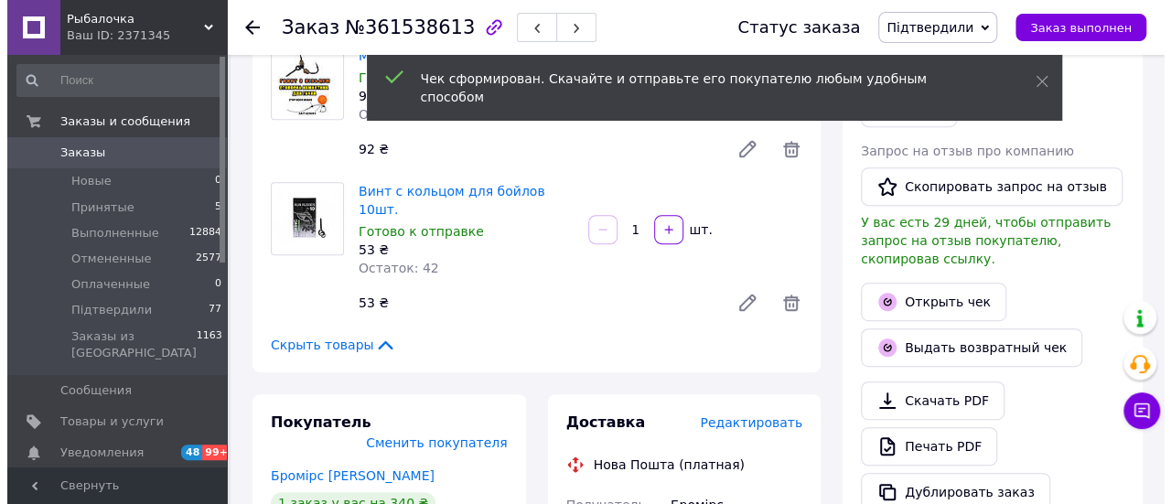
scroll to position [366, 0]
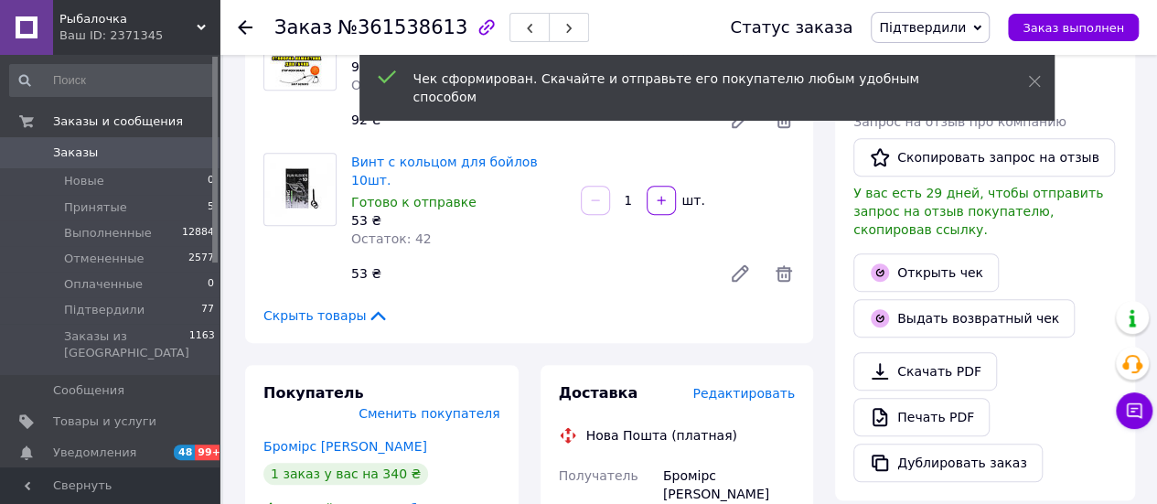
click at [747, 386] on span "Редактировать" at bounding box center [744, 393] width 102 height 15
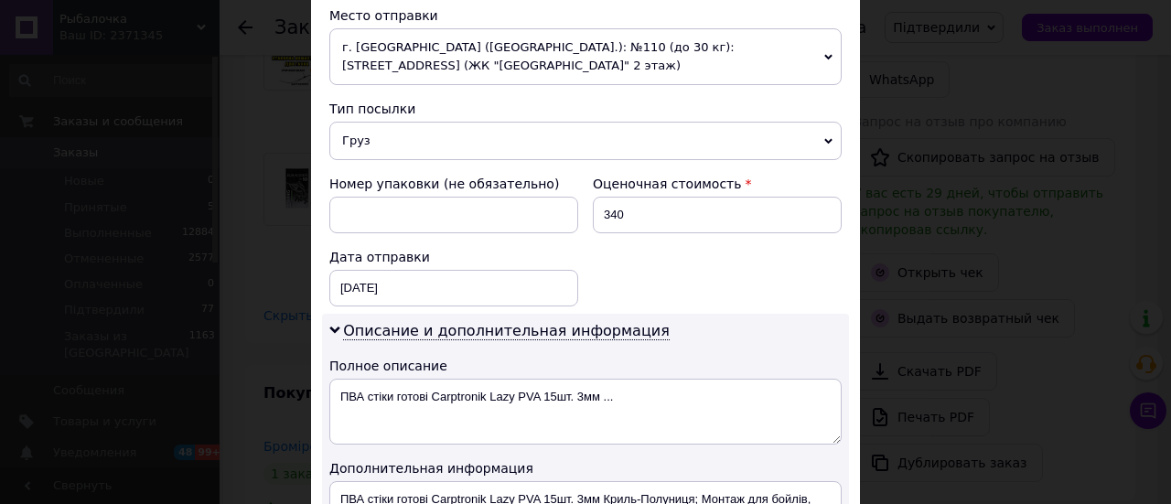
scroll to position [640, 0]
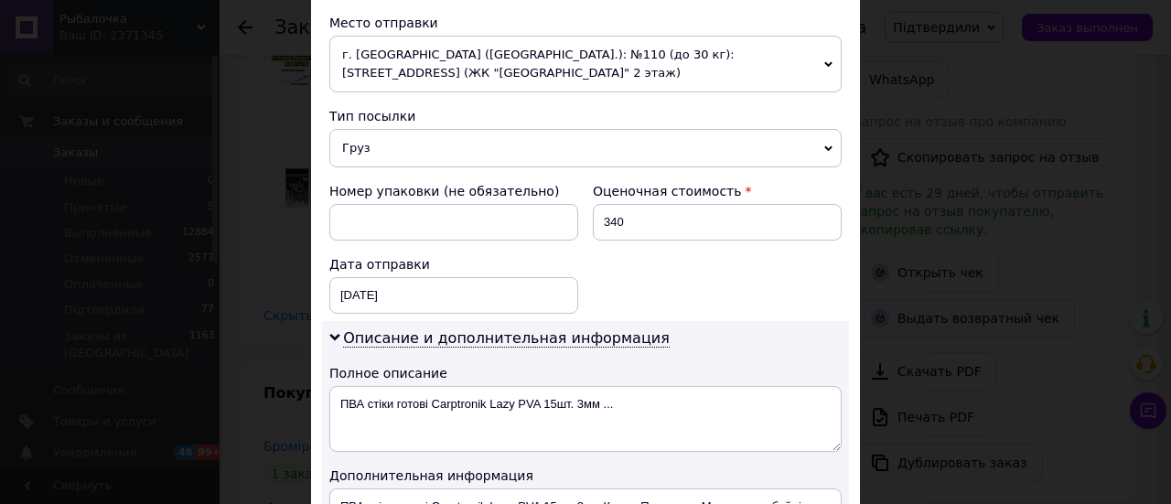
click at [462, 147] on span "Груз" at bounding box center [585, 148] width 512 height 38
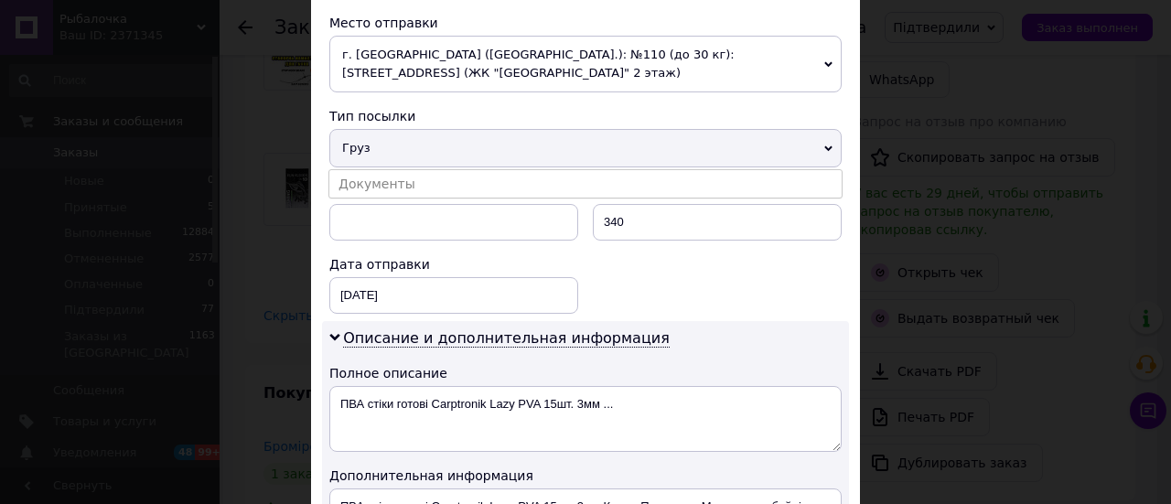
click at [439, 171] on li "Документы" at bounding box center [585, 183] width 512 height 27
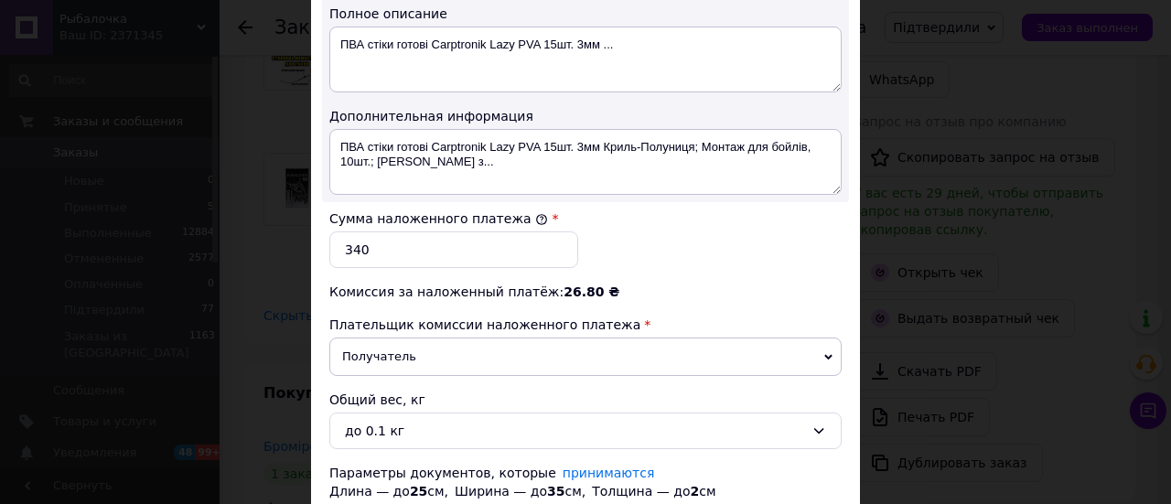
scroll to position [1098, 0]
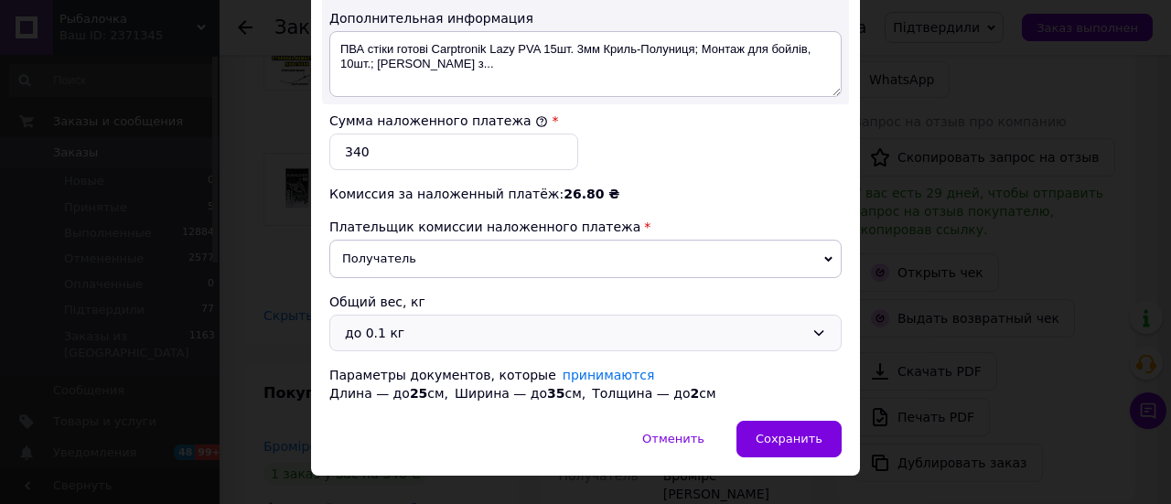
click at [404, 335] on div "до 0.1 кг" at bounding box center [585, 333] width 512 height 37
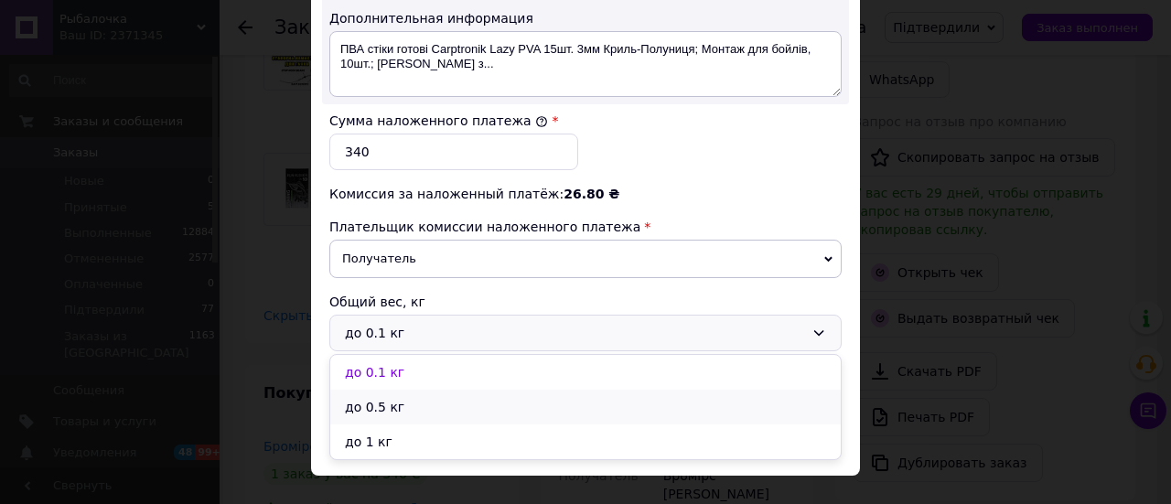
click at [395, 391] on li "до 0.5 кг" at bounding box center [585, 407] width 510 height 35
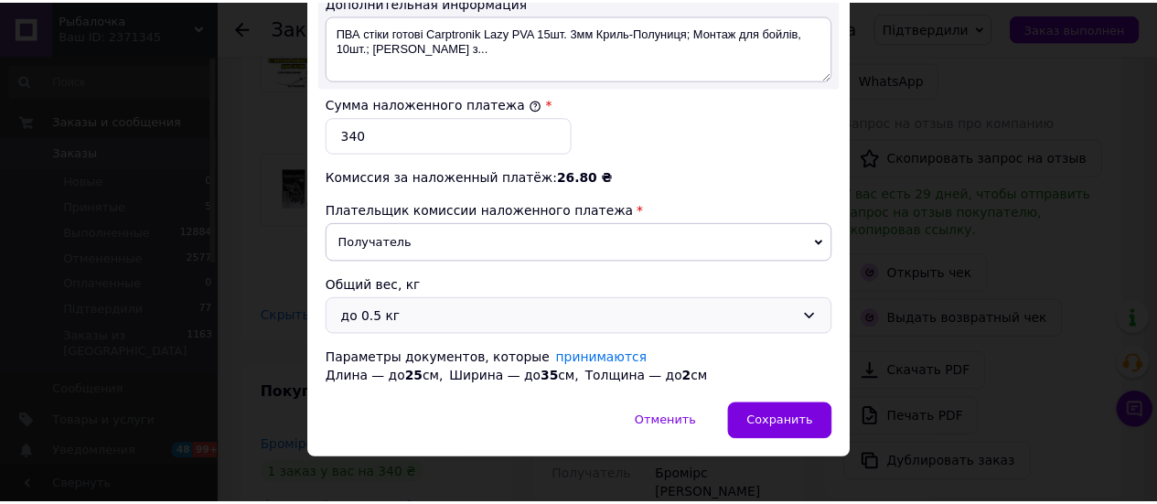
scroll to position [1122, 0]
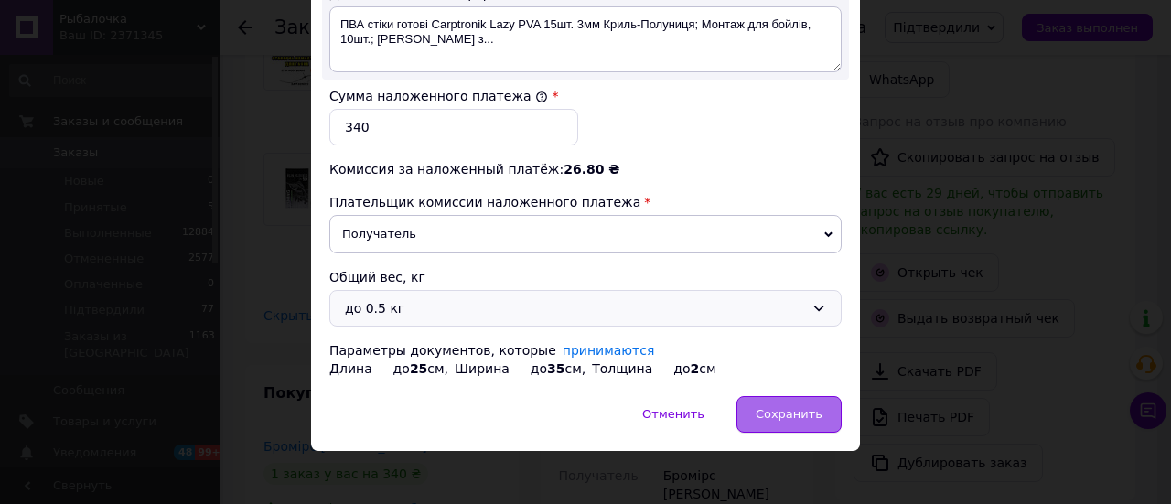
click at [770, 407] on span "Сохранить" at bounding box center [789, 414] width 67 height 14
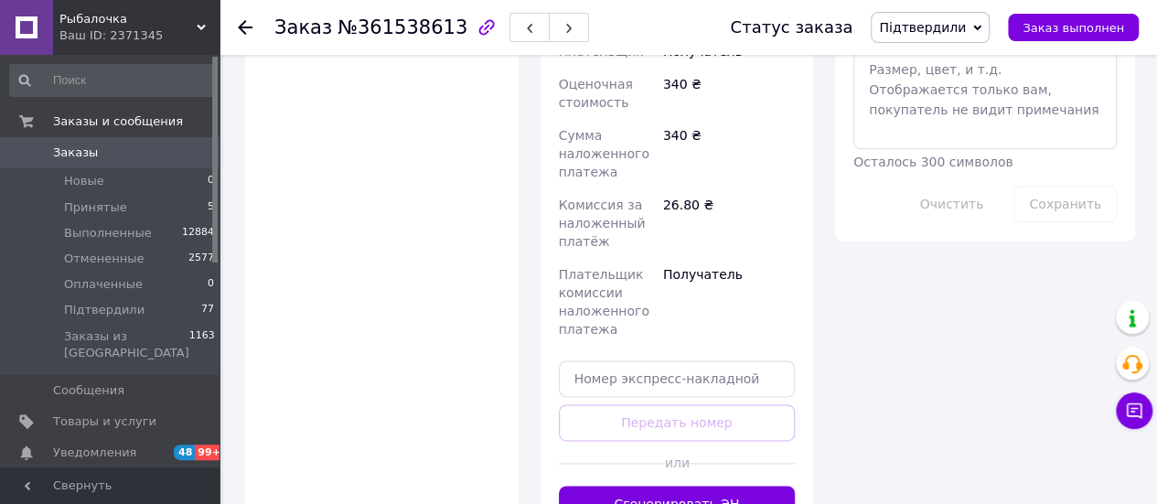
scroll to position [1098, 0]
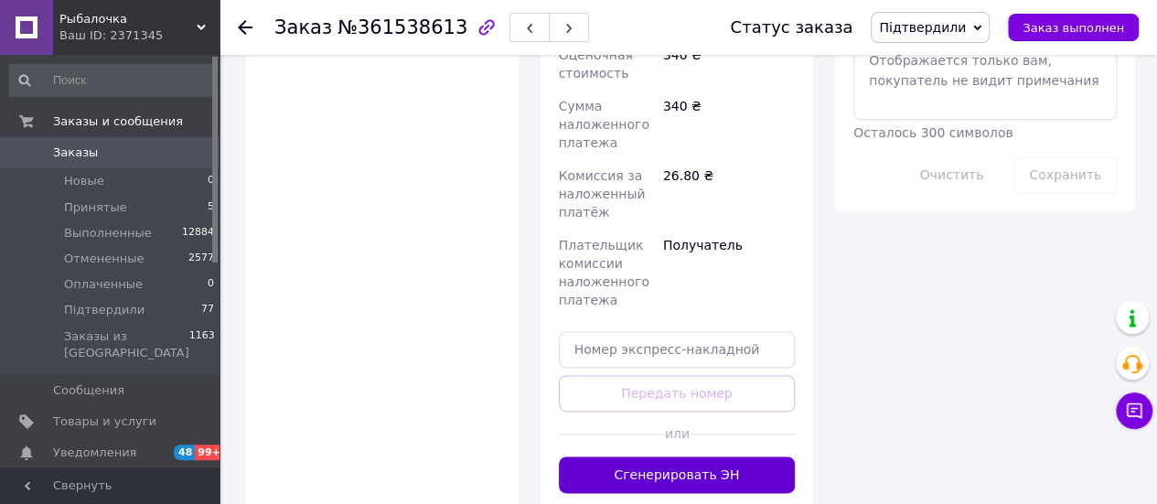
click at [715, 456] on button "Сгенерировать ЭН" at bounding box center [677, 474] width 237 height 37
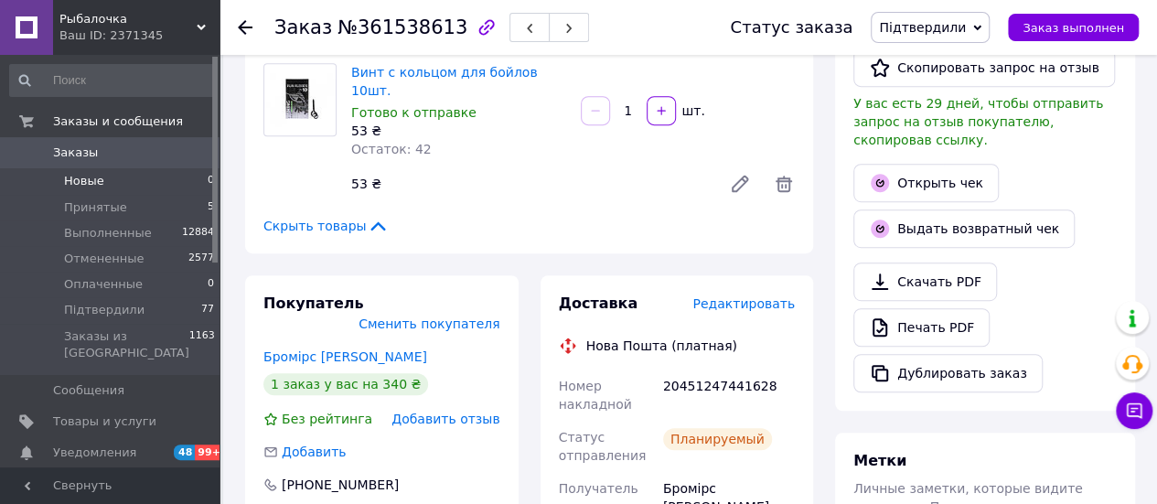
scroll to position [366, 0]
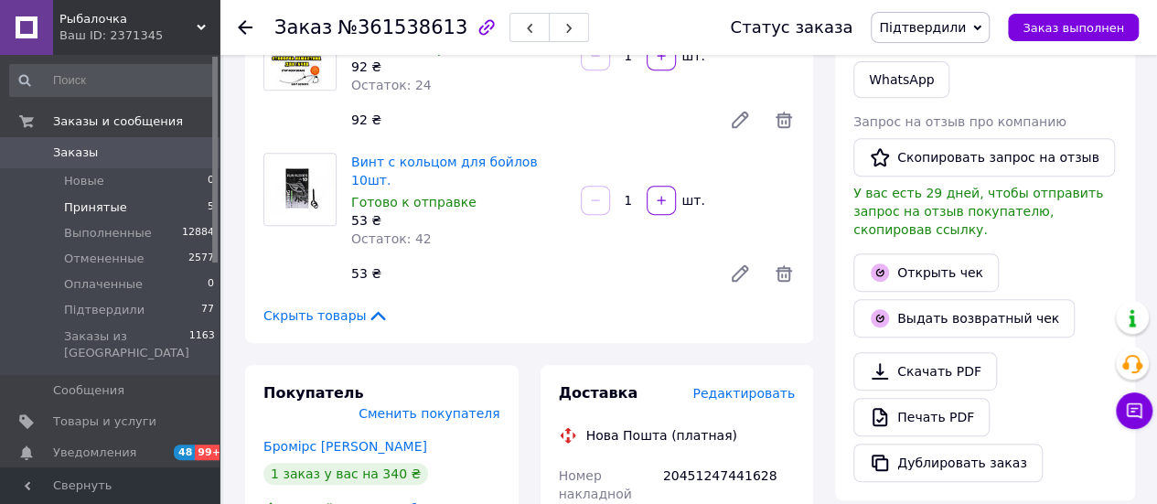
click at [103, 201] on span "Принятые" at bounding box center [95, 207] width 63 height 16
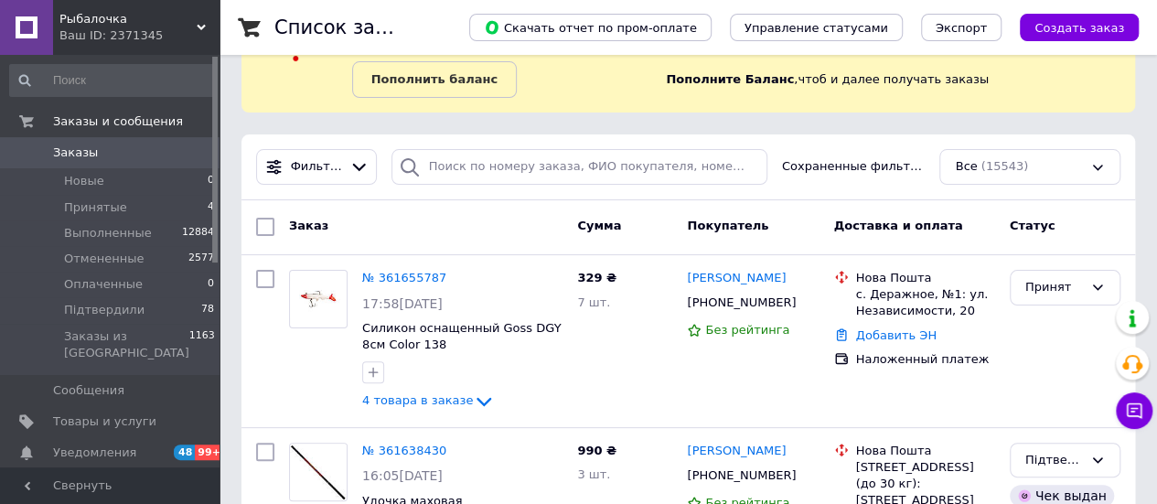
scroll to position [91, 0]
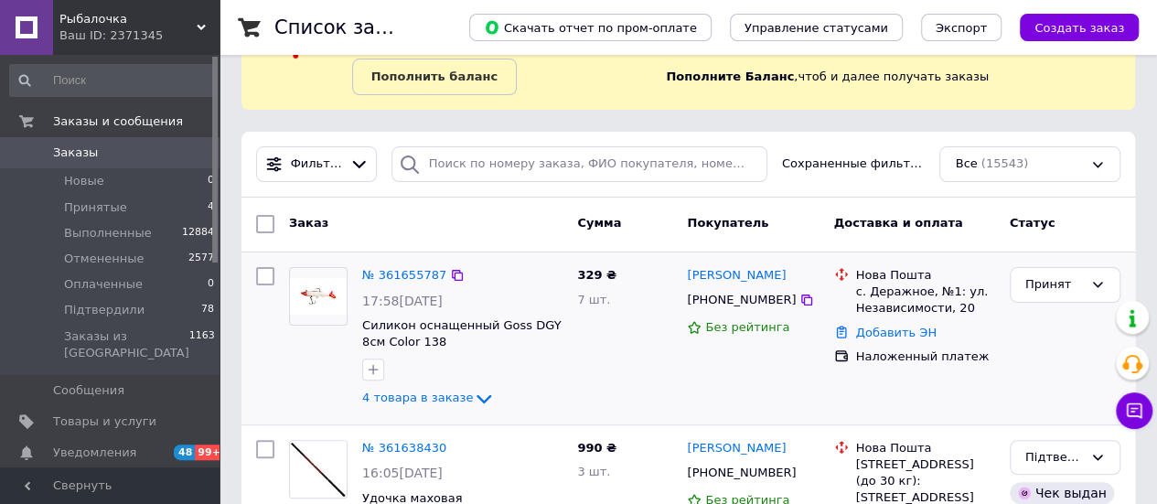
drag, startPoint x: 414, startPoint y: 389, endPoint x: 426, endPoint y: 376, distance: 17.5
click at [414, 392] on span "4 товара в заказе" at bounding box center [417, 399] width 111 height 14
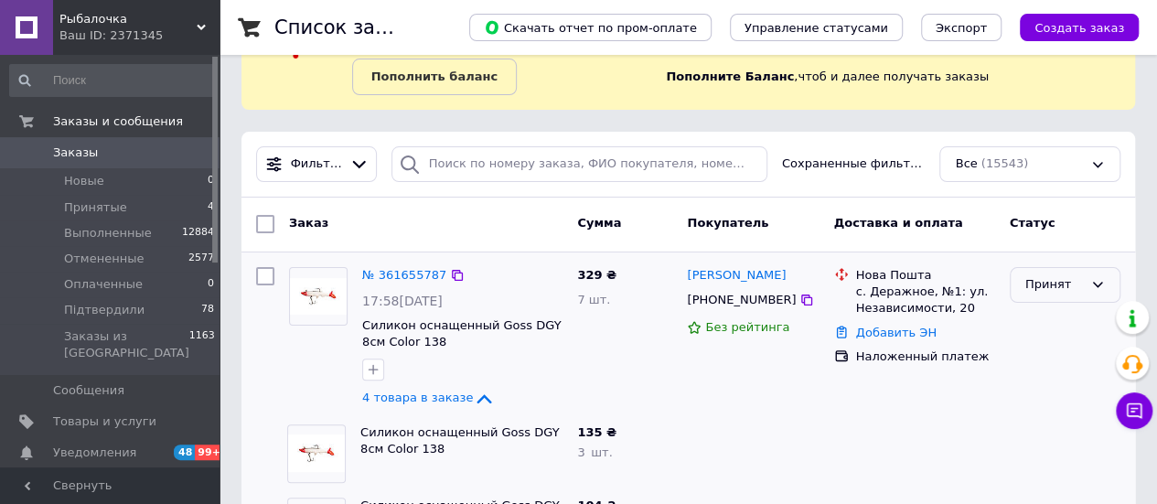
click at [1063, 286] on div "Принят" at bounding box center [1054, 284] width 58 height 19
click at [1036, 418] on li "Підтвердили" at bounding box center [1065, 432] width 109 height 52
click at [406, 273] on link "№ 361655787" at bounding box center [404, 275] width 84 height 14
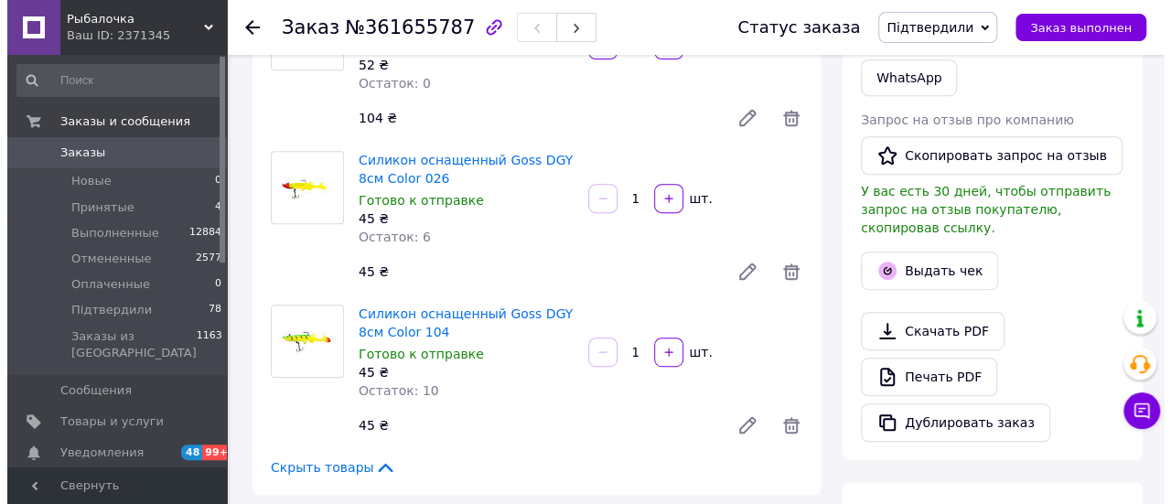
scroll to position [366, 0]
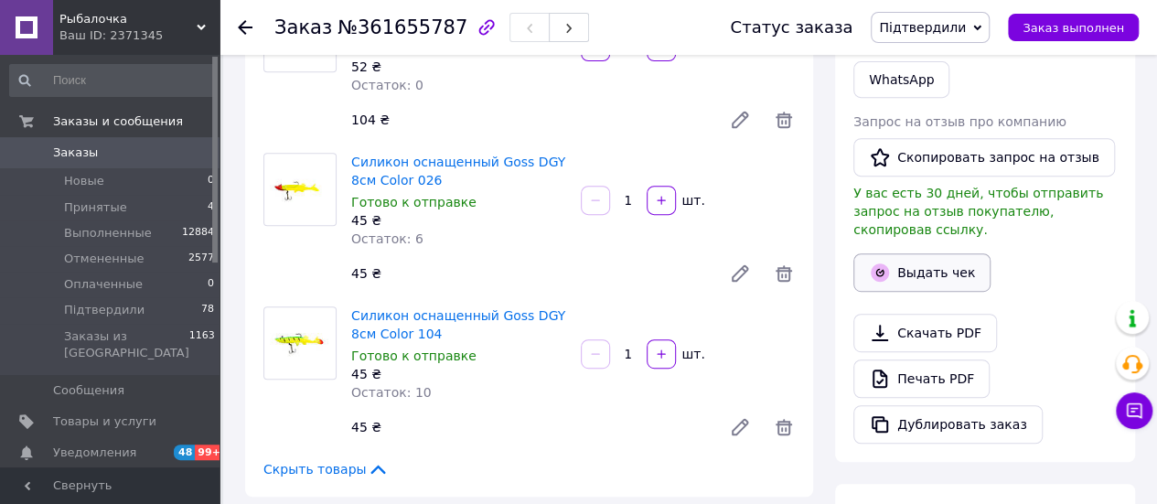
click at [908, 253] on button "Выдать чек" at bounding box center [922, 272] width 137 height 38
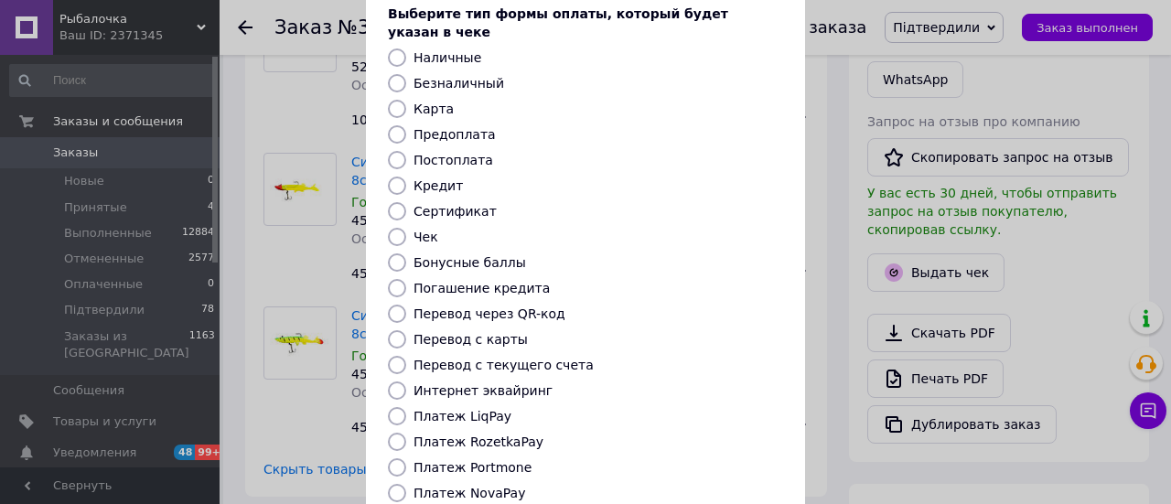
scroll to position [274, 0]
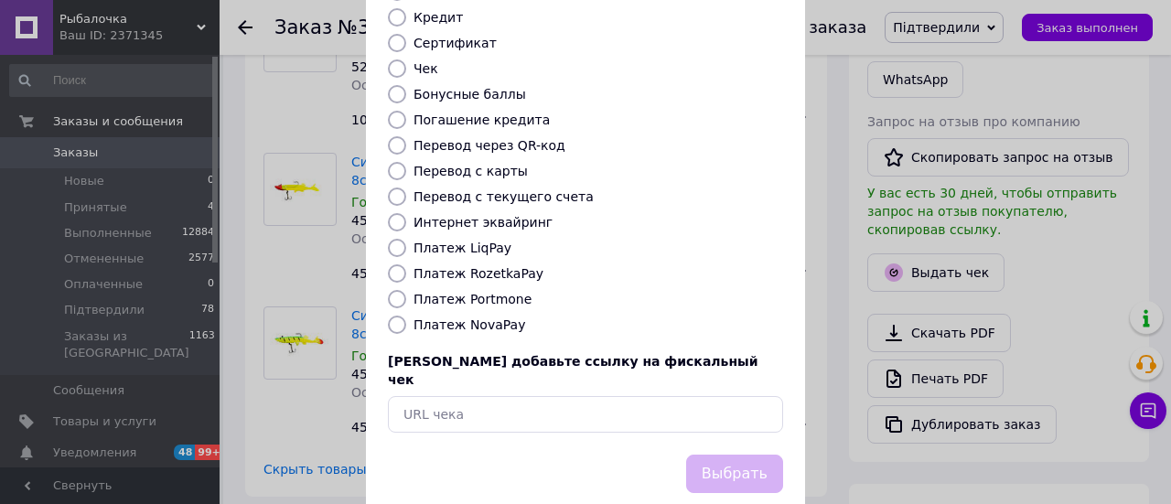
click at [462, 317] on label "Платеж NovaPay" at bounding box center [469, 324] width 112 height 15
click at [406, 316] on input "Платеж NovaPay" at bounding box center [397, 325] width 18 height 18
radio input "true"
click at [712, 455] on button "Выбрать" at bounding box center [734, 474] width 97 height 39
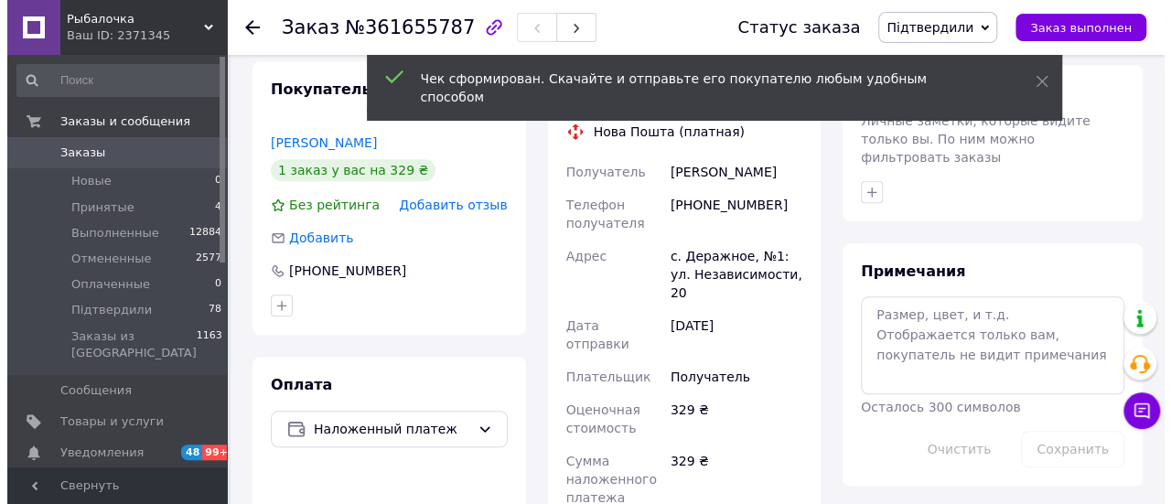
scroll to position [732, 0]
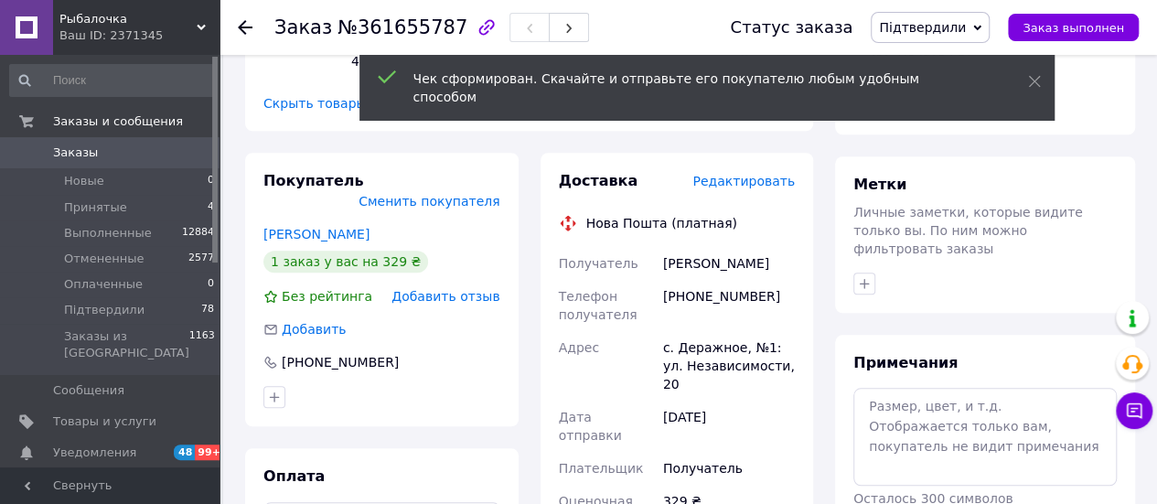
click at [748, 180] on span "Редактировать" at bounding box center [744, 181] width 102 height 15
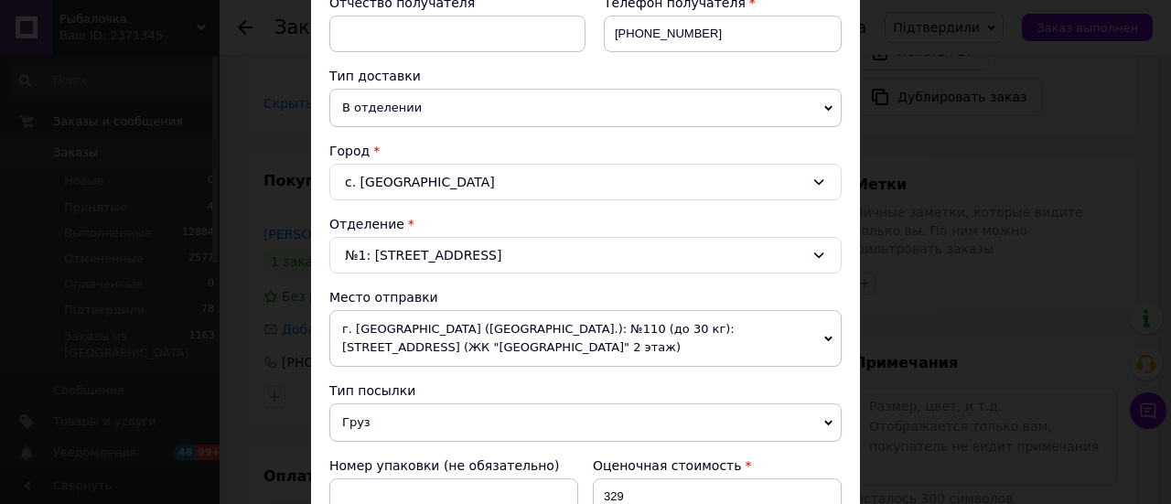
scroll to position [457, 0]
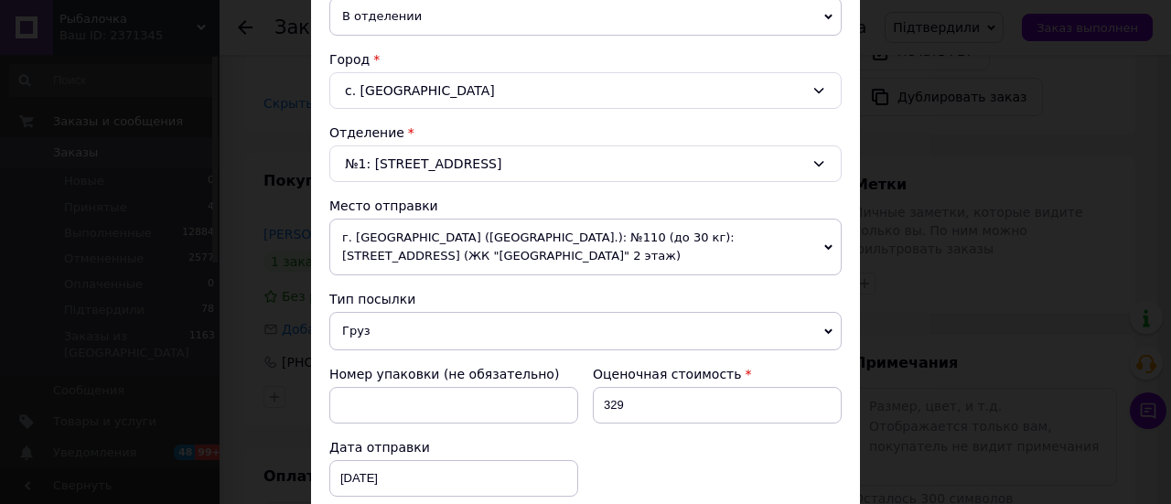
click at [457, 330] on span "Груз" at bounding box center [585, 331] width 512 height 38
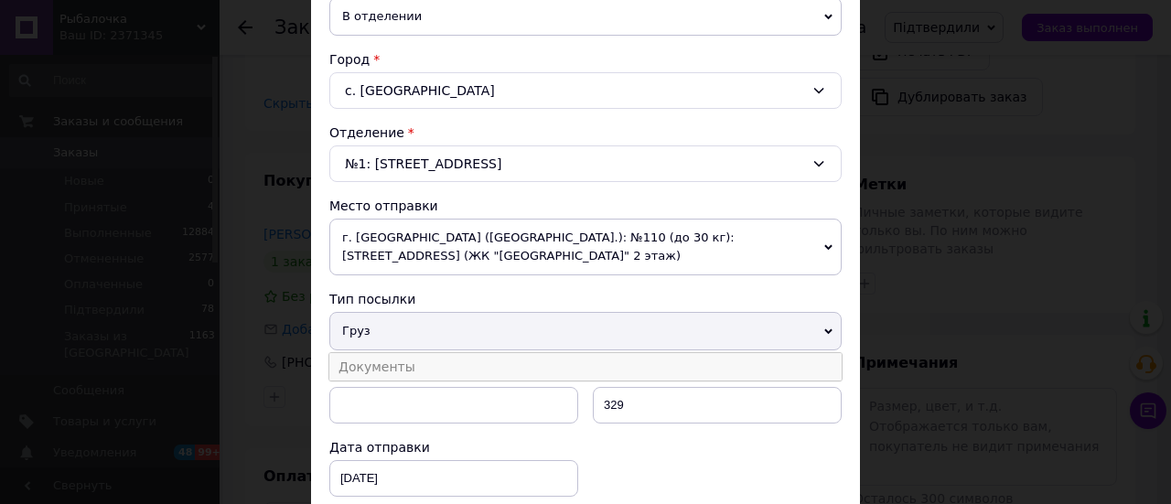
click at [427, 366] on li "Документы" at bounding box center [585, 366] width 512 height 27
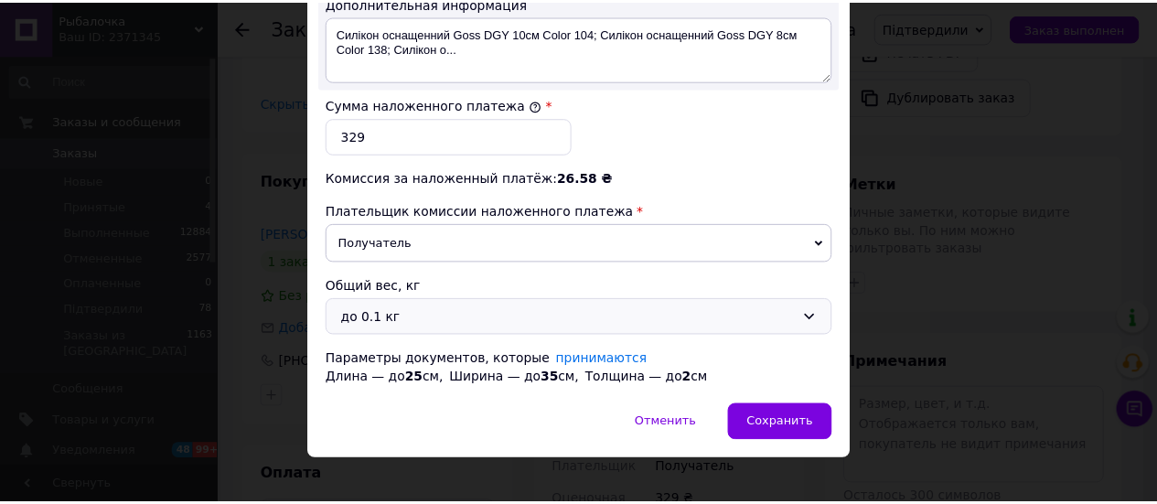
scroll to position [1122, 0]
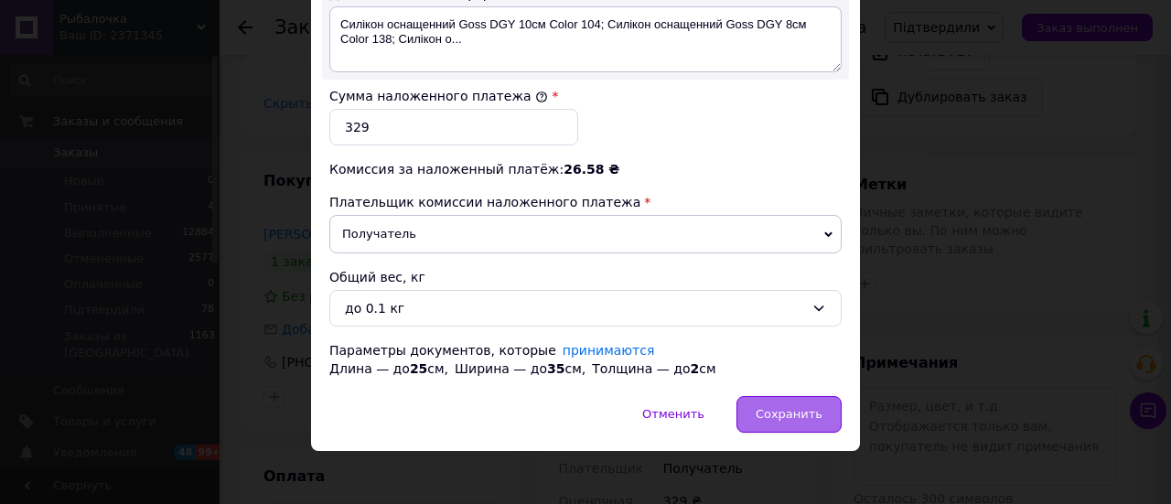
click at [789, 410] on span "Сохранить" at bounding box center [789, 414] width 67 height 14
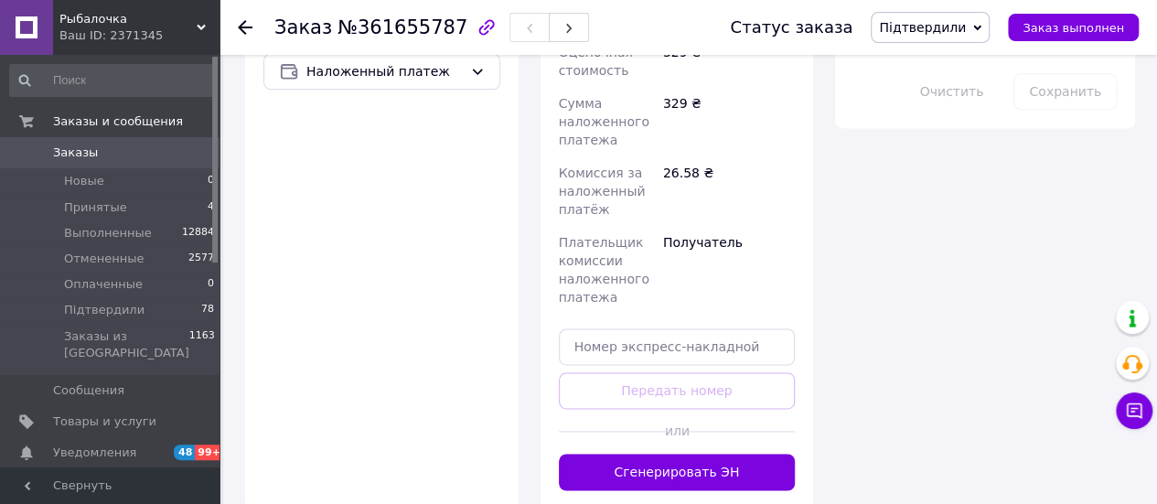
scroll to position [1189, 0]
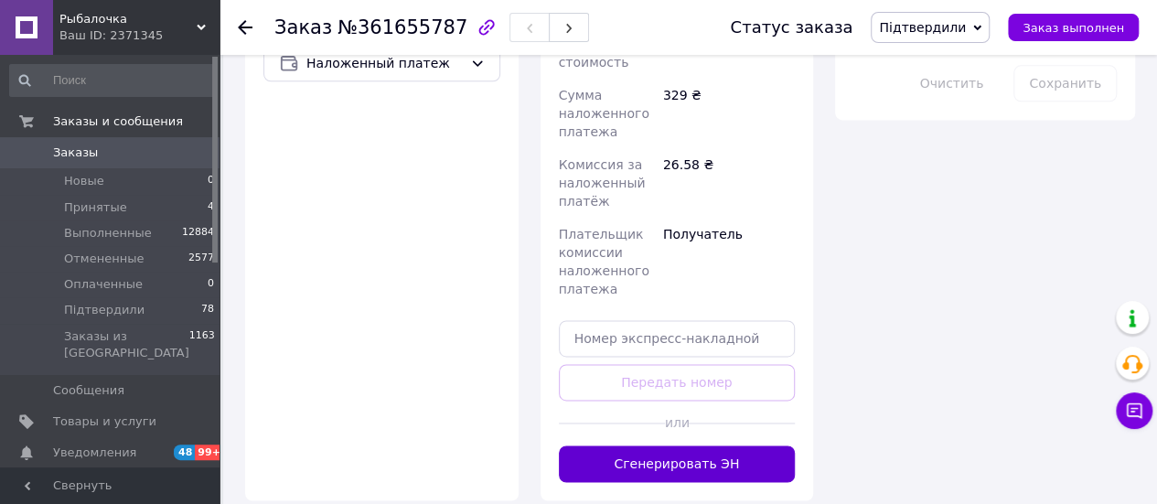
click at [688, 446] on button "Сгенерировать ЭН" at bounding box center [677, 464] width 237 height 37
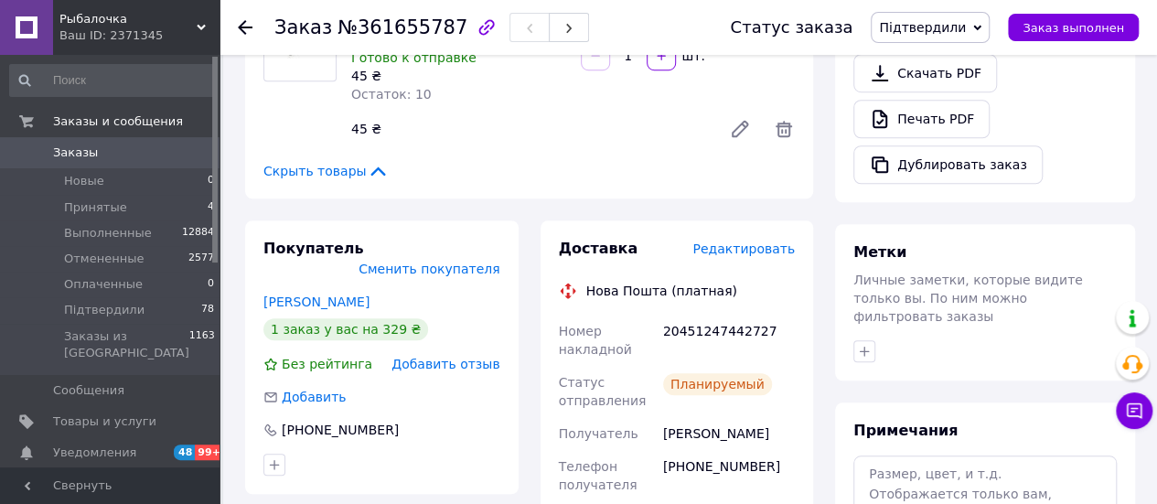
scroll to position [549, 0]
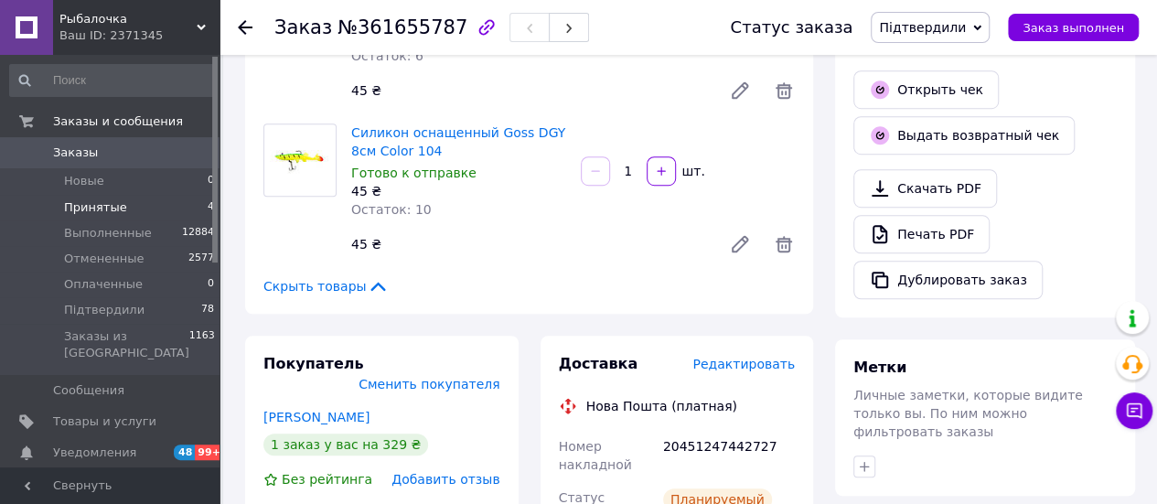
click at [102, 214] on span "Принятые" at bounding box center [95, 207] width 63 height 16
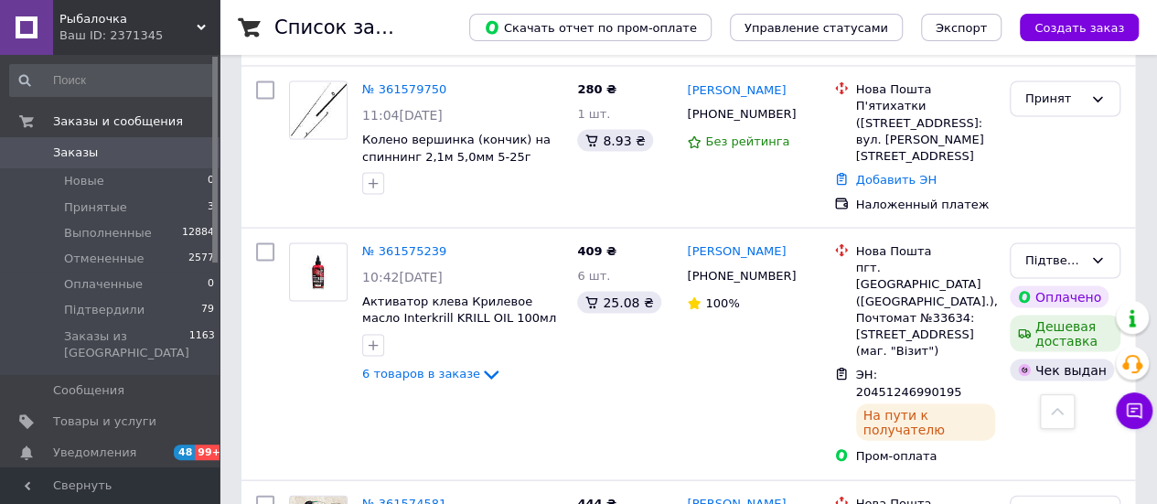
scroll to position [1830, 0]
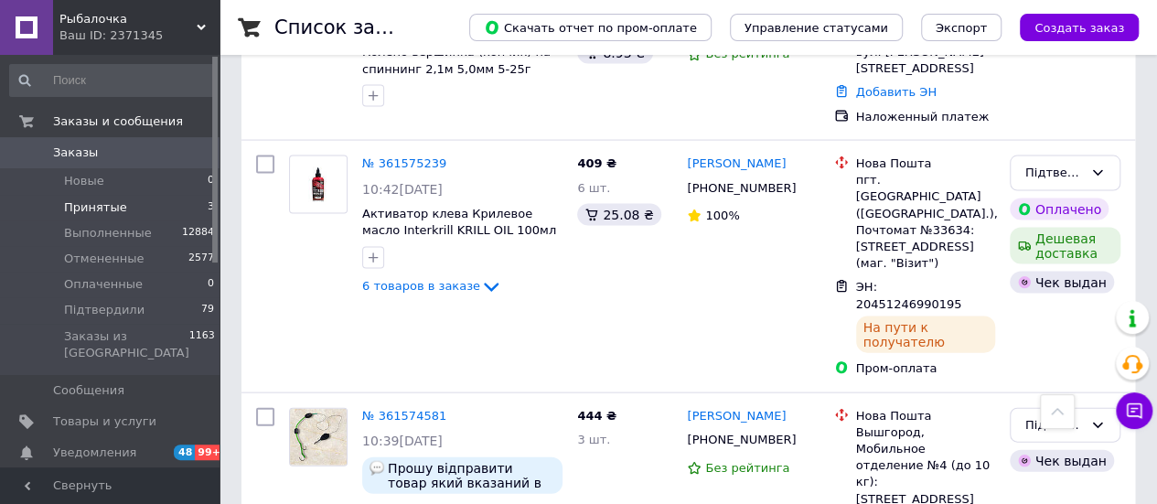
click at [78, 209] on span "Принятые" at bounding box center [95, 207] width 63 height 16
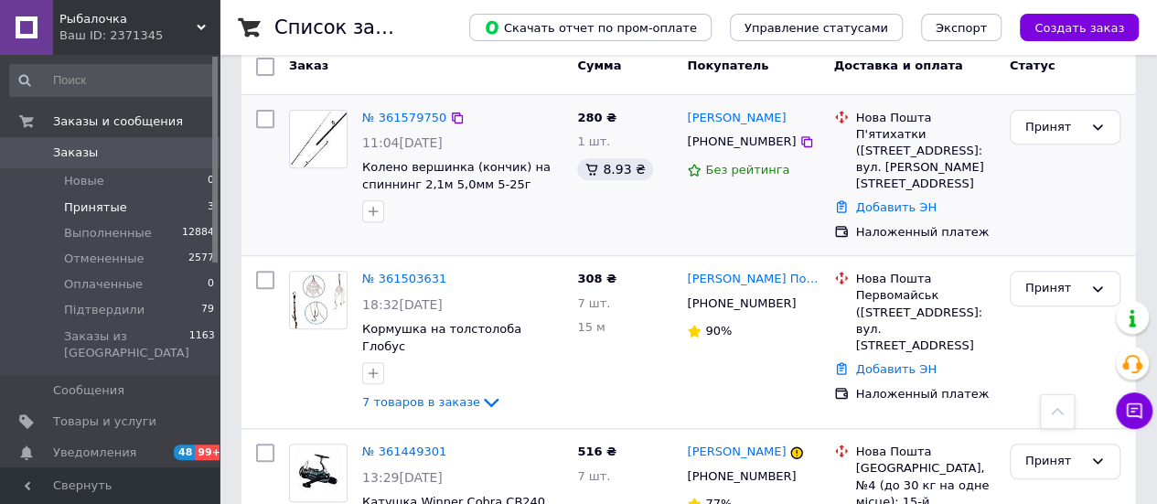
scroll to position [123, 0]
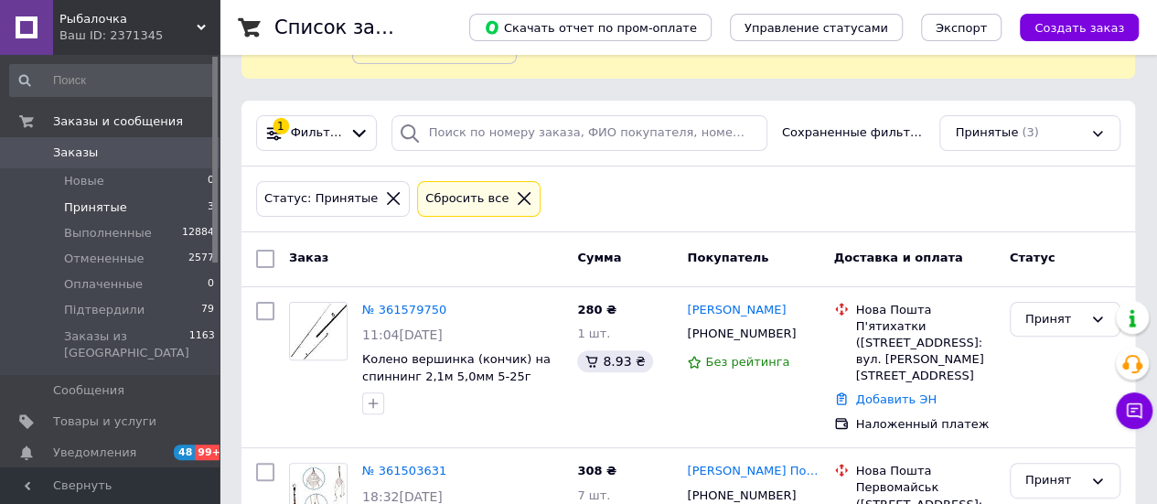
drag, startPoint x: 1143, startPoint y: 216, endPoint x: 973, endPoint y: 255, distance: 173.7
click at [1143, 216] on div "Список заказов Скачать отчет по пром-оплате Управление статусами Экспорт Создат…" at bounding box center [689, 340] width 938 height 927
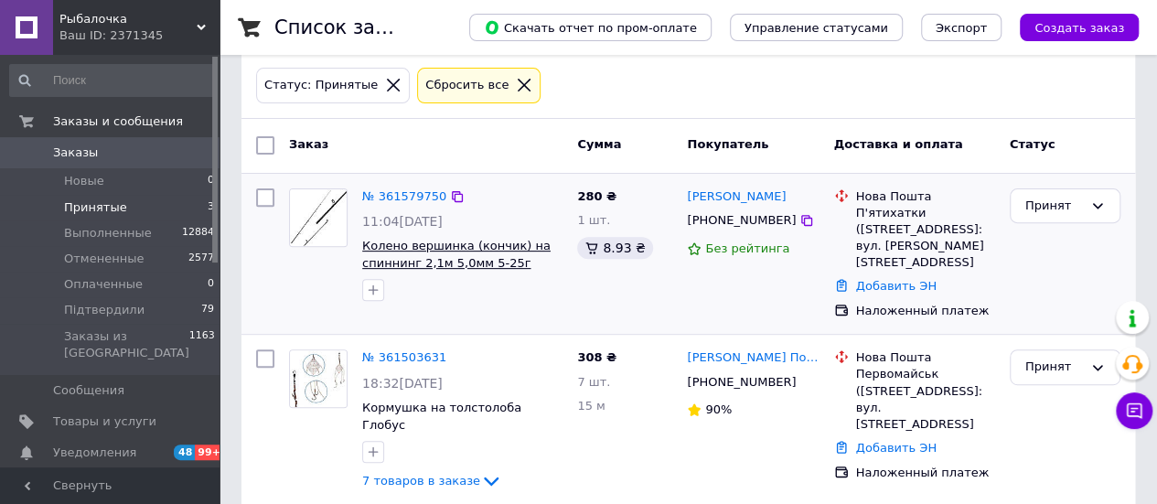
scroll to position [274, 0]
